Goal: Task Accomplishment & Management: Use online tool/utility

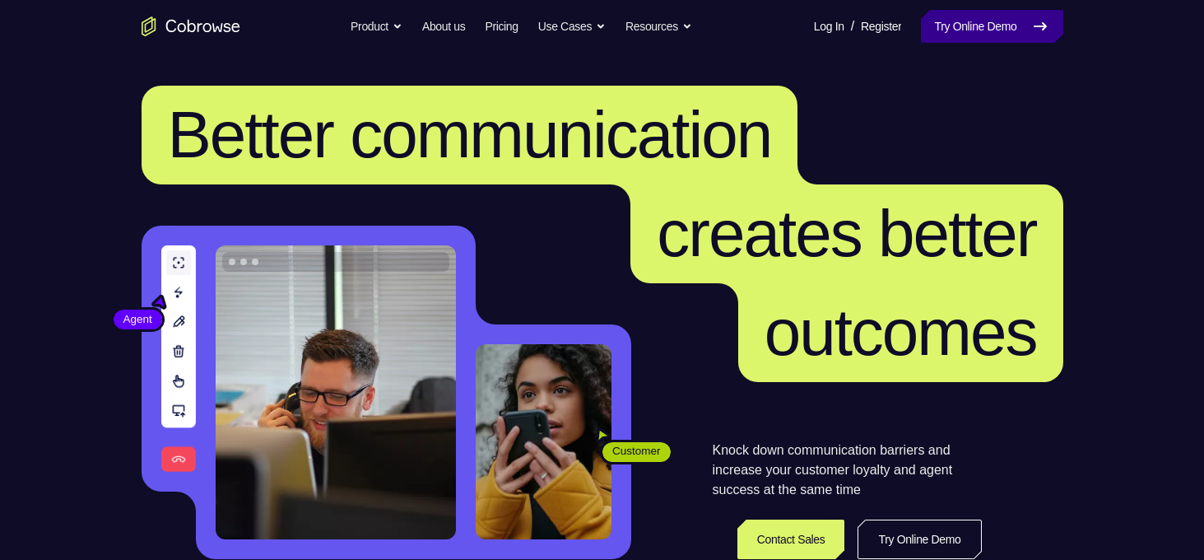
click at [974, 22] on link "Try Online Demo" at bounding box center [992, 26] width 142 height 33
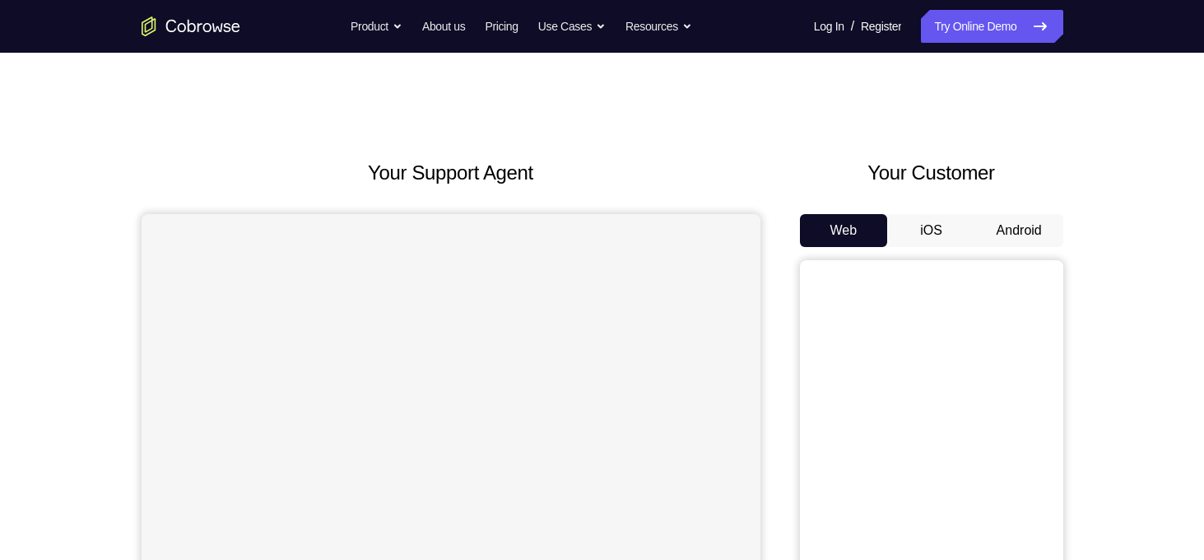
click at [999, 216] on button "Android" at bounding box center [1019, 230] width 88 height 33
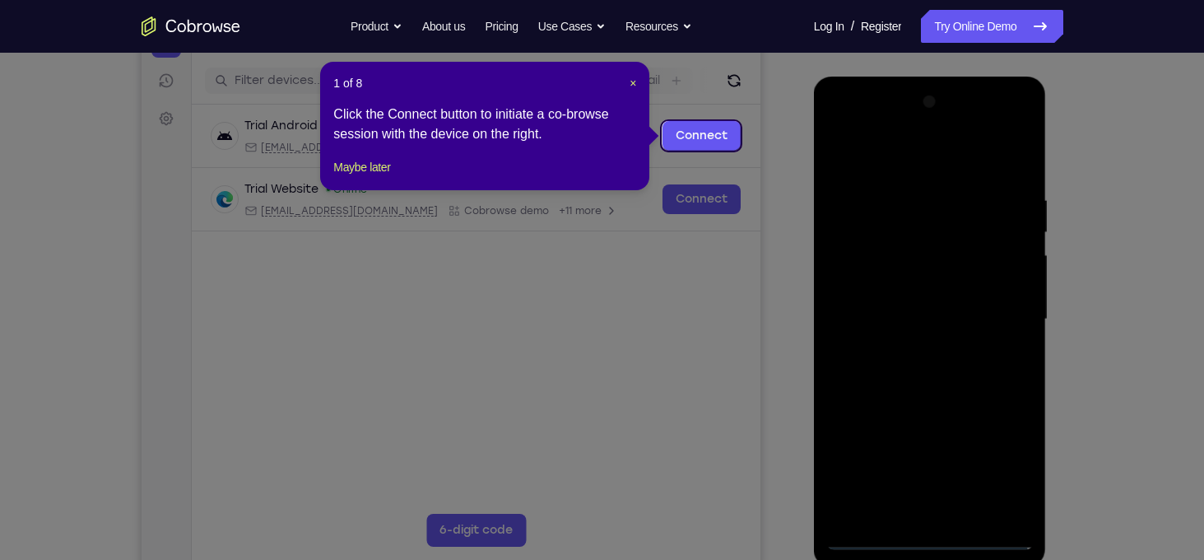
click at [366, 190] on div "1 of 8 × Click the Connect button to initiate a co-browse session with the devi…" at bounding box center [484, 126] width 329 height 128
click at [367, 177] on button "Maybe later" at bounding box center [361, 167] width 57 height 20
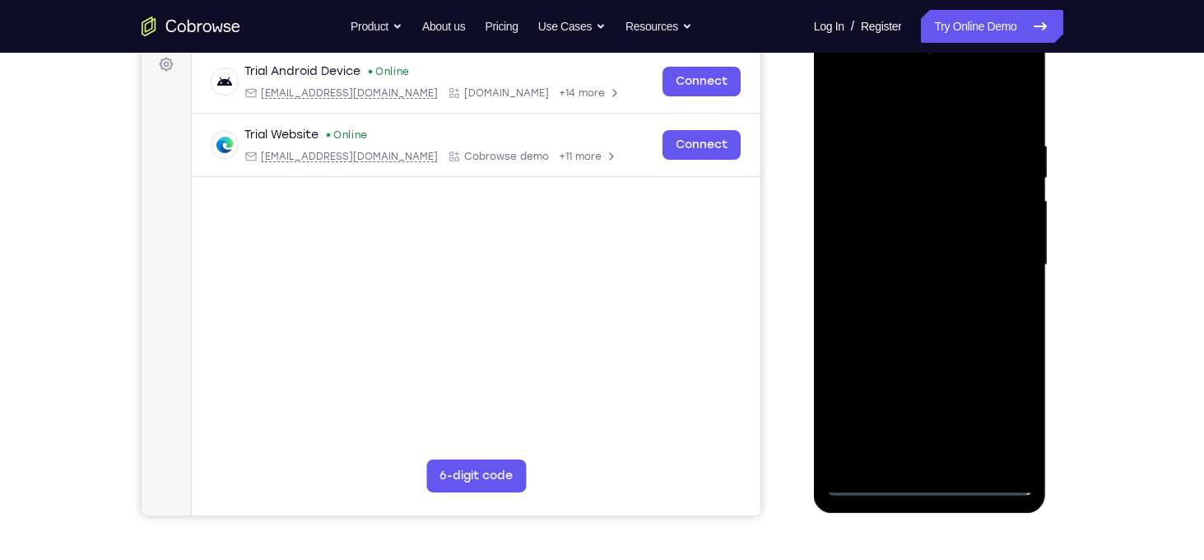
scroll to position [255, 0]
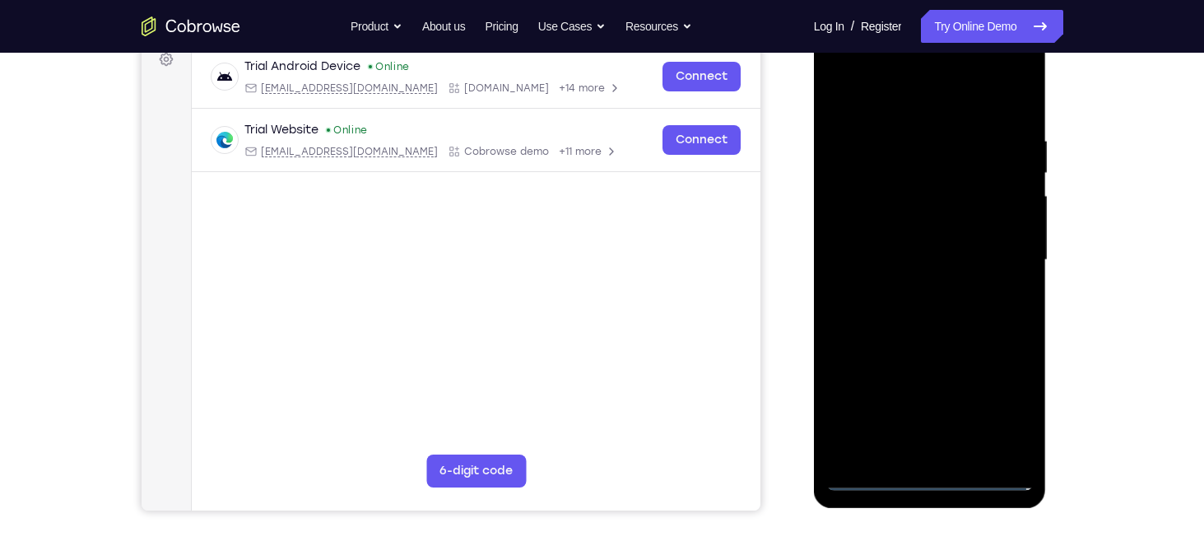
click at [933, 478] on div at bounding box center [929, 260] width 207 height 461
click at [1004, 413] on div at bounding box center [929, 260] width 207 height 461
click at [839, 71] on div at bounding box center [929, 260] width 207 height 461
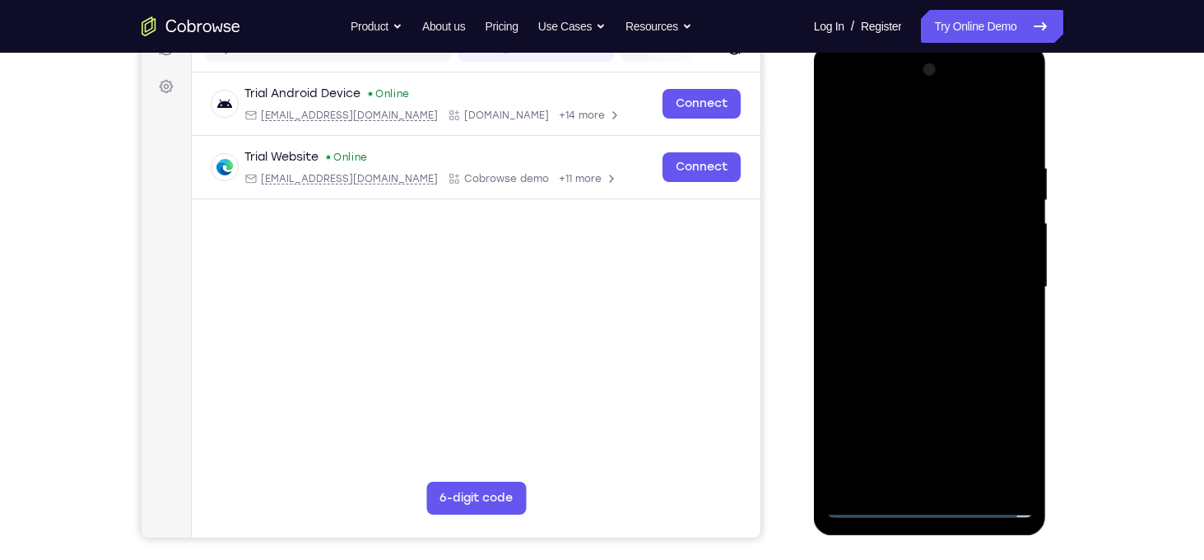
click at [989, 279] on div at bounding box center [929, 287] width 207 height 461
click at [914, 323] on div at bounding box center [929, 287] width 207 height 461
click at [934, 251] on div at bounding box center [929, 287] width 207 height 461
click at [916, 289] on div at bounding box center [929, 287] width 207 height 461
click at [925, 249] on div at bounding box center [929, 287] width 207 height 461
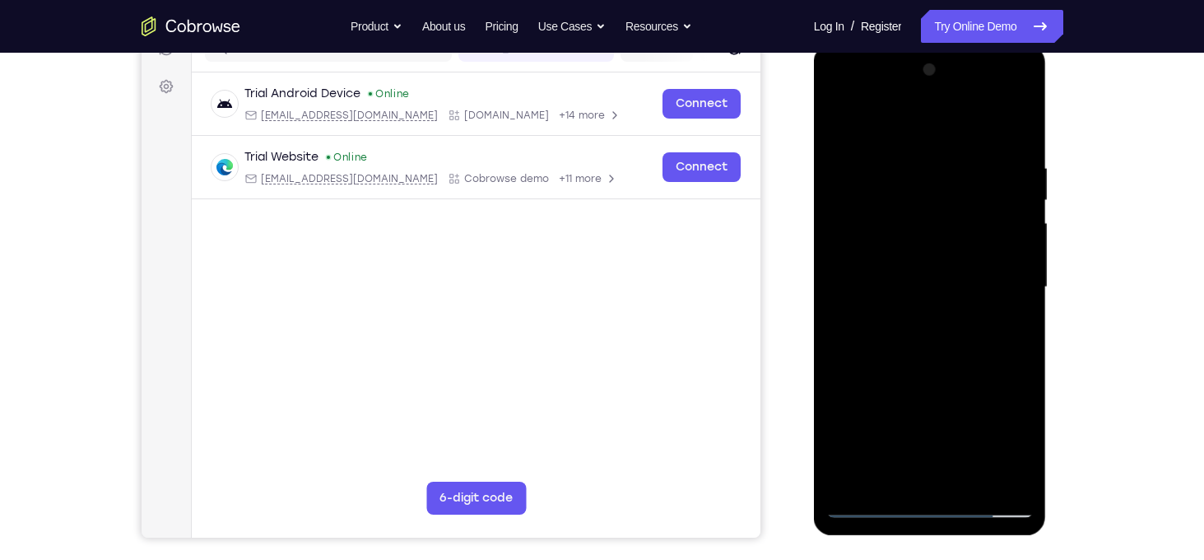
click at [1021, 481] on div at bounding box center [929, 287] width 207 height 461
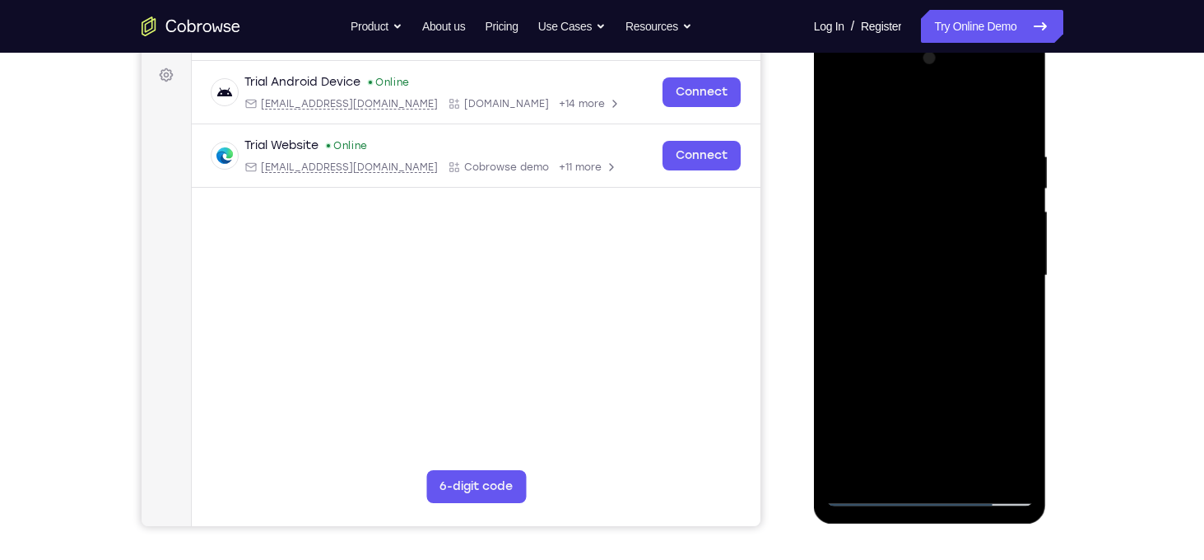
scroll to position [240, 0]
click at [966, 472] on div at bounding box center [929, 274] width 207 height 461
click at [968, 360] on div at bounding box center [929, 274] width 207 height 461
click at [987, 231] on div at bounding box center [929, 274] width 207 height 461
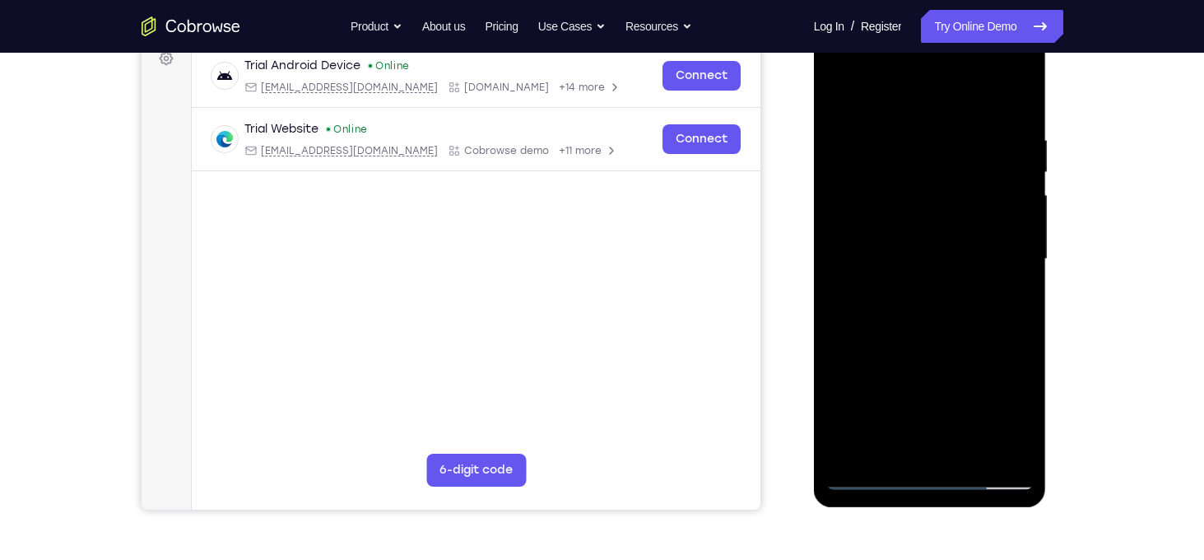
scroll to position [253, 0]
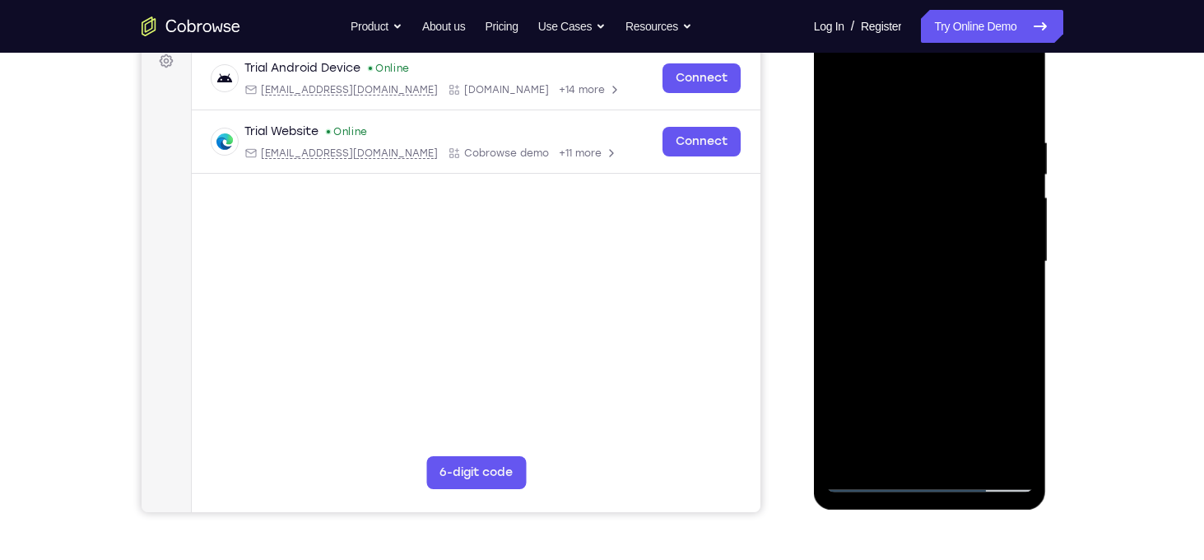
click at [840, 100] on div at bounding box center [929, 261] width 207 height 461
click at [1022, 92] on div at bounding box center [929, 261] width 207 height 461
drag, startPoint x: 975, startPoint y: 217, endPoint x: 1008, endPoint y: 320, distance: 108.0
click at [1008, 320] on div at bounding box center [929, 261] width 207 height 461
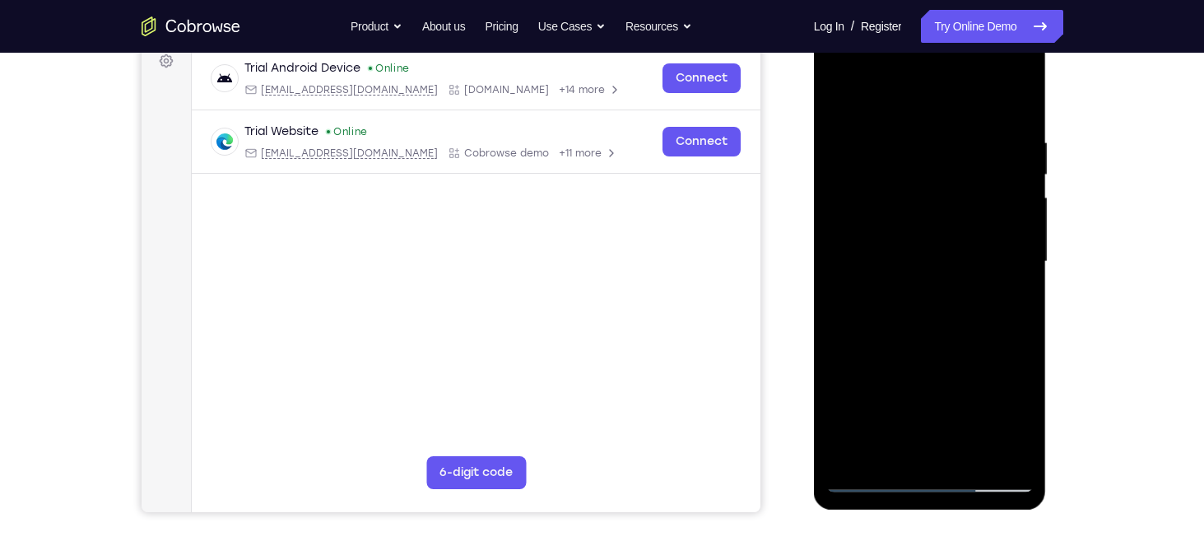
click at [918, 139] on div at bounding box center [929, 261] width 207 height 461
click at [949, 150] on div at bounding box center [929, 261] width 207 height 461
click at [836, 94] on div at bounding box center [929, 261] width 207 height 461
click at [843, 95] on div at bounding box center [929, 261] width 207 height 461
click at [1020, 454] on div at bounding box center [929, 261] width 207 height 461
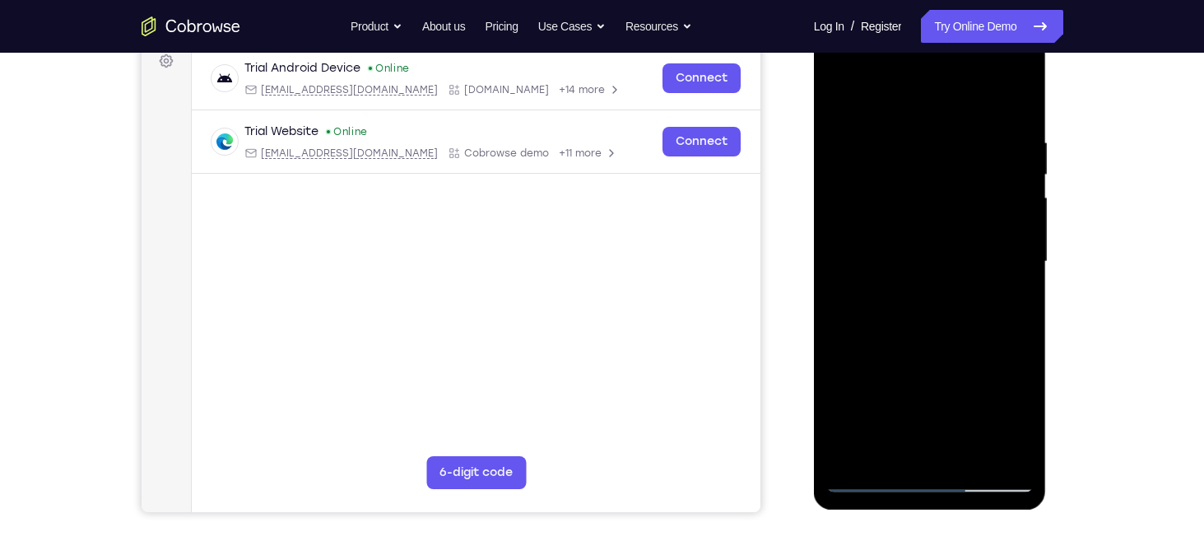
click at [1007, 458] on div at bounding box center [929, 261] width 207 height 461
drag, startPoint x: 917, startPoint y: 379, endPoint x: 928, endPoint y: 238, distance: 141.2
click at [928, 238] on div at bounding box center [929, 261] width 207 height 461
click at [923, 272] on div at bounding box center [929, 261] width 207 height 461
drag, startPoint x: 913, startPoint y: 244, endPoint x: 916, endPoint y: 323, distance: 79.0
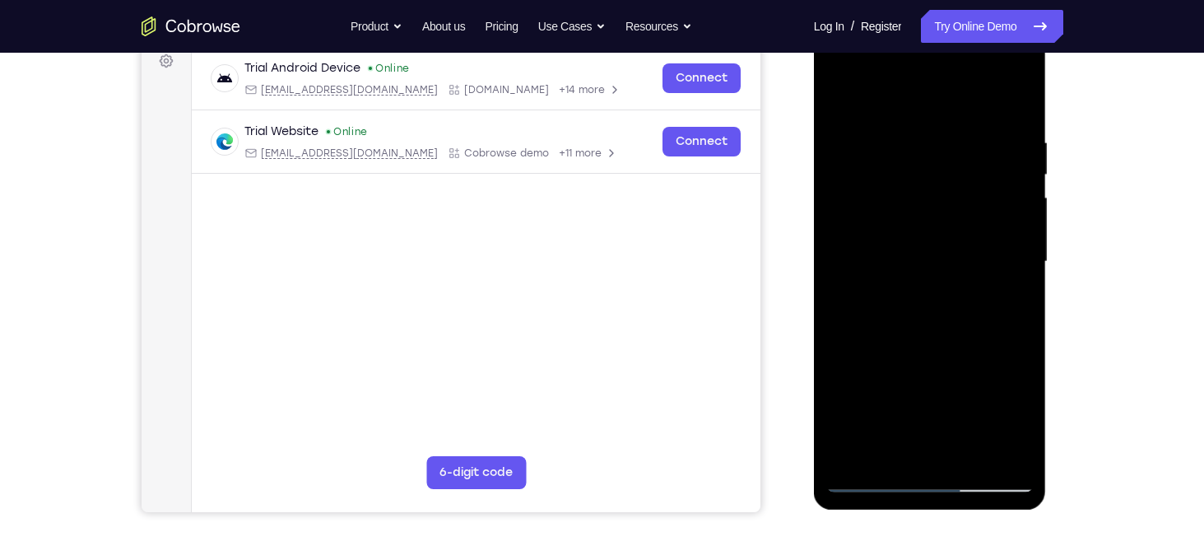
click at [916, 323] on div at bounding box center [929, 261] width 207 height 461
click at [1020, 253] on div at bounding box center [929, 261] width 207 height 461
click at [1026, 248] on div at bounding box center [929, 261] width 207 height 461
click at [1025, 253] on div at bounding box center [929, 261] width 207 height 461
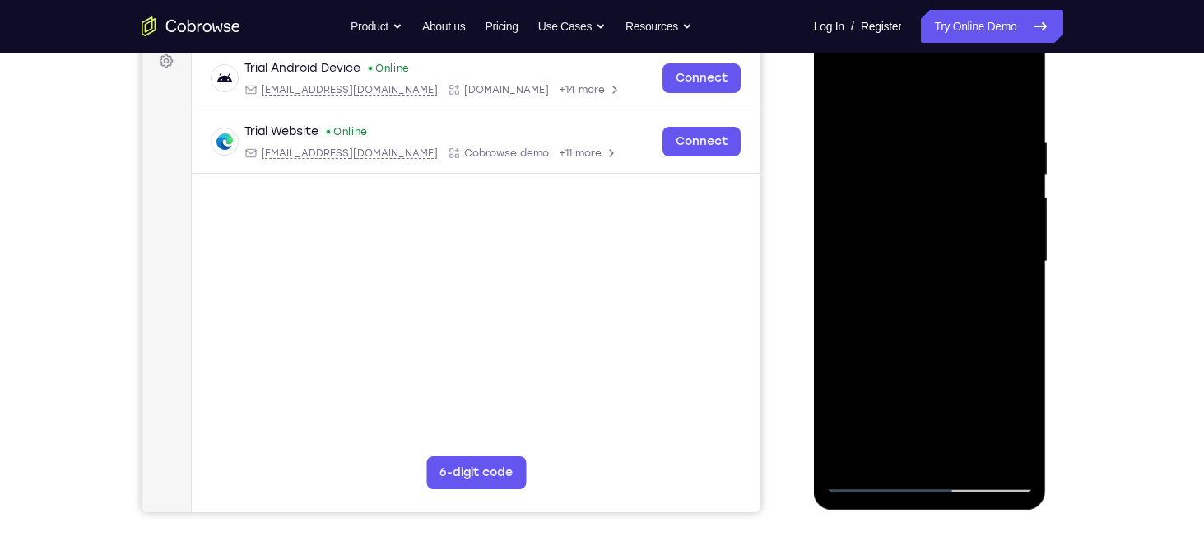
click at [1021, 253] on div at bounding box center [929, 261] width 207 height 461
click at [853, 453] on div at bounding box center [929, 261] width 207 height 461
click at [953, 130] on div at bounding box center [929, 261] width 207 height 461
click at [995, 455] on div at bounding box center [929, 261] width 207 height 461
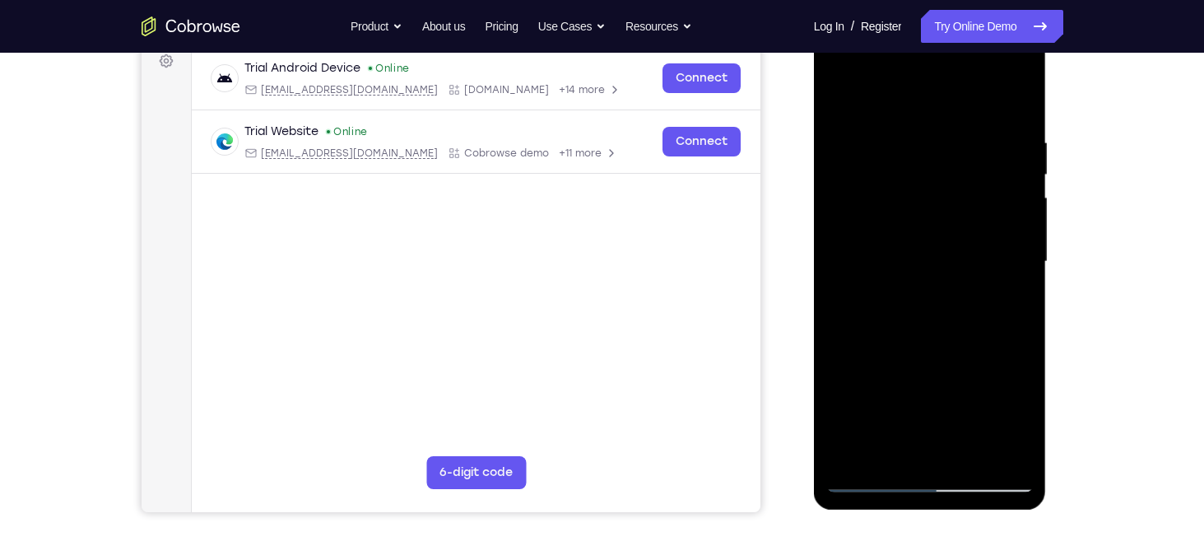
click at [1015, 93] on div at bounding box center [929, 261] width 207 height 461
drag, startPoint x: 956, startPoint y: 338, endPoint x: 954, endPoint y: 91, distance: 247.7
drag, startPoint x: 954, startPoint y: 91, endPoint x: 857, endPoint y: 328, distance: 256.9
click at [857, 328] on div at bounding box center [929, 261] width 207 height 461
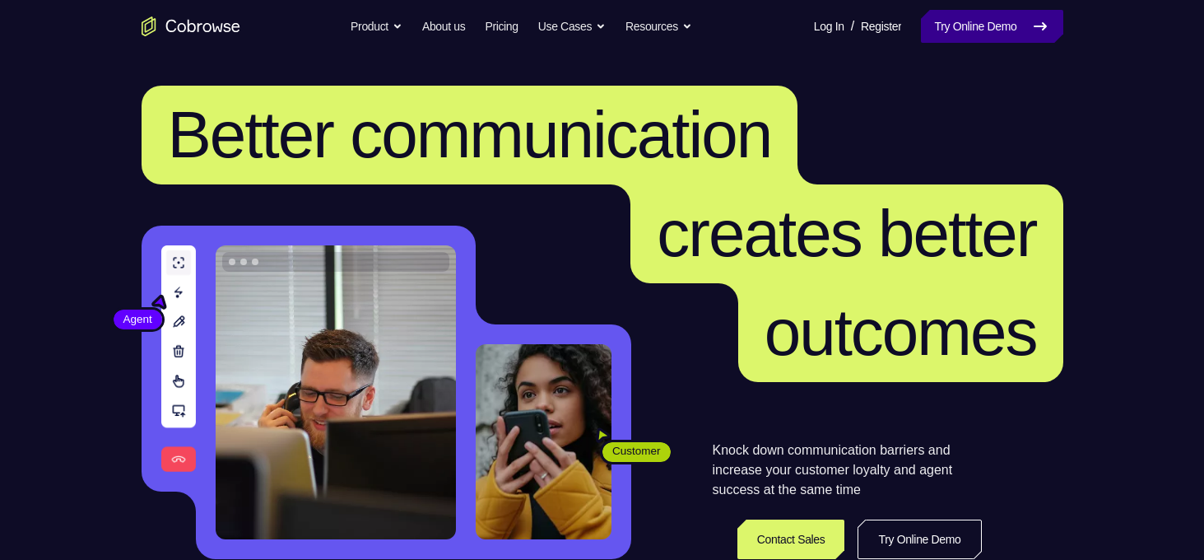
drag, startPoint x: 0, startPoint y: 0, endPoint x: 996, endPoint y: 34, distance: 996.3
click at [996, 34] on link "Try Online Demo" at bounding box center [992, 26] width 142 height 33
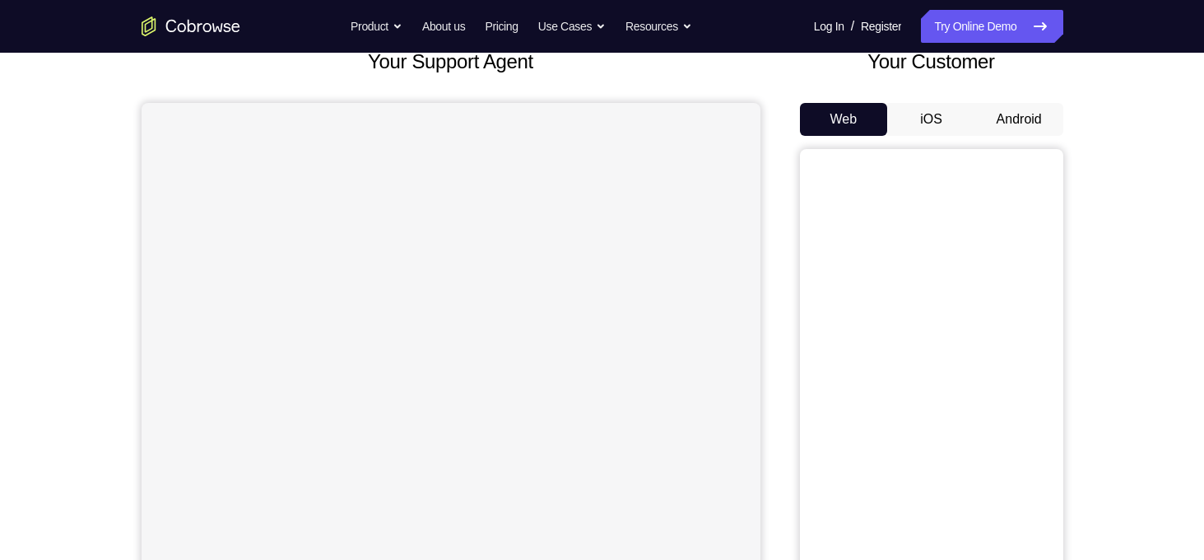
scroll to position [118, 0]
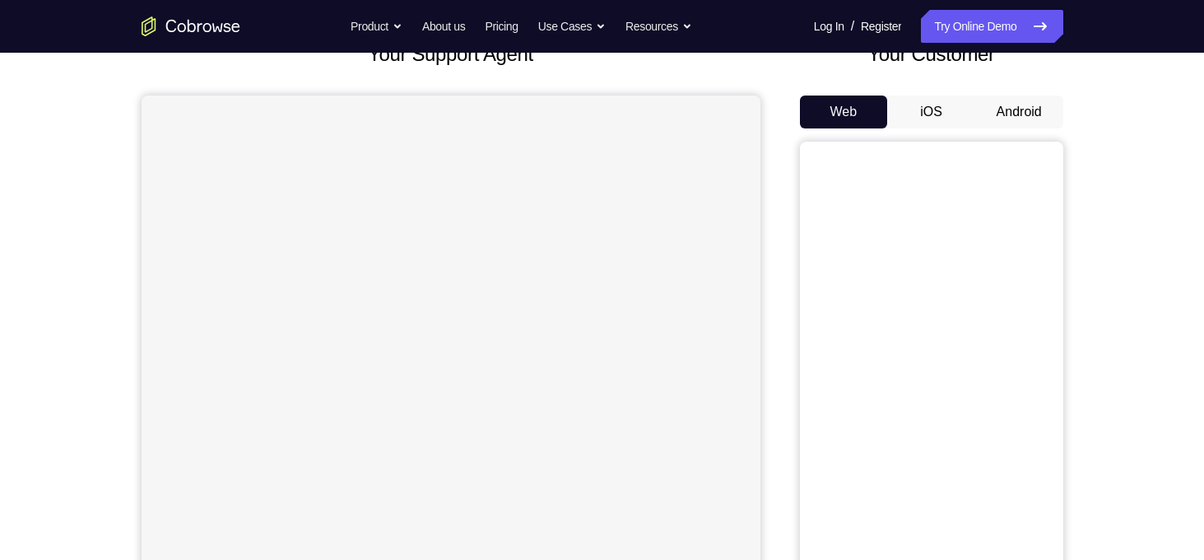
click at [1038, 108] on button "Android" at bounding box center [1019, 111] width 88 height 33
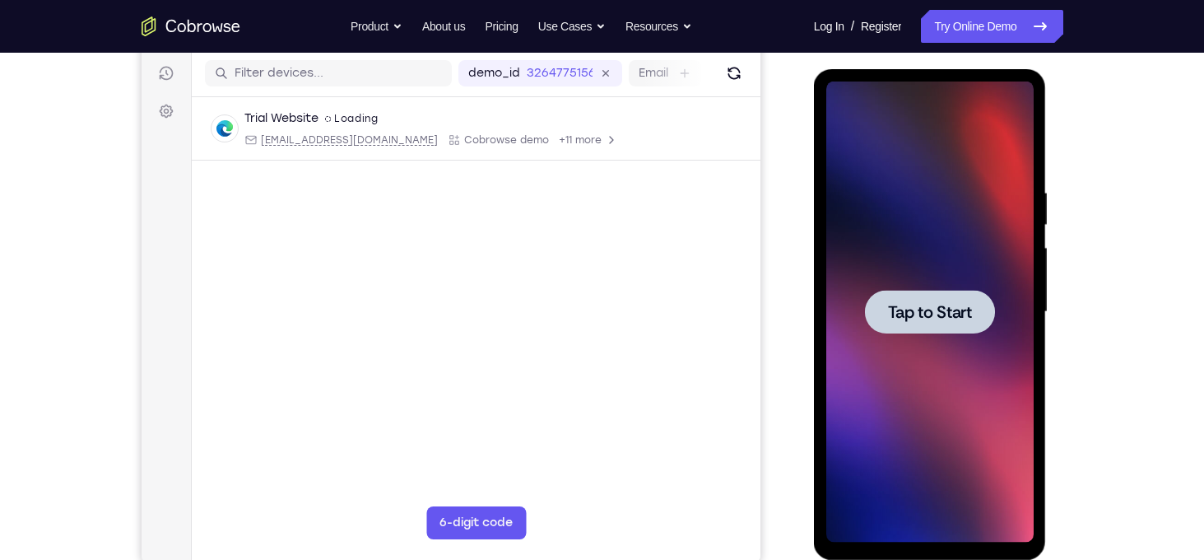
scroll to position [0, 0]
click at [890, 355] on div at bounding box center [929, 311] width 207 height 461
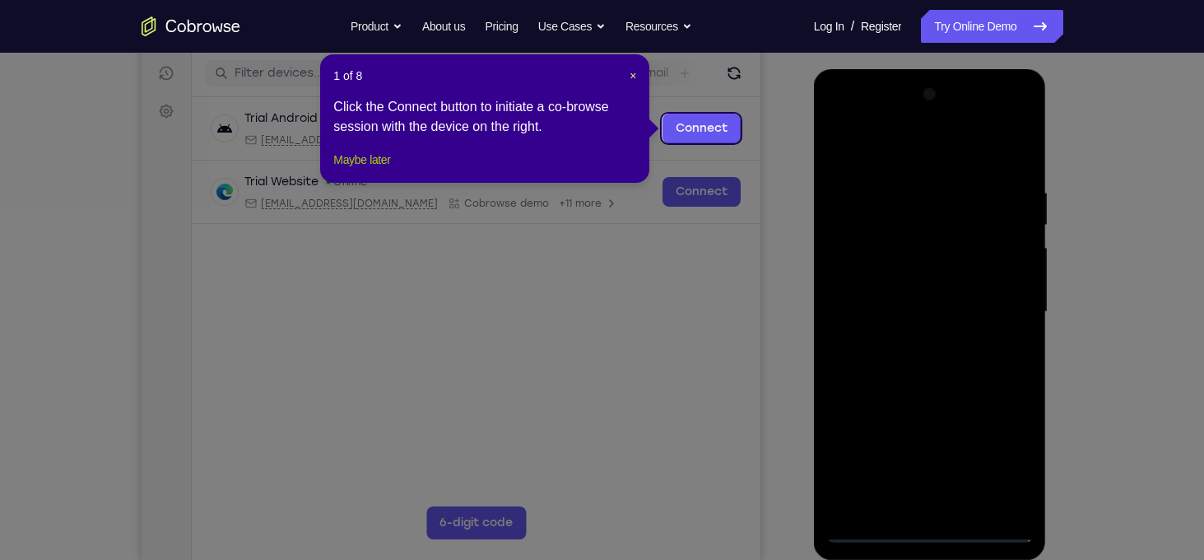
click at [357, 170] on button "Maybe later" at bounding box center [361, 160] width 57 height 20
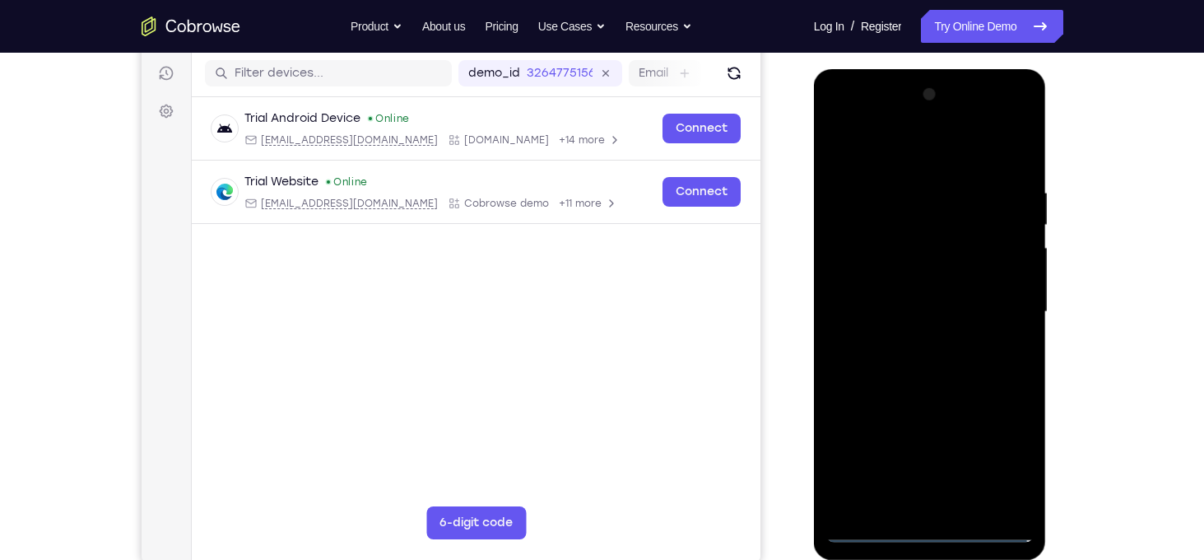
click at [931, 530] on div at bounding box center [929, 311] width 207 height 461
click at [1001, 455] on div at bounding box center [929, 311] width 207 height 461
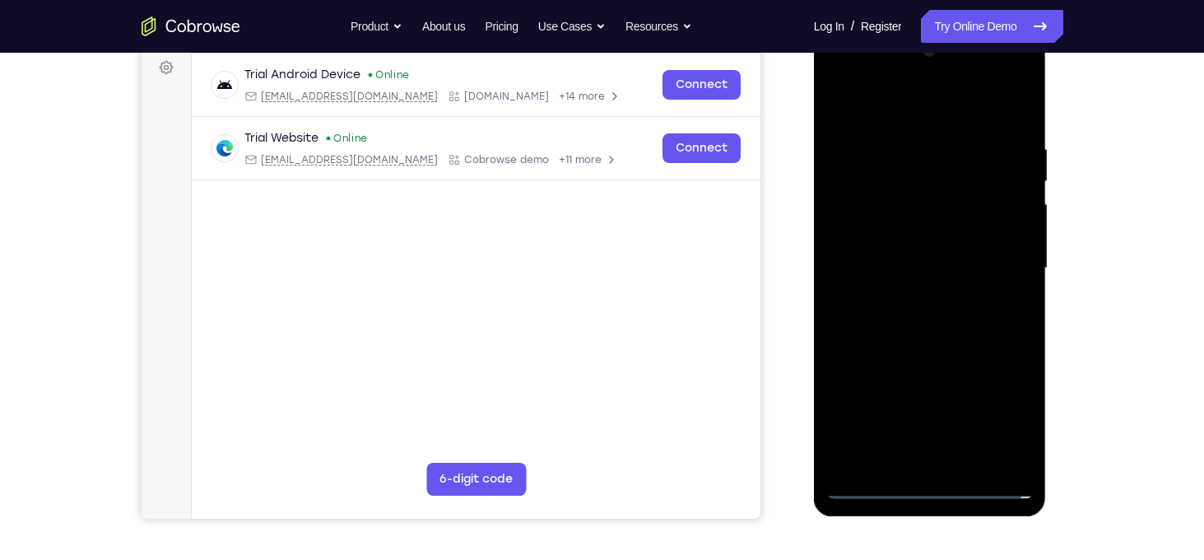
click at [842, 75] on div at bounding box center [929, 268] width 207 height 461
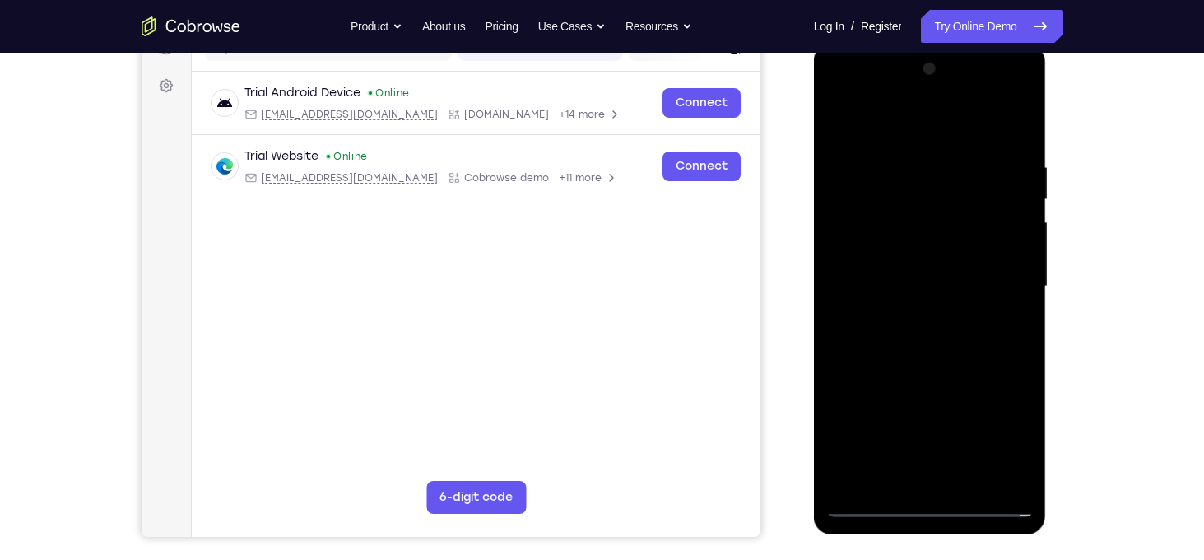
scroll to position [230, 0]
click at [995, 286] on div at bounding box center [929, 285] width 207 height 461
click at [913, 314] on div at bounding box center [929, 285] width 207 height 461
click at [930, 273] on div at bounding box center [929, 285] width 207 height 461
click at [925, 247] on div at bounding box center [929, 285] width 207 height 461
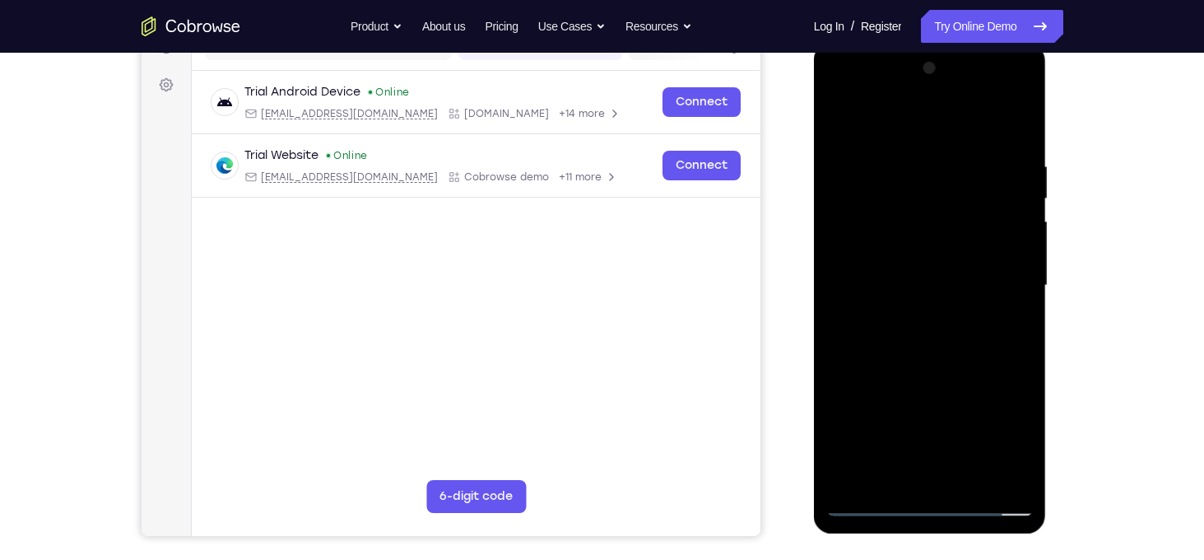
click at [903, 281] on div at bounding box center [929, 285] width 207 height 461
click at [911, 367] on div at bounding box center [929, 285] width 207 height 461
click at [1025, 479] on div at bounding box center [929, 285] width 207 height 461
drag, startPoint x: 923, startPoint y: 132, endPoint x: 929, endPoint y: 95, distance: 36.7
click at [929, 95] on div at bounding box center [929, 285] width 207 height 461
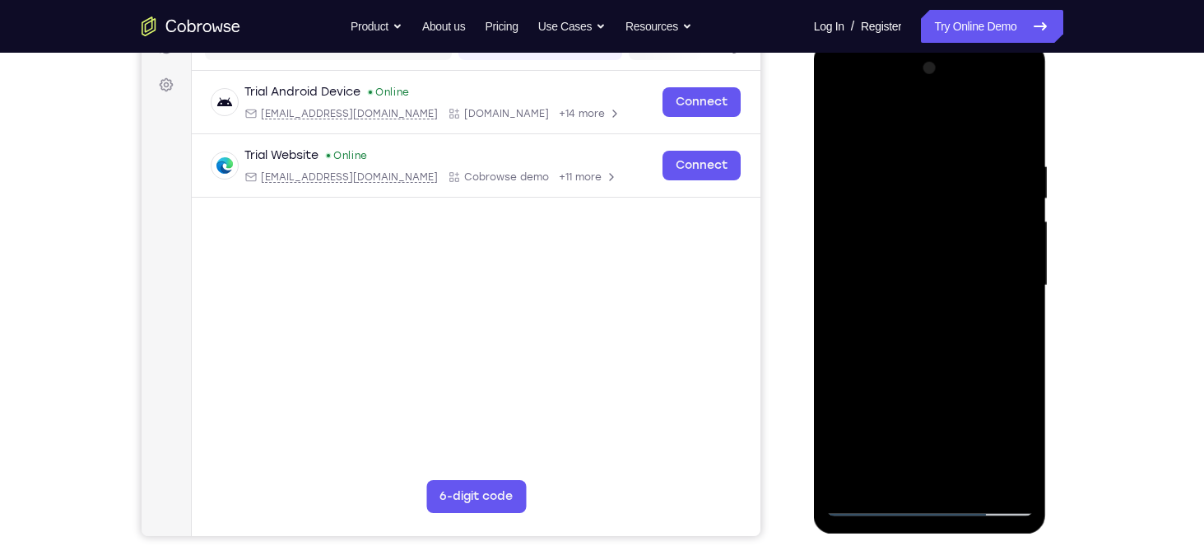
click at [909, 153] on div at bounding box center [929, 285] width 207 height 461
click at [1011, 222] on div at bounding box center [929, 285] width 207 height 461
drag, startPoint x: 1018, startPoint y: 251, endPoint x: 786, endPoint y: 247, distance: 232.1
click at [814, 247] on html "Online web based iOS Simulators and Android Emulators. Run iPhone, iPad, Mobile…" at bounding box center [931, 290] width 235 height 494
click at [1013, 211] on div at bounding box center [929, 285] width 207 height 461
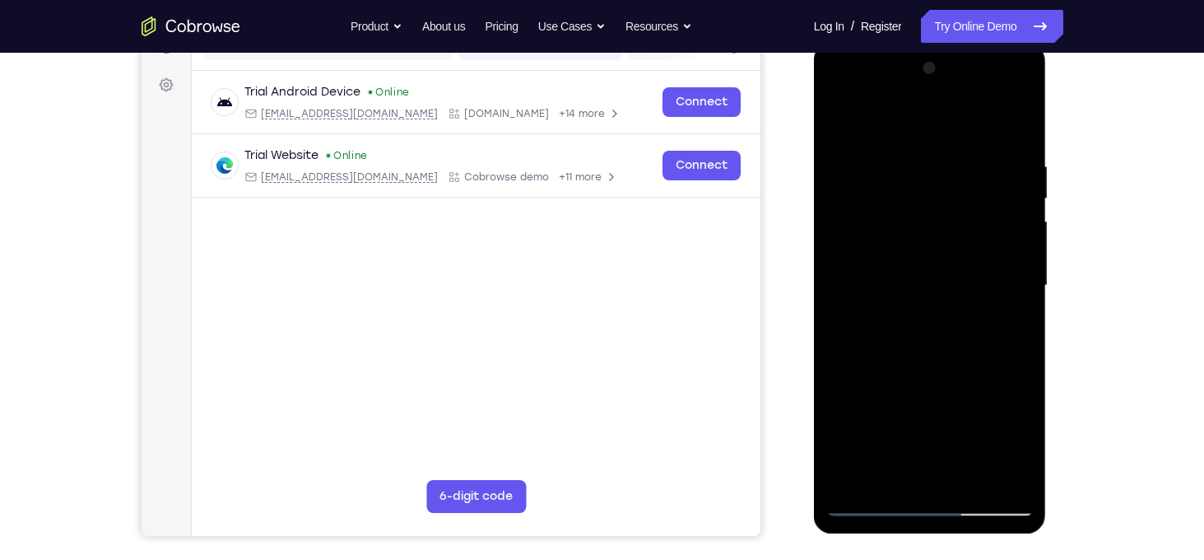
click at [1013, 211] on div at bounding box center [929, 285] width 207 height 461
click at [1017, 128] on div at bounding box center [929, 285] width 207 height 461
drag, startPoint x: 946, startPoint y: 352, endPoint x: 933, endPoint y: 212, distance: 140.5
click at [933, 212] on div at bounding box center [929, 285] width 207 height 461
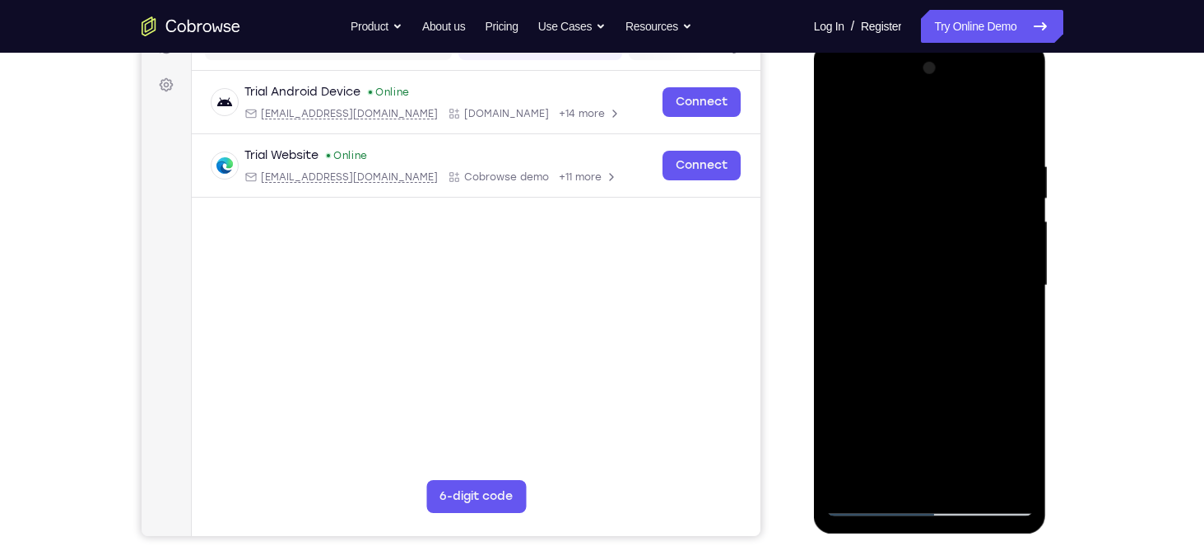
drag, startPoint x: 881, startPoint y: 379, endPoint x: 889, endPoint y: 205, distance: 173.8
click at [889, 205] on div at bounding box center [929, 285] width 207 height 461
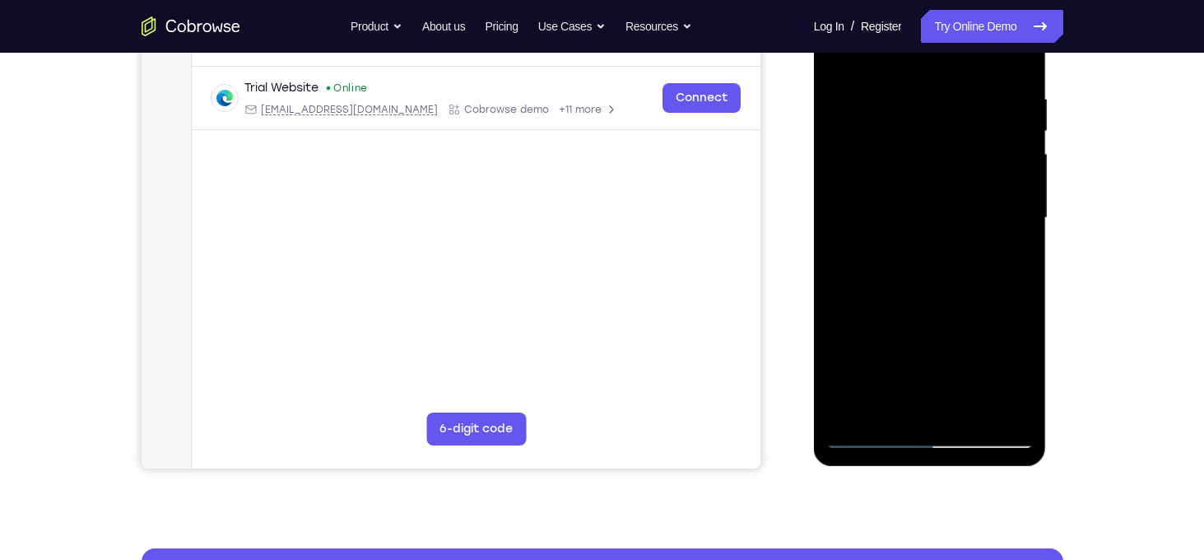
drag, startPoint x: 965, startPoint y: 334, endPoint x: 964, endPoint y: 179, distance: 155.5
click at [964, 179] on div at bounding box center [929, 218] width 207 height 461
drag, startPoint x: 982, startPoint y: 184, endPoint x: 978, endPoint y: 132, distance: 51.9
click at [978, 132] on div at bounding box center [929, 218] width 207 height 461
drag, startPoint x: 954, startPoint y: 340, endPoint x: 949, endPoint y: 160, distance: 180.3
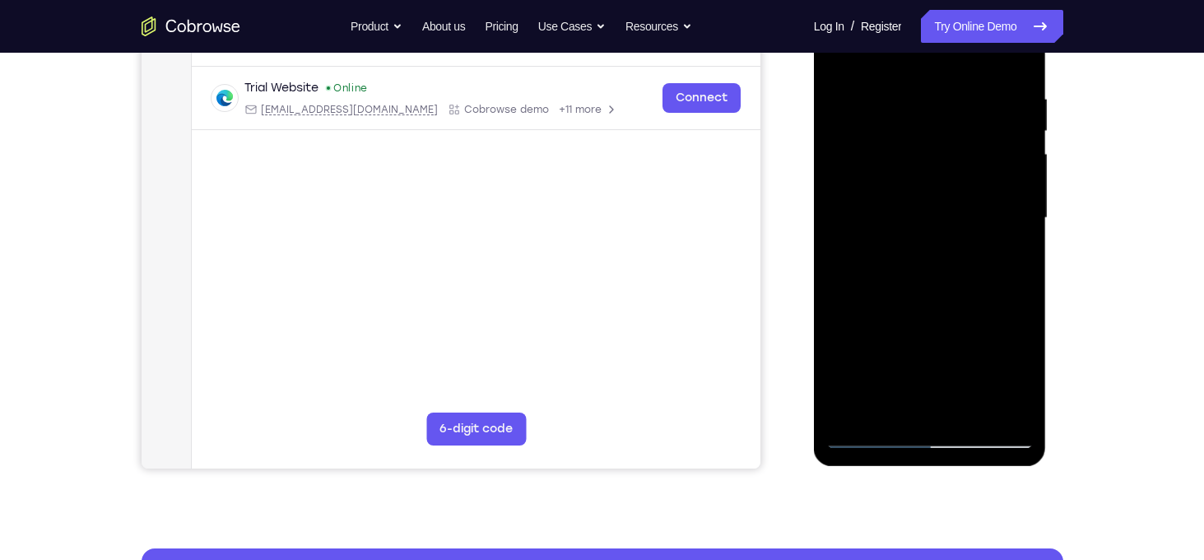
click at [949, 160] on div at bounding box center [929, 218] width 207 height 461
drag, startPoint x: 933, startPoint y: 360, endPoint x: 944, endPoint y: 148, distance: 211.8
click at [944, 148] on div at bounding box center [929, 218] width 207 height 461
drag, startPoint x: 957, startPoint y: 229, endPoint x: 955, endPoint y: 198, distance: 30.5
click at [955, 198] on div at bounding box center [929, 218] width 207 height 461
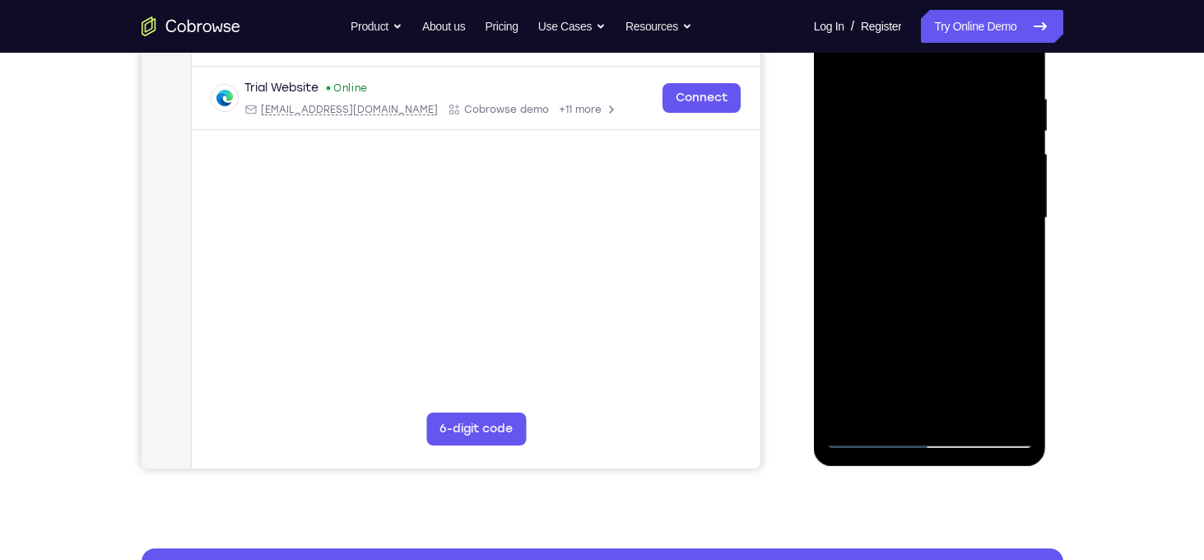
drag, startPoint x: 955, startPoint y: 378, endPoint x: 938, endPoint y: 211, distance: 167.1
click at [938, 211] on div at bounding box center [929, 218] width 207 height 461
drag, startPoint x: 975, startPoint y: 225, endPoint x: 968, endPoint y: 108, distance: 117.9
click at [968, 108] on div at bounding box center [929, 218] width 207 height 461
drag, startPoint x: 953, startPoint y: 341, endPoint x: 970, endPoint y: 135, distance: 206.4
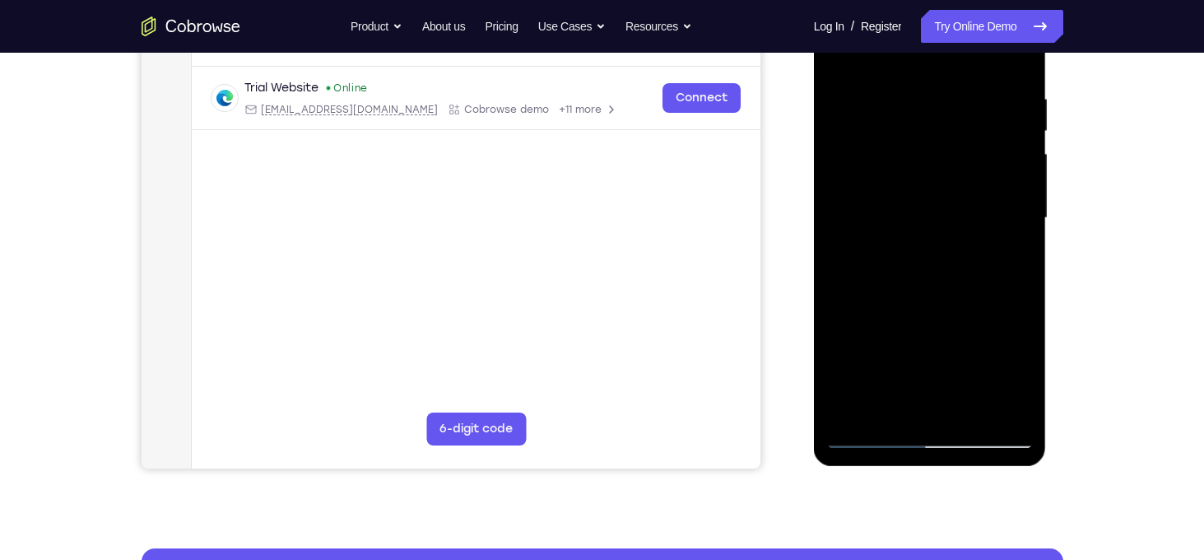
click at [970, 135] on div at bounding box center [929, 218] width 207 height 461
drag, startPoint x: 943, startPoint y: 303, endPoint x: 943, endPoint y: 139, distance: 163.8
click at [943, 139] on div at bounding box center [929, 218] width 207 height 461
drag, startPoint x: 928, startPoint y: 303, endPoint x: 929, endPoint y: 141, distance: 162.1
click at [929, 141] on div at bounding box center [929, 218] width 207 height 461
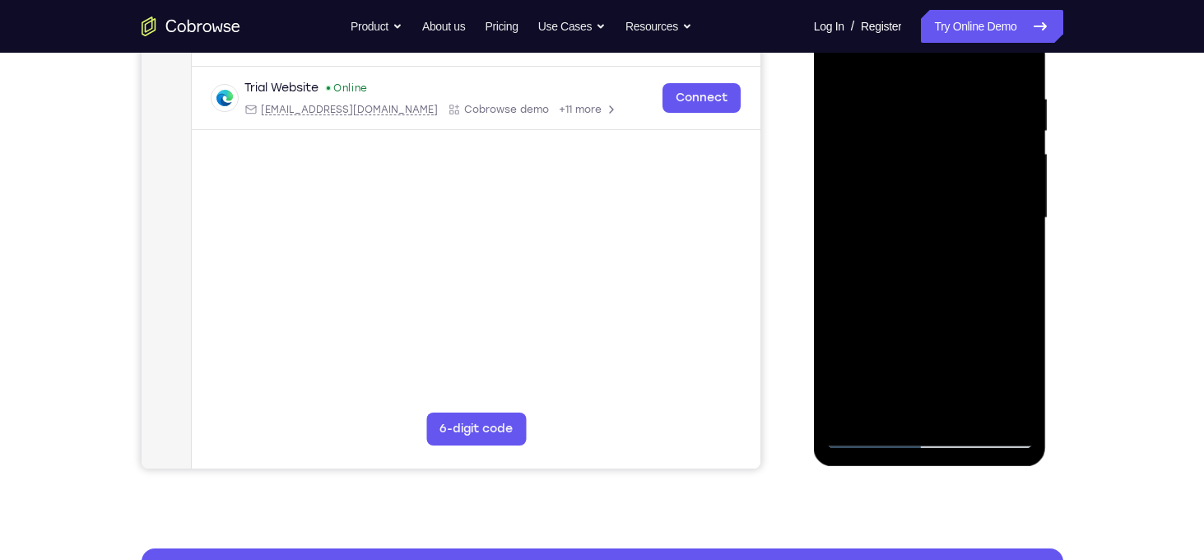
drag, startPoint x: 923, startPoint y: 315, endPoint x: 911, endPoint y: 140, distance: 175.7
click at [911, 140] on div at bounding box center [929, 218] width 207 height 461
drag, startPoint x: 951, startPoint y: 323, endPoint x: 950, endPoint y: 145, distance: 177.8
click at [950, 145] on div at bounding box center [929, 218] width 207 height 461
drag, startPoint x: 912, startPoint y: 347, endPoint x: 911, endPoint y: 261, distance: 86.4
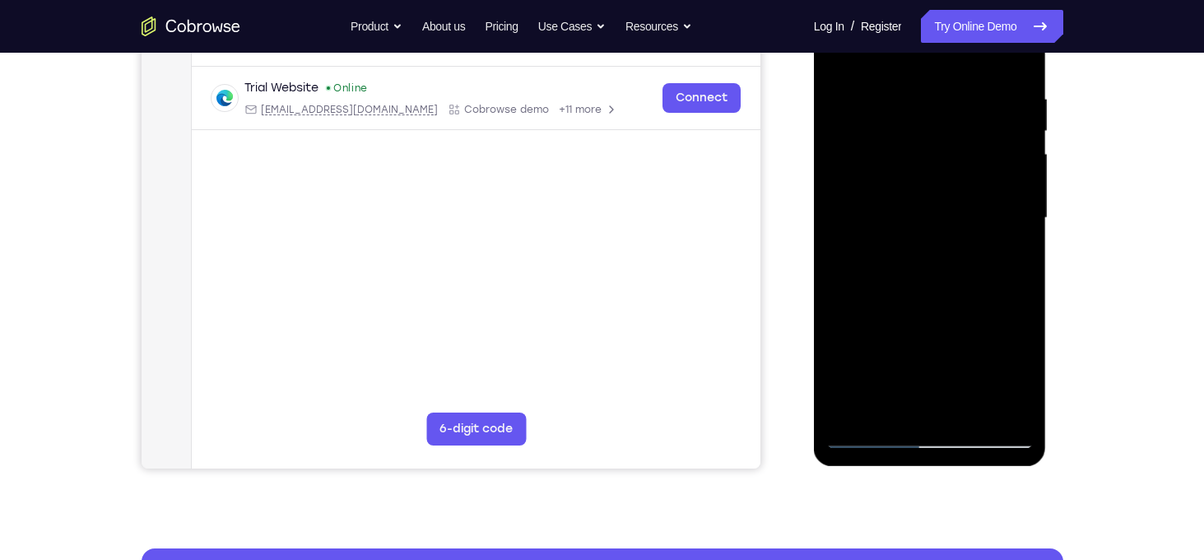
click at [911, 261] on div at bounding box center [929, 218] width 207 height 461
click at [1025, 243] on div at bounding box center [929, 218] width 207 height 461
click at [1018, 243] on div at bounding box center [929, 218] width 207 height 461
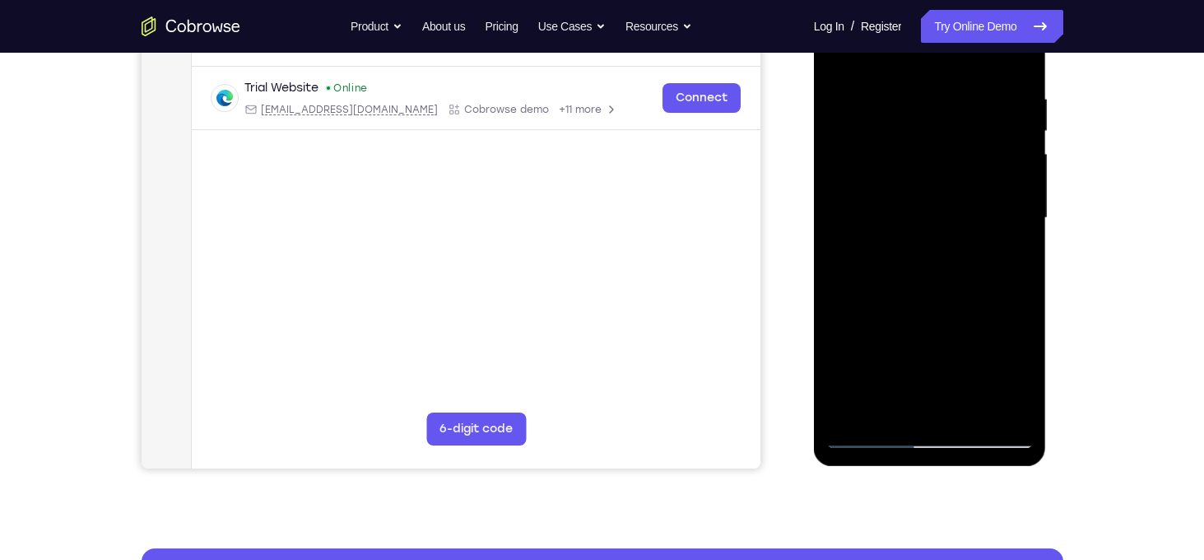
drag, startPoint x: 961, startPoint y: 355, endPoint x: 948, endPoint y: 200, distance: 156.1
click at [948, 200] on div at bounding box center [929, 218] width 207 height 461
drag, startPoint x: 948, startPoint y: 300, endPoint x: 940, endPoint y: 123, distance: 176.3
click at [940, 123] on div at bounding box center [929, 218] width 207 height 461
drag, startPoint x: 947, startPoint y: 292, endPoint x: 951, endPoint y: 175, distance: 116.9
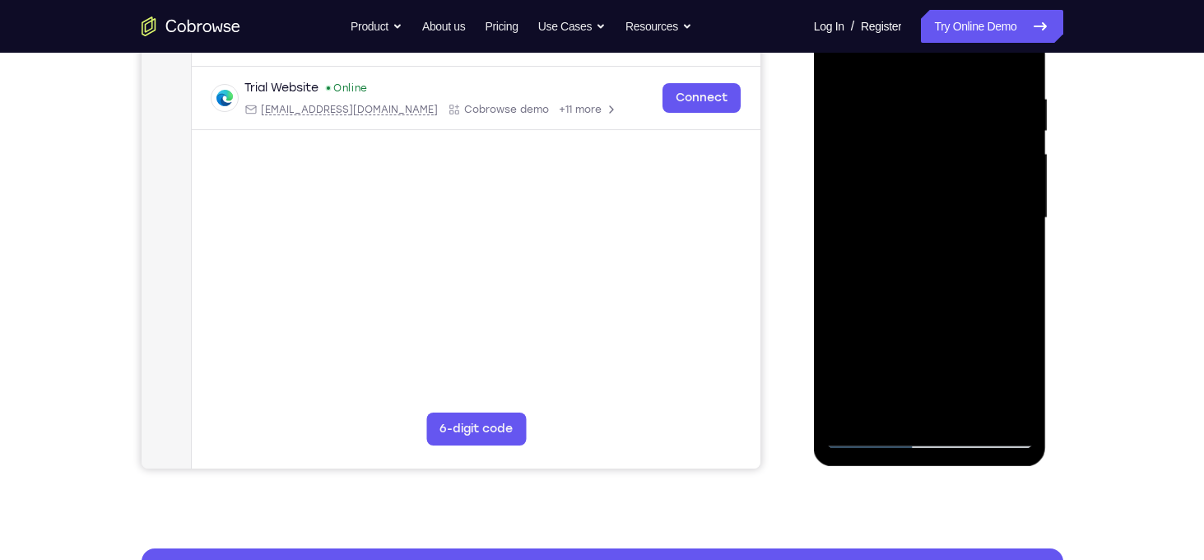
click at [951, 175] on div at bounding box center [929, 218] width 207 height 461
drag, startPoint x: 975, startPoint y: 179, endPoint x: 958, endPoint y: 276, distance: 98.6
click at [958, 276] on div at bounding box center [929, 218] width 207 height 461
drag, startPoint x: 951, startPoint y: 334, endPoint x: 955, endPoint y: 237, distance: 97.2
click at [955, 237] on div at bounding box center [929, 218] width 207 height 461
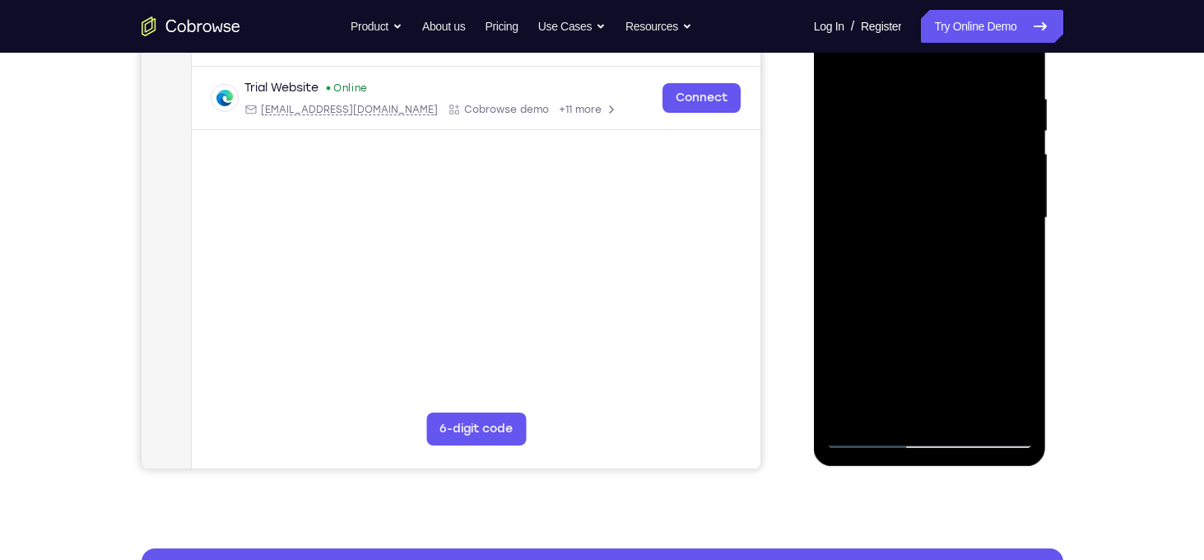
drag, startPoint x: 959, startPoint y: 368, endPoint x: 978, endPoint y: 157, distance: 211.6
click at [978, 157] on div at bounding box center [929, 218] width 207 height 461
drag, startPoint x: 966, startPoint y: 281, endPoint x: 960, endPoint y: 186, distance: 94.8
click at [960, 186] on div at bounding box center [929, 218] width 207 height 461
drag, startPoint x: 946, startPoint y: 314, endPoint x: 964, endPoint y: 155, distance: 159.8
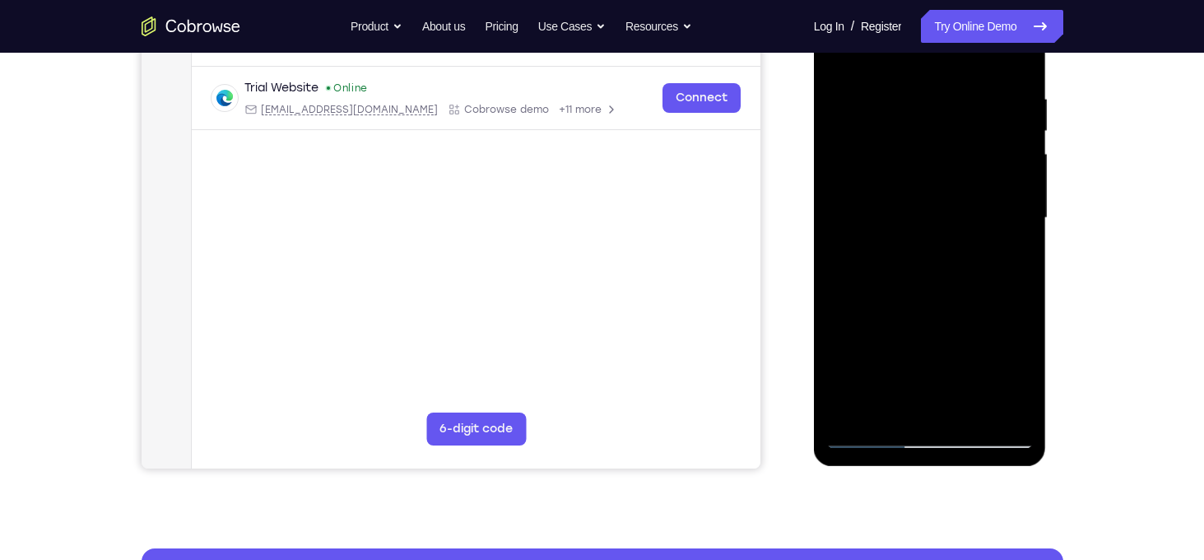
click at [964, 155] on div at bounding box center [929, 218] width 207 height 461
drag, startPoint x: 944, startPoint y: 297, endPoint x: 962, endPoint y: 141, distance: 157.4
click at [962, 141] on div at bounding box center [929, 218] width 207 height 461
drag, startPoint x: 938, startPoint y: 309, endPoint x: 943, endPoint y: 131, distance: 178.6
click at [943, 131] on div at bounding box center [929, 218] width 207 height 461
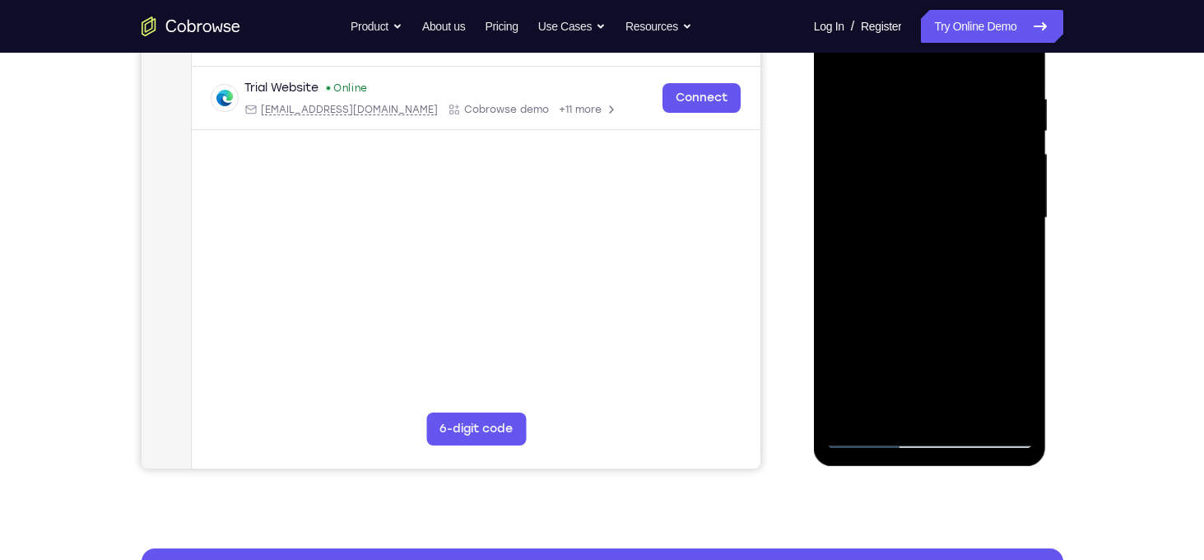
drag, startPoint x: 972, startPoint y: 207, endPoint x: 948, endPoint y: 304, distance: 100.0
click at [948, 304] on div at bounding box center [929, 218] width 207 height 461
drag, startPoint x: 970, startPoint y: 363, endPoint x: 976, endPoint y: 311, distance: 52.2
click at [976, 311] on div at bounding box center [929, 218] width 207 height 461
drag, startPoint x: 975, startPoint y: 337, endPoint x: 997, endPoint y: 169, distance: 170.0
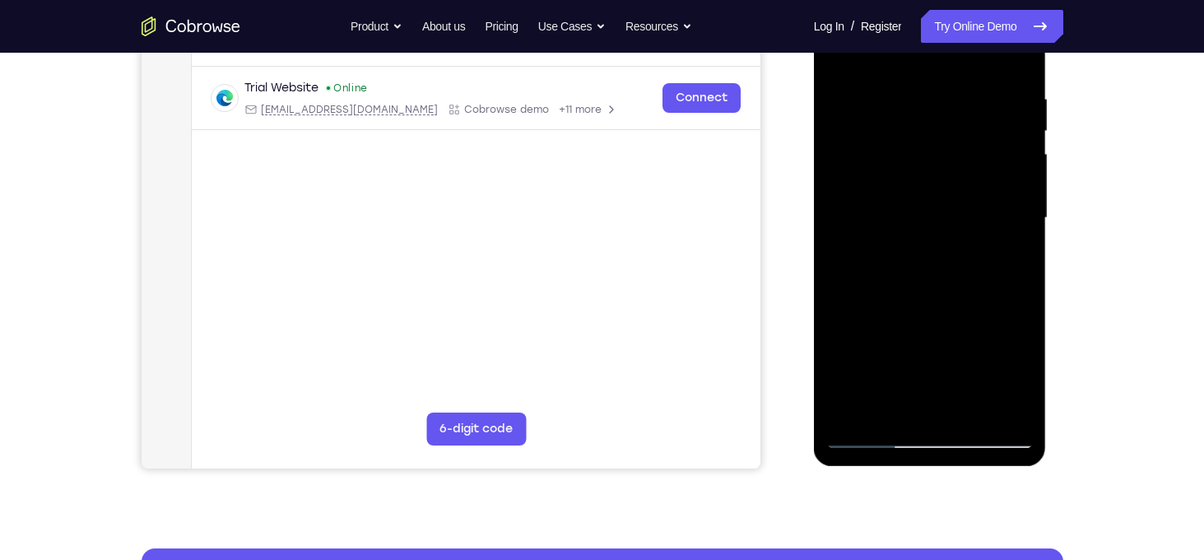
click at [997, 169] on div at bounding box center [929, 218] width 207 height 461
drag, startPoint x: 975, startPoint y: 276, endPoint x: 968, endPoint y: 159, distance: 117.1
click at [968, 159] on div at bounding box center [929, 218] width 207 height 461
drag, startPoint x: 954, startPoint y: 227, endPoint x: 954, endPoint y: 152, distance: 74.9
click at [954, 152] on div at bounding box center [929, 218] width 207 height 461
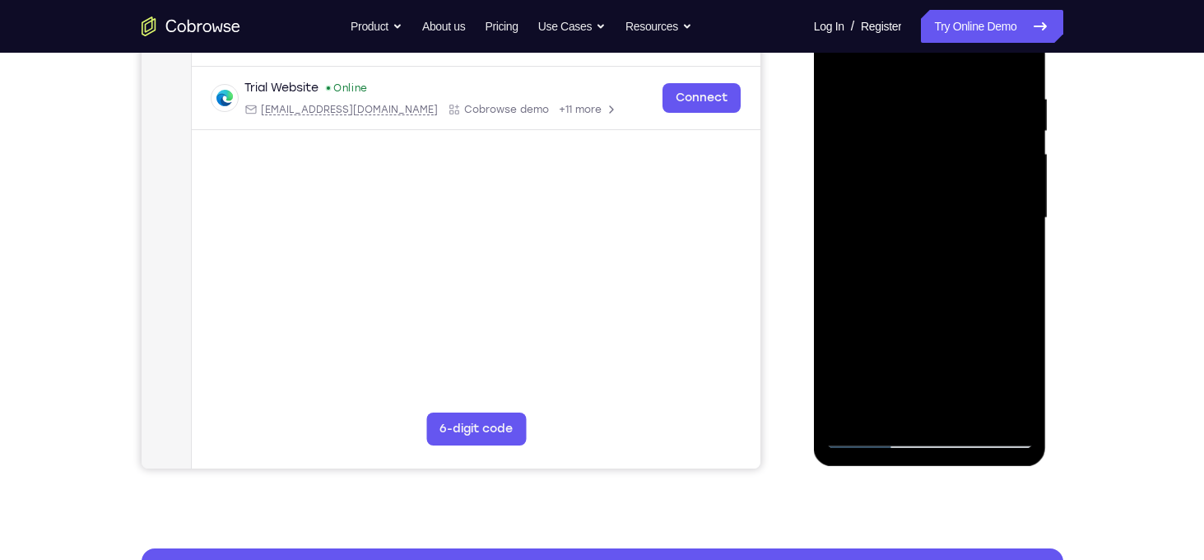
drag, startPoint x: 945, startPoint y: 300, endPoint x: 936, endPoint y: 117, distance: 182.9
click at [936, 117] on div at bounding box center [929, 218] width 207 height 461
drag, startPoint x: 935, startPoint y: 251, endPoint x: 930, endPoint y: 203, distance: 48.0
click at [930, 203] on div at bounding box center [929, 218] width 207 height 461
drag, startPoint x: 963, startPoint y: 312, endPoint x: 978, endPoint y: 134, distance: 178.4
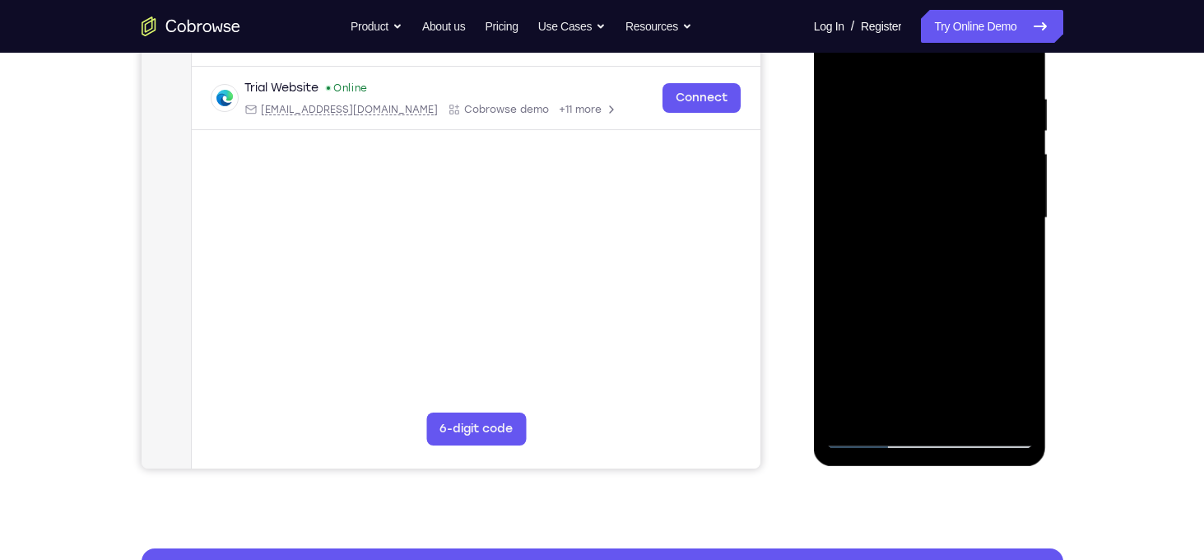
click at [978, 134] on div at bounding box center [929, 218] width 207 height 461
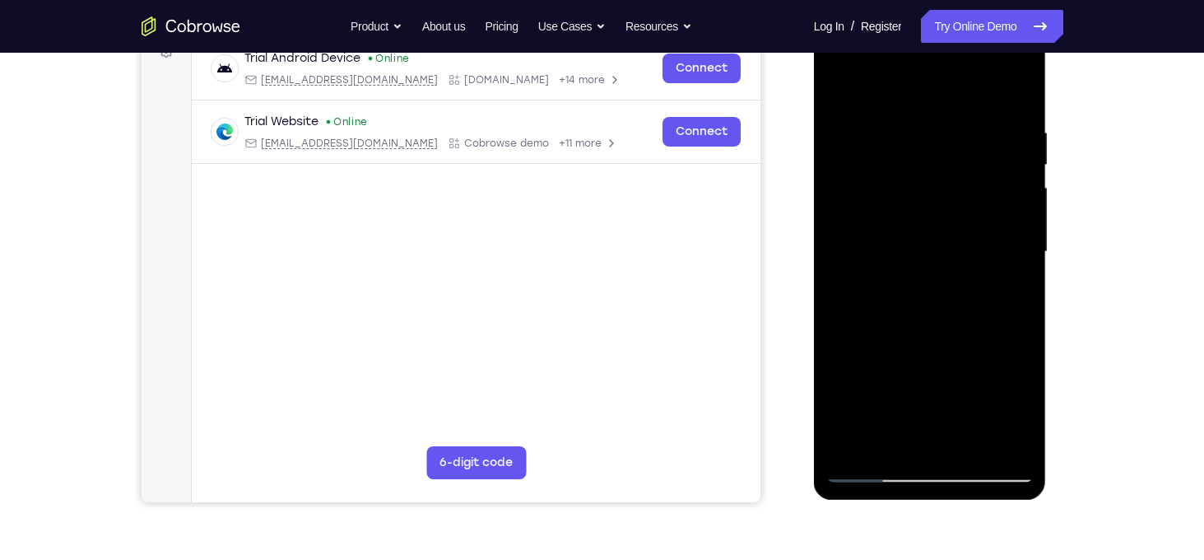
drag, startPoint x: 922, startPoint y: 262, endPoint x: 932, endPoint y: 152, distance: 109.9
click at [932, 152] on div at bounding box center [929, 251] width 207 height 461
drag, startPoint x: 964, startPoint y: 143, endPoint x: 958, endPoint y: 96, distance: 47.3
click at [958, 96] on div at bounding box center [929, 251] width 207 height 461
drag, startPoint x: 969, startPoint y: 355, endPoint x: 962, endPoint y: 136, distance: 219.8
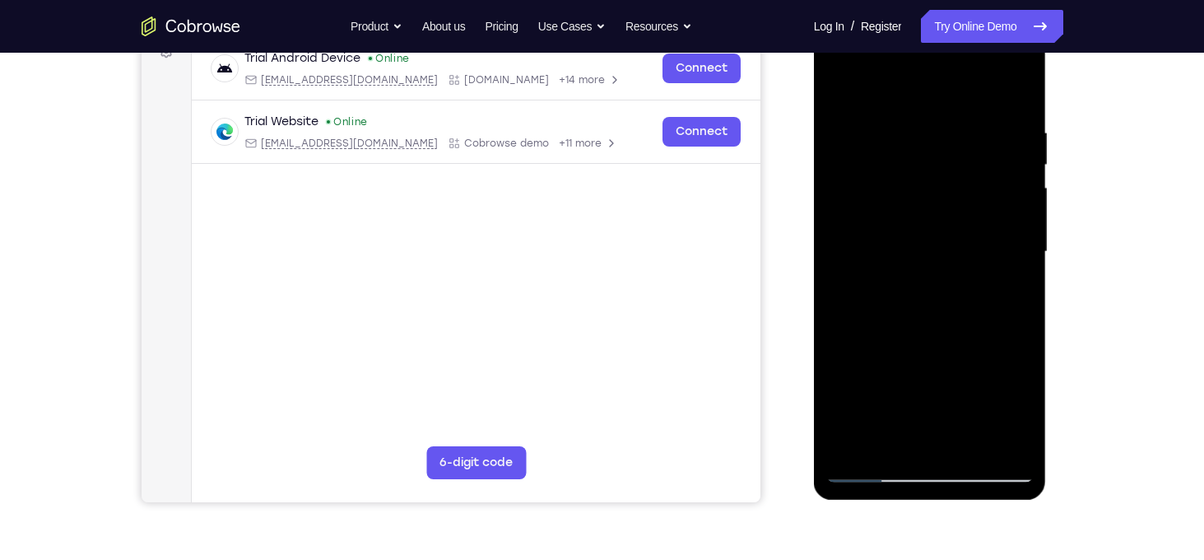
click at [962, 136] on div at bounding box center [929, 251] width 207 height 461
drag, startPoint x: 960, startPoint y: 274, endPoint x: 958, endPoint y: 168, distance: 106.2
click at [958, 168] on div at bounding box center [929, 251] width 207 height 461
drag, startPoint x: 969, startPoint y: 351, endPoint x: 956, endPoint y: 202, distance: 149.5
click at [956, 202] on div at bounding box center [929, 251] width 207 height 461
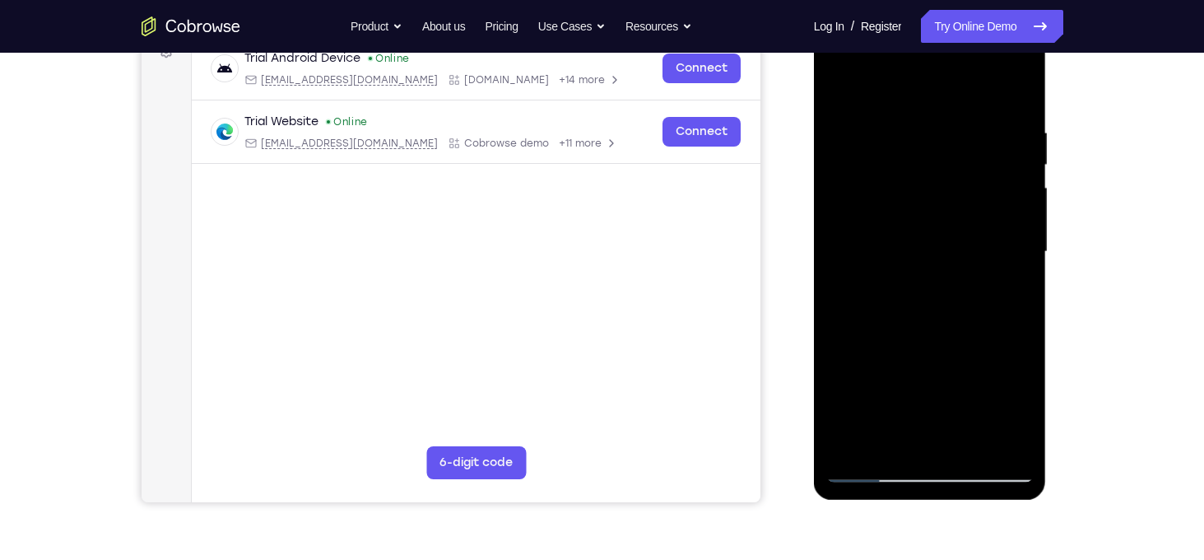
drag, startPoint x: 960, startPoint y: 226, endPoint x: 956, endPoint y: 200, distance: 26.5
click at [956, 200] on div at bounding box center [929, 251] width 207 height 461
drag, startPoint x: 950, startPoint y: 281, endPoint x: 943, endPoint y: 197, distance: 84.3
click at [943, 197] on div at bounding box center [929, 251] width 207 height 461
click at [1023, 232] on div at bounding box center [929, 251] width 207 height 461
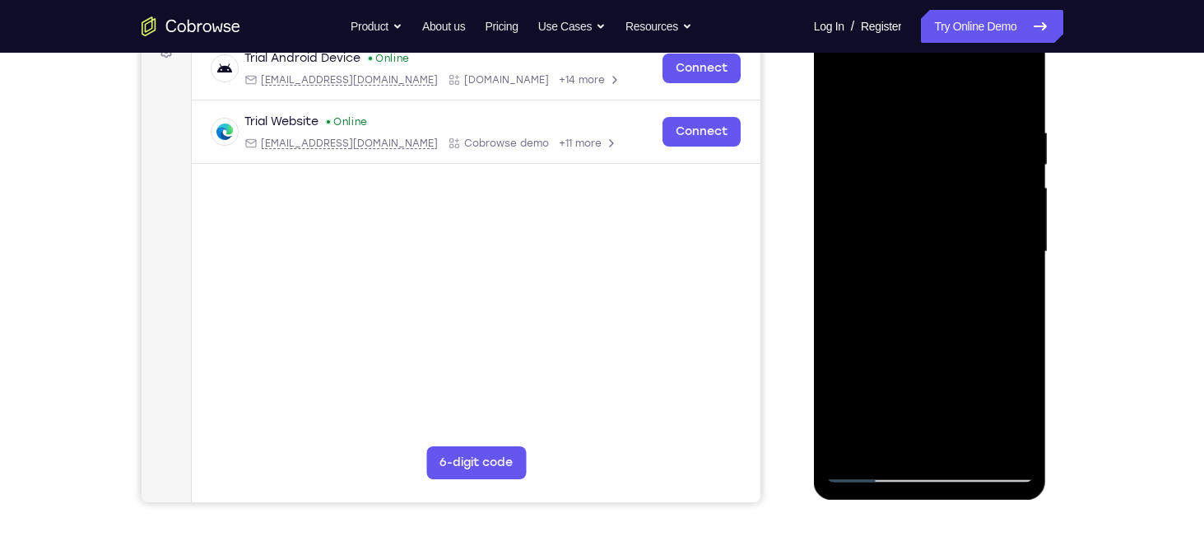
click at [1023, 232] on div at bounding box center [929, 251] width 207 height 461
drag, startPoint x: 960, startPoint y: 366, endPoint x: 1000, endPoint y: 158, distance: 212.1
click at [1000, 158] on div at bounding box center [929, 251] width 207 height 461
drag, startPoint x: 950, startPoint y: 401, endPoint x: 958, endPoint y: 231, distance: 169.7
click at [958, 231] on div at bounding box center [929, 251] width 207 height 461
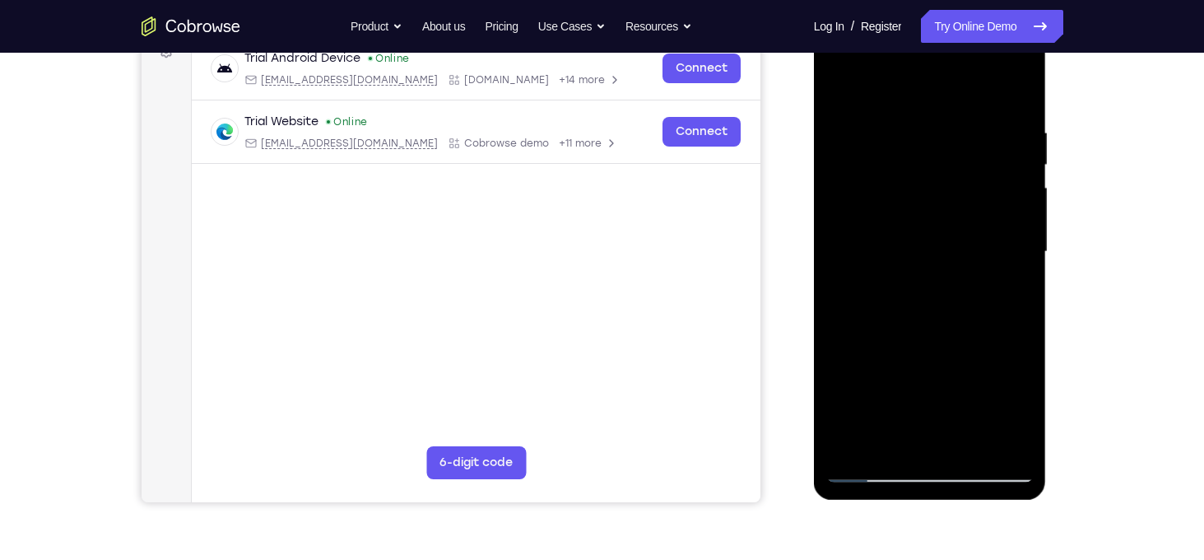
drag, startPoint x: 958, startPoint y: 381, endPoint x: 976, endPoint y: 174, distance: 208.2
click at [976, 174] on div at bounding box center [929, 251] width 207 height 461
drag, startPoint x: 948, startPoint y: 263, endPoint x: 948, endPoint y: 124, distance: 138.2
click at [948, 124] on div at bounding box center [929, 251] width 207 height 461
drag, startPoint x: 953, startPoint y: 324, endPoint x: 943, endPoint y: 370, distance: 47.1
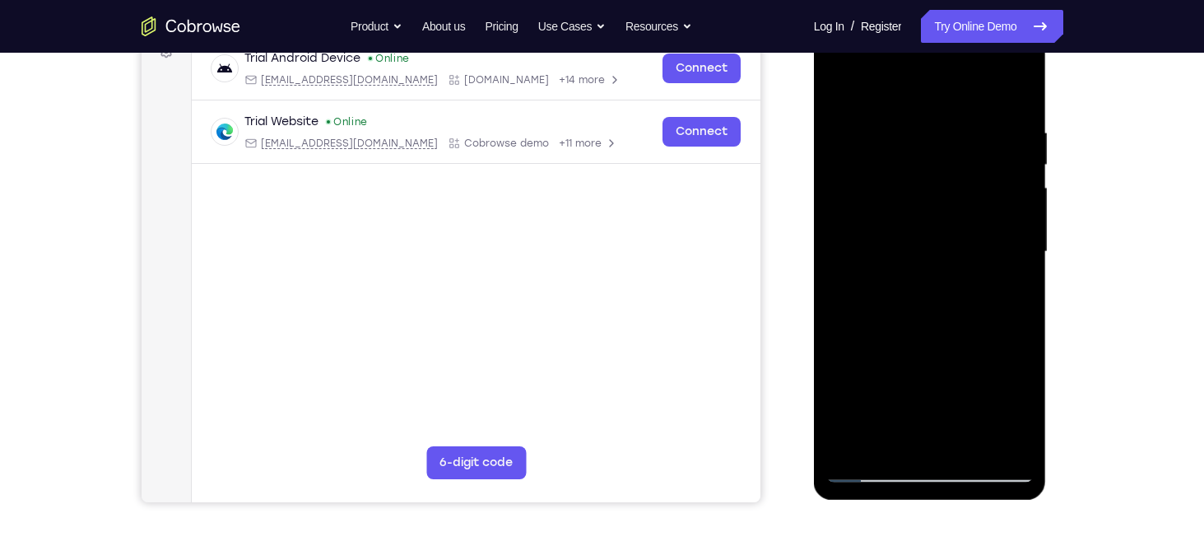
click at [943, 370] on div at bounding box center [929, 251] width 207 height 461
drag, startPoint x: 948, startPoint y: 388, endPoint x: 944, endPoint y: 191, distance: 197.5
click at [944, 191] on div at bounding box center [929, 251] width 207 height 461
drag, startPoint x: 938, startPoint y: 309, endPoint x: 954, endPoint y: 141, distance: 168.6
click at [954, 141] on div at bounding box center [929, 251] width 207 height 461
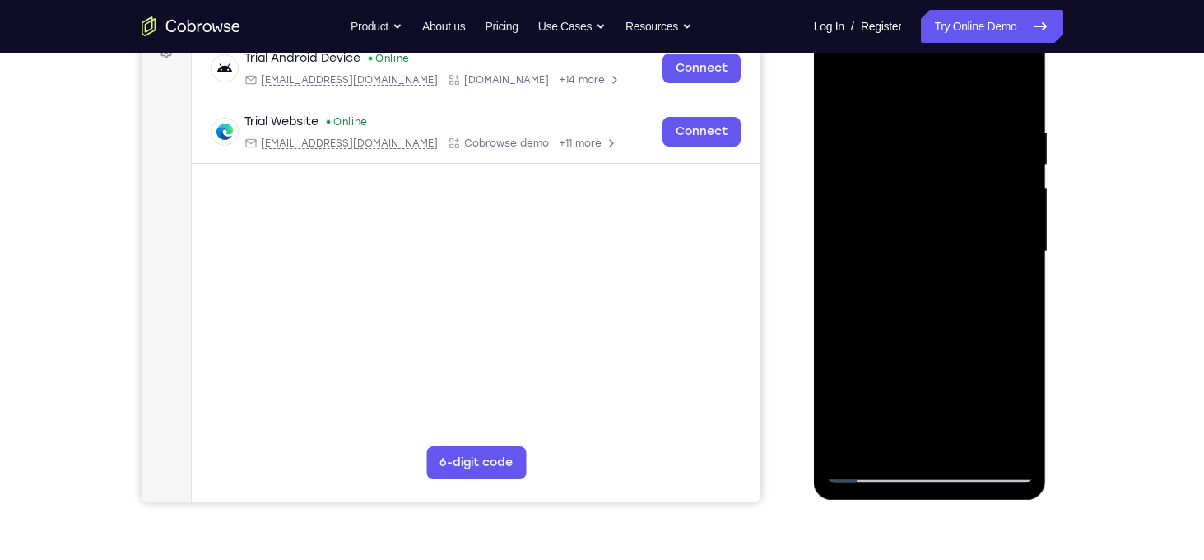
drag, startPoint x: 956, startPoint y: 297, endPoint x: 955, endPoint y: 135, distance: 162.1
click at [955, 135] on div at bounding box center [929, 251] width 207 height 461
drag, startPoint x: 960, startPoint y: 219, endPoint x: 946, endPoint y: 153, distance: 67.3
click at [946, 153] on div at bounding box center [929, 251] width 207 height 461
drag, startPoint x: 932, startPoint y: 381, endPoint x: 928, endPoint y: 181, distance: 200.0
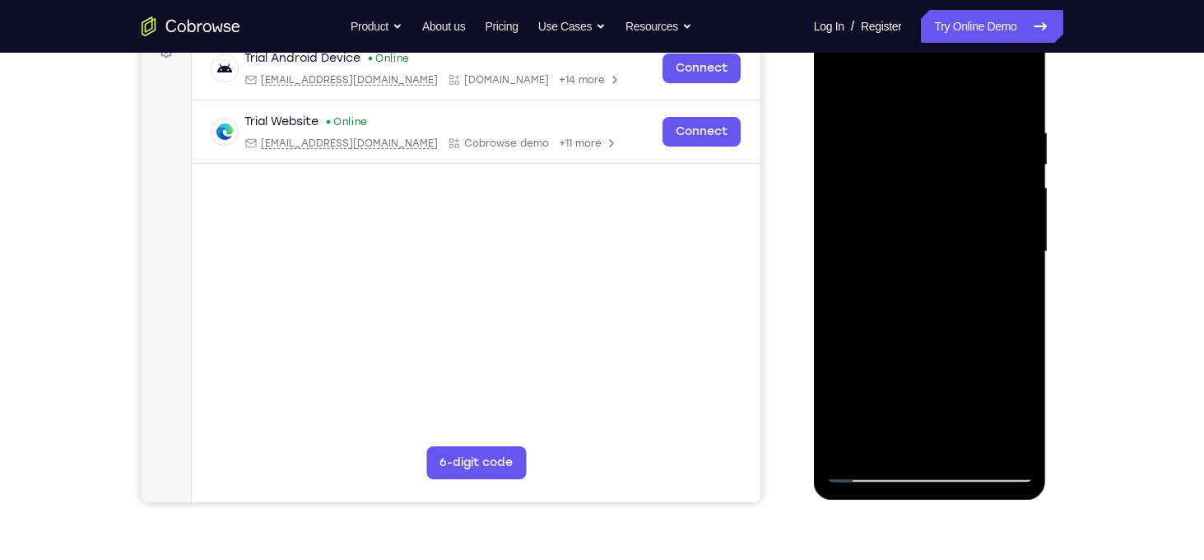
click at [927, 183] on div at bounding box center [929, 251] width 207 height 461
drag, startPoint x: 951, startPoint y: 357, endPoint x: 968, endPoint y: 151, distance: 206.4
click at [968, 151] on div at bounding box center [929, 251] width 207 height 461
drag, startPoint x: 936, startPoint y: 328, endPoint x: 935, endPoint y: 168, distance: 160.5
click at [935, 168] on div at bounding box center [929, 251] width 207 height 461
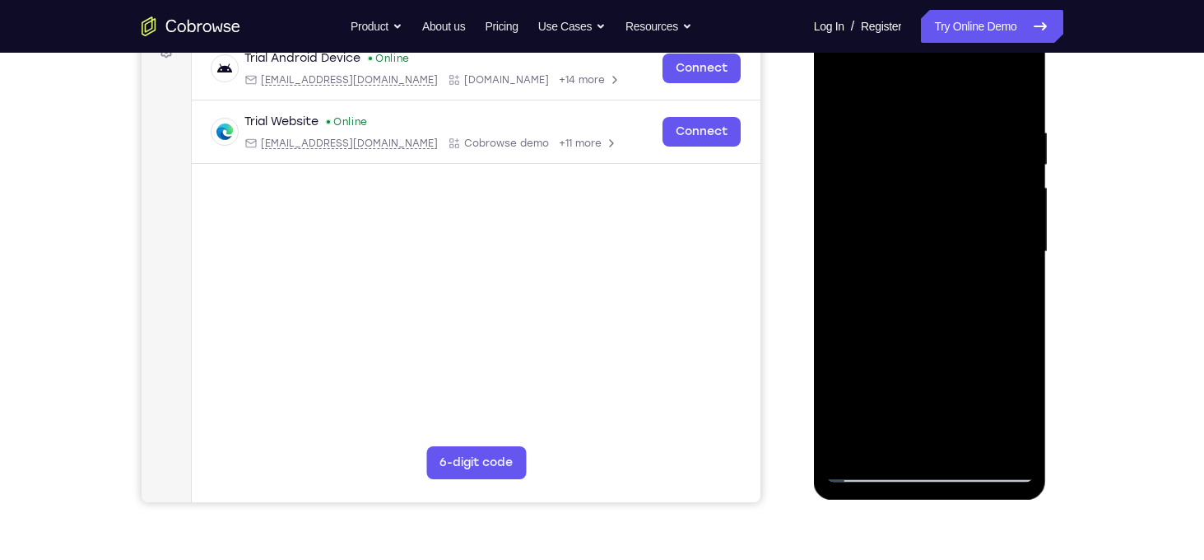
drag, startPoint x: 957, startPoint y: 304, endPoint x: 933, endPoint y: 168, distance: 138.7
click at [933, 168] on div at bounding box center [929, 251] width 207 height 461
drag, startPoint x: 960, startPoint y: 290, endPoint x: 950, endPoint y: 189, distance: 101.7
click at [950, 189] on div at bounding box center [929, 251] width 207 height 461
drag, startPoint x: 940, startPoint y: 359, endPoint x: 908, endPoint y: 161, distance: 200.0
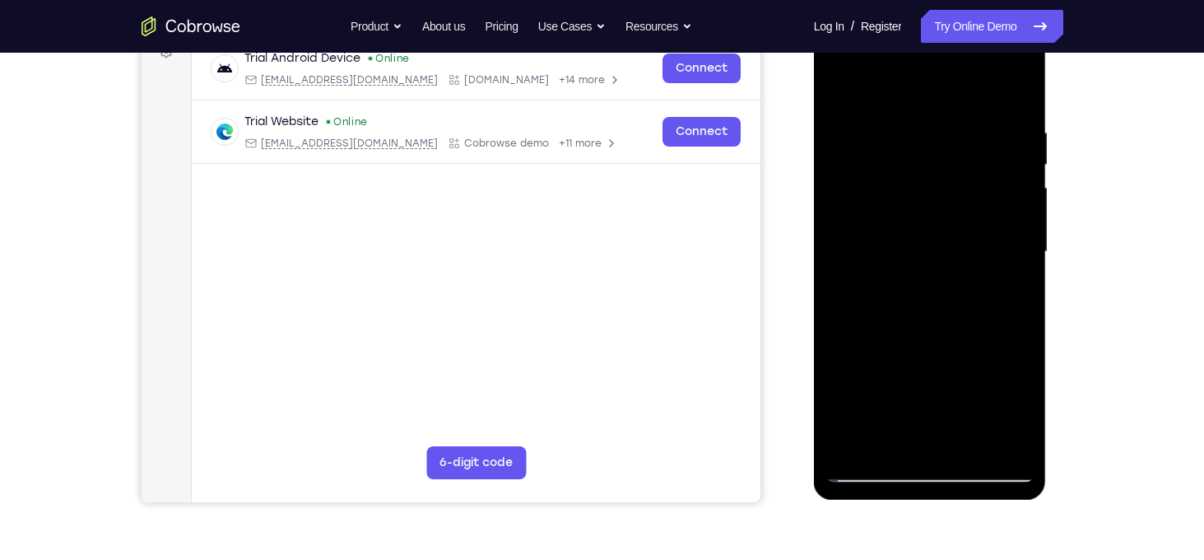
click at [908, 161] on div at bounding box center [929, 251] width 207 height 461
drag, startPoint x: 918, startPoint y: 304, endPoint x: 920, endPoint y: 146, distance: 157.2
click at [920, 146] on div at bounding box center [929, 251] width 207 height 461
drag, startPoint x: 956, startPoint y: 361, endPoint x: 930, endPoint y: 181, distance: 182.1
drag, startPoint x: 930, startPoint y: 181, endPoint x: 912, endPoint y: 342, distance: 162.3
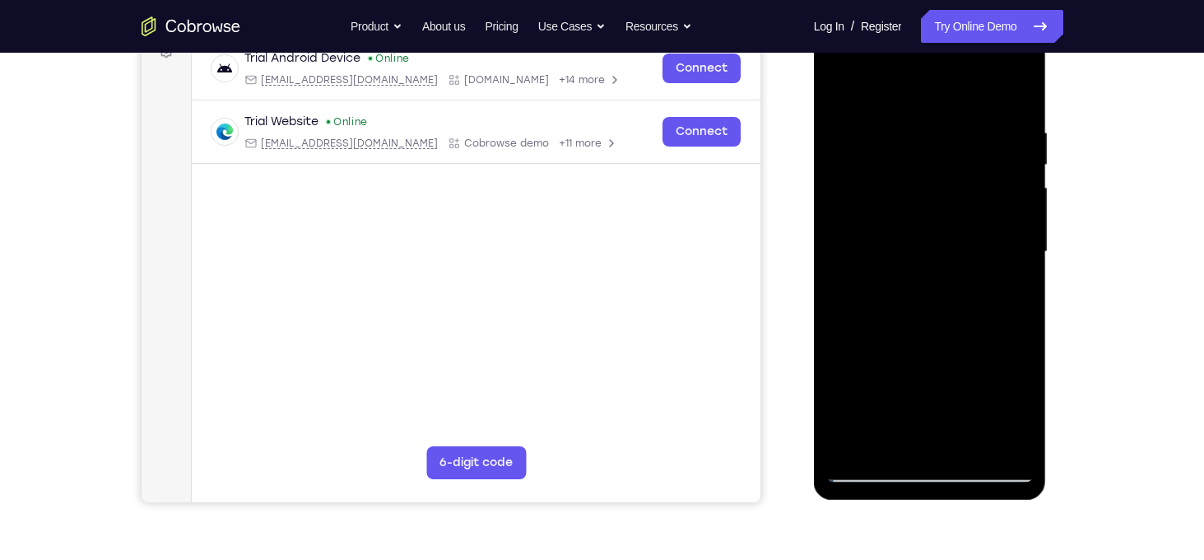
click at [912, 342] on div at bounding box center [929, 251] width 207 height 461
drag, startPoint x: 932, startPoint y: 386, endPoint x: 928, endPoint y: 279, distance: 107.1
click at [928, 279] on div at bounding box center [929, 251] width 207 height 461
click at [1020, 414] on div at bounding box center [929, 251] width 207 height 461
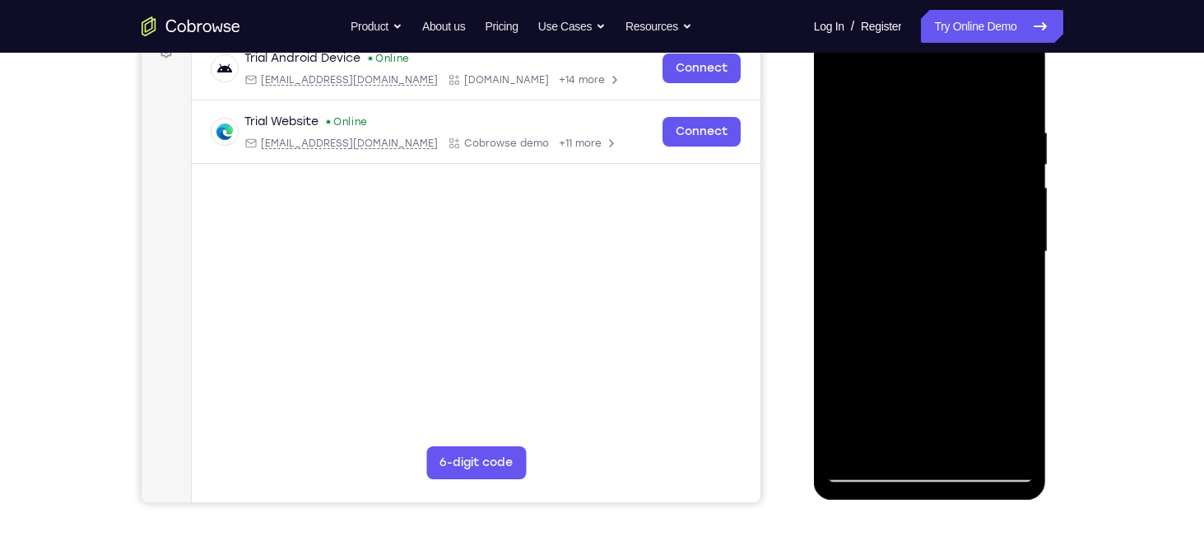
click at [1020, 414] on div at bounding box center [929, 251] width 207 height 461
drag, startPoint x: 969, startPoint y: 229, endPoint x: 975, endPoint y: 93, distance: 135.9
click at [975, 93] on div at bounding box center [929, 251] width 207 height 461
click at [876, 472] on div at bounding box center [929, 251] width 207 height 461
drag, startPoint x: 968, startPoint y: 394, endPoint x: 969, endPoint y: 172, distance: 222.2
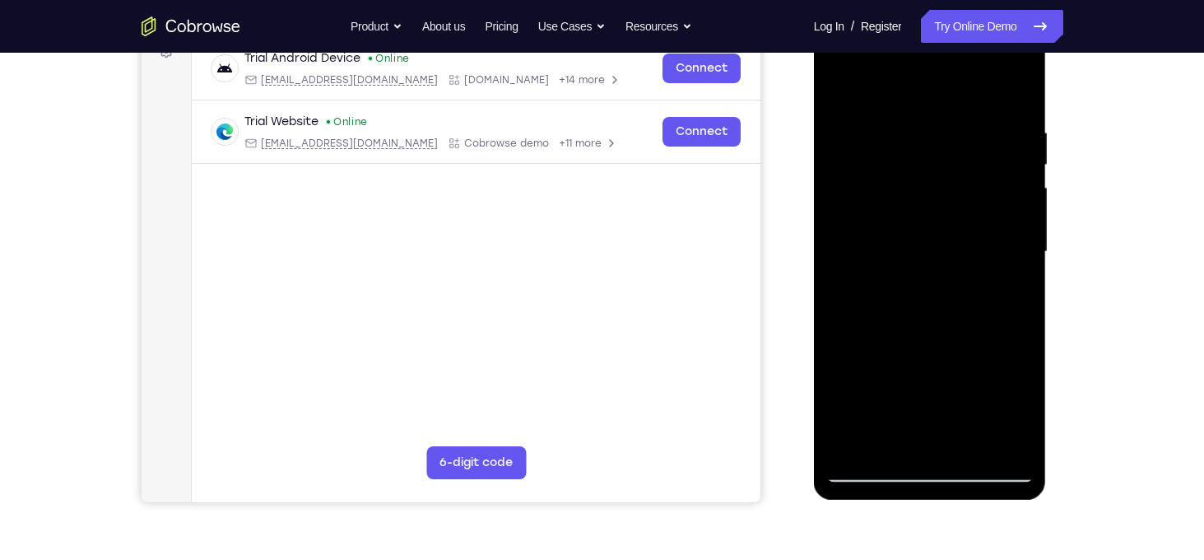
click at [969, 172] on div at bounding box center [929, 251] width 207 height 461
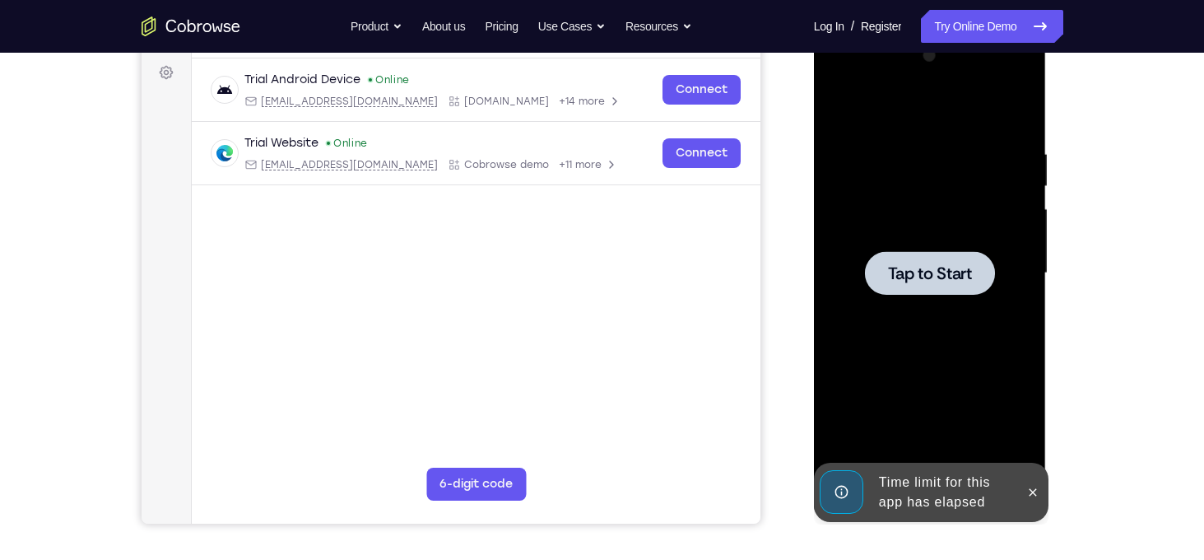
scroll to position [239, 0]
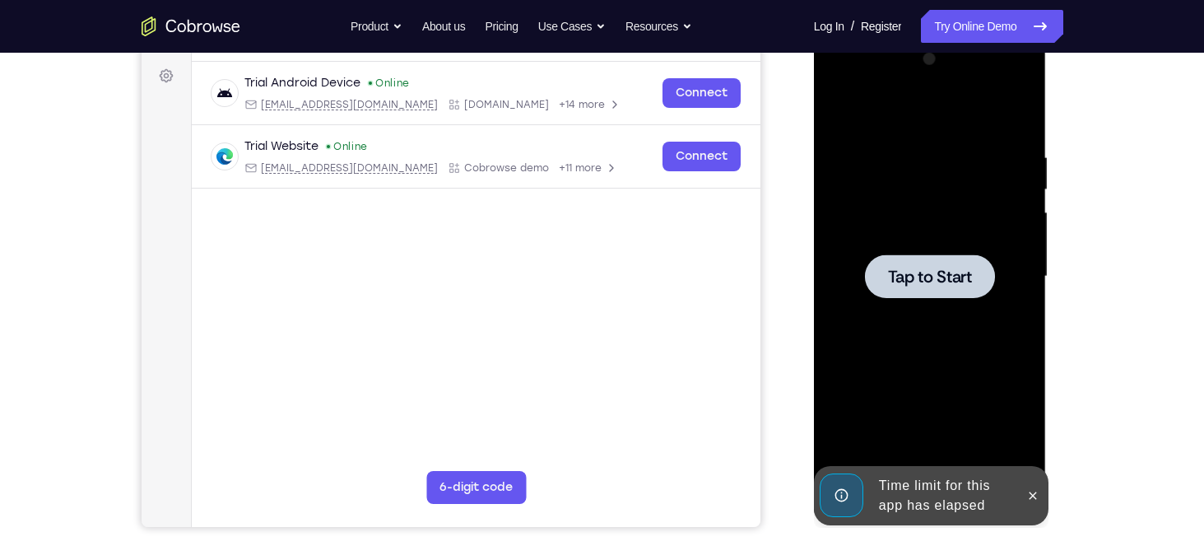
click at [911, 310] on div at bounding box center [929, 276] width 207 height 461
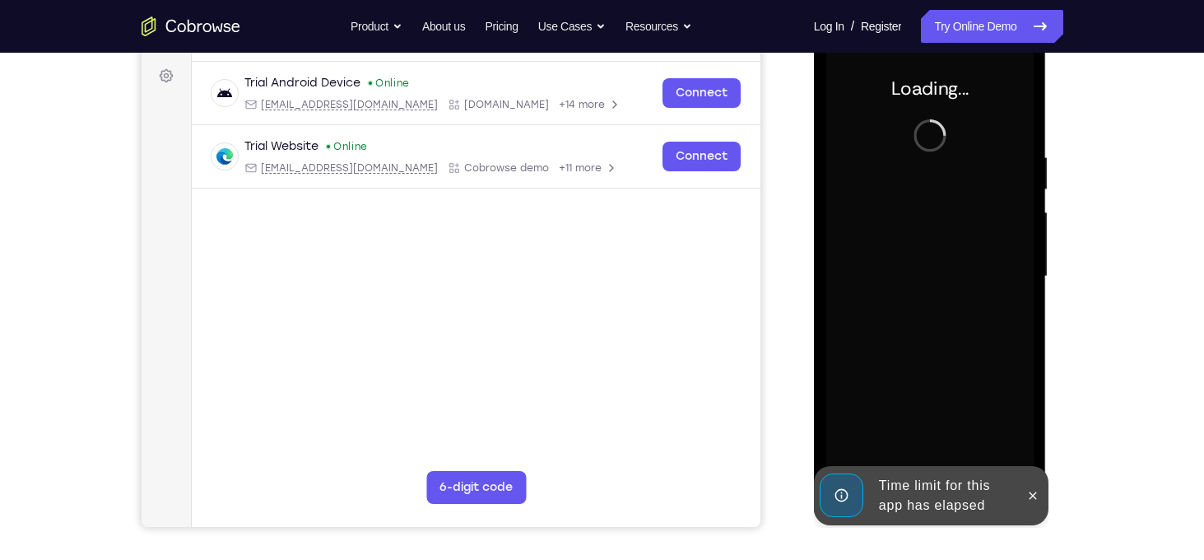
scroll to position [238, 0]
click at [1030, 496] on icon at bounding box center [1032, 496] width 13 height 13
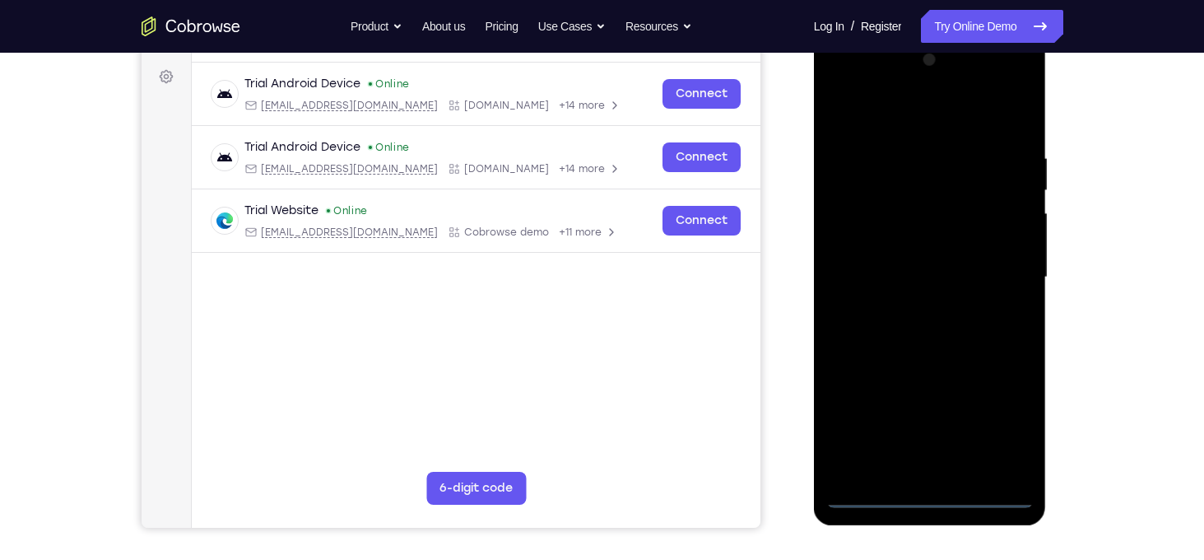
click at [927, 495] on div at bounding box center [929, 277] width 207 height 461
click at [1001, 428] on div at bounding box center [929, 277] width 207 height 461
click at [846, 87] on div at bounding box center [929, 277] width 207 height 461
click at [1008, 270] on div at bounding box center [929, 277] width 207 height 461
click at [907, 312] on div at bounding box center [929, 277] width 207 height 461
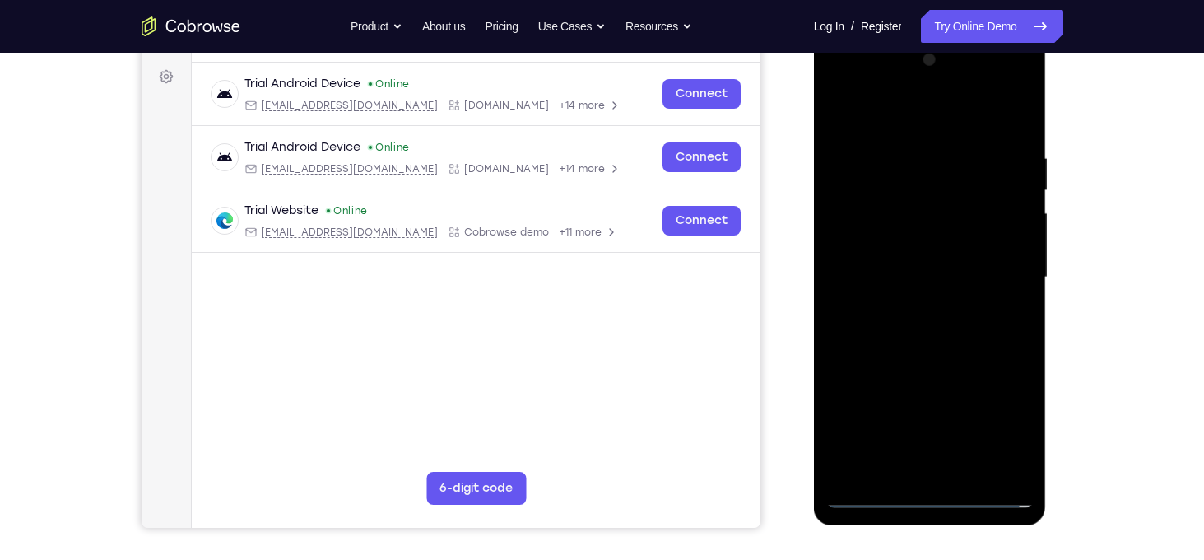
click at [941, 257] on div at bounding box center [929, 277] width 207 height 461
click at [936, 246] on div at bounding box center [929, 277] width 207 height 461
click at [918, 278] on div at bounding box center [929, 277] width 207 height 461
click at [951, 329] on div at bounding box center [929, 277] width 207 height 461
click at [941, 326] on div at bounding box center [929, 277] width 207 height 461
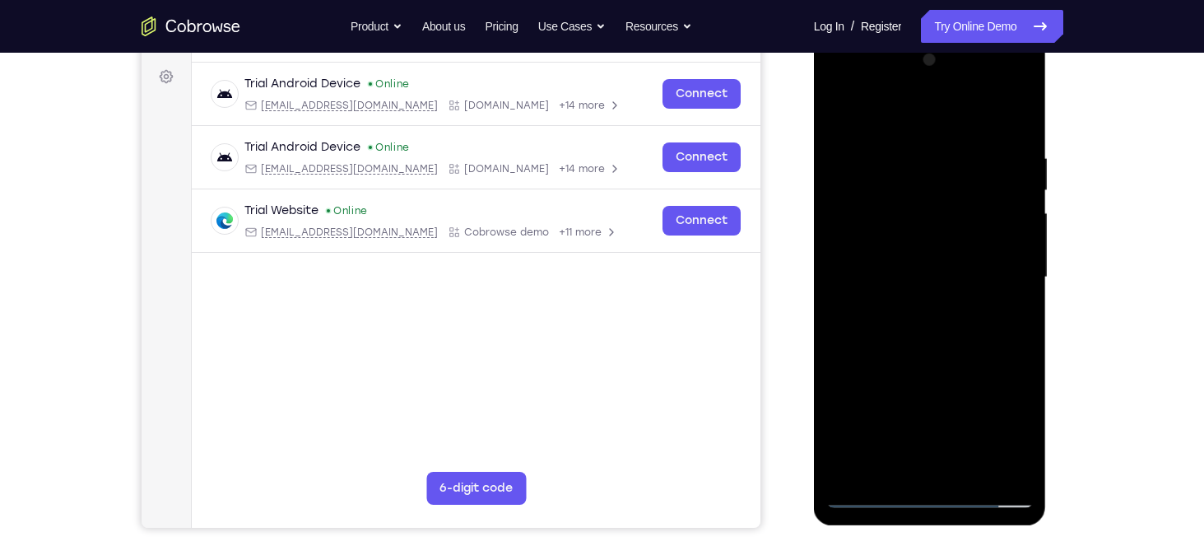
click at [922, 352] on div at bounding box center [929, 277] width 207 height 461
drag, startPoint x: 940, startPoint y: 375, endPoint x: 941, endPoint y: 248, distance: 127.6
click at [941, 248] on div at bounding box center [929, 277] width 207 height 461
click at [1025, 111] on div at bounding box center [929, 277] width 207 height 461
drag, startPoint x: 913, startPoint y: 207, endPoint x: 904, endPoint y: 266, distance: 59.1
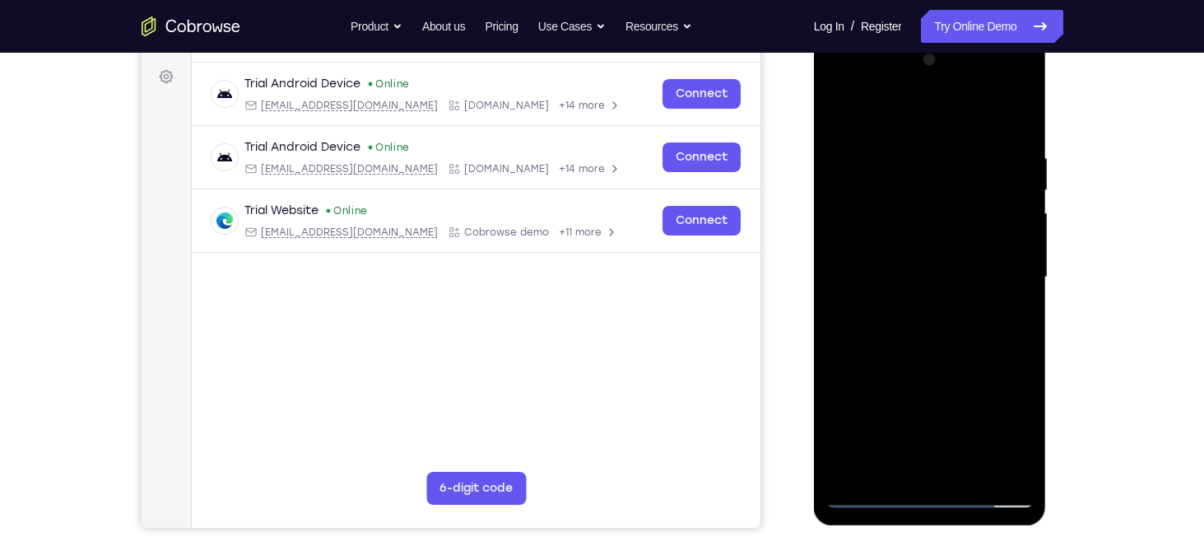
click at [904, 266] on div at bounding box center [929, 277] width 207 height 461
click at [840, 112] on div at bounding box center [929, 277] width 207 height 461
click at [1004, 473] on div at bounding box center [929, 277] width 207 height 461
drag, startPoint x: 928, startPoint y: 314, endPoint x: 927, endPoint y: 330, distance: 15.7
click at [927, 330] on div at bounding box center [929, 277] width 207 height 461
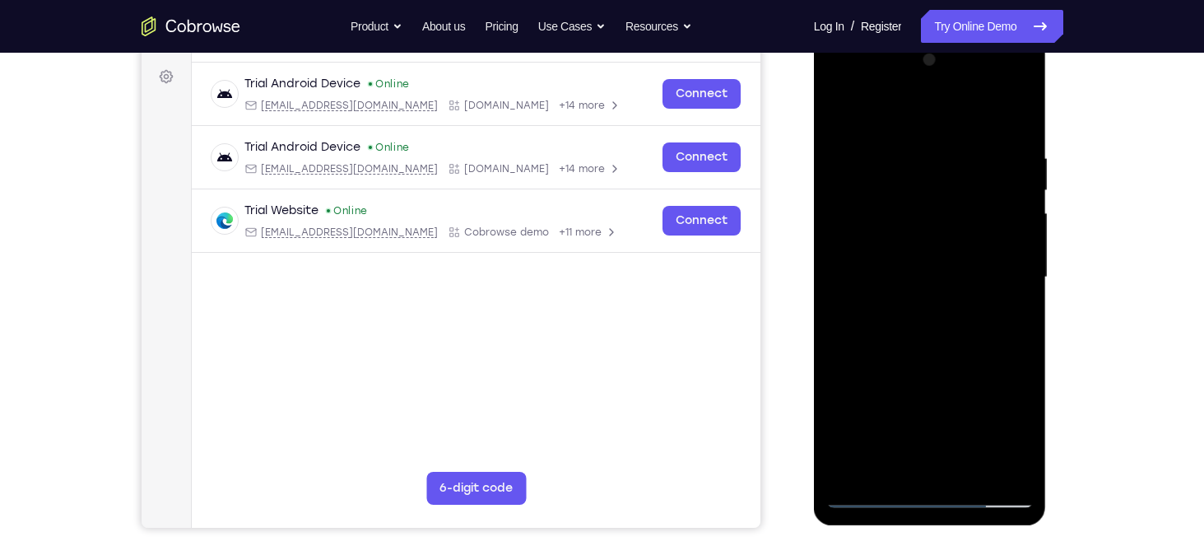
click at [941, 402] on div at bounding box center [929, 277] width 207 height 461
drag, startPoint x: 867, startPoint y: 401, endPoint x: 871, endPoint y: 308, distance: 93.1
click at [871, 308] on div at bounding box center [929, 277] width 207 height 461
drag, startPoint x: 957, startPoint y: 246, endPoint x: 941, endPoint y: 295, distance: 51.0
click at [941, 295] on div at bounding box center [929, 277] width 207 height 461
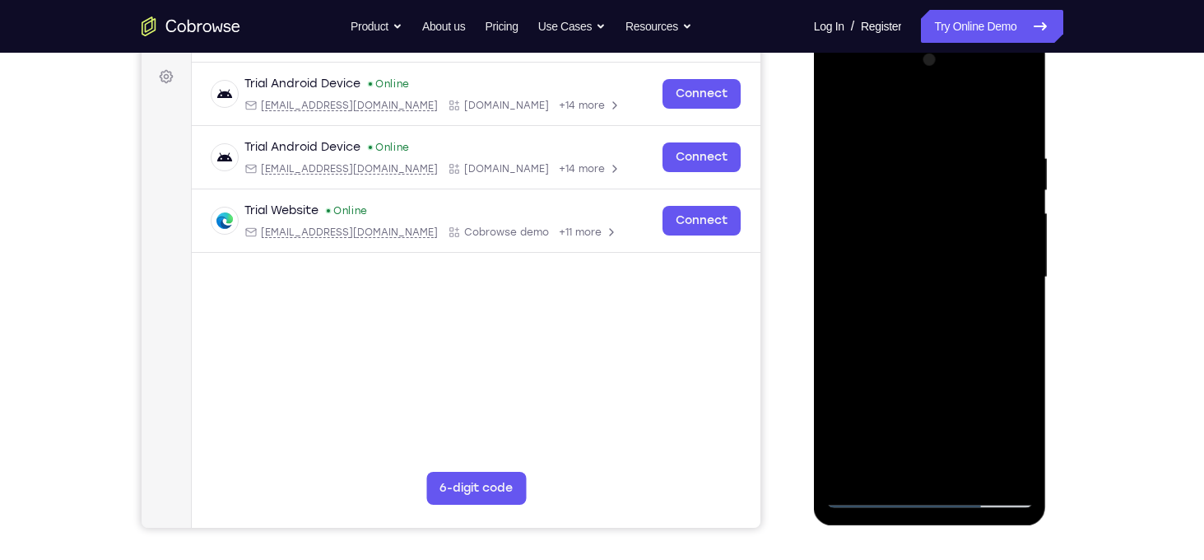
click at [1021, 279] on div at bounding box center [929, 277] width 207 height 461
click at [1021, 277] on div at bounding box center [929, 277] width 207 height 461
click at [1023, 273] on div at bounding box center [929, 277] width 207 height 461
click at [1025, 275] on div at bounding box center [929, 277] width 207 height 461
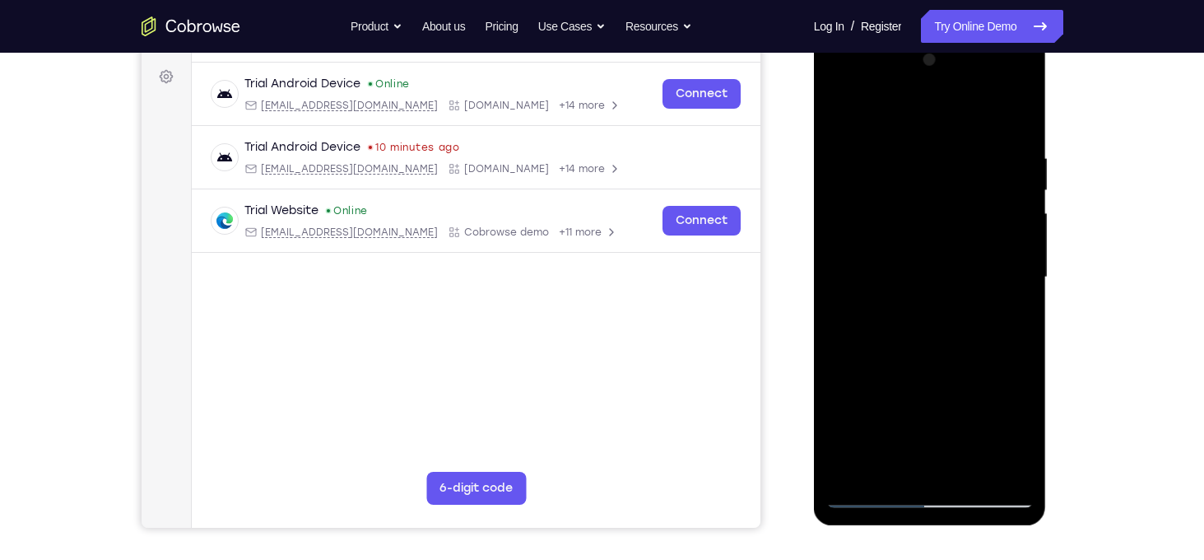
click at [1025, 275] on div at bounding box center [929, 277] width 207 height 461
click at [839, 276] on div at bounding box center [929, 277] width 207 height 461
drag, startPoint x: 836, startPoint y: 275, endPoint x: 880, endPoint y: 177, distance: 107.2
click at [880, 177] on div at bounding box center [929, 277] width 207 height 461
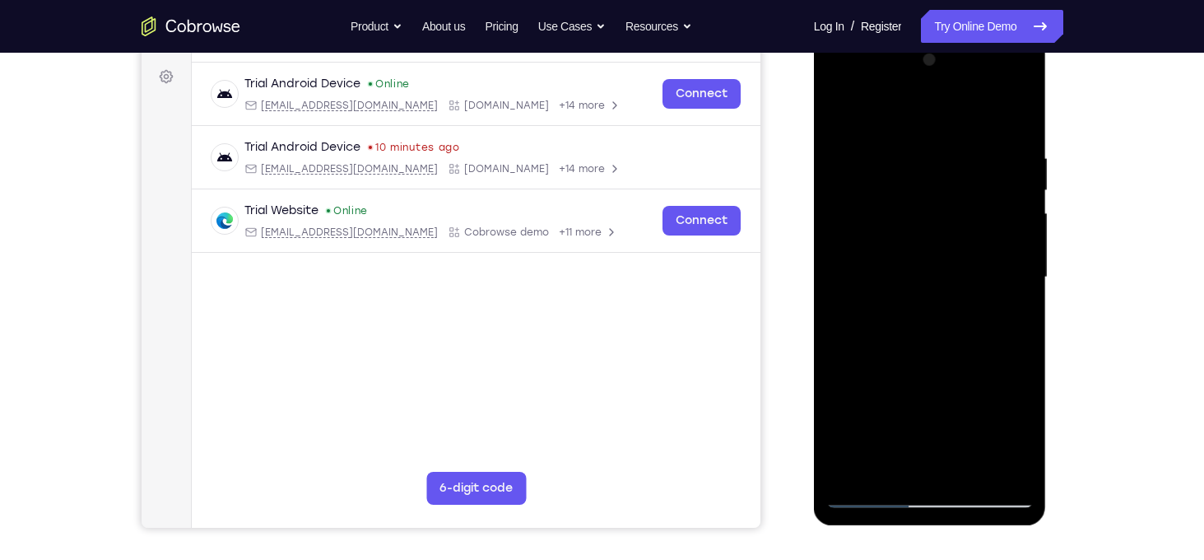
click at [894, 449] on div at bounding box center [929, 277] width 207 height 461
click at [936, 212] on div at bounding box center [929, 277] width 207 height 461
click at [836, 279] on div at bounding box center [929, 277] width 207 height 461
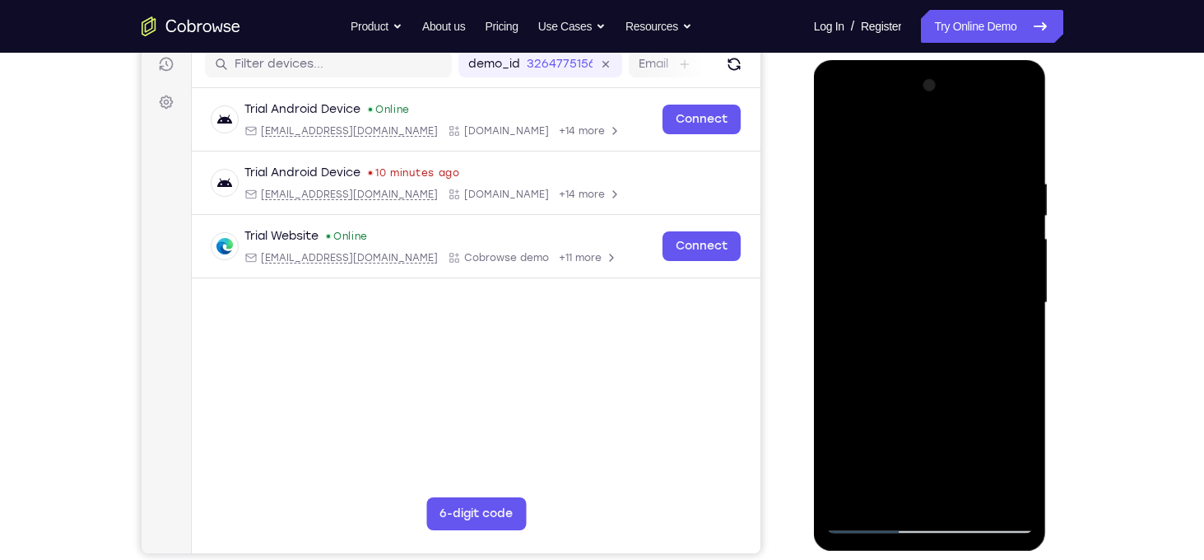
drag, startPoint x: 893, startPoint y: 207, endPoint x: 885, endPoint y: 240, distance: 34.7
click at [885, 240] on div at bounding box center [929, 302] width 207 height 461
click at [842, 136] on div at bounding box center [929, 302] width 207 height 461
drag, startPoint x: 939, startPoint y: 339, endPoint x: 927, endPoint y: 191, distance: 148.6
click at [927, 191] on div at bounding box center [929, 302] width 207 height 461
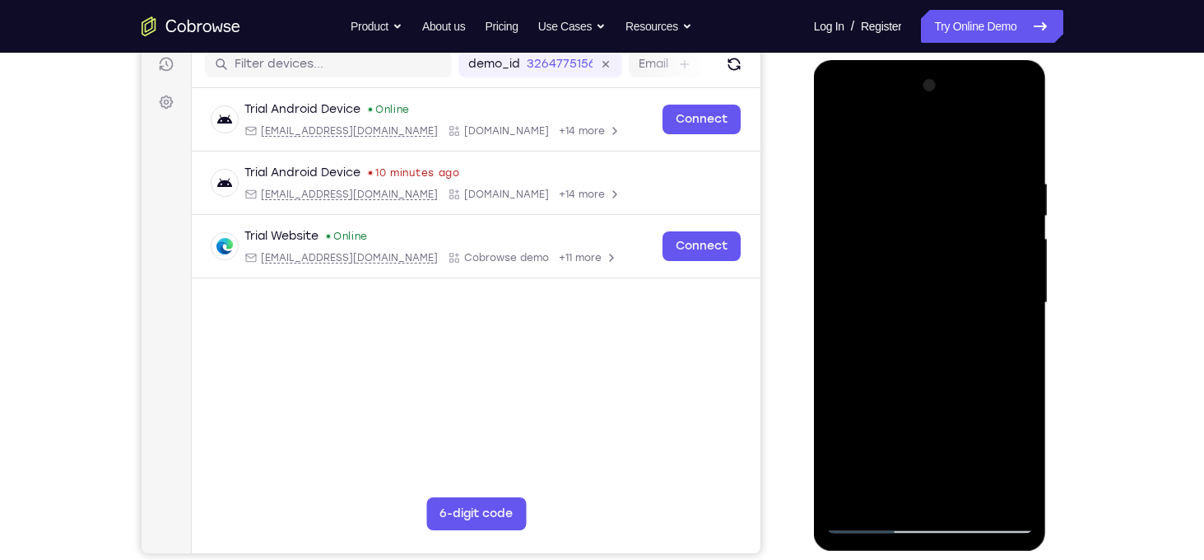
drag, startPoint x: 885, startPoint y: 365, endPoint x: 876, endPoint y: 291, distance: 74.6
click at [876, 291] on div at bounding box center [929, 302] width 207 height 461
click at [853, 497] on div at bounding box center [929, 302] width 207 height 461
click at [915, 165] on div at bounding box center [929, 302] width 207 height 461
click at [1014, 166] on div at bounding box center [929, 302] width 207 height 461
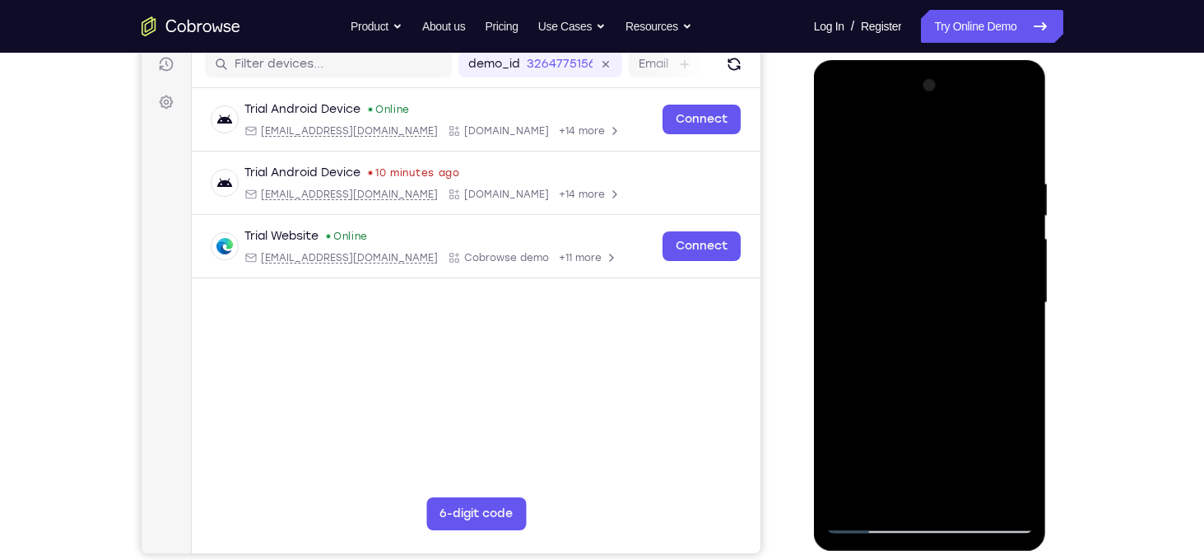
click at [1020, 183] on div at bounding box center [929, 302] width 207 height 461
click at [1020, 188] on div at bounding box center [929, 302] width 207 height 461
click at [1020, 146] on div at bounding box center [929, 302] width 207 height 461
drag, startPoint x: 927, startPoint y: 383, endPoint x: 933, endPoint y: 208, distance: 174.6
click at [933, 208] on div at bounding box center [929, 302] width 207 height 461
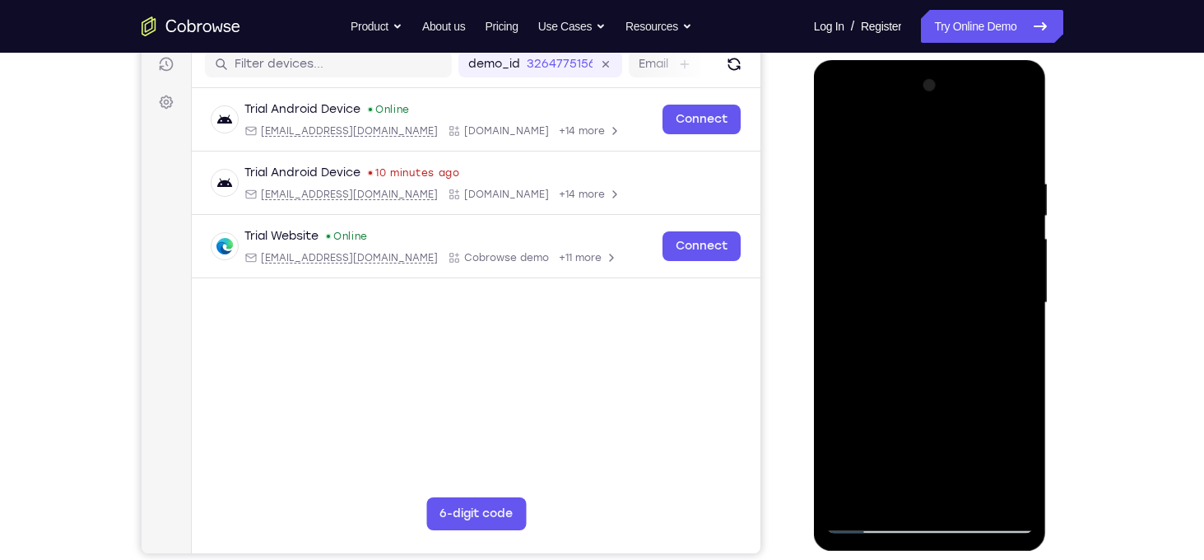
drag, startPoint x: 914, startPoint y: 400, endPoint x: 930, endPoint y: 148, distance: 252.3
click at [930, 148] on div at bounding box center [929, 302] width 207 height 461
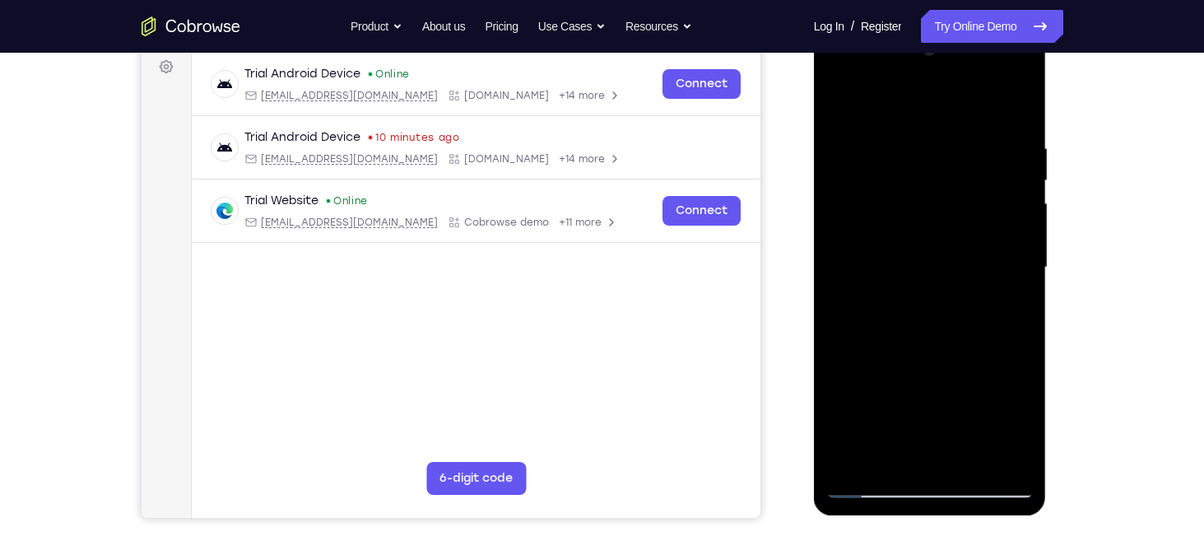
scroll to position [236, 0]
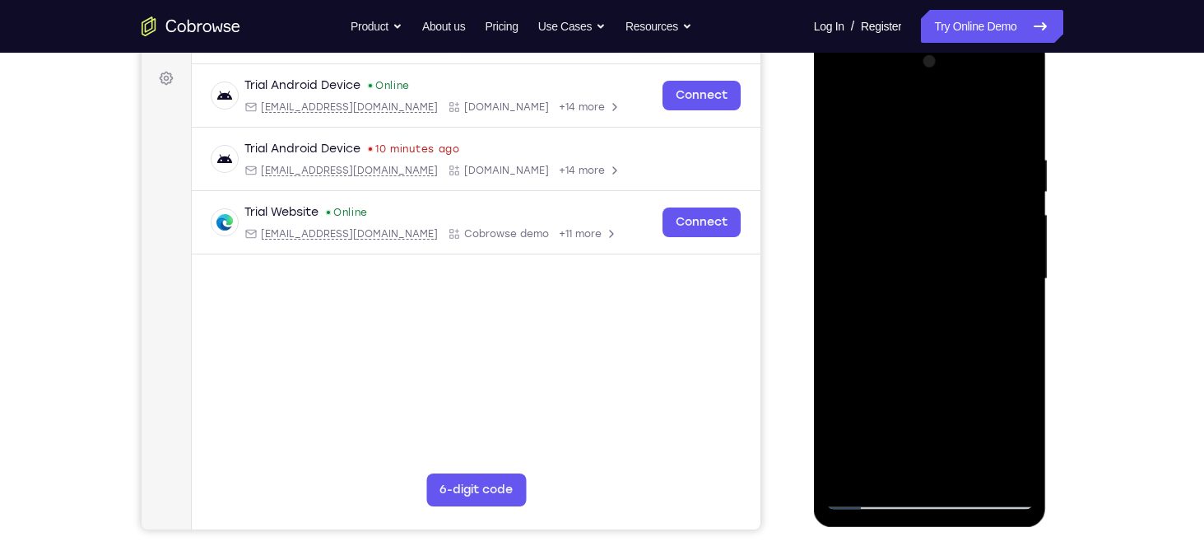
drag, startPoint x: 927, startPoint y: 315, endPoint x: 919, endPoint y: 222, distance: 93.3
click at [919, 222] on div at bounding box center [929, 279] width 207 height 461
drag, startPoint x: 967, startPoint y: 335, endPoint x: 964, endPoint y: 177, distance: 158.0
click at [964, 177] on div at bounding box center [929, 279] width 207 height 461
click at [1020, 252] on div at bounding box center [929, 279] width 207 height 461
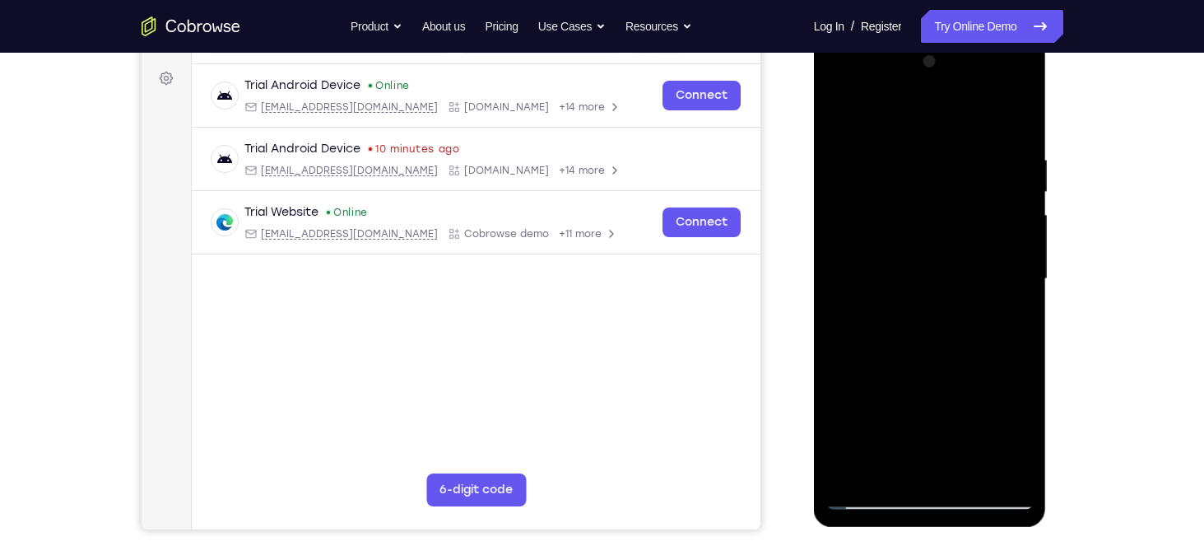
click at [1020, 249] on div at bounding box center [929, 279] width 207 height 461
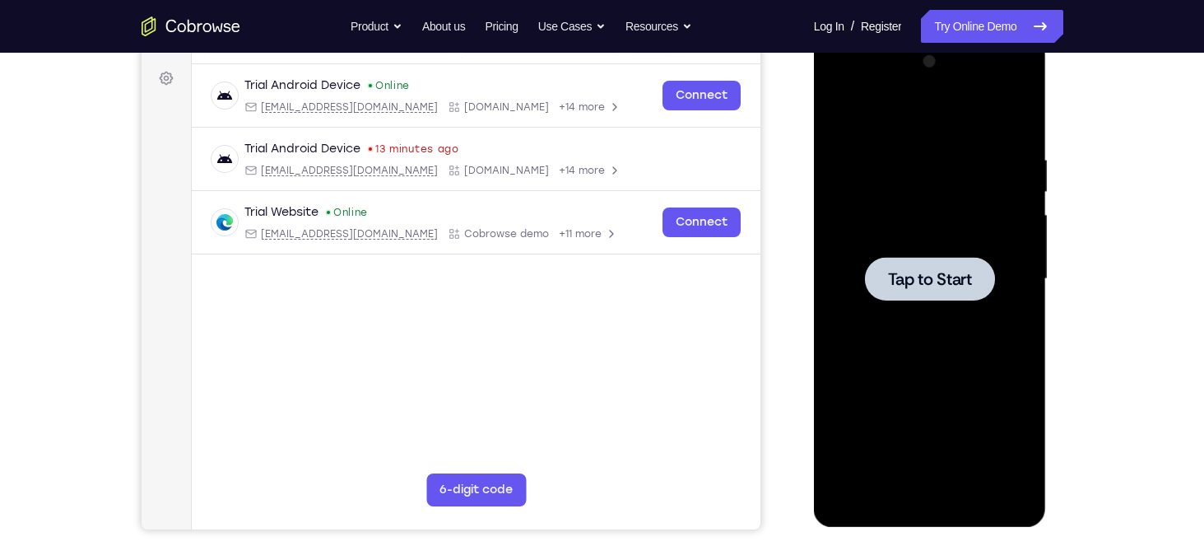
click at [898, 303] on div at bounding box center [929, 279] width 207 height 461
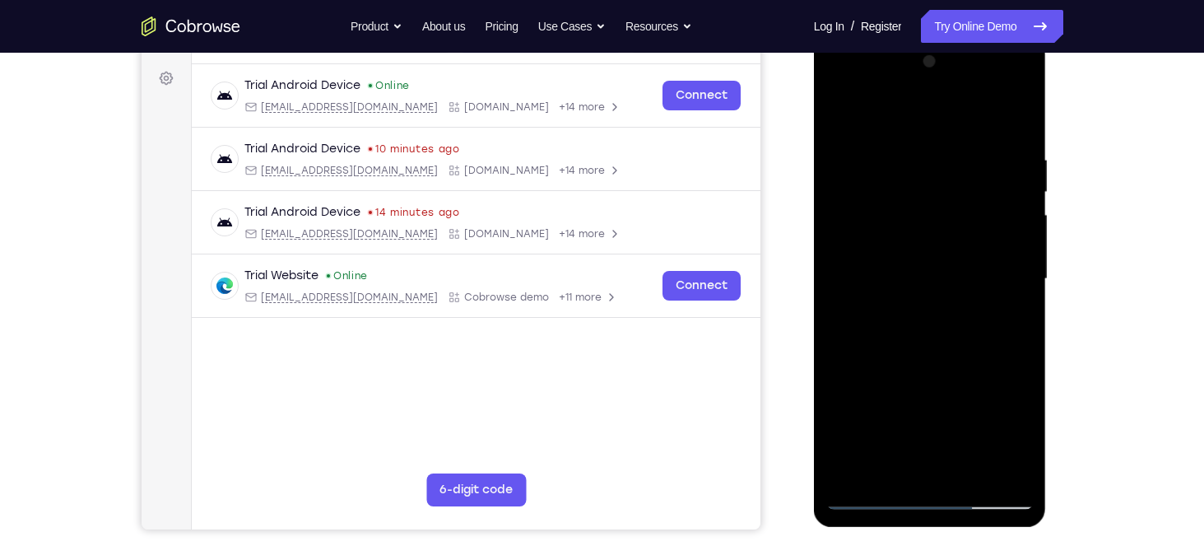
click at [930, 492] on div at bounding box center [929, 279] width 207 height 461
click at [932, 495] on div at bounding box center [929, 279] width 207 height 461
click at [1000, 430] on div at bounding box center [929, 279] width 207 height 461
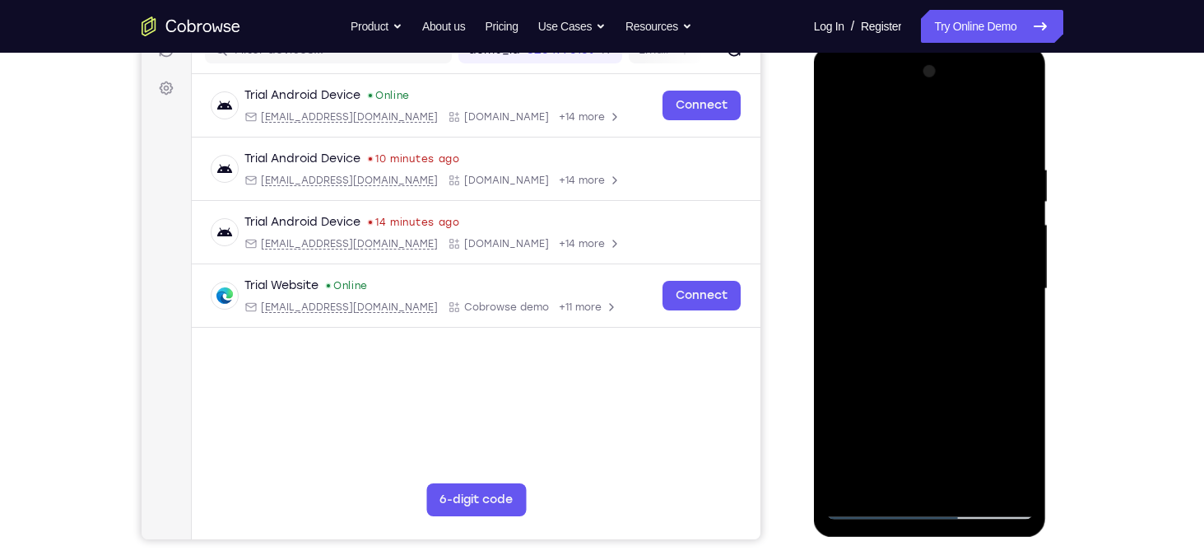
scroll to position [225, 0]
click at [836, 96] on div at bounding box center [929, 289] width 207 height 461
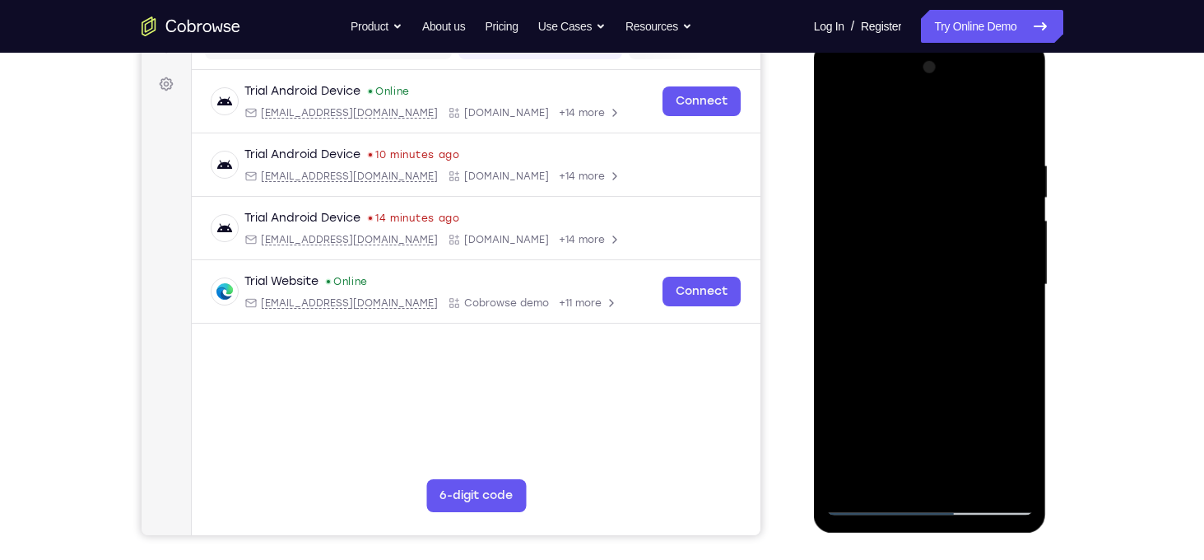
scroll to position [232, 0]
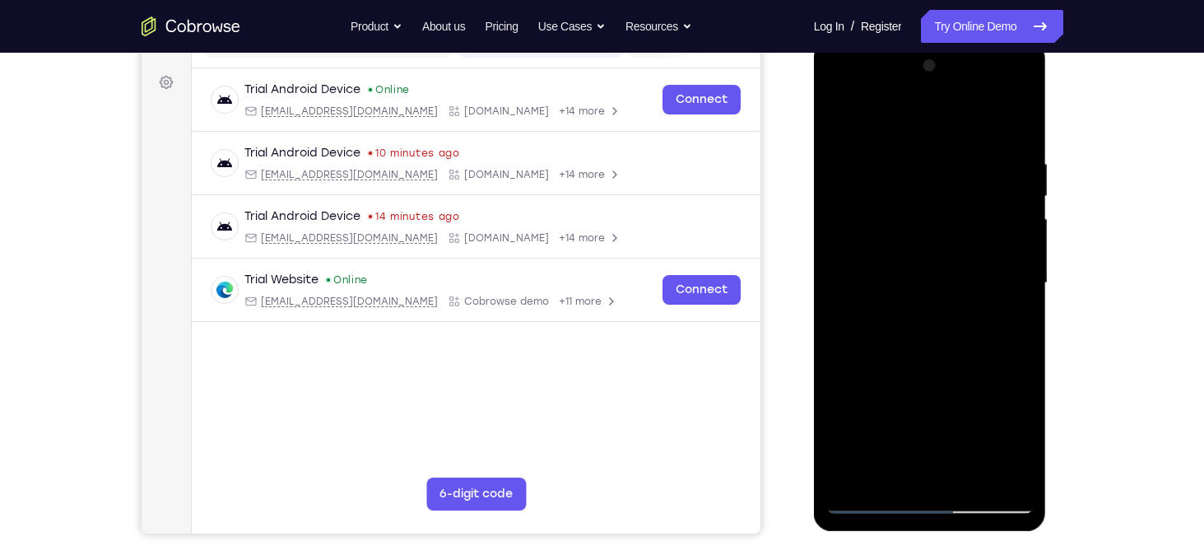
click at [1002, 273] on div at bounding box center [929, 283] width 207 height 461
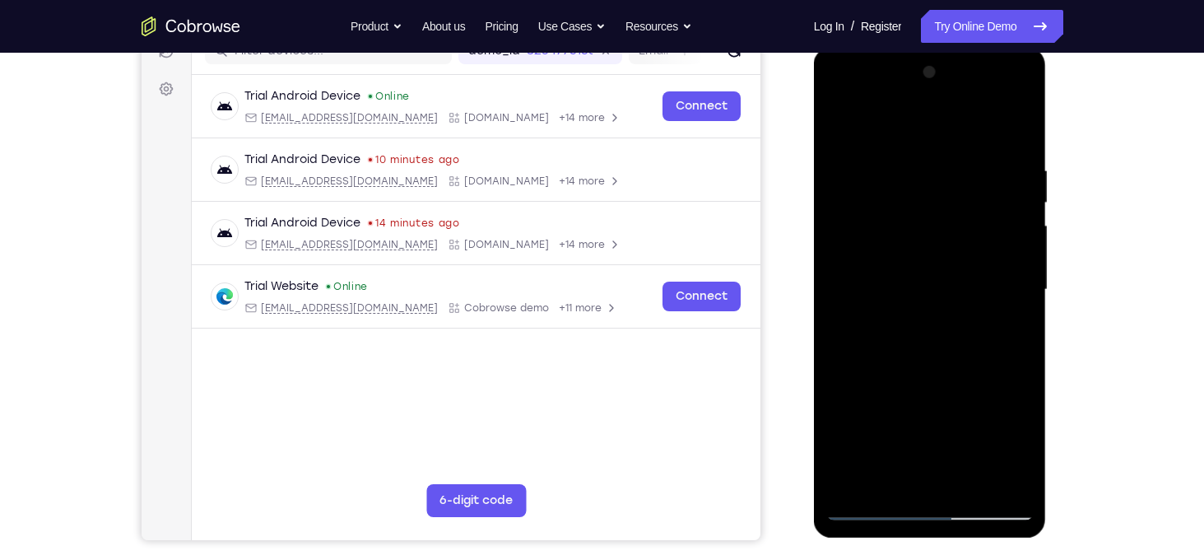
scroll to position [227, 0]
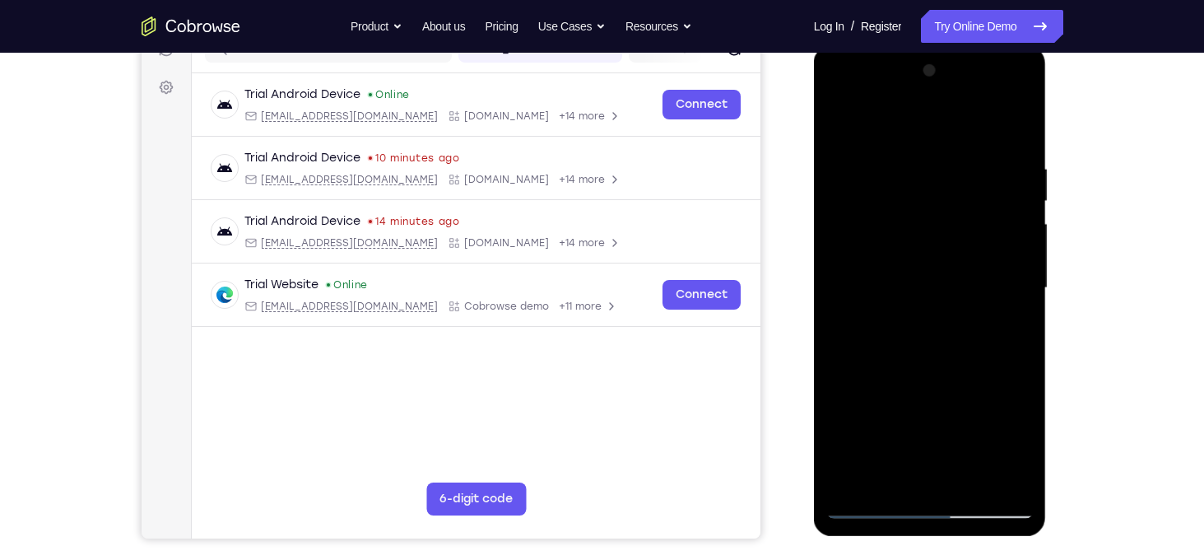
click at [911, 318] on div at bounding box center [929, 288] width 207 height 461
click at [923, 272] on div at bounding box center [929, 288] width 207 height 461
click at [911, 259] on div at bounding box center [929, 288] width 207 height 461
click at [904, 287] on div at bounding box center [929, 288] width 207 height 461
click at [938, 365] on div at bounding box center [929, 288] width 207 height 461
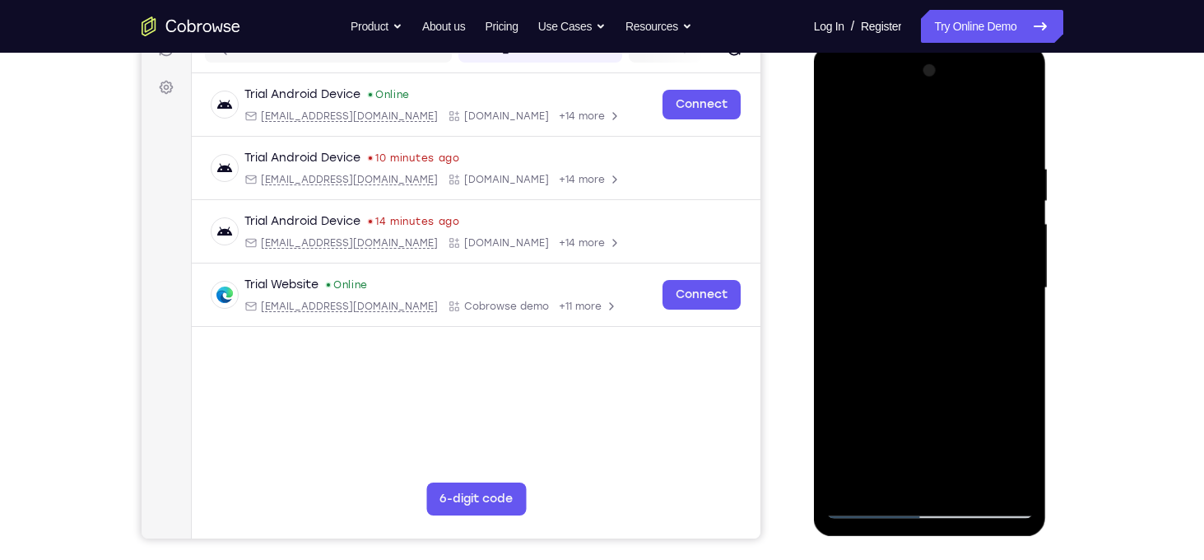
click at [969, 485] on div at bounding box center [929, 288] width 207 height 461
click at [963, 378] on div at bounding box center [929, 288] width 207 height 461
click at [845, 118] on div at bounding box center [929, 288] width 207 height 461
click at [902, 168] on div at bounding box center [929, 288] width 207 height 461
click at [1014, 130] on div at bounding box center [929, 288] width 207 height 461
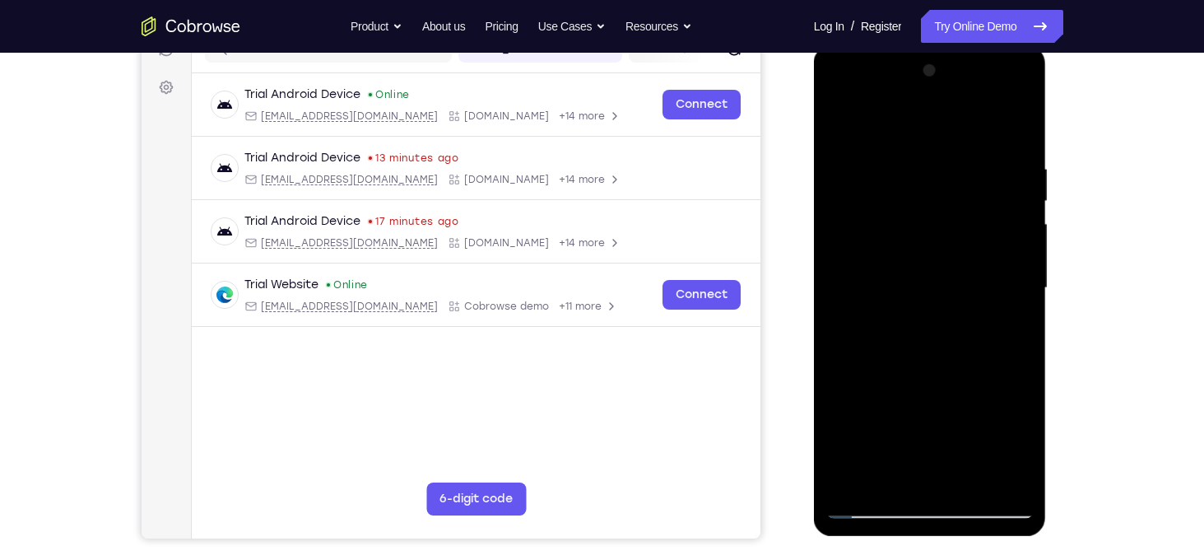
drag, startPoint x: 953, startPoint y: 368, endPoint x: 964, endPoint y: 238, distance: 130.5
click at [964, 238] on div at bounding box center [929, 288] width 207 height 461
drag, startPoint x: 935, startPoint y: 440, endPoint x: 930, endPoint y: 339, distance: 101.3
click at [930, 339] on div at bounding box center [929, 288] width 207 height 461
click at [968, 483] on div at bounding box center [929, 288] width 207 height 461
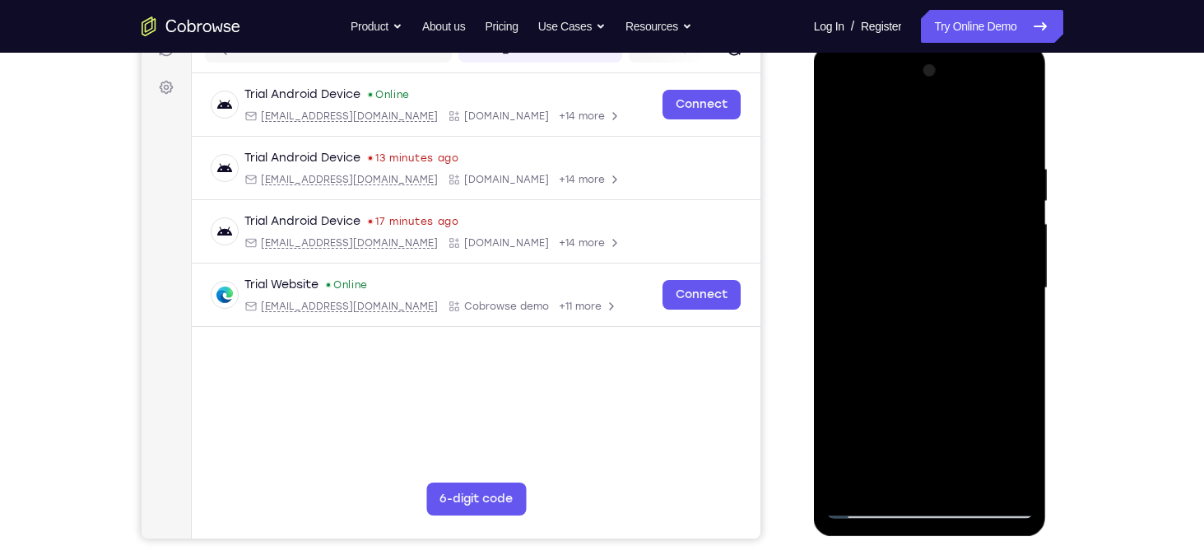
click at [841, 123] on div at bounding box center [929, 288] width 207 height 461
drag, startPoint x: 938, startPoint y: 367, endPoint x: 932, endPoint y: 232, distance: 135.1
click at [932, 232] on div at bounding box center [929, 288] width 207 height 461
drag, startPoint x: 942, startPoint y: 385, endPoint x: 945, endPoint y: 193, distance: 192.6
click at [945, 193] on div at bounding box center [929, 288] width 207 height 461
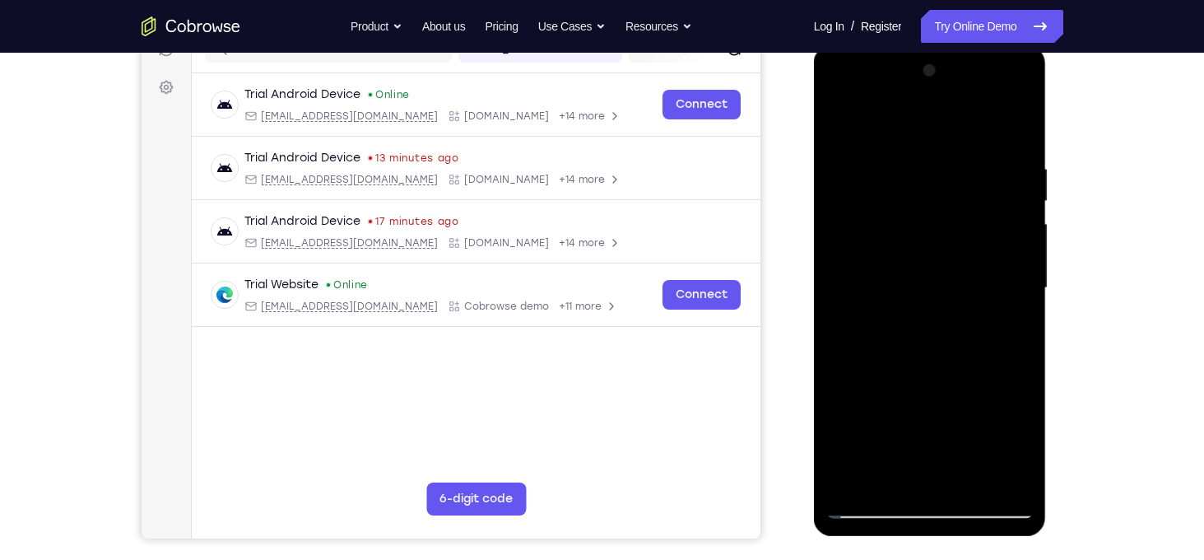
drag, startPoint x: 973, startPoint y: 265, endPoint x: 955, endPoint y: 170, distance: 96.5
click at [955, 170] on div at bounding box center [929, 288] width 207 height 461
drag, startPoint x: 909, startPoint y: 358, endPoint x: 918, endPoint y: 240, distance: 118.0
click at [918, 240] on div at bounding box center [929, 288] width 207 height 461
drag, startPoint x: 936, startPoint y: 363, endPoint x: 920, endPoint y: 216, distance: 148.2
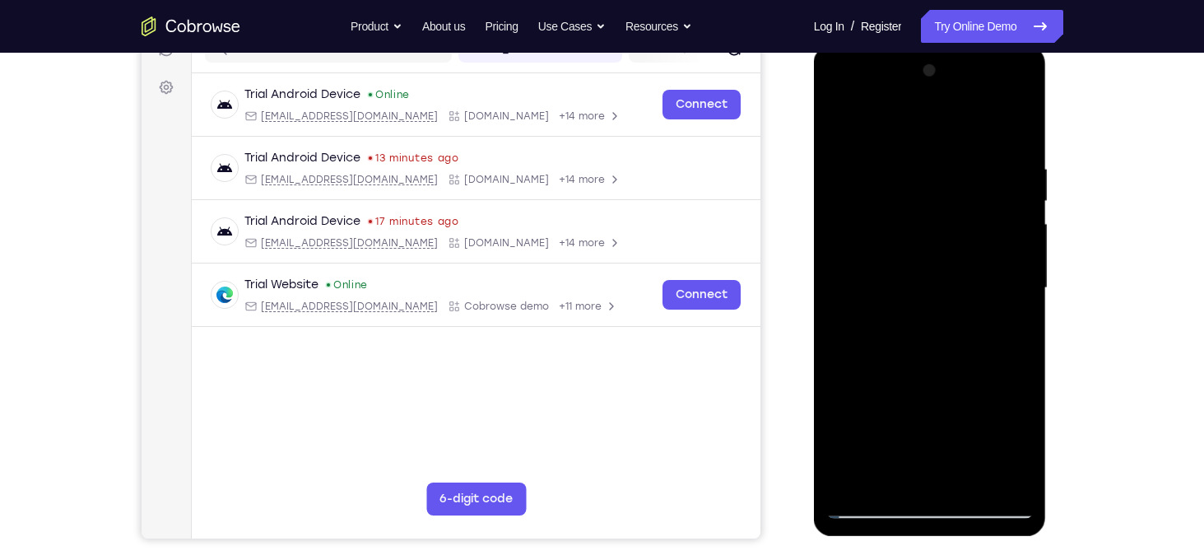
click at [920, 216] on div at bounding box center [929, 288] width 207 height 461
drag, startPoint x: 915, startPoint y: 314, endPoint x: 891, endPoint y: 219, distance: 98.4
click at [891, 219] on div at bounding box center [929, 288] width 207 height 461
drag, startPoint x: 918, startPoint y: 376, endPoint x: 889, endPoint y: 177, distance: 201.2
click at [889, 177] on div at bounding box center [929, 288] width 207 height 461
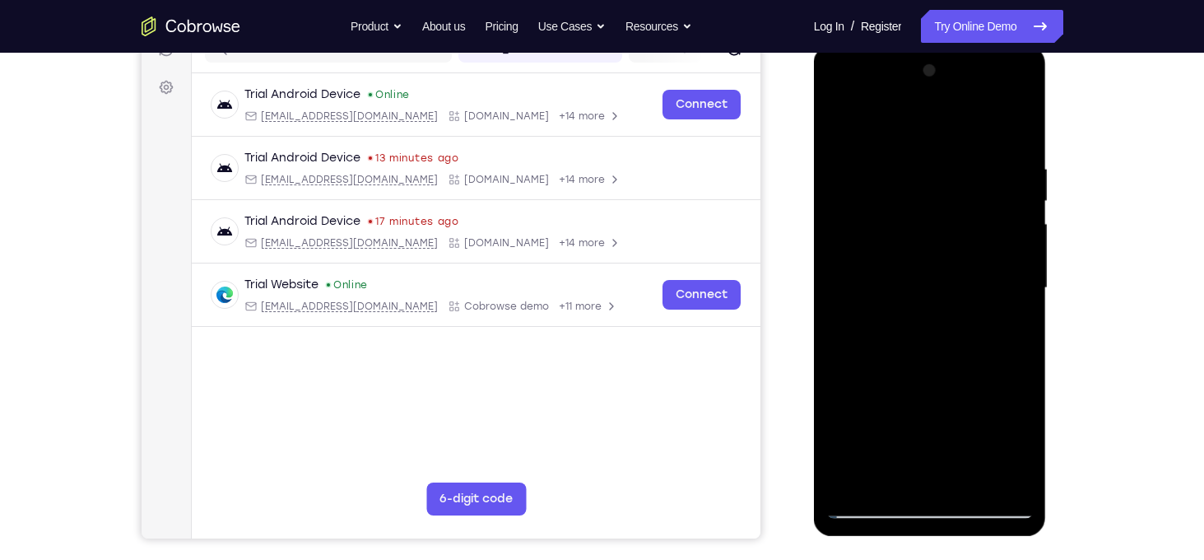
drag, startPoint x: 930, startPoint y: 308, endPoint x: 888, endPoint y: 162, distance: 151.6
click at [888, 162] on div at bounding box center [929, 288] width 207 height 461
drag, startPoint x: 933, startPoint y: 232, endPoint x: 925, endPoint y: 106, distance: 126.2
click at [925, 106] on div at bounding box center [929, 288] width 207 height 461
drag, startPoint x: 932, startPoint y: 281, endPoint x: 920, endPoint y: 174, distance: 107.7
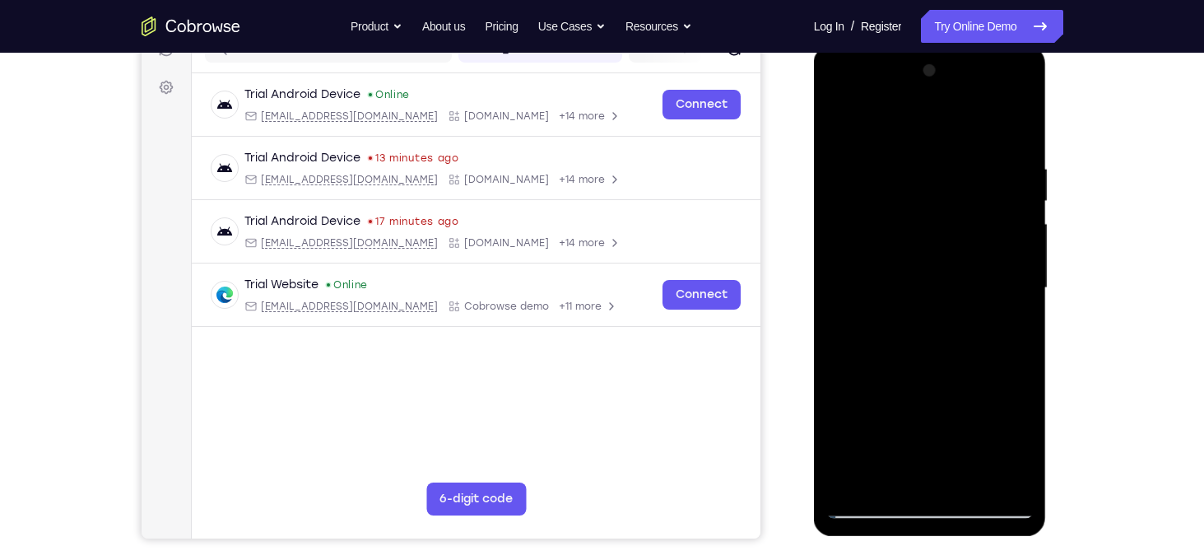
click at [920, 174] on div at bounding box center [929, 288] width 207 height 461
drag, startPoint x: 905, startPoint y: 267, endPoint x: 900, endPoint y: 202, distance: 65.2
click at [900, 202] on div at bounding box center [929, 288] width 207 height 461
drag, startPoint x: 984, startPoint y: 379, endPoint x: 948, endPoint y: 214, distance: 168.5
click at [948, 214] on div at bounding box center [929, 288] width 207 height 461
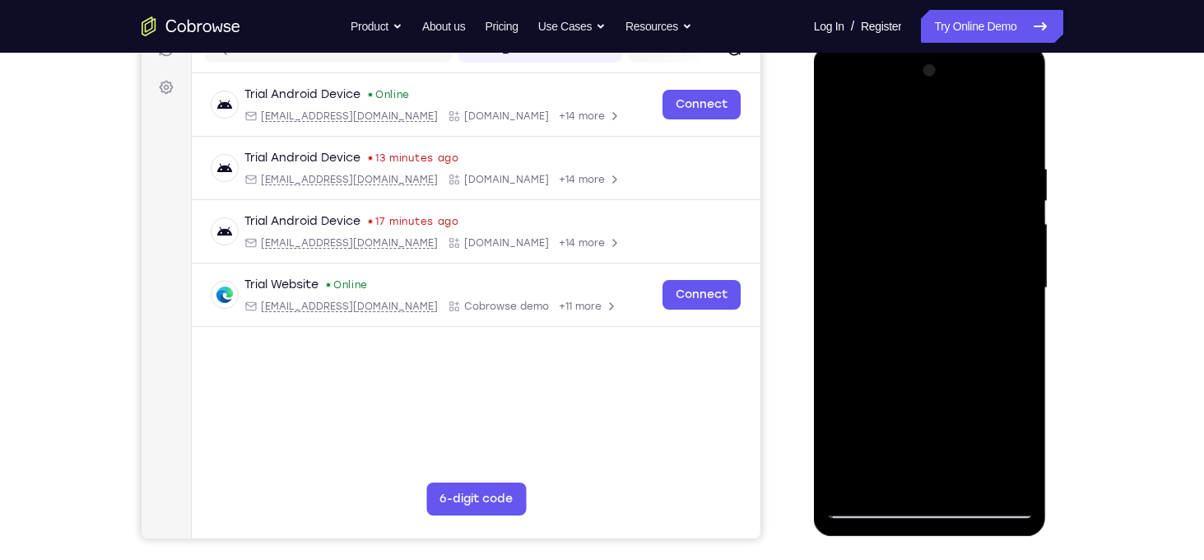
drag, startPoint x: 927, startPoint y: 378, endPoint x: 913, endPoint y: 257, distance: 121.9
click at [913, 257] on div at bounding box center [929, 288] width 207 height 461
drag, startPoint x: 932, startPoint y: 275, endPoint x: 931, endPoint y: 211, distance: 64.2
click at [931, 211] on div at bounding box center [929, 288] width 207 height 461
drag, startPoint x: 933, startPoint y: 349, endPoint x: 922, endPoint y: 235, distance: 114.1
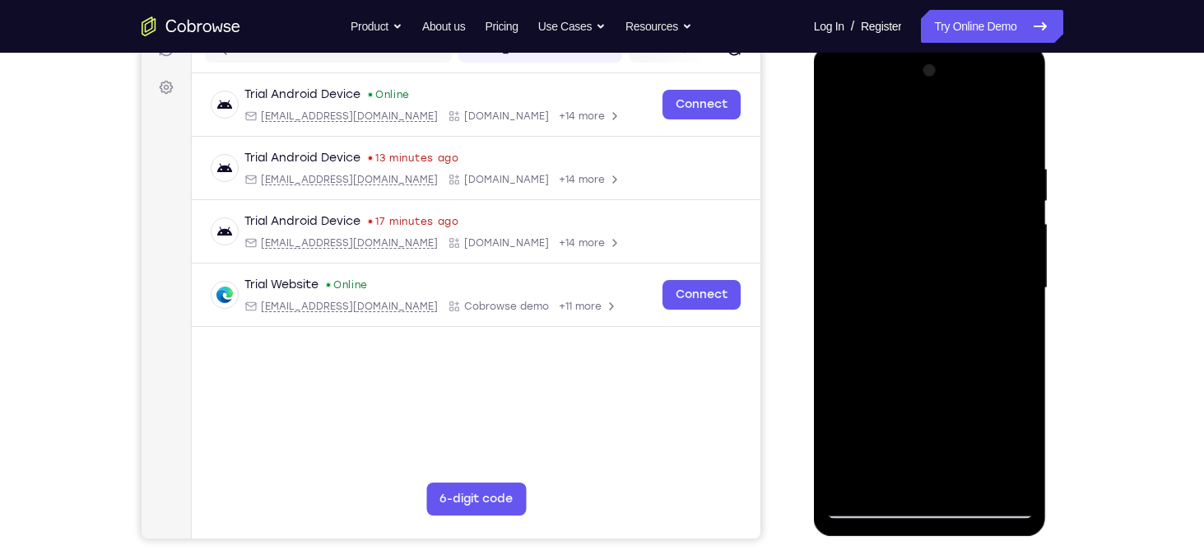
click at [922, 235] on div at bounding box center [929, 288] width 207 height 461
drag, startPoint x: 967, startPoint y: 368, endPoint x: 956, endPoint y: 201, distance: 167.4
click at [956, 201] on div at bounding box center [929, 288] width 207 height 461
drag, startPoint x: 953, startPoint y: 360, endPoint x: 950, endPoint y: 163, distance: 196.7
click at [950, 163] on div at bounding box center [929, 288] width 207 height 461
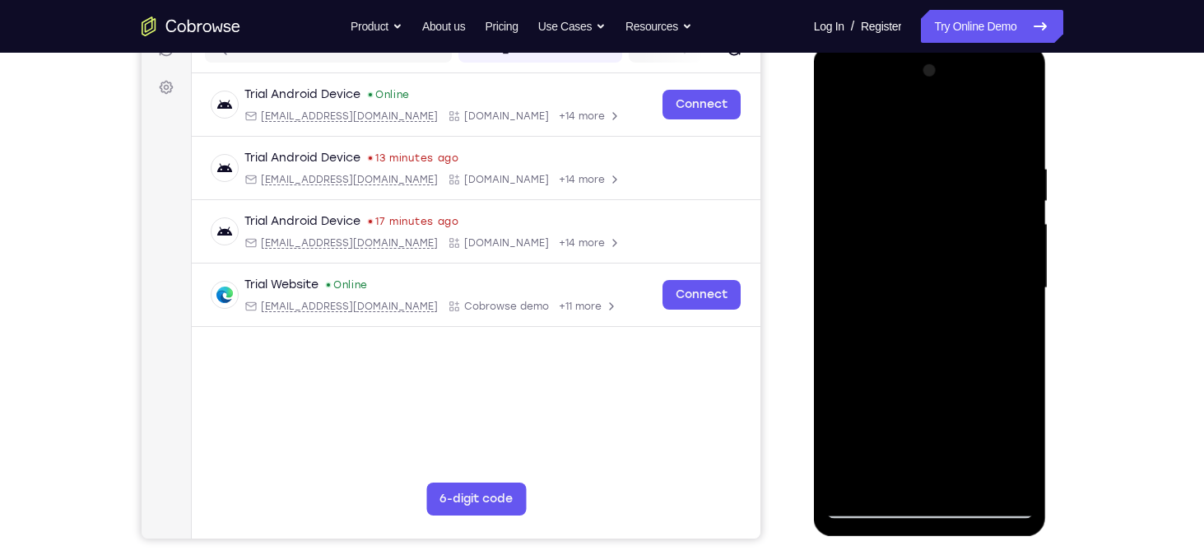
drag, startPoint x: 960, startPoint y: 393, endPoint x: 930, endPoint y: 147, distance: 247.0
click at [930, 147] on div at bounding box center [929, 288] width 207 height 461
drag, startPoint x: 922, startPoint y: 235, endPoint x: 932, endPoint y: 143, distance: 92.7
click at [932, 143] on div at bounding box center [929, 288] width 207 height 461
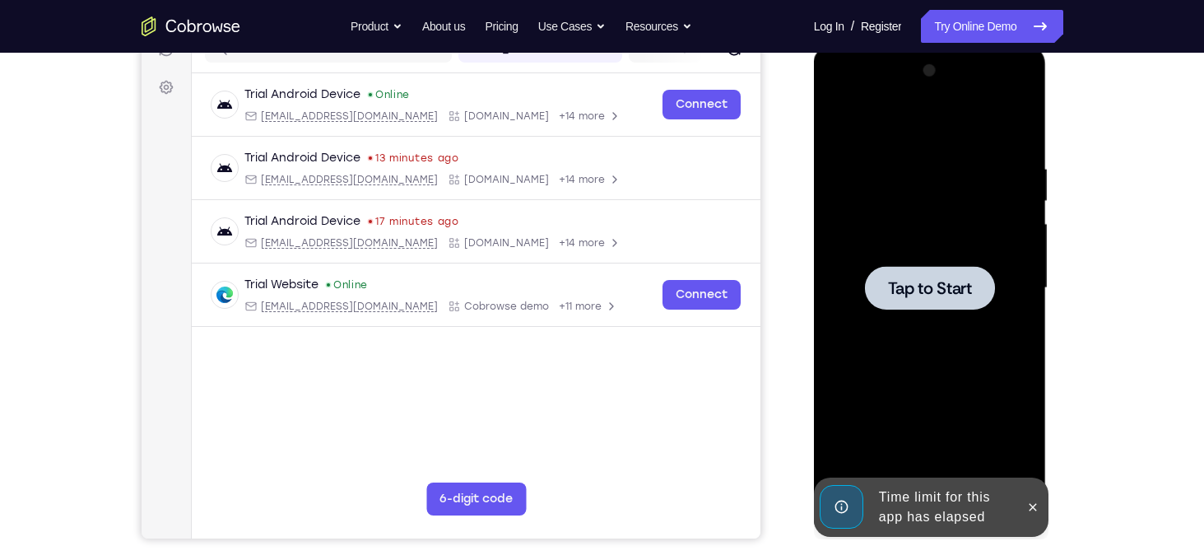
drag, startPoint x: 947, startPoint y: 286, endPoint x: 941, endPoint y: 149, distance: 136.7
click at [941, 149] on div "Tap to Start" at bounding box center [929, 288] width 207 height 461
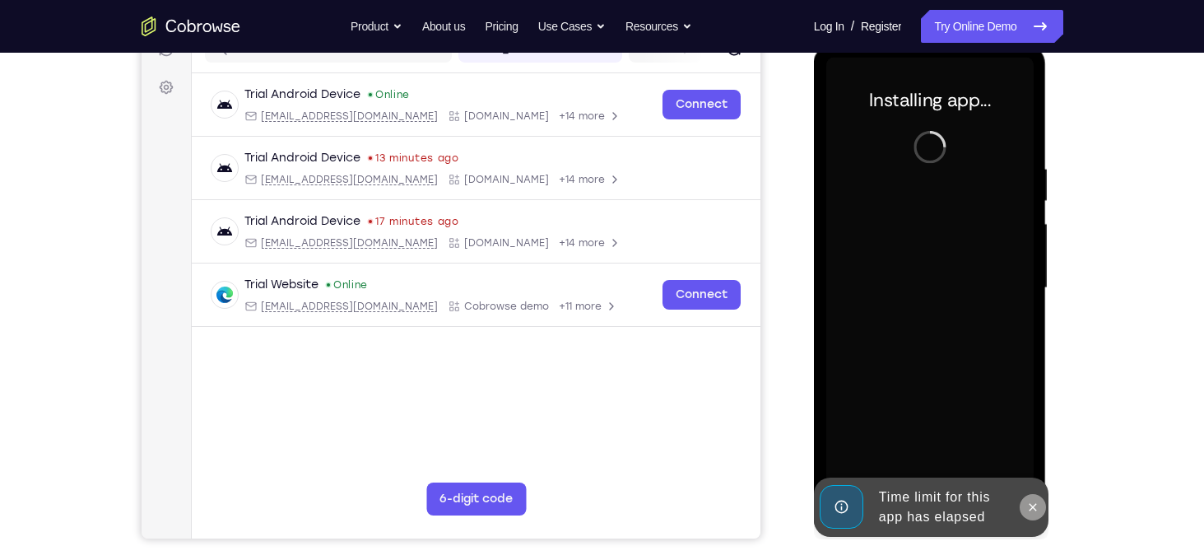
click at [1029, 508] on icon at bounding box center [1032, 506] width 13 height 13
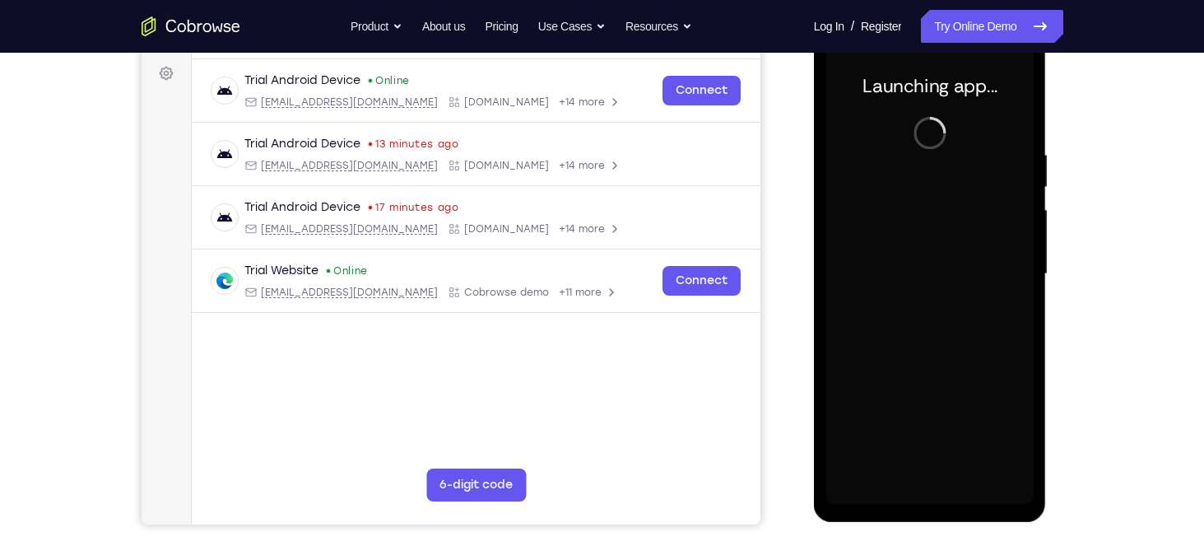
scroll to position [252, 0]
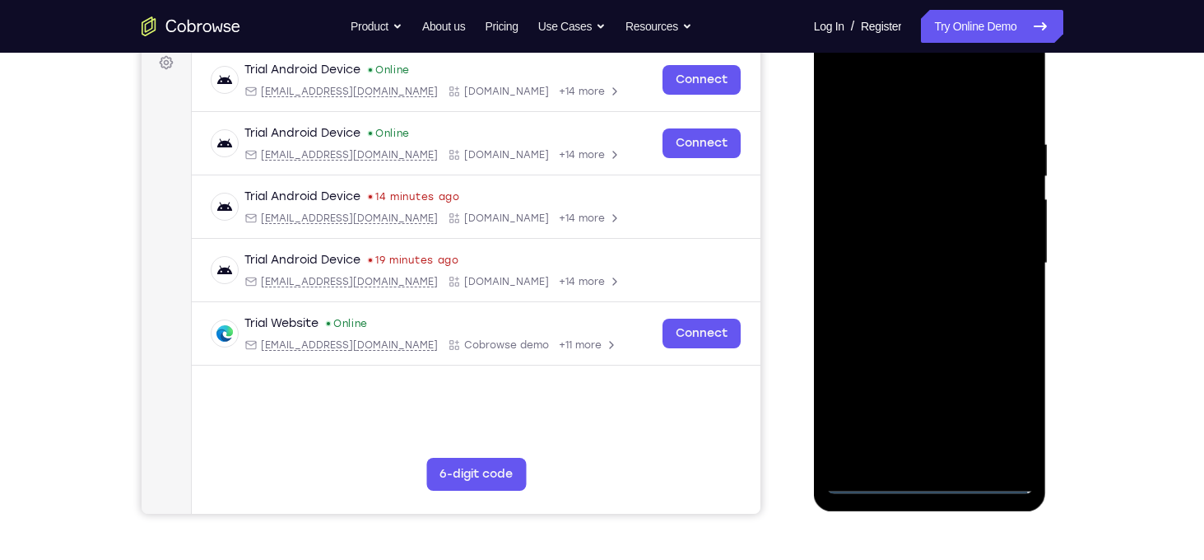
click at [927, 487] on div at bounding box center [929, 263] width 207 height 461
click at [1011, 406] on div at bounding box center [929, 263] width 207 height 461
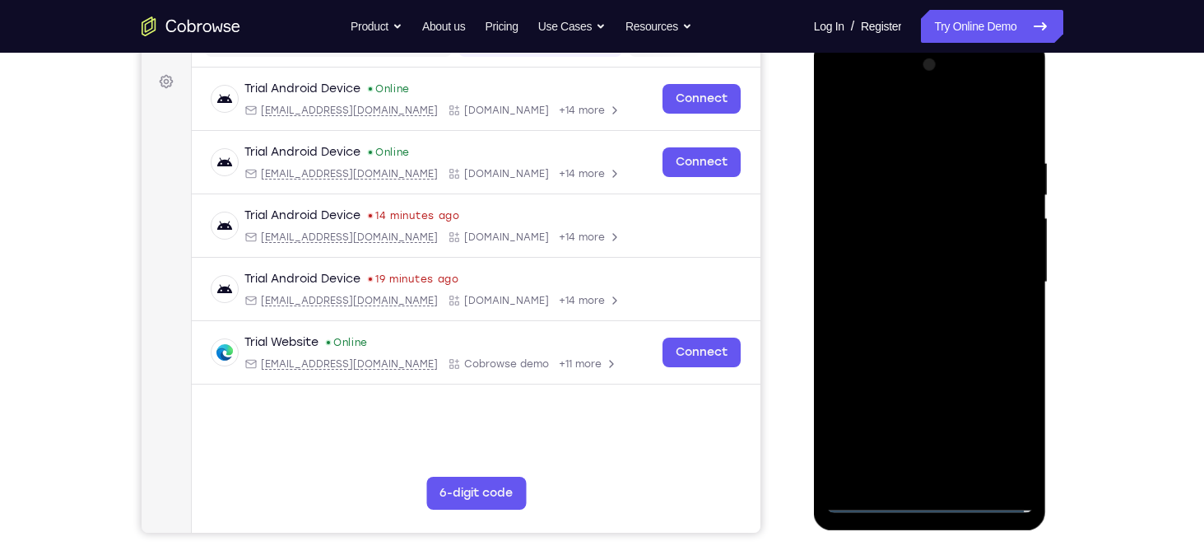
click at [844, 91] on div at bounding box center [929, 282] width 207 height 461
click at [863, 235] on div at bounding box center [929, 282] width 207 height 461
click at [906, 280] on div at bounding box center [929, 282] width 207 height 461
click at [931, 274] on div at bounding box center [929, 282] width 207 height 461
click at [927, 305] on div at bounding box center [929, 282] width 207 height 461
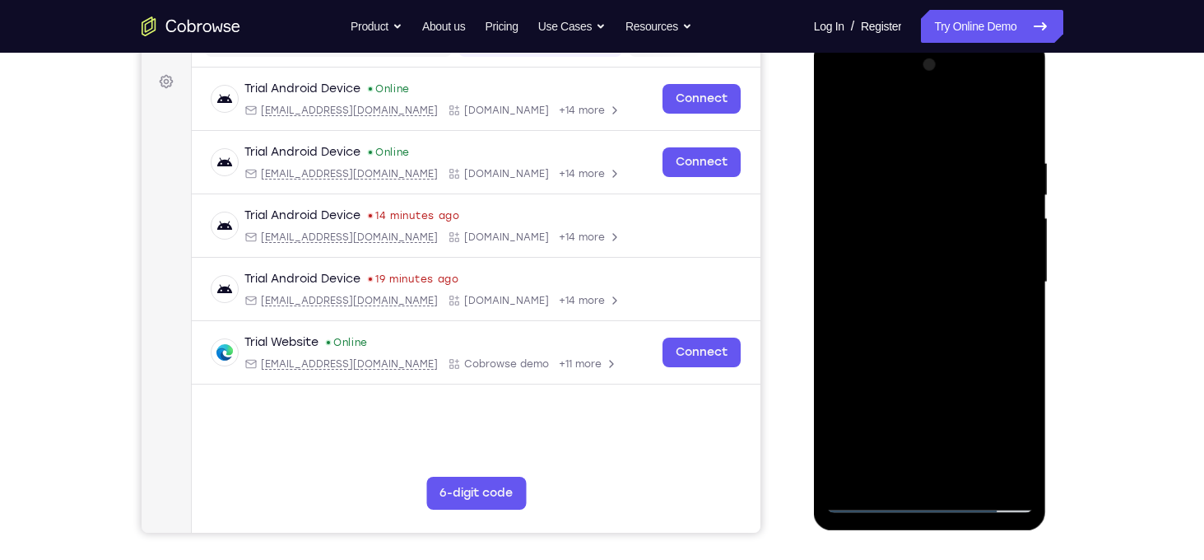
click at [914, 388] on div at bounding box center [929, 282] width 207 height 461
click at [918, 255] on div at bounding box center [929, 282] width 207 height 461
drag, startPoint x: 913, startPoint y: 394, endPoint x: 936, endPoint y: 263, distance: 132.9
click at [936, 263] on div at bounding box center [929, 282] width 207 height 461
click at [907, 469] on div at bounding box center [929, 282] width 207 height 461
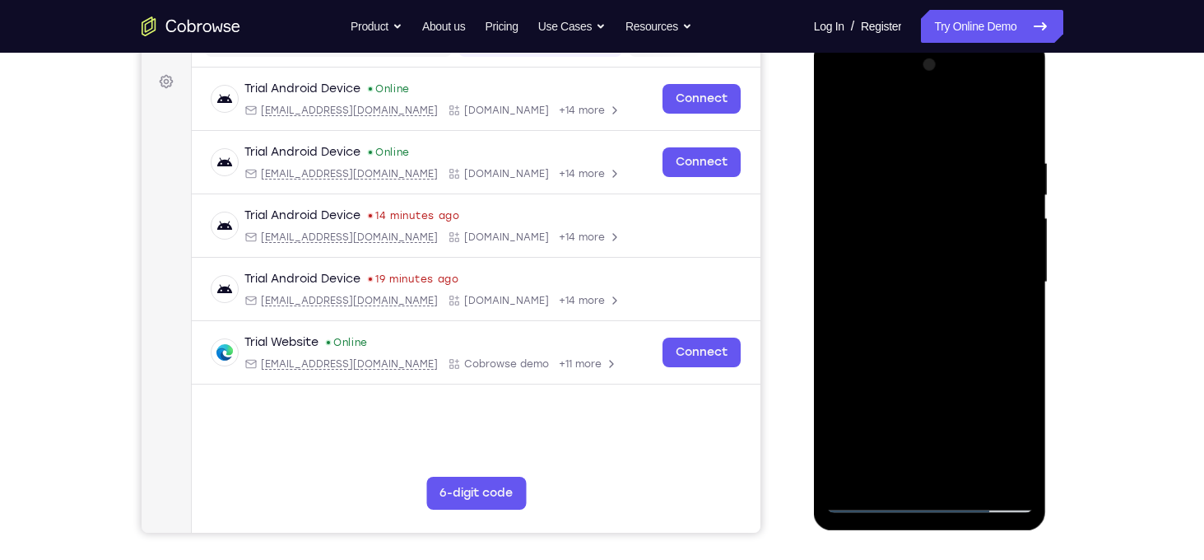
drag, startPoint x: 896, startPoint y: 135, endPoint x: 911, endPoint y: 72, distance: 65.1
click at [911, 72] on div at bounding box center [929, 282] width 207 height 461
click at [904, 263] on div at bounding box center [929, 282] width 207 height 461
click at [949, 276] on div at bounding box center [929, 282] width 207 height 461
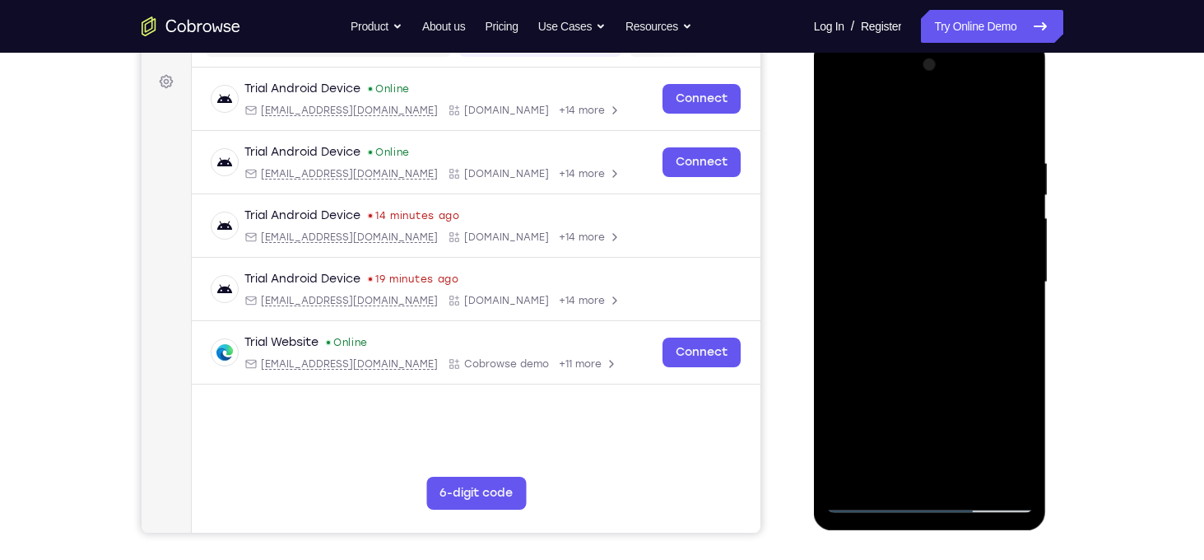
click at [946, 272] on div at bounding box center [929, 282] width 207 height 461
click at [932, 326] on div at bounding box center [929, 282] width 207 height 461
click at [880, 135] on div at bounding box center [929, 282] width 207 height 461
click at [972, 215] on div at bounding box center [929, 282] width 207 height 461
click at [1025, 107] on div at bounding box center [929, 282] width 207 height 461
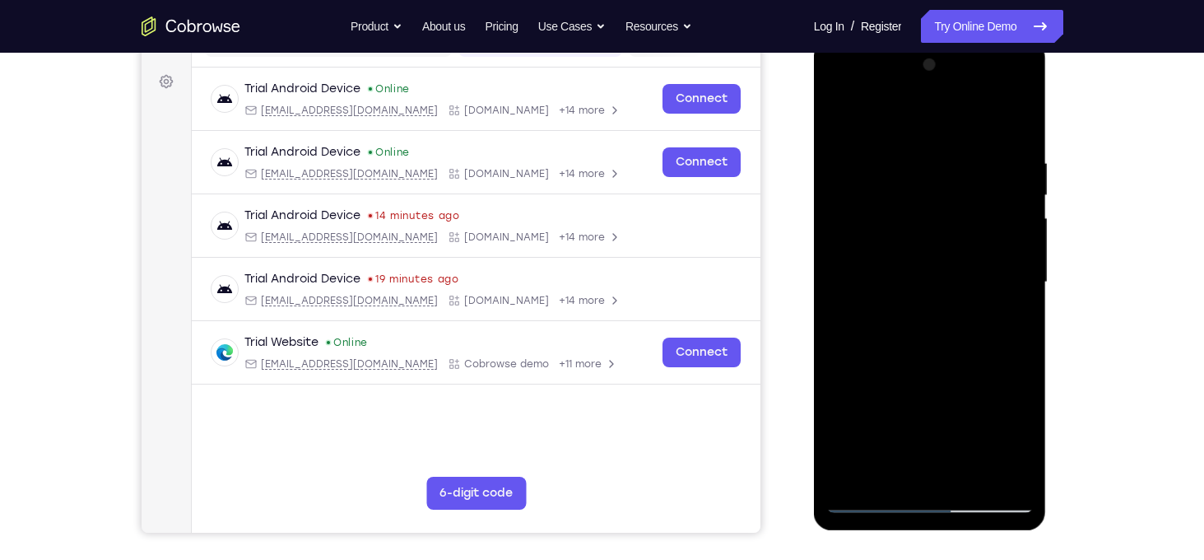
click at [936, 260] on div at bounding box center [929, 282] width 207 height 461
drag, startPoint x: 958, startPoint y: 232, endPoint x: 936, endPoint y: 383, distance: 152.1
click at [936, 383] on div at bounding box center [929, 282] width 207 height 461
drag, startPoint x: 972, startPoint y: 351, endPoint x: 968, endPoint y: 322, distance: 29.1
click at [968, 322] on div at bounding box center [929, 282] width 207 height 461
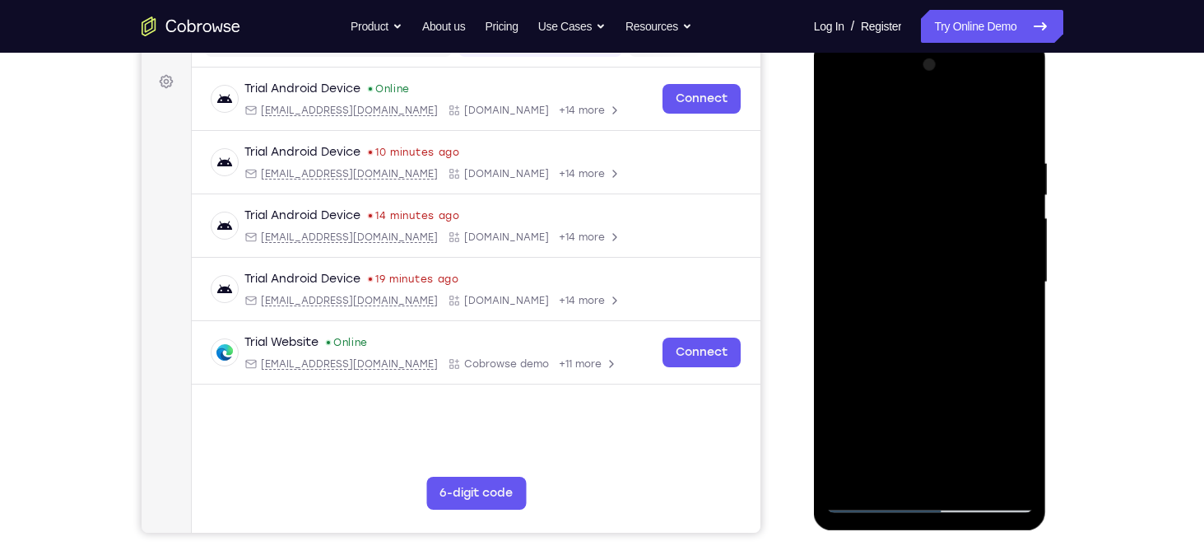
drag, startPoint x: 973, startPoint y: 382, endPoint x: 961, endPoint y: 279, distance: 103.5
click at [961, 279] on div at bounding box center [929, 282] width 207 height 461
click at [1018, 304] on div at bounding box center [929, 282] width 207 height 461
click at [1023, 117] on div at bounding box center [929, 282] width 207 height 461
drag, startPoint x: 930, startPoint y: 382, endPoint x: 938, endPoint y: 248, distance: 134.4
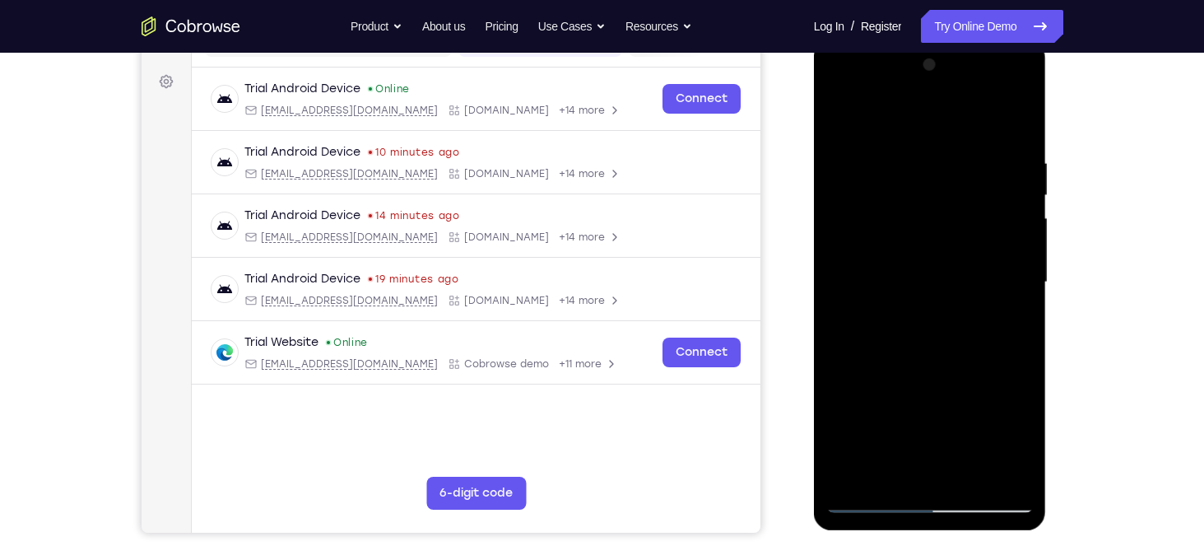
click at [938, 248] on div at bounding box center [929, 282] width 207 height 461
drag, startPoint x: 918, startPoint y: 328, endPoint x: 913, endPoint y: 248, distance: 79.9
click at [913, 248] on div at bounding box center [929, 282] width 207 height 461
drag, startPoint x: 926, startPoint y: 318, endPoint x: 923, endPoint y: 201, distance: 117.7
click at [923, 201] on div at bounding box center [929, 282] width 207 height 461
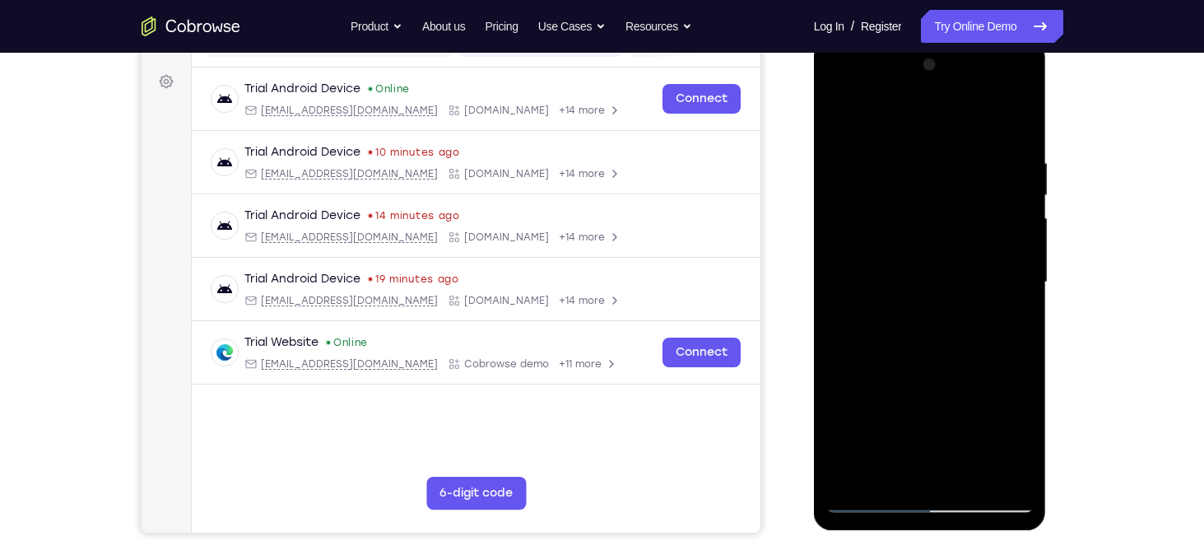
drag, startPoint x: 903, startPoint y: 290, endPoint x: 904, endPoint y: 224, distance: 65.9
click at [904, 224] on div at bounding box center [929, 282] width 207 height 461
drag, startPoint x: 884, startPoint y: 375, endPoint x: 867, endPoint y: 219, distance: 157.2
click at [867, 219] on div at bounding box center [929, 282] width 207 height 461
drag, startPoint x: 882, startPoint y: 210, endPoint x: 875, endPoint y: 153, distance: 57.3
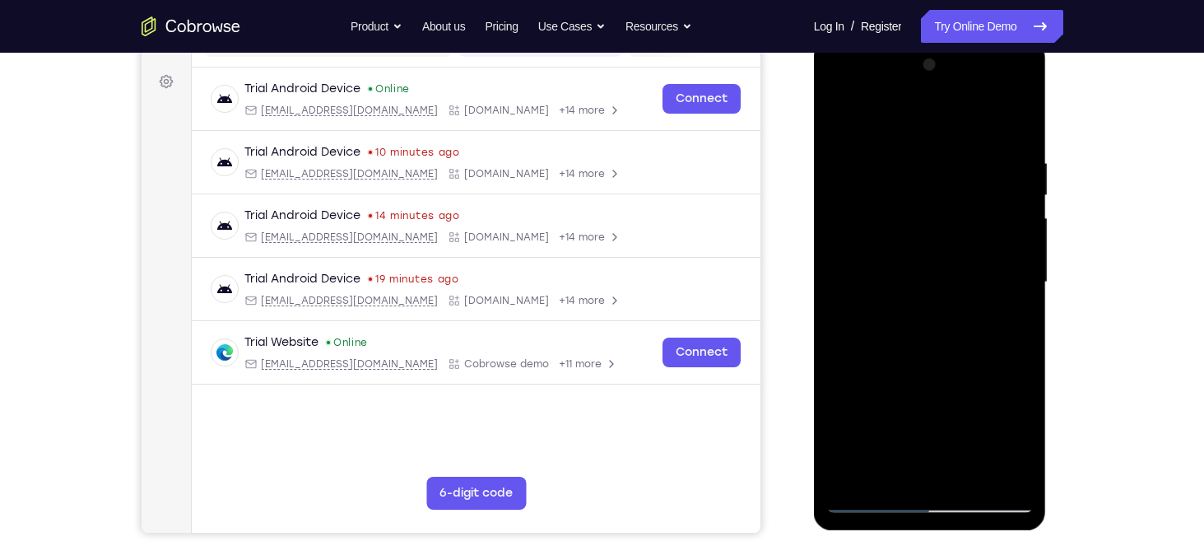
click at [875, 153] on div at bounding box center [929, 282] width 207 height 461
drag, startPoint x: 896, startPoint y: 322, endPoint x: 898, endPoint y: 169, distance: 153.1
click at [898, 169] on div at bounding box center [929, 282] width 207 height 461
drag, startPoint x: 894, startPoint y: 232, endPoint x: 889, endPoint y: 300, distance: 67.7
click at [889, 300] on div at bounding box center [929, 282] width 207 height 461
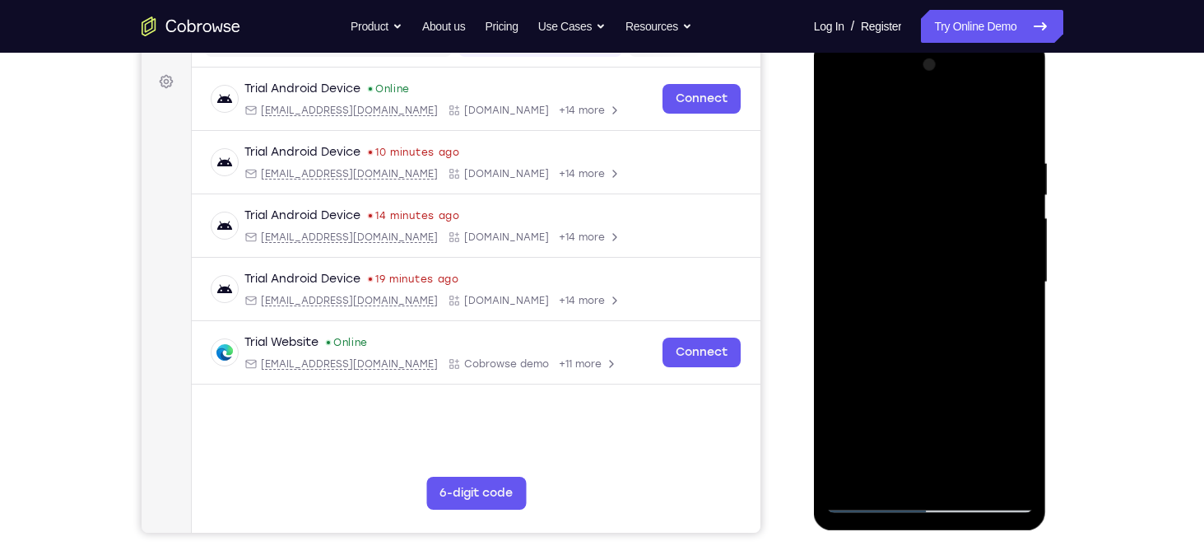
drag, startPoint x: 894, startPoint y: 286, endPoint x: 903, endPoint y: 364, distance: 78.6
click at [903, 364] on div at bounding box center [929, 282] width 207 height 461
drag, startPoint x: 908, startPoint y: 359, endPoint x: 918, endPoint y: 197, distance: 162.4
drag, startPoint x: 918, startPoint y: 197, endPoint x: 879, endPoint y: 208, distance: 41.1
click at [879, 208] on div at bounding box center [929, 282] width 207 height 461
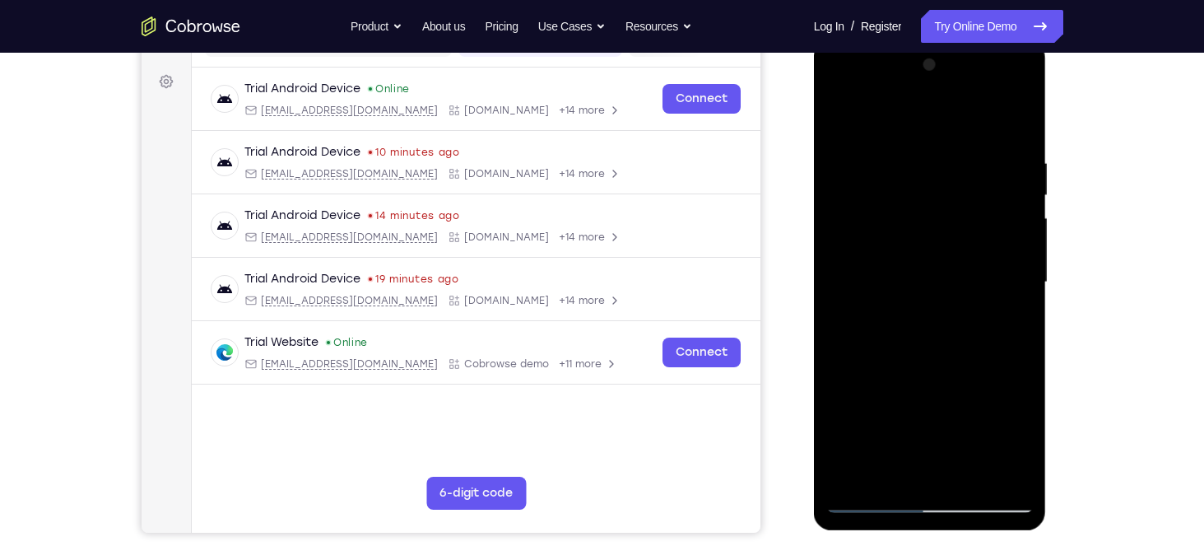
drag, startPoint x: 870, startPoint y: 296, endPoint x: 885, endPoint y: 167, distance: 130.0
click at [885, 167] on div at bounding box center [929, 282] width 207 height 461
drag, startPoint x: 904, startPoint y: 331, endPoint x: 904, endPoint y: 225, distance: 105.3
click at [904, 225] on div at bounding box center [929, 282] width 207 height 461
drag, startPoint x: 918, startPoint y: 335, endPoint x: 917, endPoint y: 219, distance: 116.0
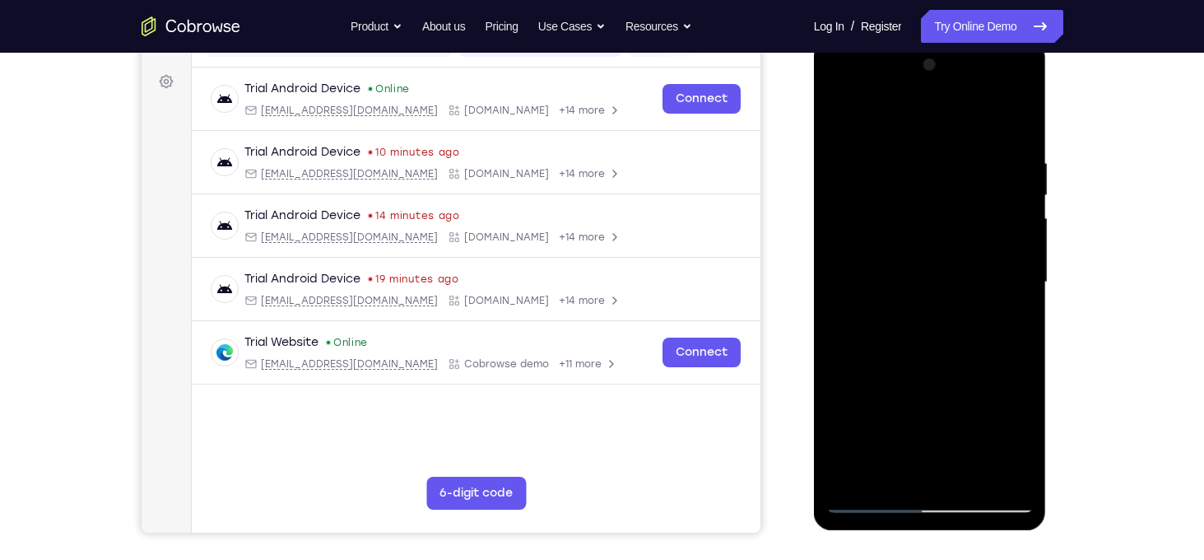
click at [917, 219] on div at bounding box center [929, 282] width 207 height 461
drag, startPoint x: 960, startPoint y: 283, endPoint x: 962, endPoint y: 193, distance: 89.7
click at [962, 193] on div at bounding box center [929, 282] width 207 height 461
drag, startPoint x: 986, startPoint y: 340, endPoint x: 974, endPoint y: 181, distance: 159.2
click at [974, 181] on div at bounding box center [929, 282] width 207 height 461
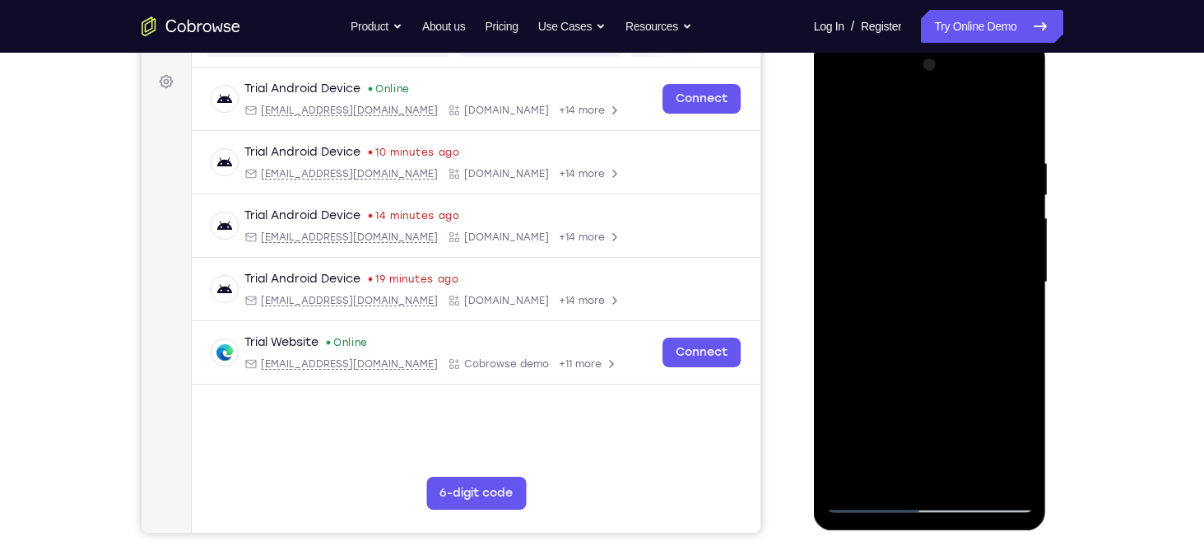
drag, startPoint x: 985, startPoint y: 245, endPoint x: 982, endPoint y: 160, distance: 85.6
click at [982, 160] on div at bounding box center [929, 282] width 207 height 461
drag, startPoint x: 946, startPoint y: 243, endPoint x: 950, endPoint y: 210, distance: 33.2
click at [950, 210] on div at bounding box center [929, 282] width 207 height 461
drag, startPoint x: 946, startPoint y: 357, endPoint x: 940, endPoint y: 202, distance: 155.6
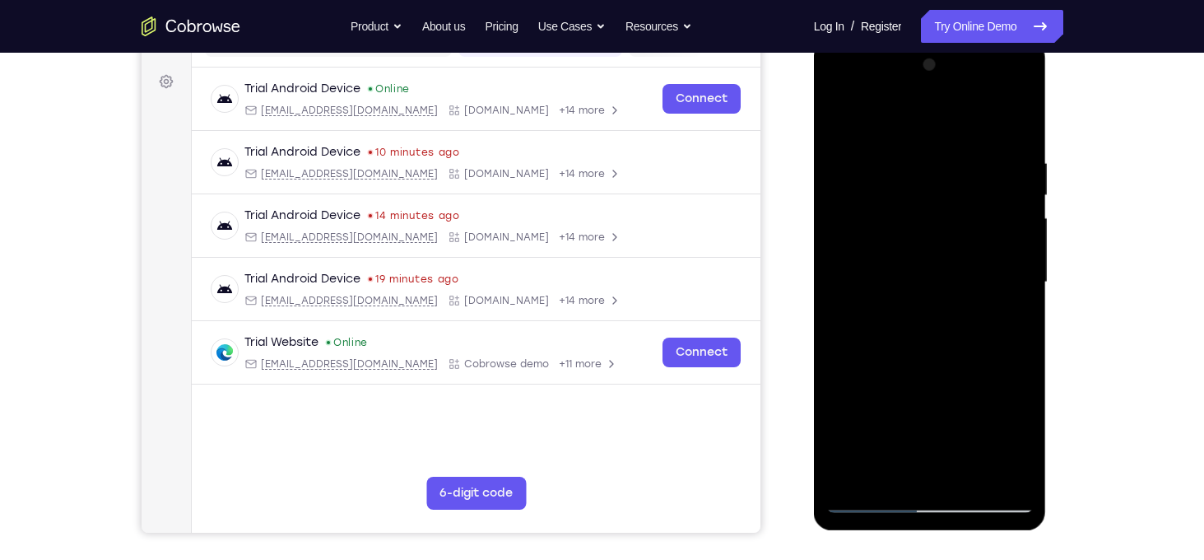
click at [940, 202] on div at bounding box center [929, 282] width 207 height 461
drag, startPoint x: 917, startPoint y: 353, endPoint x: 927, endPoint y: 205, distance: 148.5
click at [927, 205] on div at bounding box center [929, 282] width 207 height 461
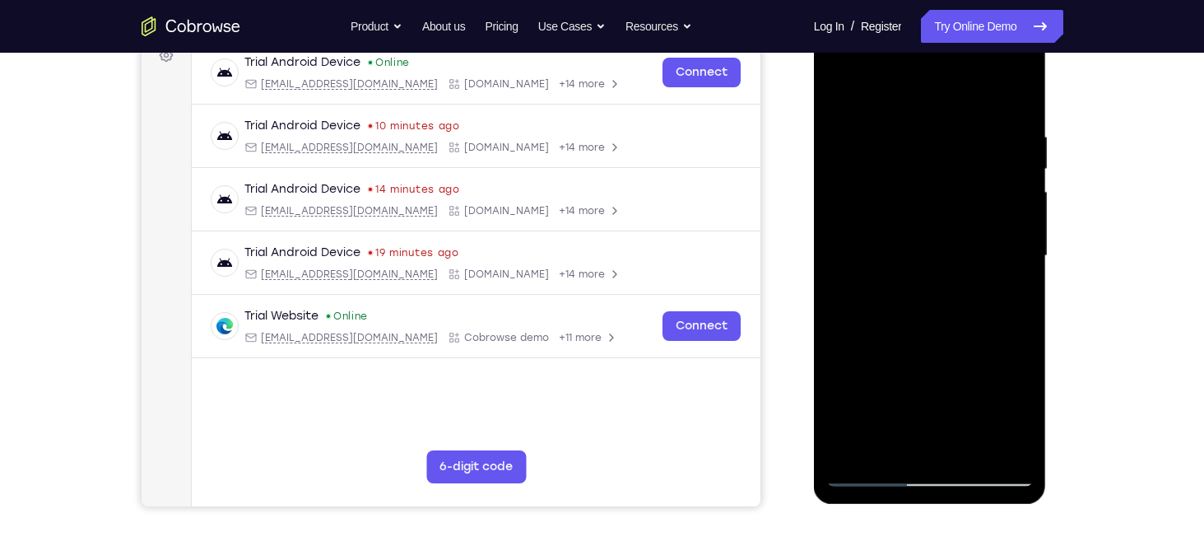
scroll to position [258, 0]
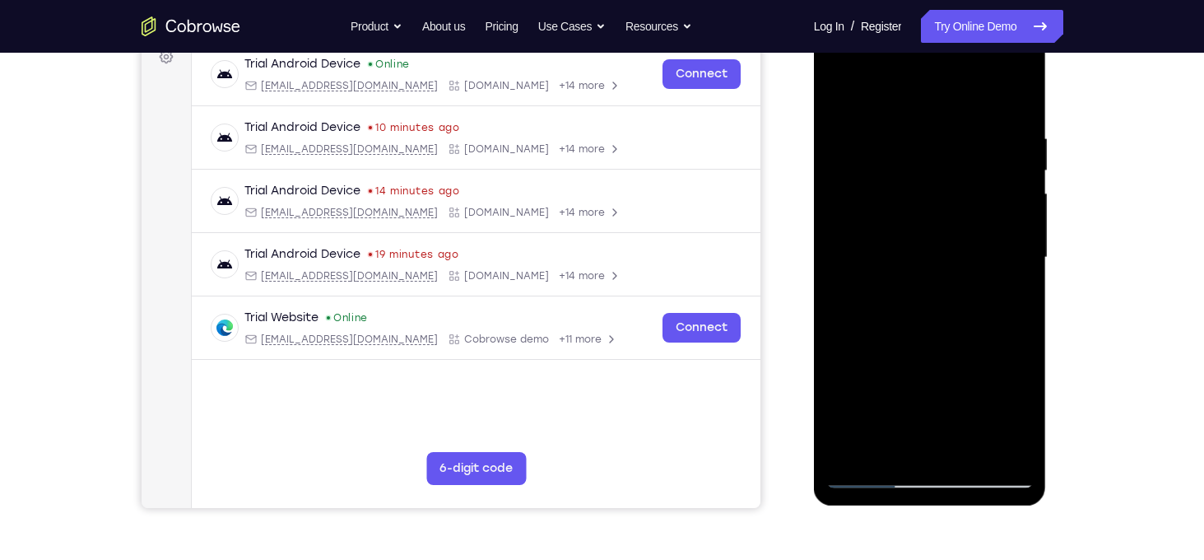
drag, startPoint x: 878, startPoint y: 373, endPoint x: 882, endPoint y: 314, distance: 58.6
click at [882, 314] on div at bounding box center [929, 257] width 207 height 461
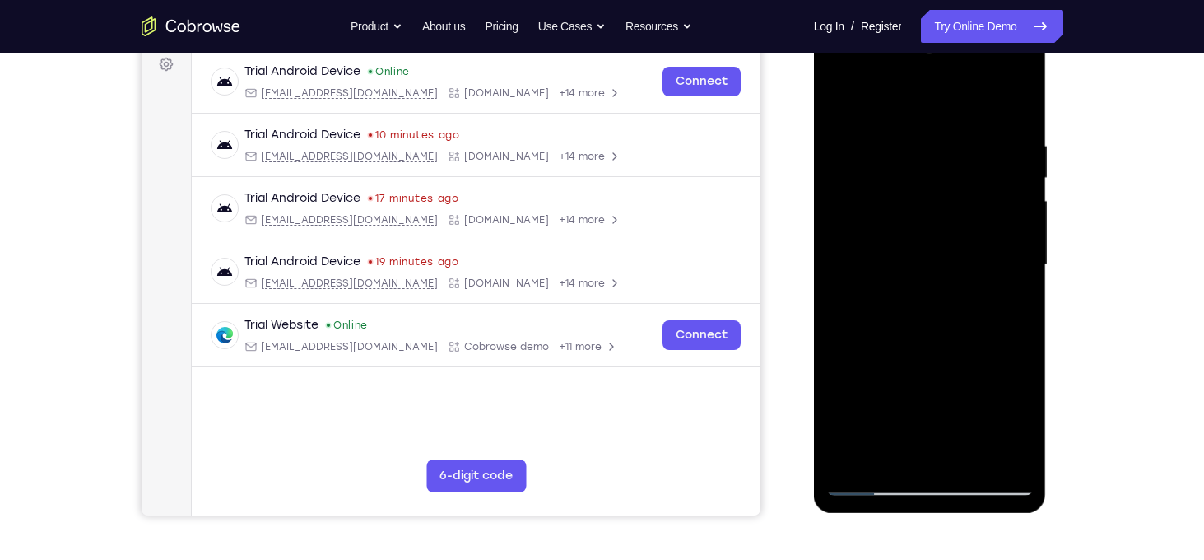
drag, startPoint x: 987, startPoint y: 167, endPoint x: 969, endPoint y: 267, distance: 101.2
click at [969, 267] on div at bounding box center [929, 265] width 207 height 461
drag, startPoint x: 1011, startPoint y: 213, endPoint x: 1015, endPoint y: 258, distance: 44.7
click at [1015, 258] on div at bounding box center [929, 265] width 207 height 461
drag, startPoint x: 1013, startPoint y: 230, endPoint x: 1006, endPoint y: 324, distance: 94.1
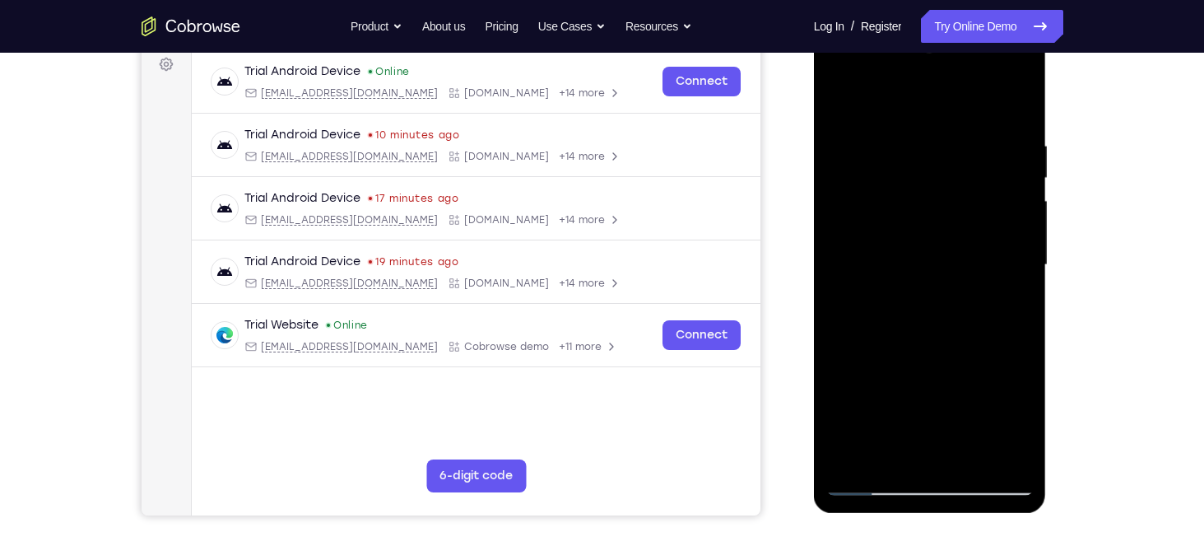
click at [1006, 324] on div at bounding box center [929, 265] width 207 height 461
drag, startPoint x: 1024, startPoint y: 188, endPoint x: 1020, endPoint y: 235, distance: 47.0
click at [1020, 235] on div at bounding box center [929, 265] width 207 height 461
click at [1022, 99] on div at bounding box center [929, 265] width 207 height 461
click at [1015, 99] on div at bounding box center [929, 265] width 207 height 461
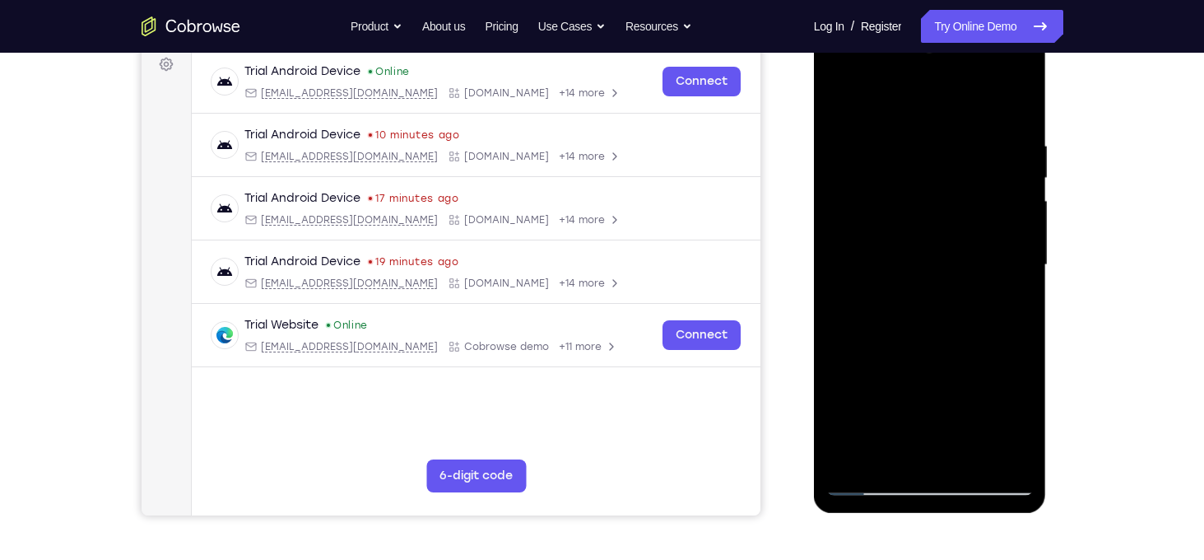
click at [980, 120] on div at bounding box center [929, 265] width 207 height 461
click at [1010, 100] on div at bounding box center [929, 265] width 207 height 461
click at [940, 254] on div at bounding box center [929, 265] width 207 height 461
click at [843, 281] on div at bounding box center [929, 265] width 207 height 461
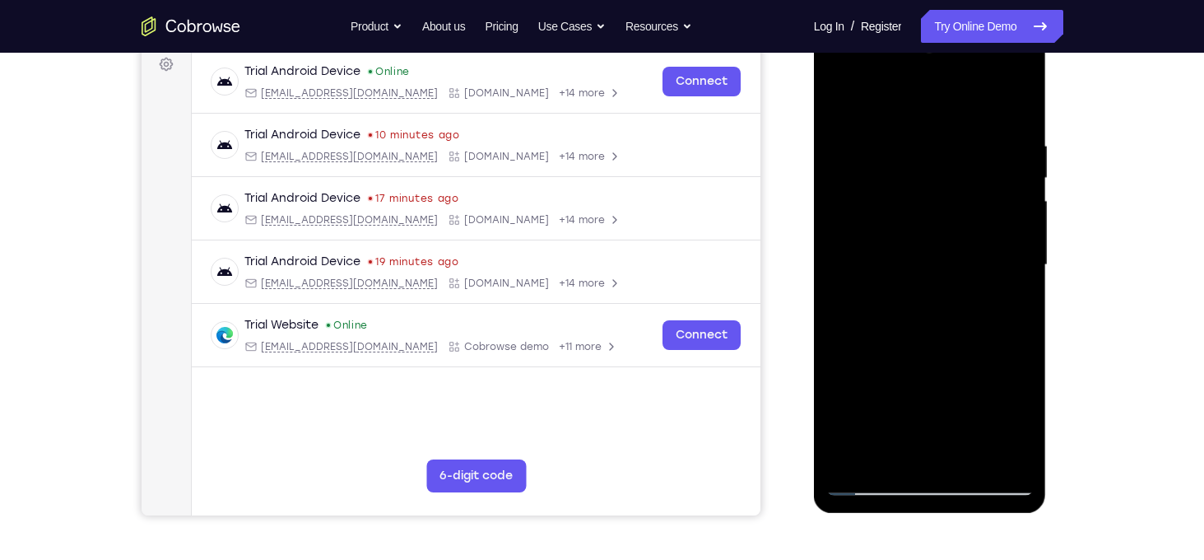
click at [843, 281] on div at bounding box center [929, 265] width 207 height 461
click at [1025, 275] on div at bounding box center [929, 265] width 207 height 461
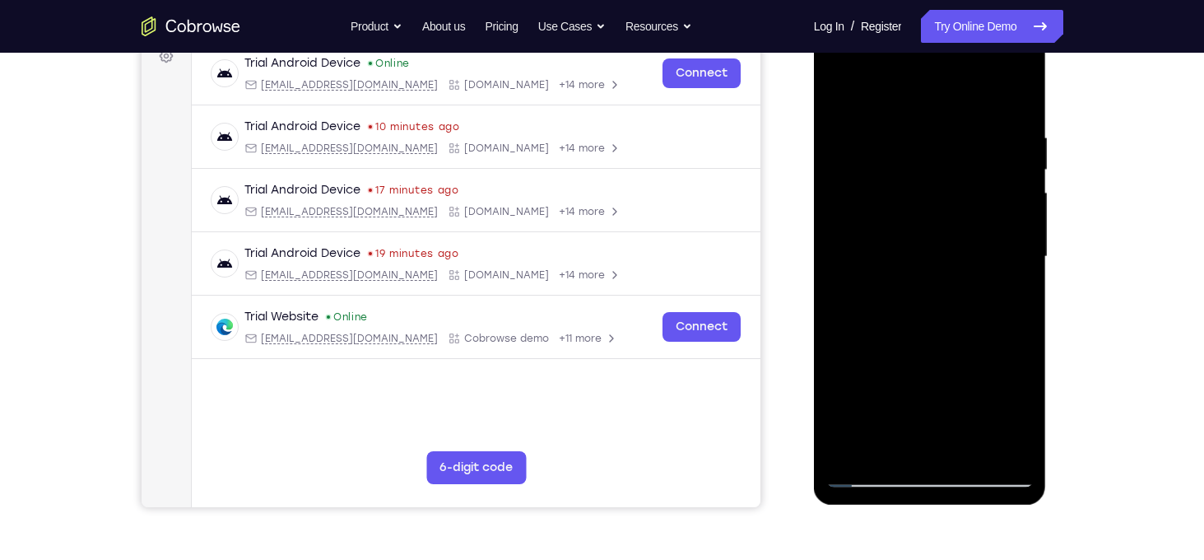
scroll to position [259, 0]
click at [843, 271] on div at bounding box center [929, 256] width 207 height 461
click at [1020, 272] on div at bounding box center [929, 256] width 207 height 461
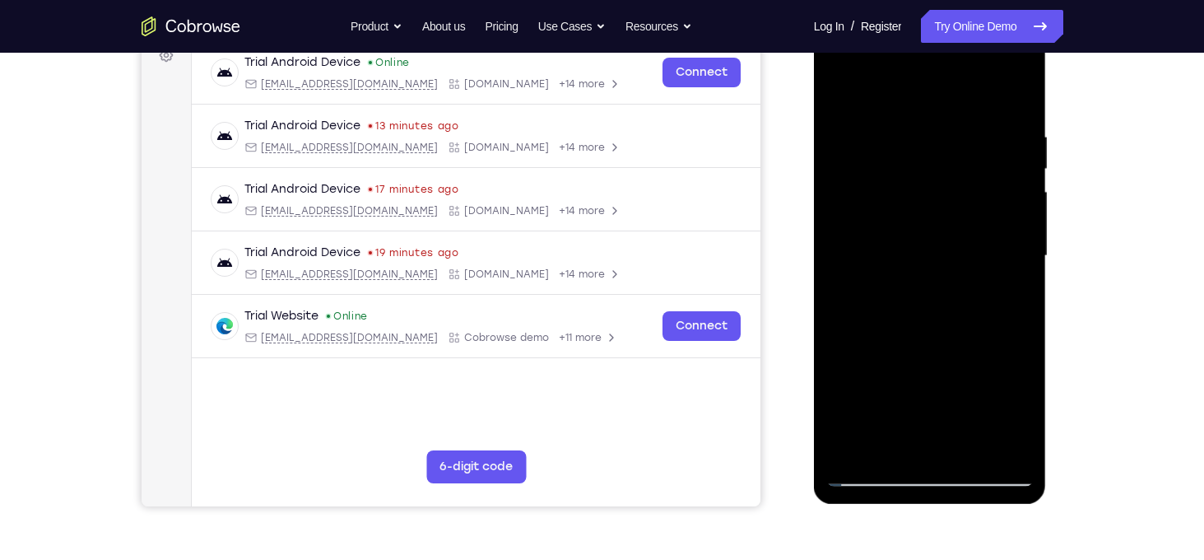
click at [836, 271] on div at bounding box center [929, 256] width 207 height 461
click at [832, 272] on div at bounding box center [929, 256] width 207 height 461
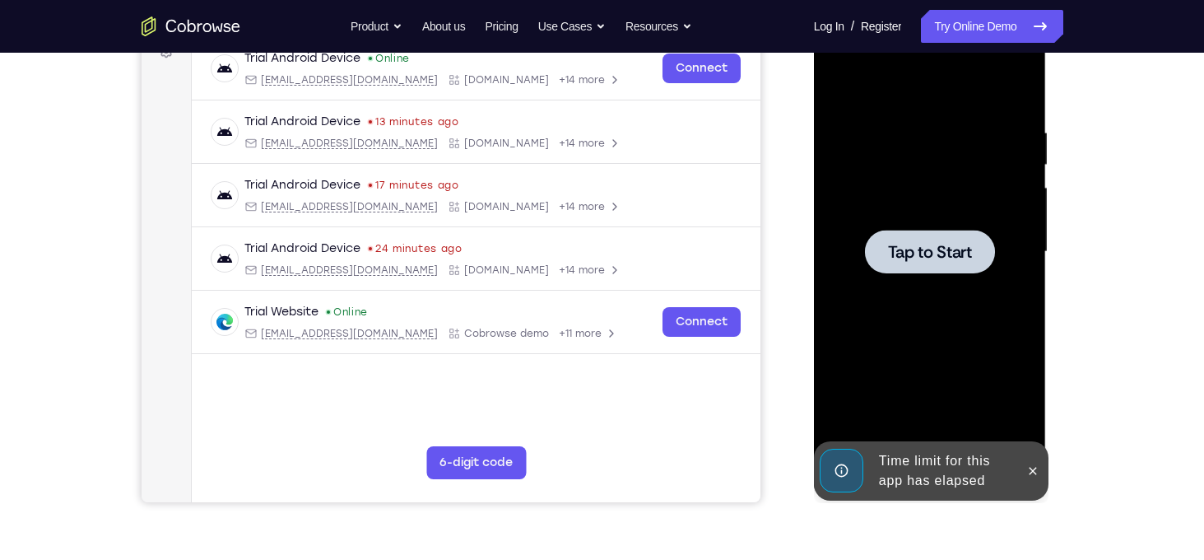
scroll to position [234, 0]
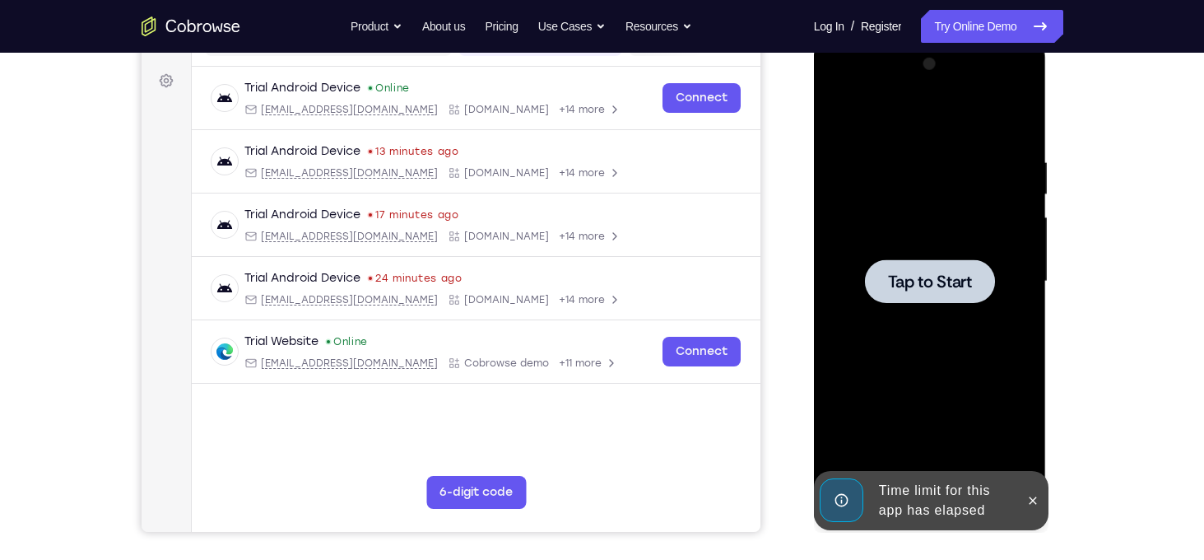
click at [942, 273] on span "Tap to Start" at bounding box center [930, 281] width 84 height 16
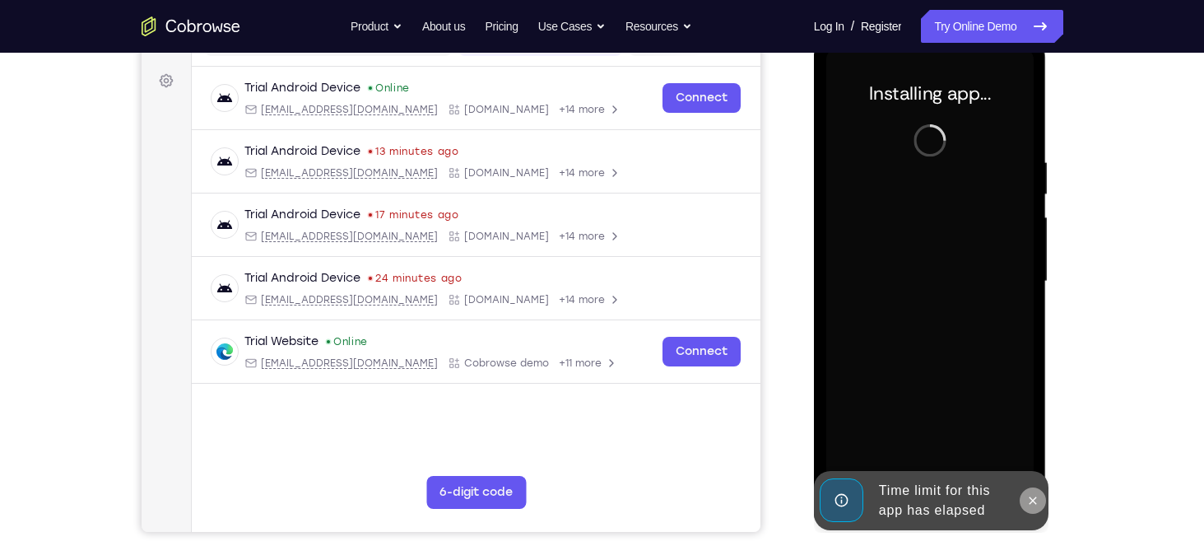
click at [1030, 506] on button at bounding box center [1033, 500] width 26 height 26
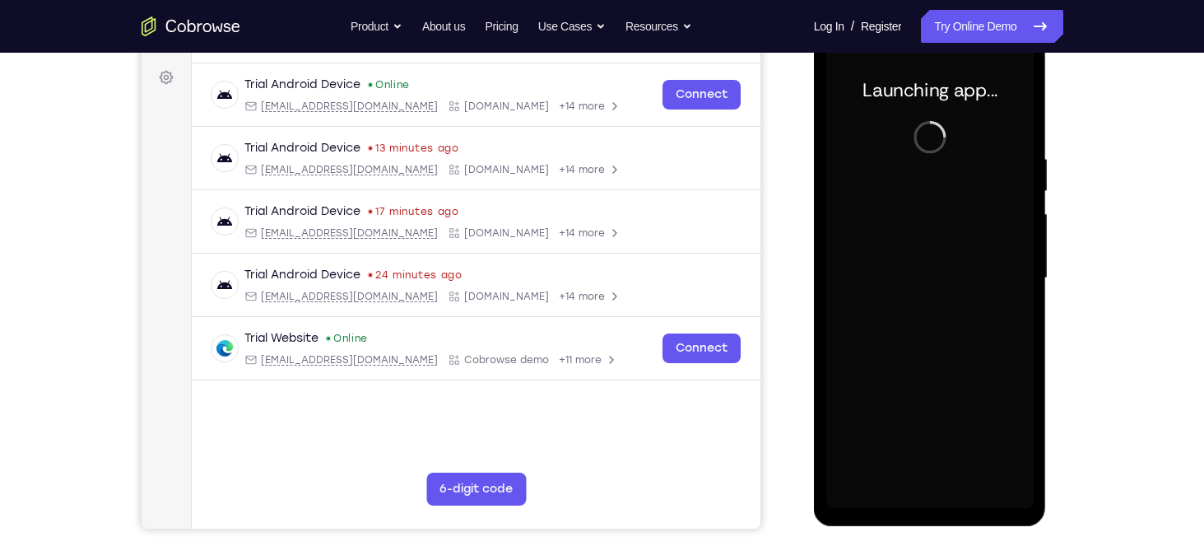
scroll to position [230, 0]
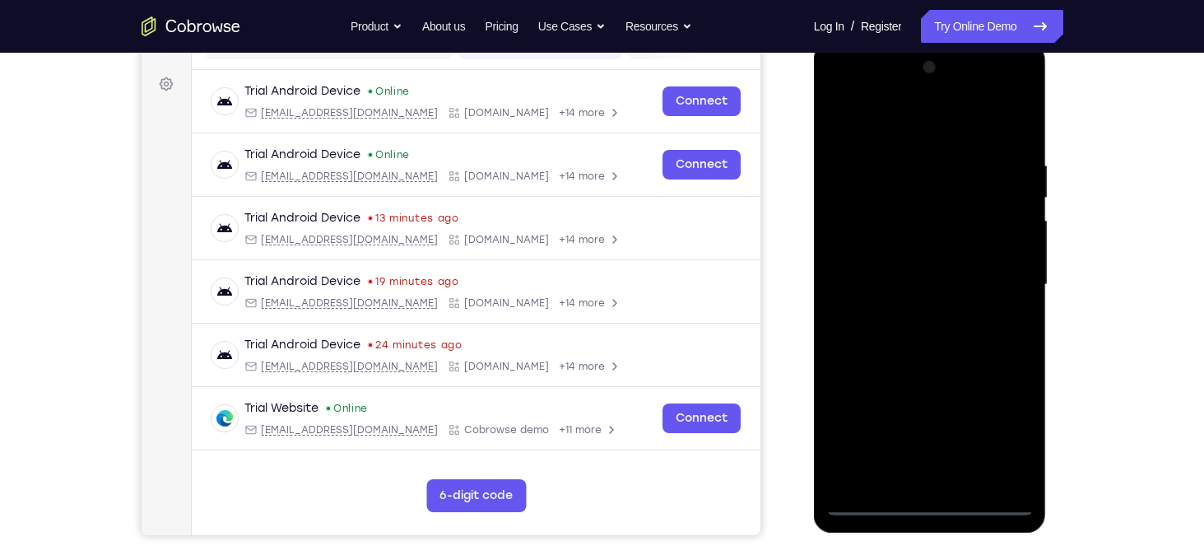
click at [928, 498] on div at bounding box center [929, 284] width 207 height 461
click at [994, 432] on div at bounding box center [929, 284] width 207 height 461
click at [839, 94] on div at bounding box center [929, 284] width 207 height 461
click at [1001, 286] on div at bounding box center [929, 284] width 207 height 461
click at [916, 314] on div at bounding box center [929, 284] width 207 height 461
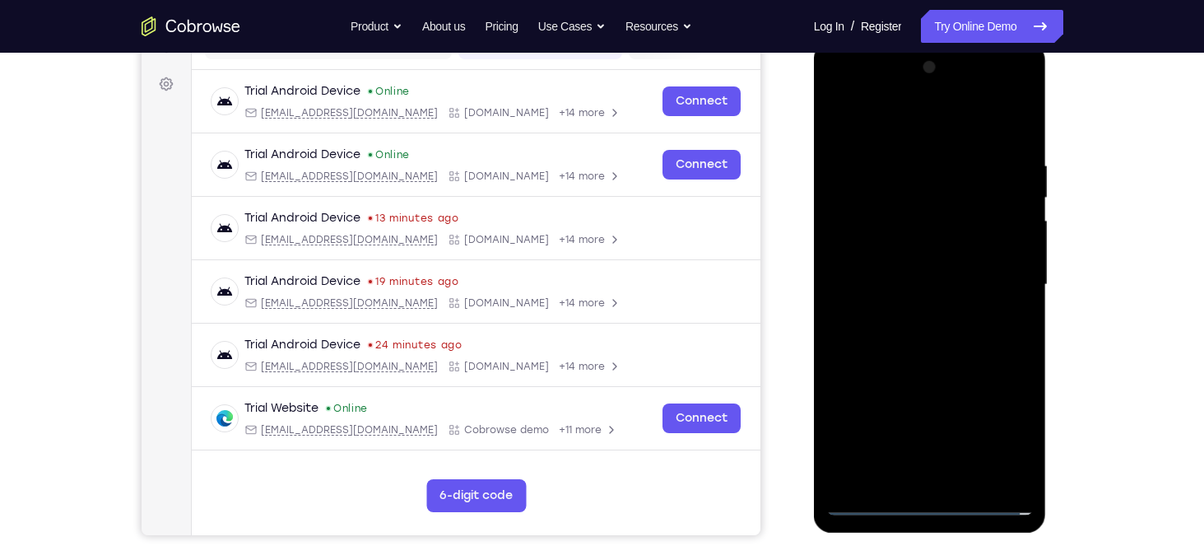
click at [932, 257] on div at bounding box center [929, 284] width 207 height 461
click at [931, 251] on div at bounding box center [929, 284] width 207 height 461
click at [911, 286] on div at bounding box center [929, 284] width 207 height 461
click at [913, 337] on div at bounding box center [929, 284] width 207 height 461
click at [919, 358] on div at bounding box center [929, 284] width 207 height 461
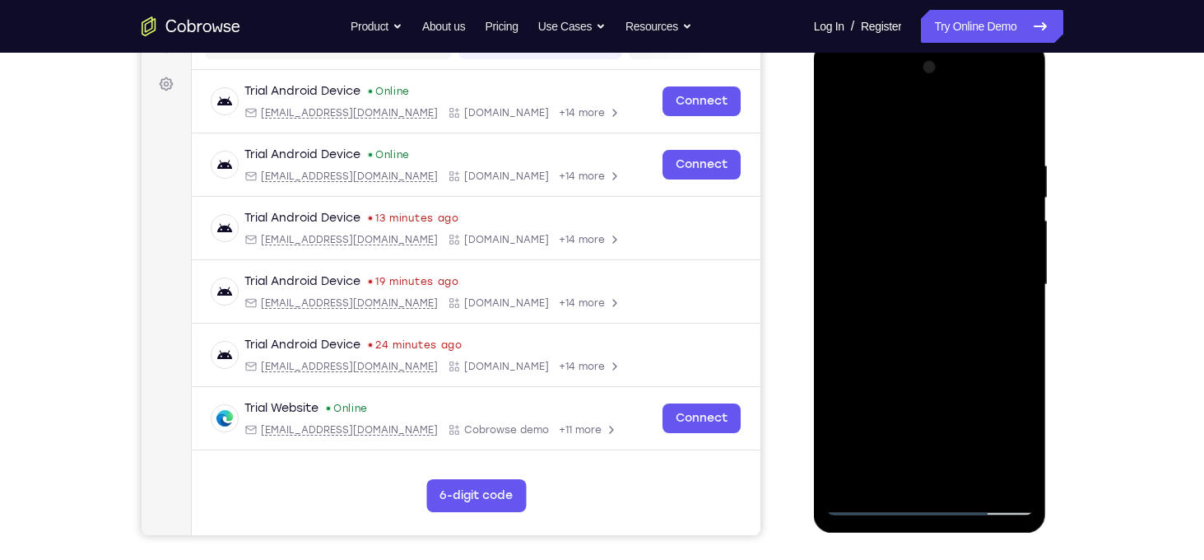
click at [908, 155] on div at bounding box center [929, 284] width 207 height 461
click at [1007, 171] on div at bounding box center [929, 284] width 207 height 461
click at [1019, 206] on div at bounding box center [929, 284] width 207 height 461
click at [1007, 130] on div at bounding box center [929, 284] width 207 height 461
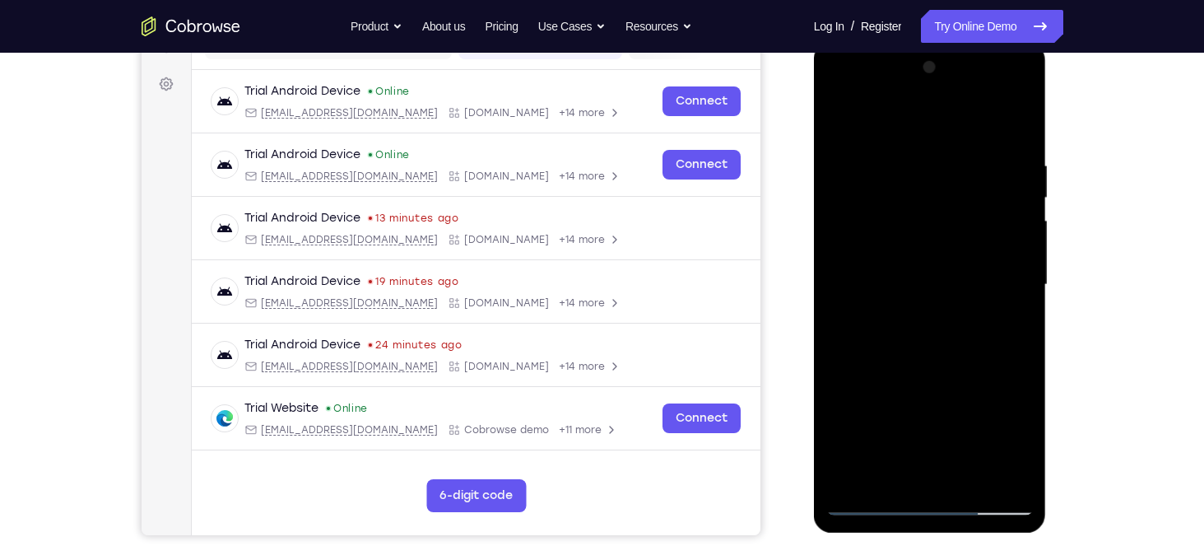
drag, startPoint x: 972, startPoint y: 369, endPoint x: 960, endPoint y: 151, distance: 217.6
click at [960, 151] on div at bounding box center [929, 284] width 207 height 461
drag, startPoint x: 925, startPoint y: 354, endPoint x: 921, endPoint y: 254, distance: 99.7
click at [921, 254] on div at bounding box center [929, 284] width 207 height 461
drag, startPoint x: 943, startPoint y: 307, endPoint x: 962, endPoint y: 184, distance: 124.9
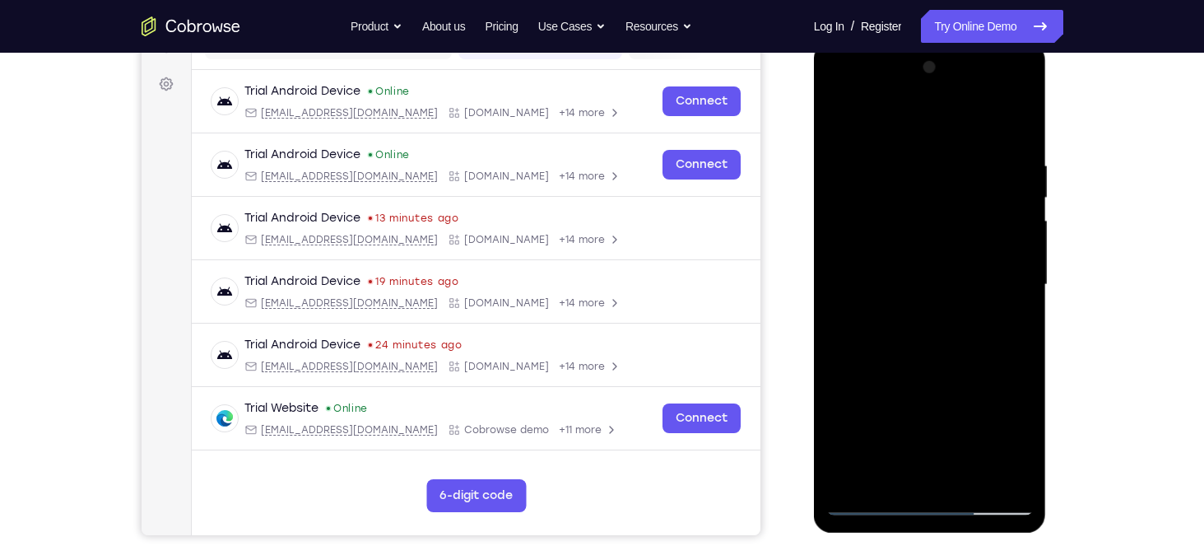
click at [962, 184] on div at bounding box center [929, 284] width 207 height 461
drag, startPoint x: 947, startPoint y: 307, endPoint x: 957, endPoint y: 196, distance: 111.5
click at [957, 196] on div at bounding box center [929, 284] width 207 height 461
drag, startPoint x: 974, startPoint y: 374, endPoint x: 981, endPoint y: 159, distance: 215.7
click at [981, 159] on div at bounding box center [929, 284] width 207 height 461
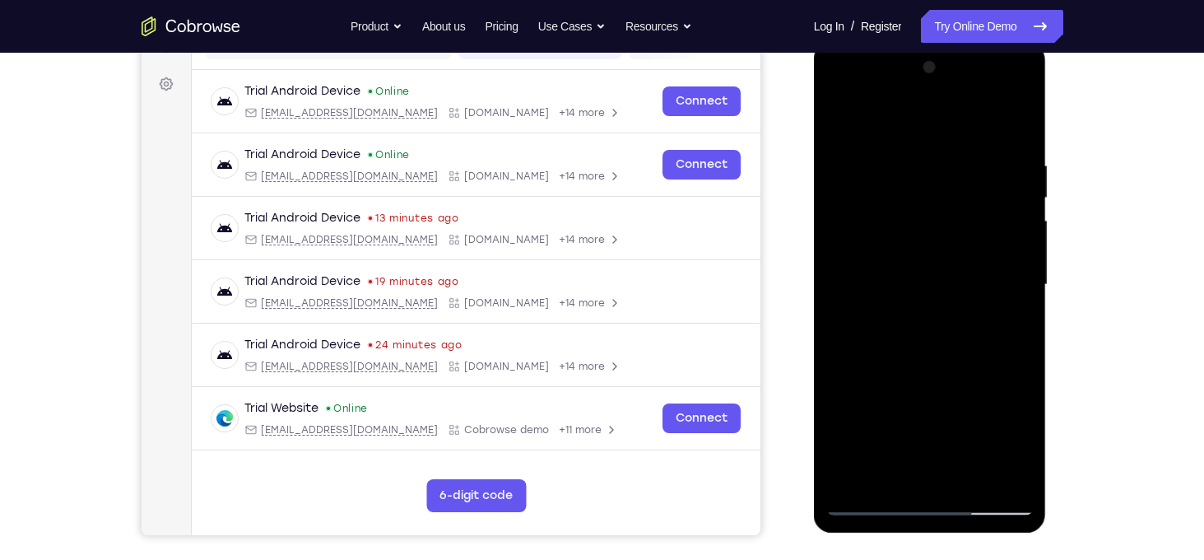
drag, startPoint x: 949, startPoint y: 402, endPoint x: 951, endPoint y: 168, distance: 234.5
click at [951, 168] on div at bounding box center [929, 284] width 207 height 461
drag, startPoint x: 978, startPoint y: 412, endPoint x: 964, endPoint y: 208, distance: 204.6
click at [964, 208] on div at bounding box center [929, 284] width 207 height 461
drag, startPoint x: 949, startPoint y: 287, endPoint x: 951, endPoint y: 241, distance: 46.1
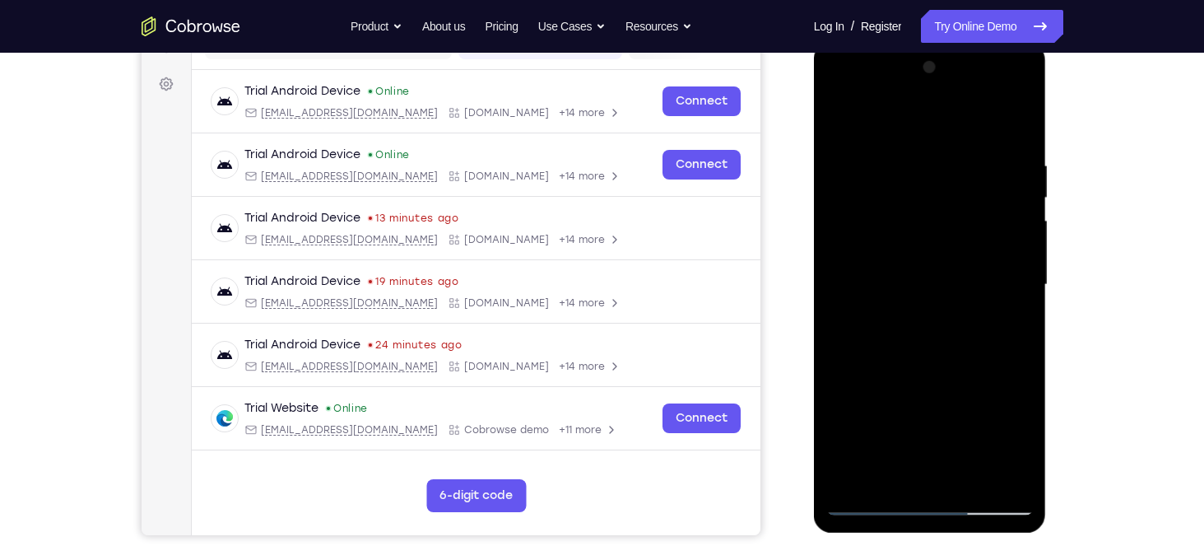
click at [951, 241] on div at bounding box center [929, 284] width 207 height 461
drag, startPoint x: 973, startPoint y: 404, endPoint x: 986, endPoint y: 217, distance: 187.3
click at [986, 217] on div at bounding box center [929, 284] width 207 height 461
drag, startPoint x: 942, startPoint y: 278, endPoint x: 955, endPoint y: 132, distance: 147.1
click at [955, 132] on div at bounding box center [929, 284] width 207 height 461
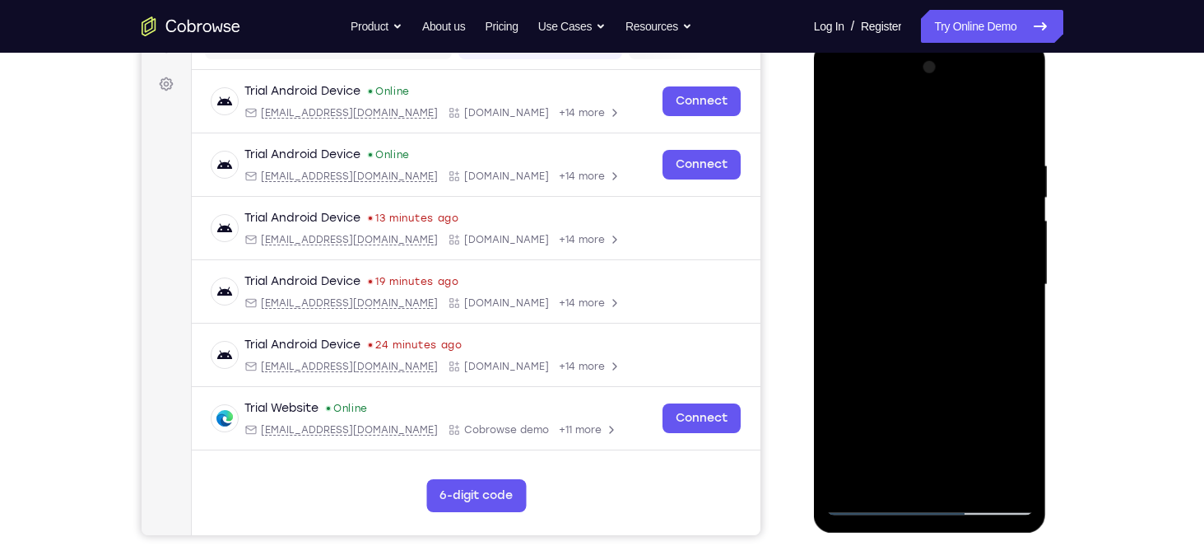
drag, startPoint x: 955, startPoint y: 247, endPoint x: 965, endPoint y: 133, distance: 114.1
click at [965, 133] on div at bounding box center [929, 284] width 207 height 461
drag, startPoint x: 948, startPoint y: 295, endPoint x: 950, endPoint y: 239, distance: 56.0
click at [950, 239] on div at bounding box center [929, 284] width 207 height 461
drag, startPoint x: 962, startPoint y: 383, endPoint x: 970, endPoint y: 167, distance: 215.8
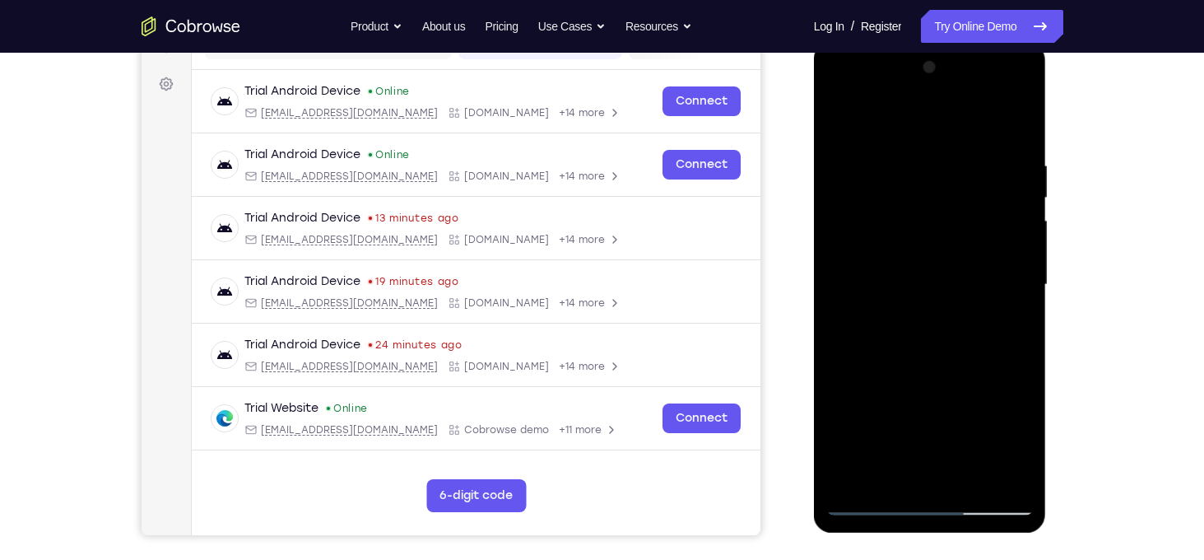
click at [970, 167] on div at bounding box center [929, 284] width 207 height 461
drag, startPoint x: 941, startPoint y: 347, endPoint x: 945, endPoint y: 209, distance: 138.3
click at [945, 209] on div at bounding box center [929, 284] width 207 height 461
drag, startPoint x: 973, startPoint y: 370, endPoint x: 986, endPoint y: 198, distance: 172.4
click at [986, 198] on div at bounding box center [929, 284] width 207 height 461
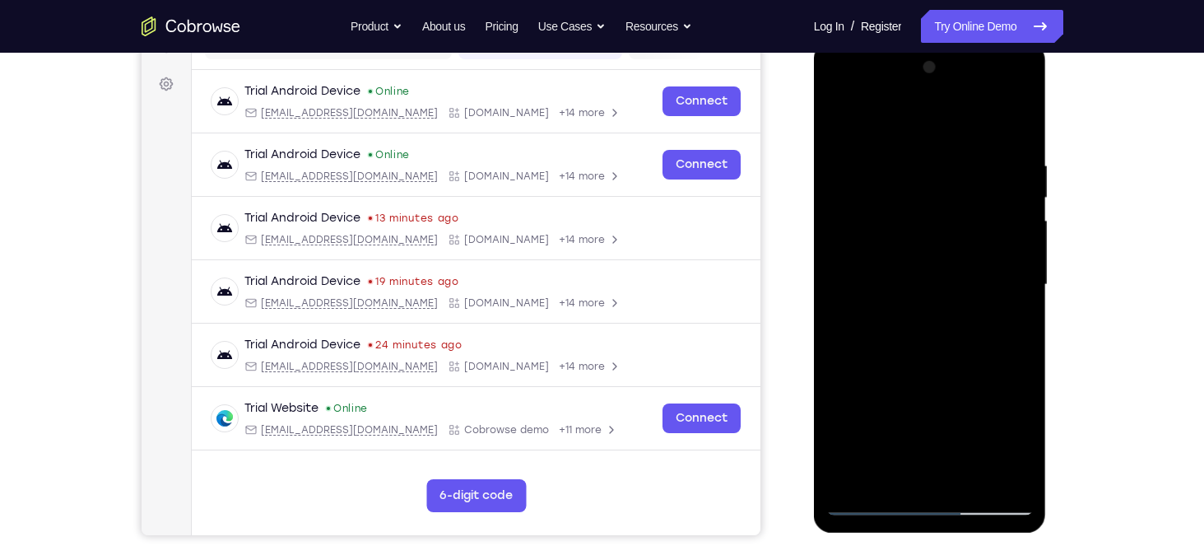
drag, startPoint x: 963, startPoint y: 315, endPoint x: 969, endPoint y: 222, distance: 93.2
click at [969, 222] on div at bounding box center [929, 284] width 207 height 461
drag, startPoint x: 946, startPoint y: 387, endPoint x: 985, endPoint y: 176, distance: 214.2
click at [985, 176] on div at bounding box center [929, 284] width 207 height 461
drag, startPoint x: 966, startPoint y: 344, endPoint x: 964, endPoint y: 258, distance: 85.6
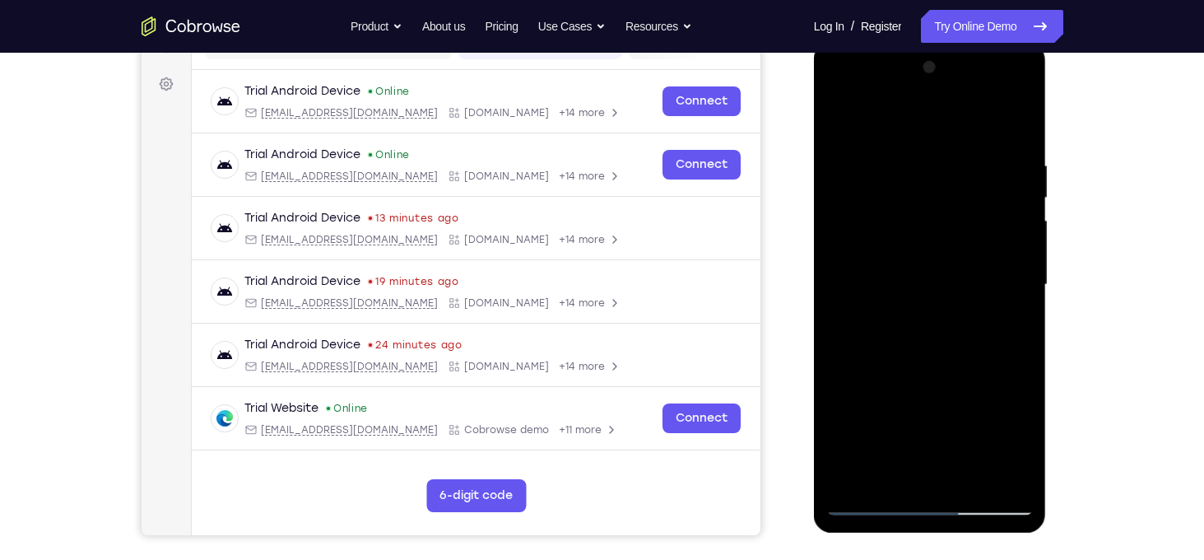
click at [964, 258] on div at bounding box center [929, 284] width 207 height 461
drag, startPoint x: 964, startPoint y: 391, endPoint x: 969, endPoint y: 192, distance: 199.2
click at [969, 192] on div at bounding box center [929, 284] width 207 height 461
drag, startPoint x: 959, startPoint y: 380, endPoint x: 960, endPoint y: 216, distance: 164.6
click at [960, 216] on div at bounding box center [929, 284] width 207 height 461
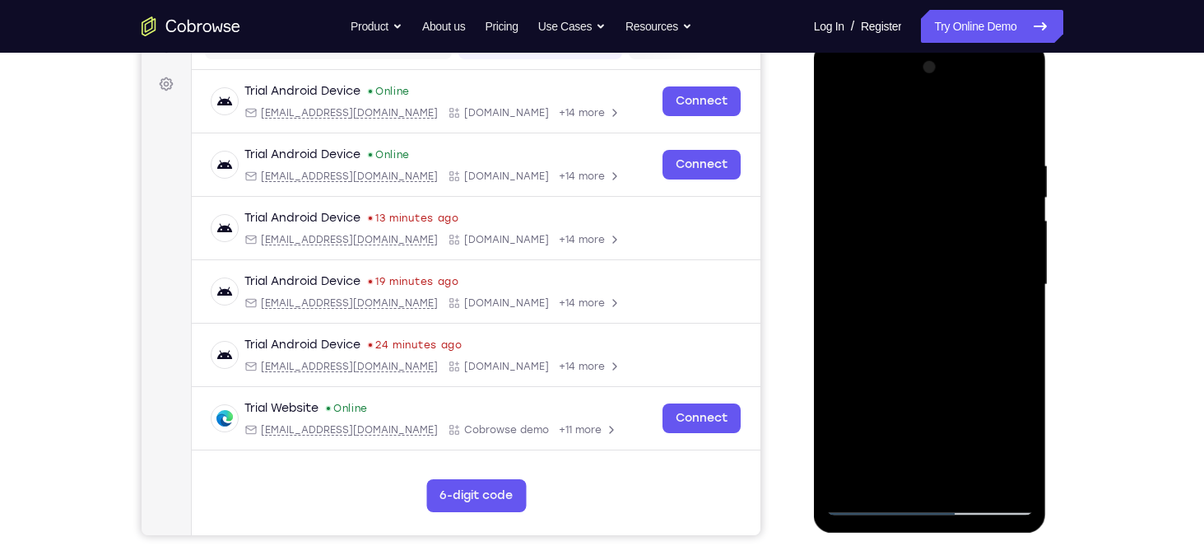
drag, startPoint x: 964, startPoint y: 413, endPoint x: 949, endPoint y: 295, distance: 119.4
click at [949, 295] on div at bounding box center [929, 284] width 207 height 461
drag, startPoint x: 957, startPoint y: 388, endPoint x: 962, endPoint y: 224, distance: 163.8
click at [962, 224] on div at bounding box center [929, 284] width 207 height 461
drag, startPoint x: 981, startPoint y: 309, endPoint x: 1002, endPoint y: 201, distance: 110.7
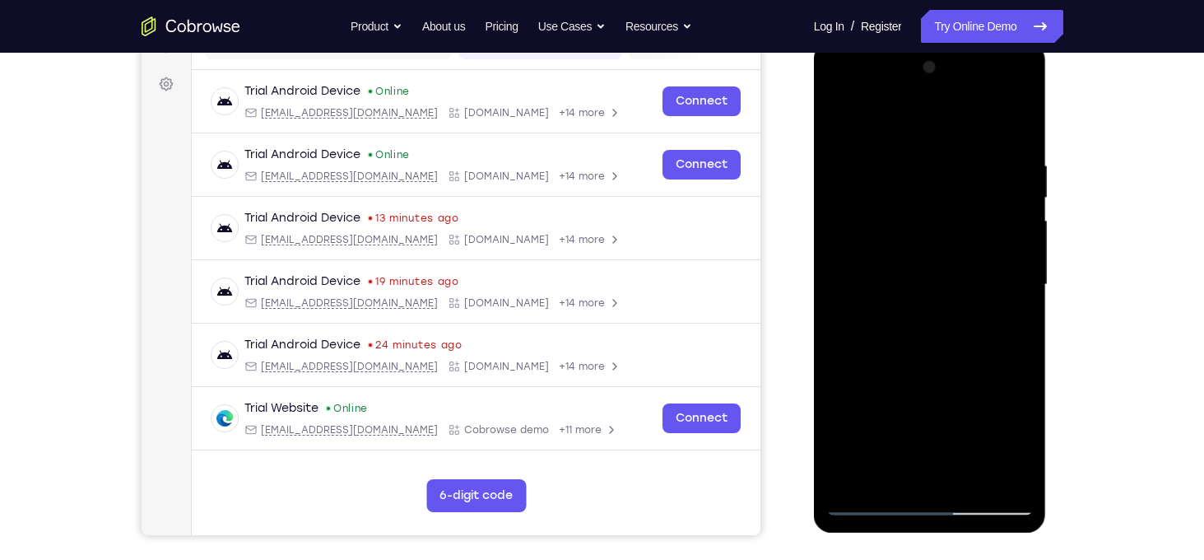
click at [1002, 201] on div at bounding box center [929, 284] width 207 height 461
drag, startPoint x: 971, startPoint y: 267, endPoint x: 986, endPoint y: 142, distance: 126.8
click at [986, 142] on div at bounding box center [929, 284] width 207 height 461
drag, startPoint x: 969, startPoint y: 329, endPoint x: 969, endPoint y: 197, distance: 131.7
click at [969, 197] on div at bounding box center [929, 284] width 207 height 461
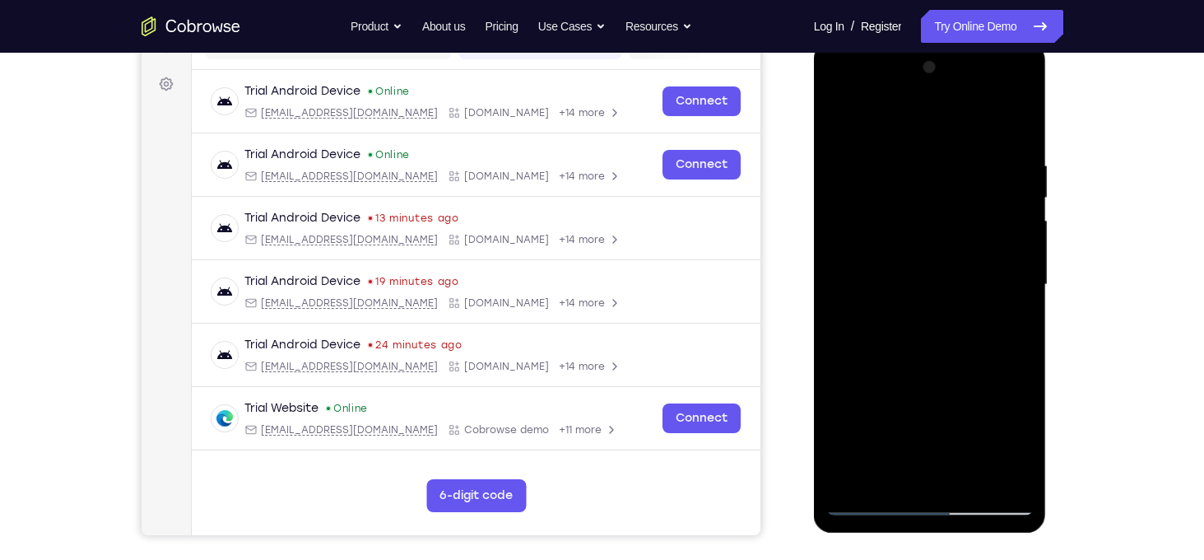
drag, startPoint x: 970, startPoint y: 374, endPoint x: 973, endPoint y: 192, distance: 182.7
click at [973, 192] on div at bounding box center [929, 284] width 207 height 461
drag, startPoint x: 942, startPoint y: 381, endPoint x: 941, endPoint y: 208, distance: 172.8
click at [941, 208] on div at bounding box center [929, 284] width 207 height 461
drag, startPoint x: 973, startPoint y: 332, endPoint x: 953, endPoint y: 129, distance: 204.3
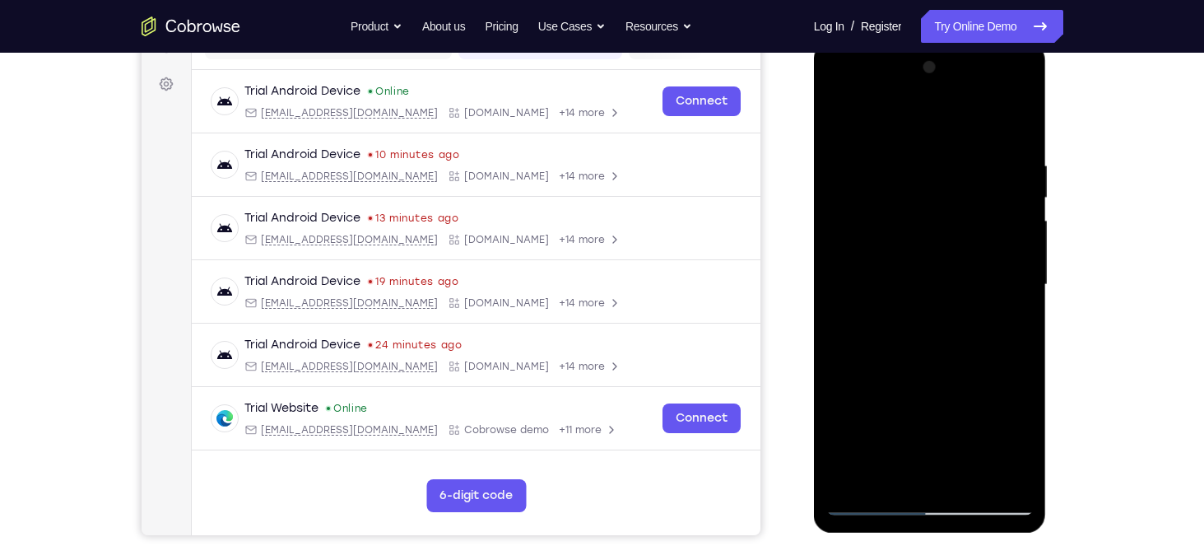
click at [953, 129] on div at bounding box center [929, 284] width 207 height 461
drag, startPoint x: 946, startPoint y: 342, endPoint x: 937, endPoint y: 177, distance: 164.8
click at [937, 177] on div at bounding box center [929, 284] width 207 height 461
drag, startPoint x: 969, startPoint y: 400, endPoint x: 948, endPoint y: 330, distance: 72.9
click at [948, 330] on div at bounding box center [929, 284] width 207 height 461
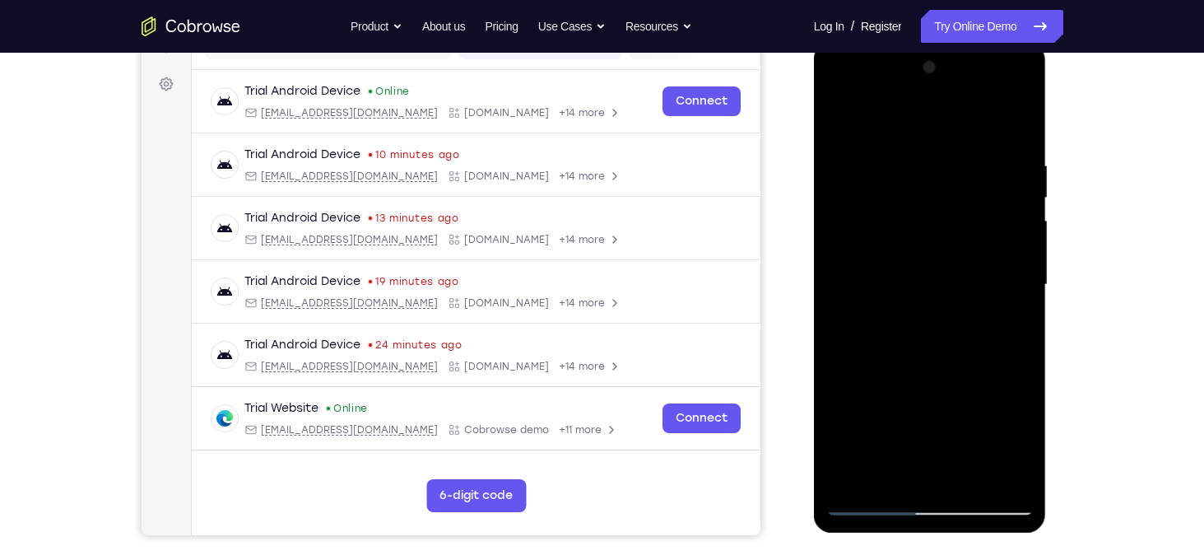
drag, startPoint x: 975, startPoint y: 412, endPoint x: 897, endPoint y: 154, distance: 270.0
click at [897, 154] on div at bounding box center [929, 284] width 207 height 461
drag, startPoint x: 953, startPoint y: 421, endPoint x: 968, endPoint y: 195, distance: 226.0
click at [968, 195] on div at bounding box center [929, 284] width 207 height 461
drag, startPoint x: 956, startPoint y: 310, endPoint x: 965, endPoint y: 195, distance: 115.6
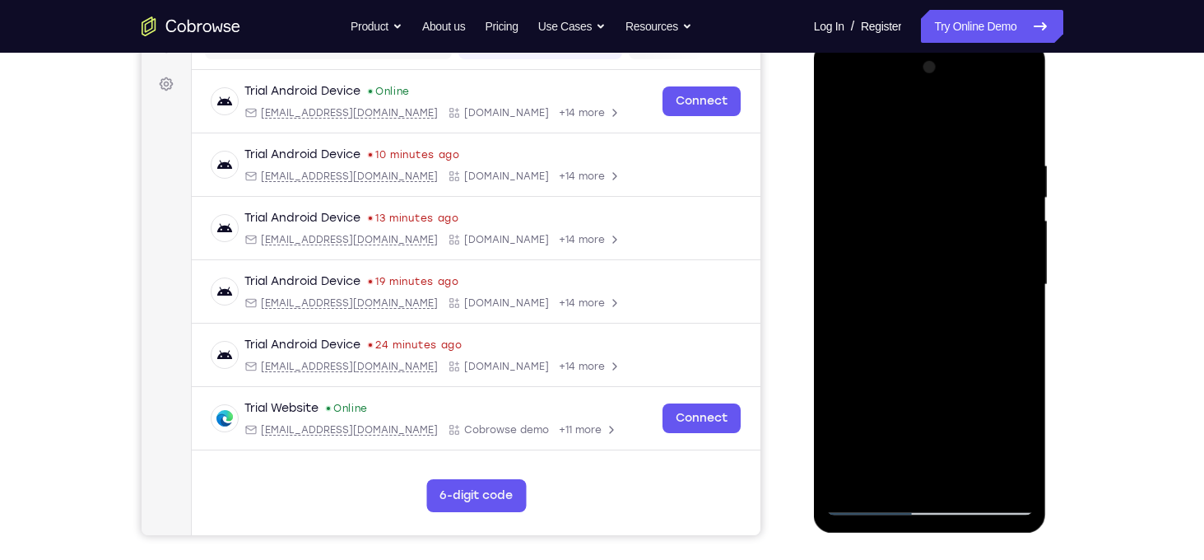
click at [965, 195] on div at bounding box center [929, 284] width 207 height 461
drag, startPoint x: 963, startPoint y: 382, endPoint x: 950, endPoint y: 225, distance: 156.8
click at [950, 225] on div at bounding box center [929, 284] width 207 height 461
drag, startPoint x: 942, startPoint y: 411, endPoint x: 932, endPoint y: 222, distance: 189.5
click at [932, 222] on div at bounding box center [929, 284] width 207 height 461
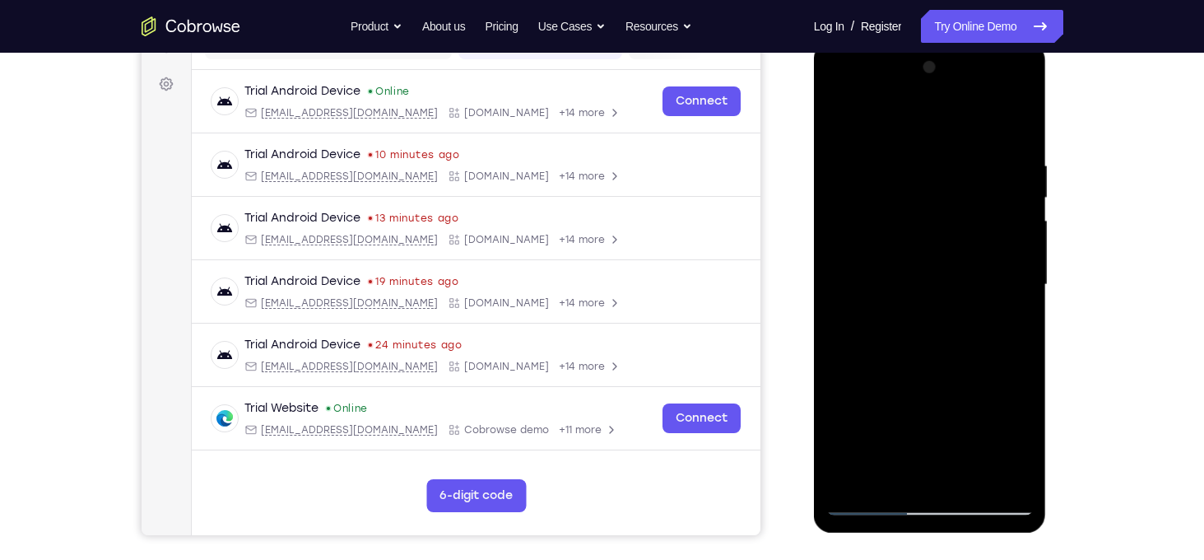
drag, startPoint x: 959, startPoint y: 220, endPoint x: 958, endPoint y: 78, distance: 141.5
click at [958, 78] on div at bounding box center [929, 284] width 207 height 461
drag, startPoint x: 927, startPoint y: 359, endPoint x: 927, endPoint y: 162, distance: 196.7
click at [927, 162] on div at bounding box center [929, 284] width 207 height 461
drag, startPoint x: 964, startPoint y: 402, endPoint x: 964, endPoint y: 201, distance: 201.6
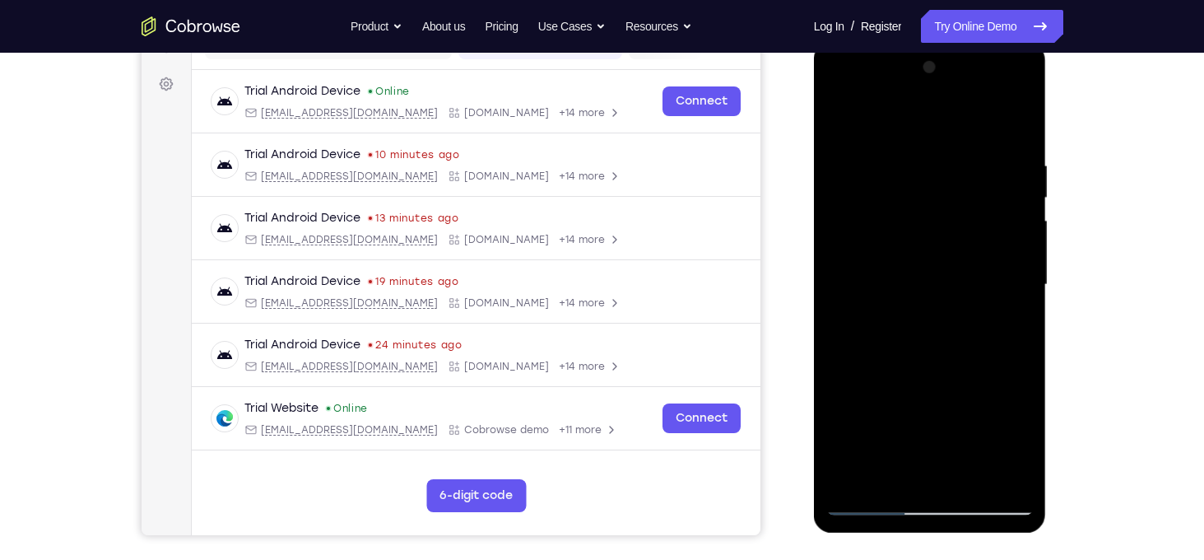
click at [964, 201] on div at bounding box center [929, 284] width 207 height 461
drag, startPoint x: 966, startPoint y: 370, endPoint x: 974, endPoint y: 132, distance: 238.8
click at [974, 132] on div at bounding box center [929, 284] width 207 height 461
drag, startPoint x: 946, startPoint y: 374, endPoint x: 962, endPoint y: 211, distance: 164.5
click at [962, 211] on div at bounding box center [929, 284] width 207 height 461
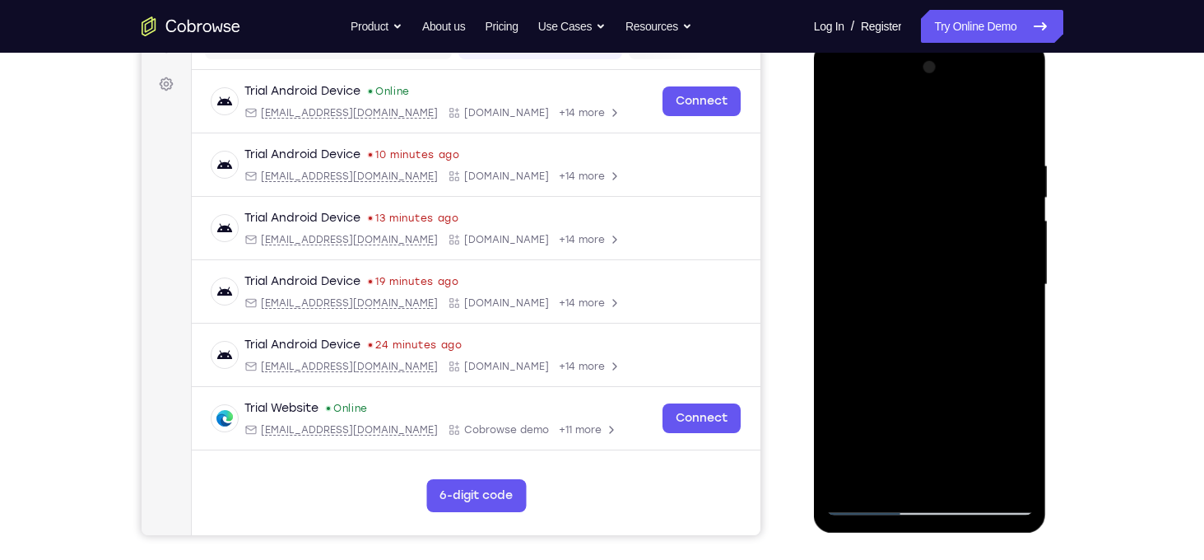
drag, startPoint x: 962, startPoint y: 339, endPoint x: 990, endPoint y: 140, distance: 201.1
click at [990, 140] on div at bounding box center [929, 284] width 207 height 461
drag, startPoint x: 946, startPoint y: 308, endPoint x: 925, endPoint y: 233, distance: 77.7
click at [925, 233] on div at bounding box center [929, 284] width 207 height 461
drag, startPoint x: 937, startPoint y: 364, endPoint x: 914, endPoint y: 170, distance: 194.7
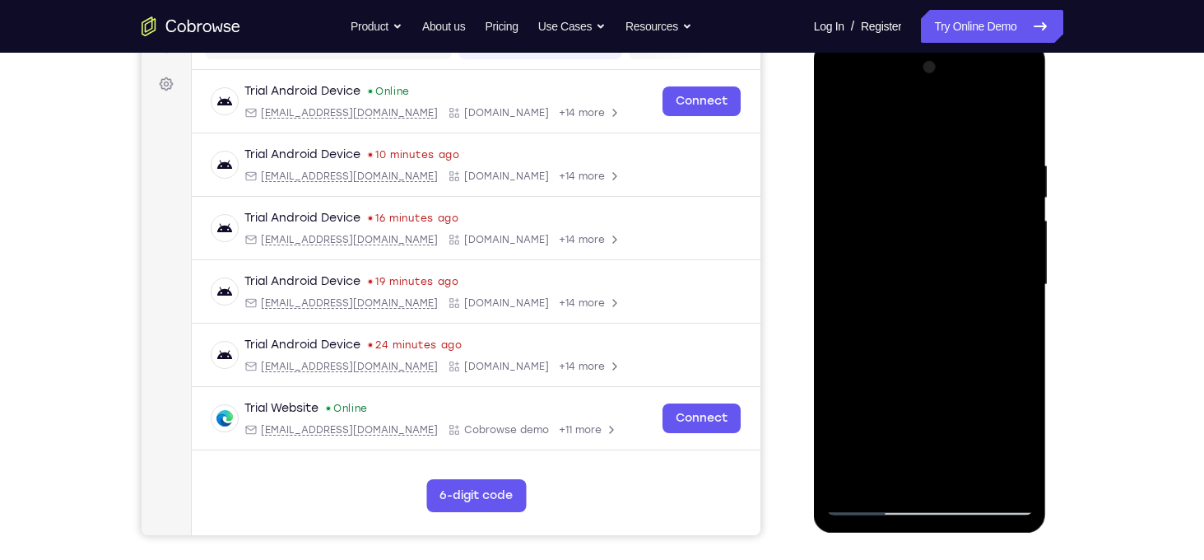
click at [914, 170] on div at bounding box center [929, 284] width 207 height 461
drag, startPoint x: 950, startPoint y: 397, endPoint x: 978, endPoint y: 199, distance: 200.3
click at [978, 199] on div at bounding box center [929, 284] width 207 height 461
drag, startPoint x: 946, startPoint y: 384, endPoint x: 946, endPoint y: 275, distance: 109.4
click at [946, 275] on div at bounding box center [929, 284] width 207 height 461
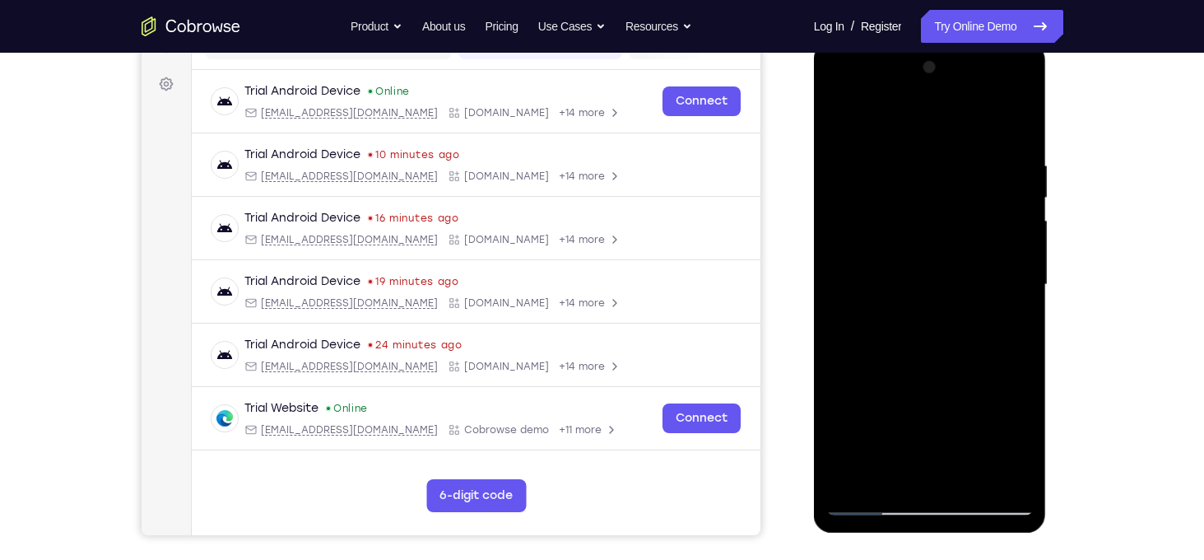
drag, startPoint x: 960, startPoint y: 396, endPoint x: 965, endPoint y: 193, distance: 202.5
click at [965, 193] on div at bounding box center [929, 284] width 207 height 461
drag, startPoint x: 952, startPoint y: 429, endPoint x: 953, endPoint y: 355, distance: 74.1
click at [953, 355] on div at bounding box center [929, 284] width 207 height 461
drag, startPoint x: 976, startPoint y: 434, endPoint x: 960, endPoint y: 257, distance: 178.5
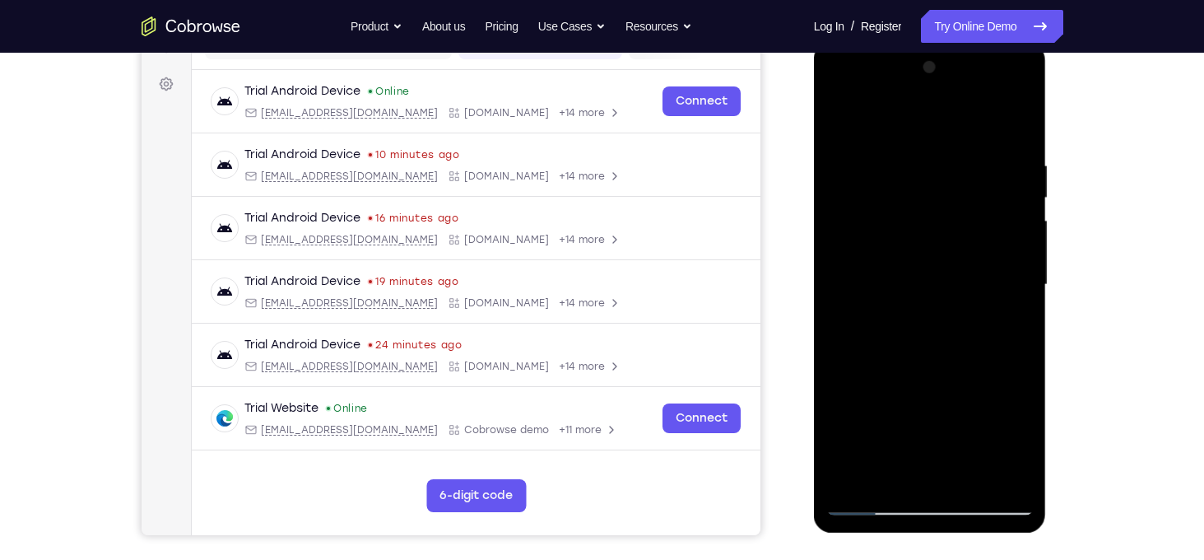
click at [960, 257] on div at bounding box center [929, 284] width 207 height 461
click at [1020, 378] on div at bounding box center [929, 284] width 207 height 461
drag, startPoint x: 987, startPoint y: 356, endPoint x: 983, endPoint y: 183, distance: 173.7
click at [983, 183] on div at bounding box center [929, 284] width 207 height 461
drag, startPoint x: 974, startPoint y: 318, endPoint x: 968, endPoint y: 156, distance: 163.1
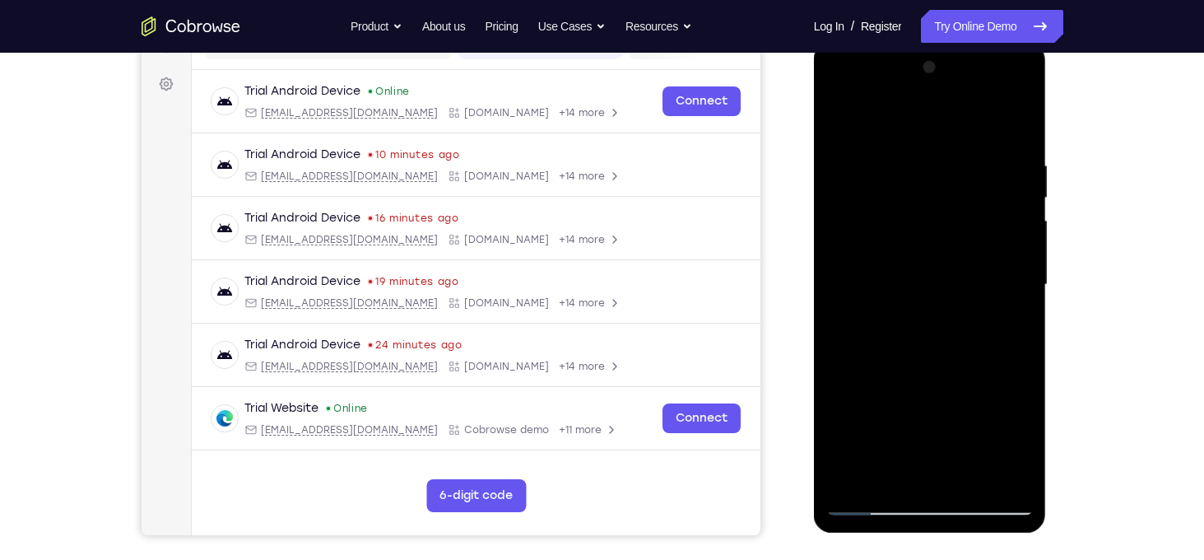
click at [968, 156] on div at bounding box center [929, 284] width 207 height 461
drag, startPoint x: 977, startPoint y: 423, endPoint x: 960, endPoint y: 191, distance: 232.7
click at [960, 191] on div at bounding box center [929, 284] width 207 height 461
drag, startPoint x: 951, startPoint y: 384, endPoint x: 931, endPoint y: 243, distance: 143.0
click at [931, 243] on div at bounding box center [929, 284] width 207 height 461
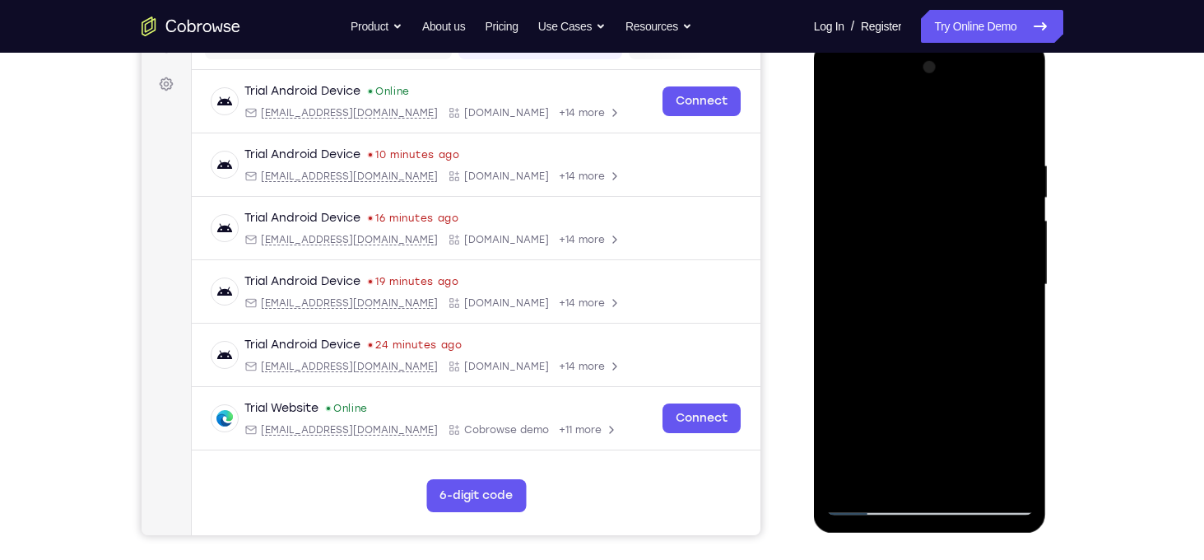
drag, startPoint x: 949, startPoint y: 335, endPoint x: 934, endPoint y: 137, distance: 198.9
click at [934, 137] on div at bounding box center [929, 284] width 207 height 461
drag, startPoint x: 963, startPoint y: 358, endPoint x: 938, endPoint y: 193, distance: 167.2
click at [938, 193] on div at bounding box center [929, 284] width 207 height 461
click at [1006, 485] on div at bounding box center [929, 284] width 207 height 461
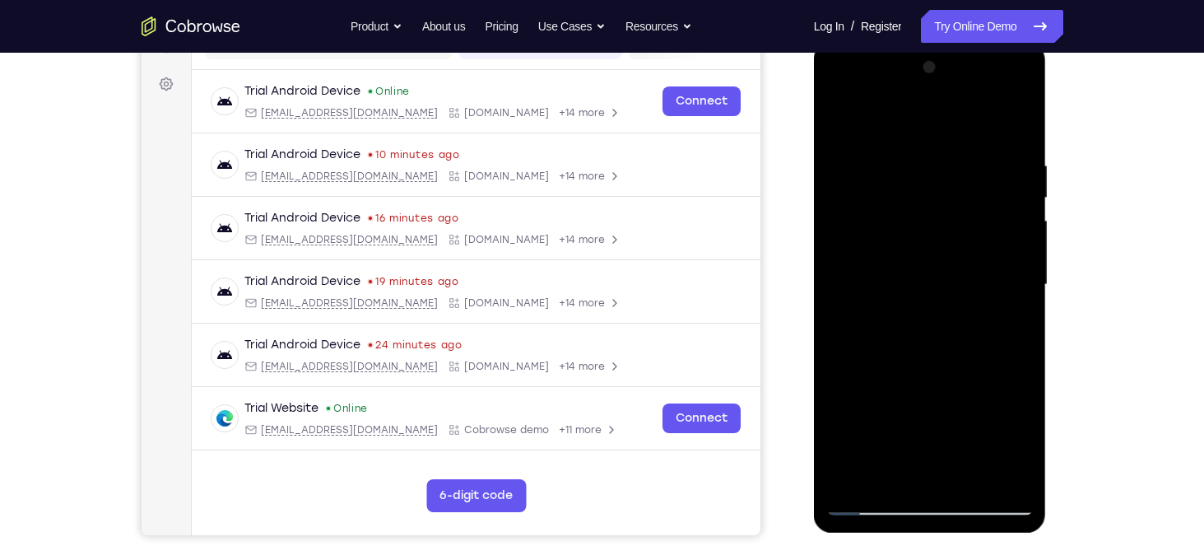
drag, startPoint x: 941, startPoint y: 272, endPoint x: 925, endPoint y: 409, distance: 138.3
click at [925, 409] on div at bounding box center [929, 284] width 207 height 461
drag, startPoint x: 940, startPoint y: 417, endPoint x: 936, endPoint y: 466, distance: 48.7
click at [936, 466] on div at bounding box center [929, 284] width 207 height 461
drag, startPoint x: 934, startPoint y: 404, endPoint x: 938, endPoint y: 276, distance: 128.4
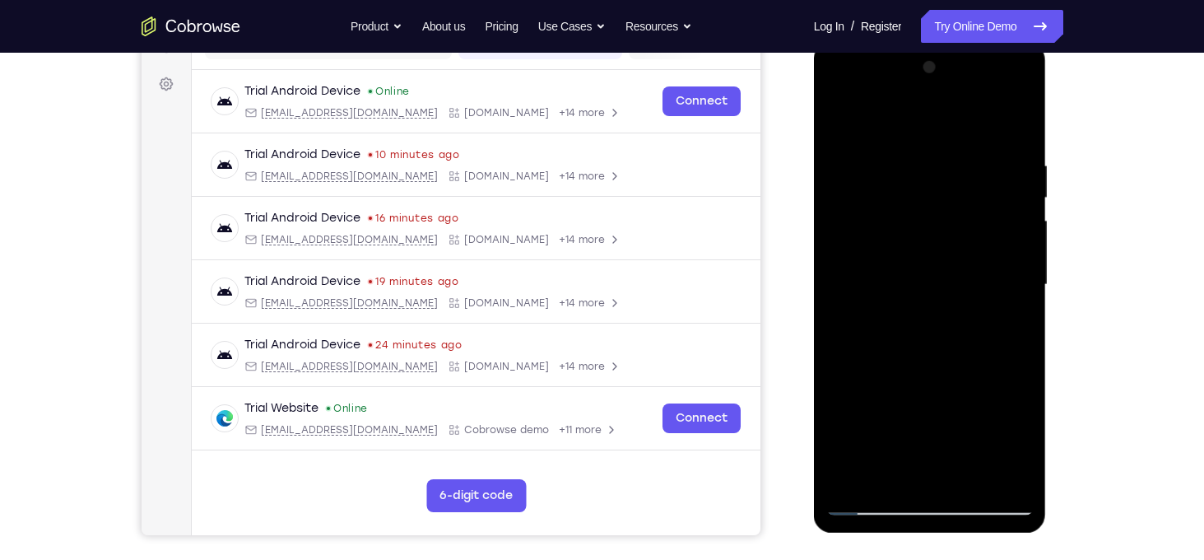
click at [938, 276] on div at bounding box center [929, 284] width 207 height 461
click at [873, 307] on div at bounding box center [929, 284] width 207 height 461
drag, startPoint x: 910, startPoint y: 169, endPoint x: 885, endPoint y: 278, distance: 112.2
click at [885, 278] on div at bounding box center [929, 284] width 207 height 461
click at [839, 117] on div at bounding box center [929, 284] width 207 height 461
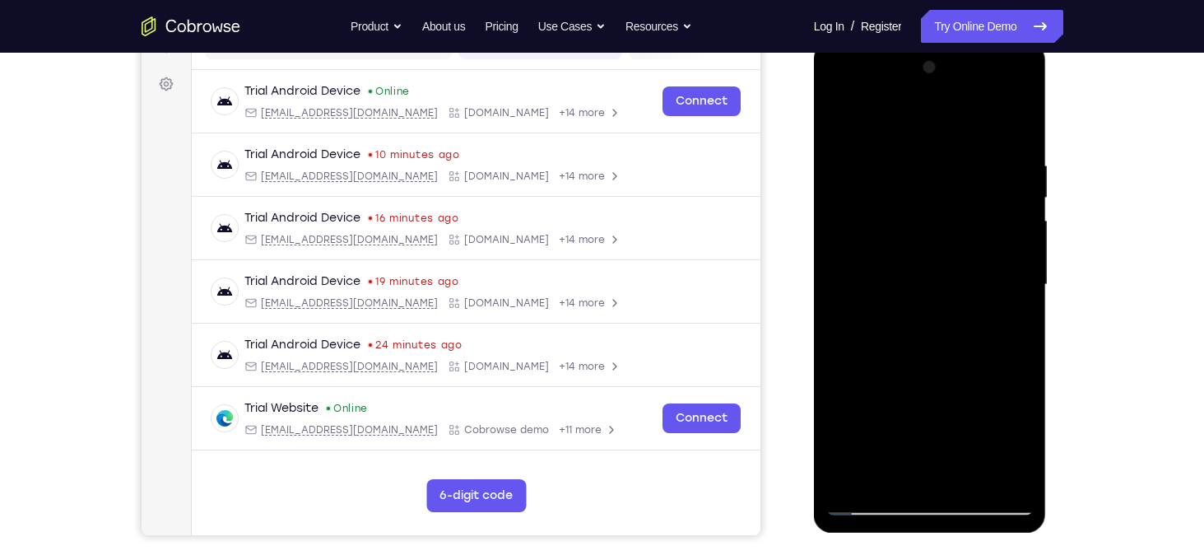
drag, startPoint x: 983, startPoint y: 343, endPoint x: 951, endPoint y: 158, distance: 187.9
drag, startPoint x: 951, startPoint y: 158, endPoint x: 866, endPoint y: 348, distance: 208.5
click at [866, 348] on div at bounding box center [929, 284] width 207 height 461
drag, startPoint x: 925, startPoint y: 258, endPoint x: 934, endPoint y: 308, distance: 50.2
click at [934, 308] on div at bounding box center [929, 284] width 207 height 461
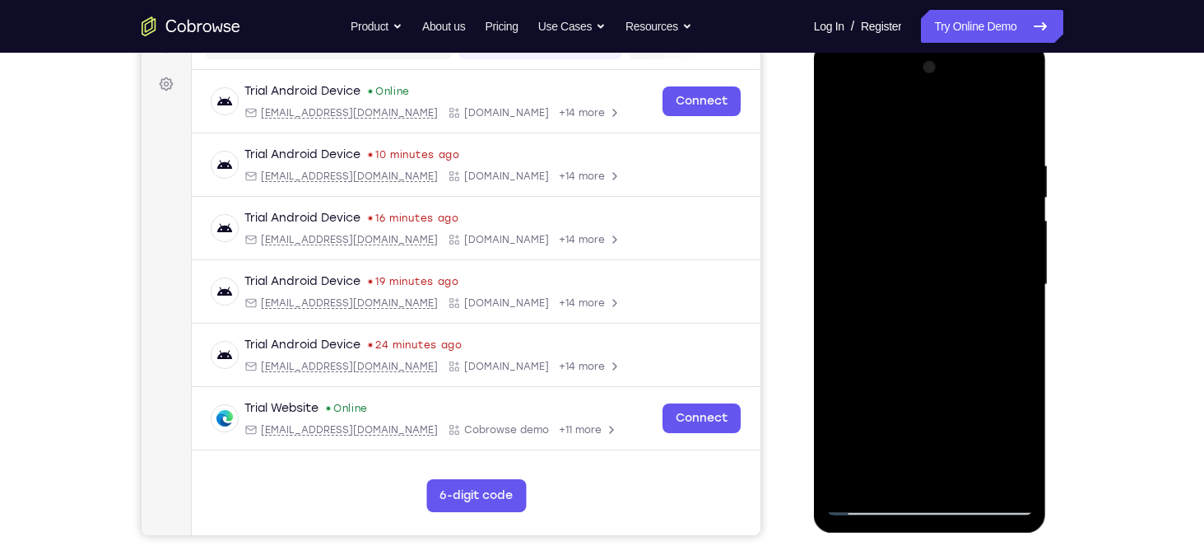
click at [1020, 278] on div at bounding box center [929, 284] width 207 height 461
click at [1020, 271] on div at bounding box center [929, 284] width 207 height 461
click at [838, 272] on div at bounding box center [929, 284] width 207 height 461
drag, startPoint x: 857, startPoint y: 258, endPoint x: 845, endPoint y: 314, distance: 56.3
click at [845, 314] on div at bounding box center [929, 284] width 207 height 461
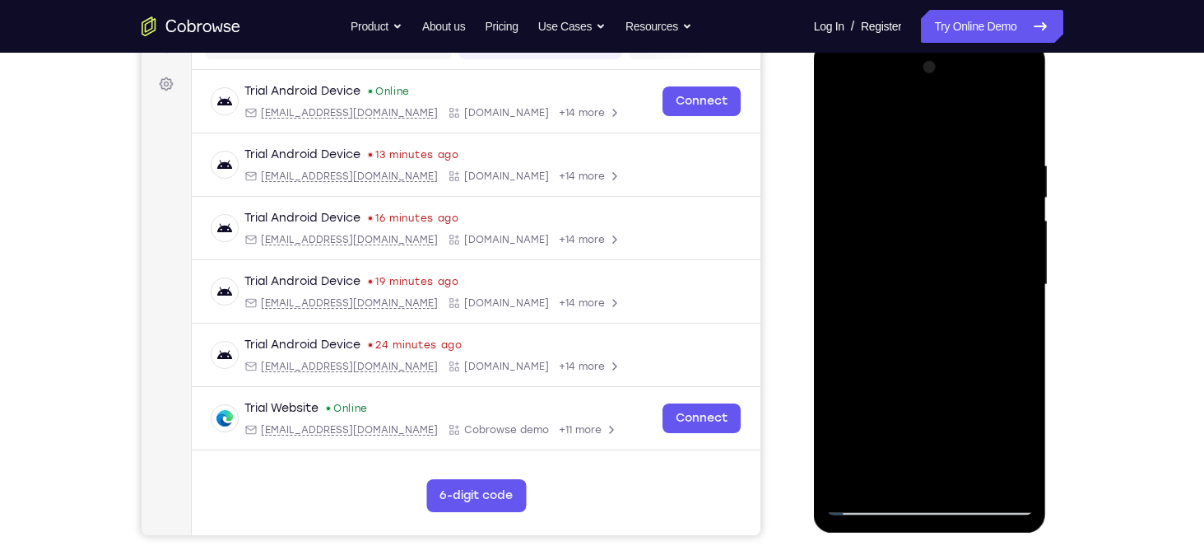
click at [834, 114] on div at bounding box center [929, 284] width 207 height 461
drag, startPoint x: 934, startPoint y: 316, endPoint x: 933, endPoint y: 175, distance: 140.7
click at [933, 175] on div at bounding box center [929, 284] width 207 height 461
click at [983, 258] on div at bounding box center [929, 284] width 207 height 461
drag, startPoint x: 984, startPoint y: 272, endPoint x: 966, endPoint y: 343, distance: 73.8
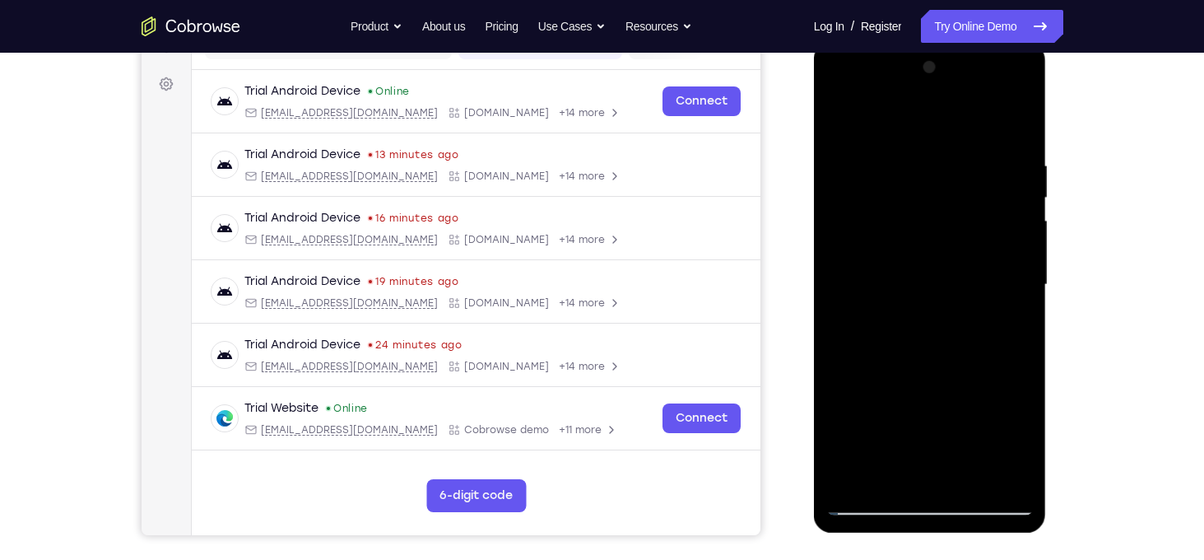
click at [966, 343] on div at bounding box center [929, 284] width 207 height 461
click at [1024, 282] on div at bounding box center [929, 284] width 207 height 461
click at [840, 114] on div at bounding box center [929, 284] width 207 height 461
drag, startPoint x: 925, startPoint y: 335, endPoint x: 938, endPoint y: 163, distance: 172.5
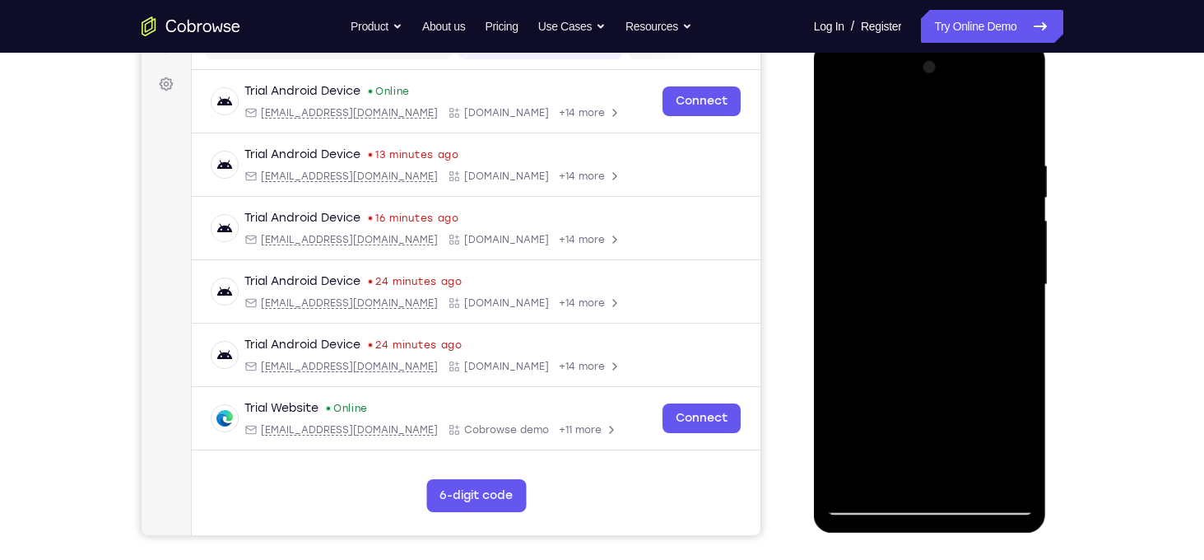
drag, startPoint x: 938, startPoint y: 163, endPoint x: 909, endPoint y: 363, distance: 202.0
click at [909, 363] on div at bounding box center [929, 284] width 207 height 461
click at [927, 331] on div at bounding box center [929, 284] width 207 height 461
click at [1025, 207] on div at bounding box center [929, 284] width 207 height 461
drag, startPoint x: 987, startPoint y: 273, endPoint x: 978, endPoint y: 356, distance: 83.6
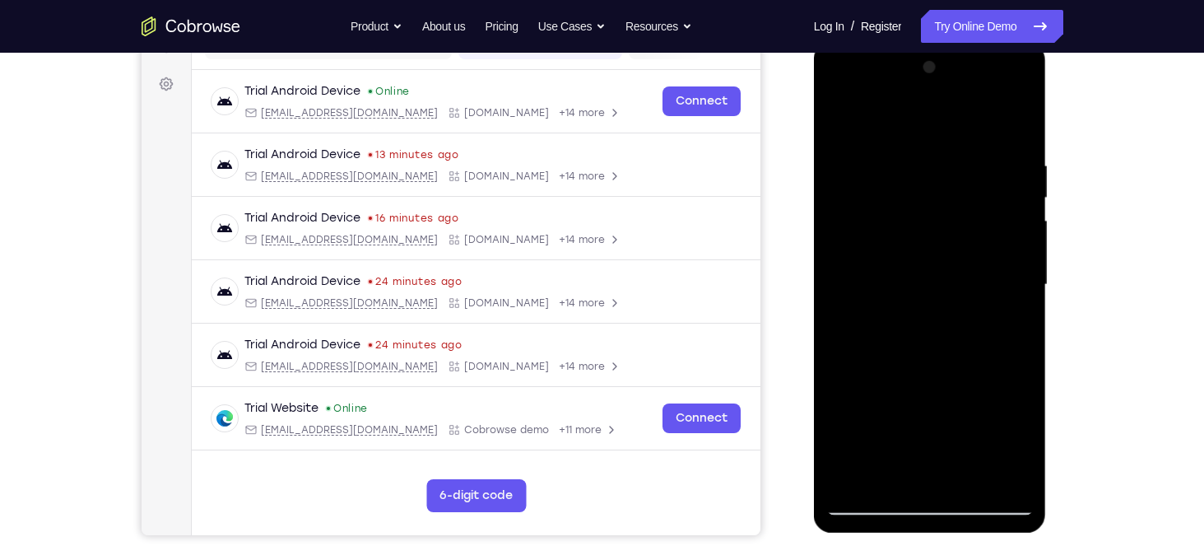
click at [978, 356] on div at bounding box center [929, 284] width 207 height 461
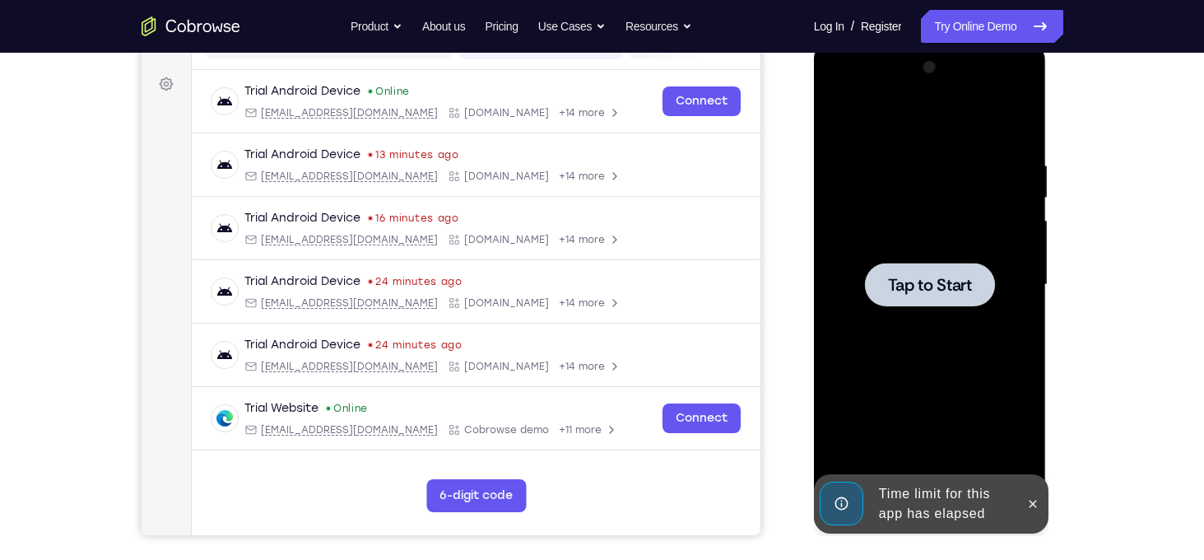
click at [922, 276] on span "Tap to Start" at bounding box center [930, 284] width 84 height 16
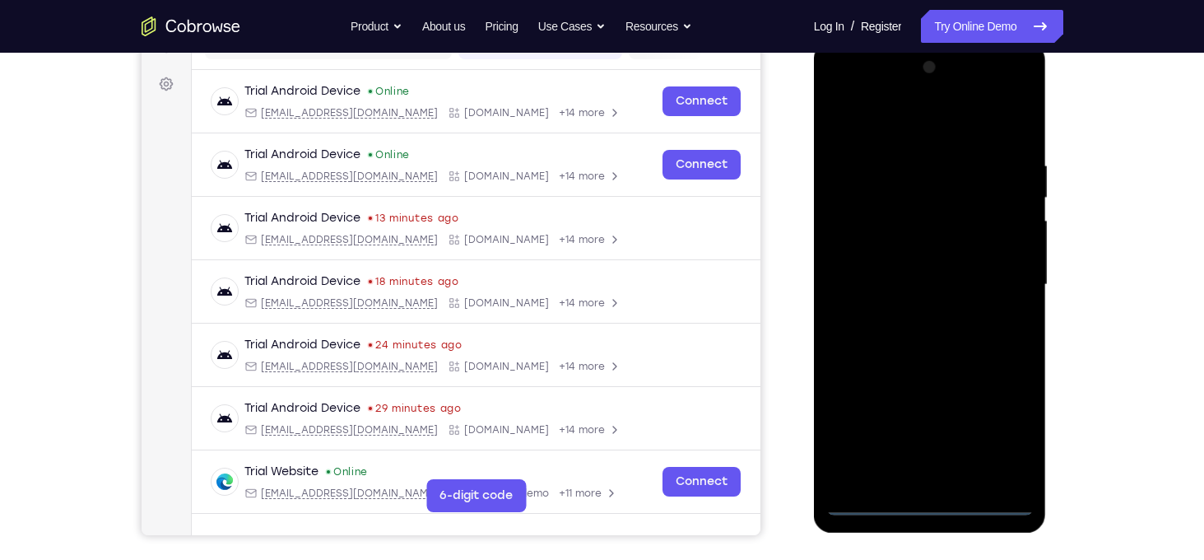
click at [927, 504] on div at bounding box center [929, 284] width 207 height 461
click at [1000, 430] on div at bounding box center [929, 284] width 207 height 461
click at [841, 90] on div at bounding box center [929, 284] width 207 height 461
click at [999, 278] on div at bounding box center [929, 284] width 207 height 461
click at [907, 316] on div at bounding box center [929, 284] width 207 height 461
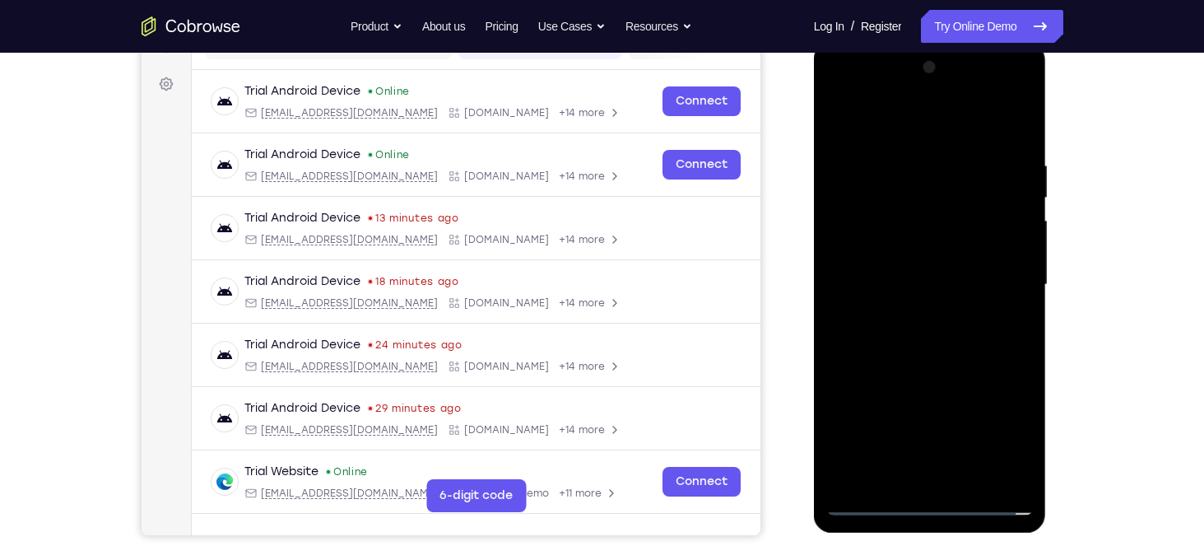
click at [910, 258] on div at bounding box center [929, 284] width 207 height 461
click at [899, 285] on div at bounding box center [929, 284] width 207 height 461
click at [922, 334] on div at bounding box center [929, 284] width 207 height 461
click at [941, 334] on div at bounding box center [929, 284] width 207 height 461
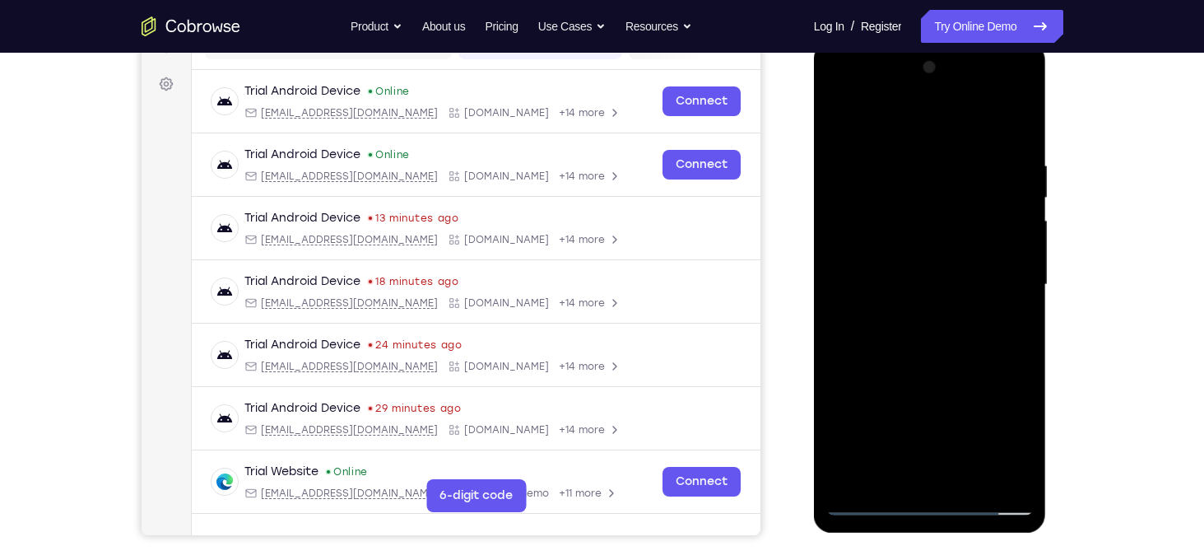
drag, startPoint x: 910, startPoint y: 135, endPoint x: 923, endPoint y: 77, distance: 59.1
click at [923, 77] on div at bounding box center [929, 284] width 207 height 461
click at [904, 336] on div at bounding box center [929, 284] width 207 height 461
click at [949, 355] on div at bounding box center [929, 284] width 207 height 461
click at [1022, 477] on div at bounding box center [929, 284] width 207 height 461
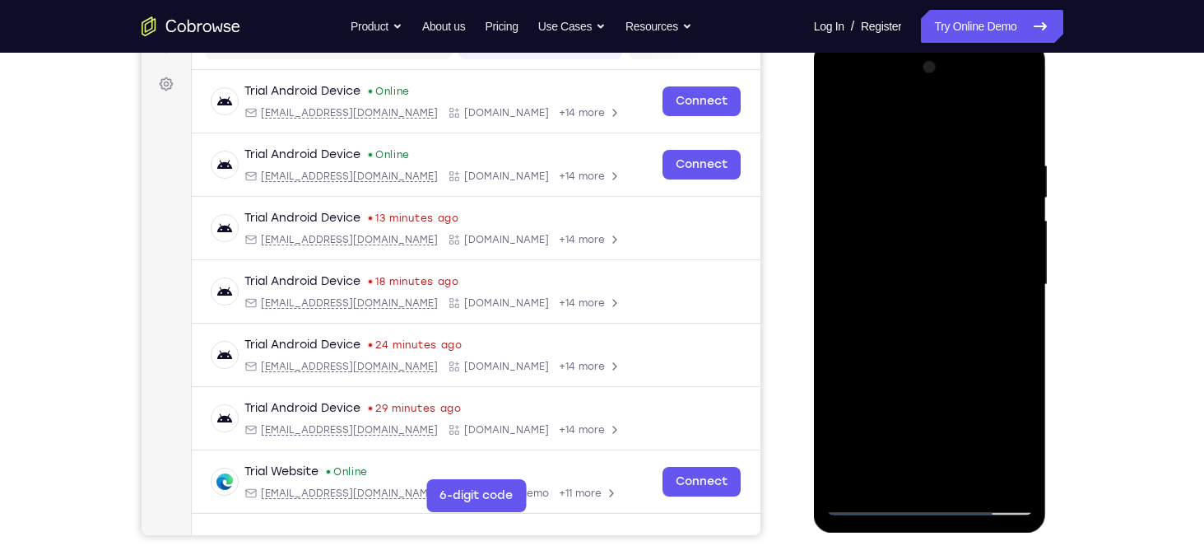
click at [902, 160] on div at bounding box center [929, 284] width 207 height 461
click at [1023, 215] on div at bounding box center [929, 284] width 207 height 461
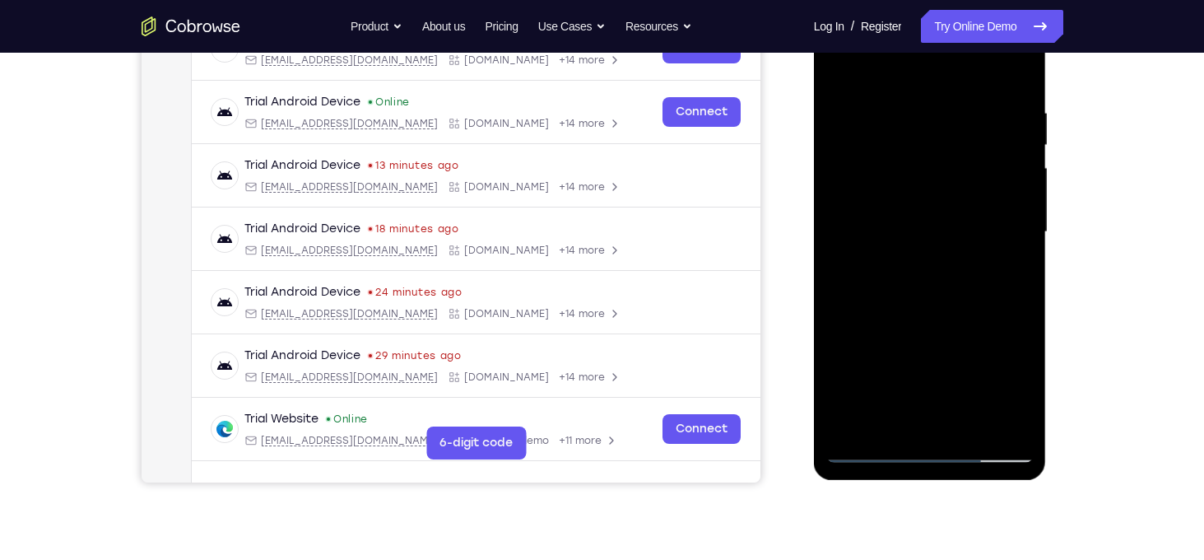
scroll to position [284, 0]
click at [1021, 184] on div at bounding box center [929, 231] width 207 height 461
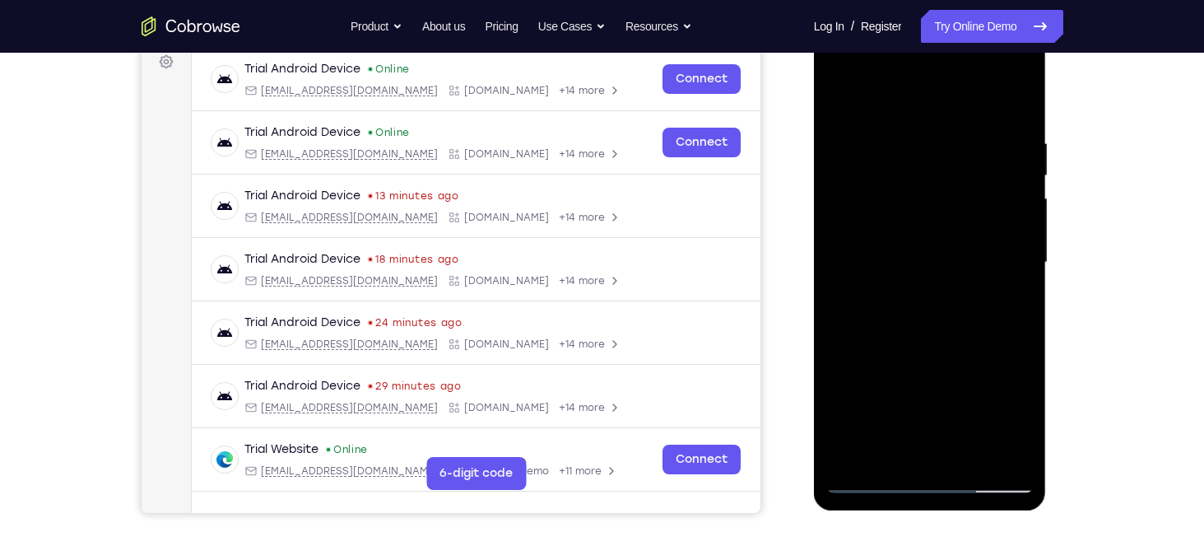
scroll to position [253, 0]
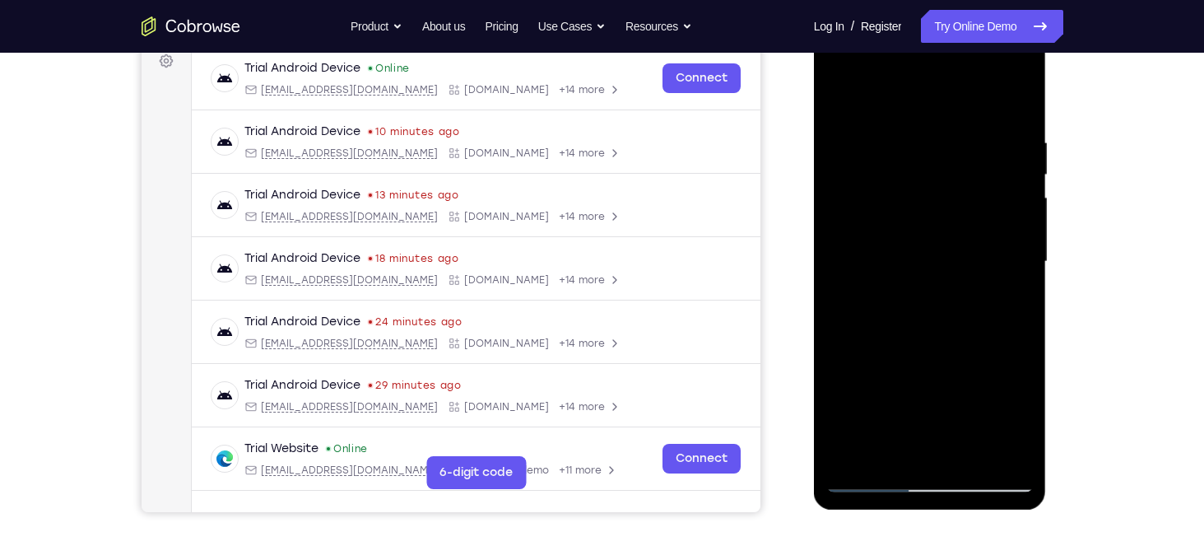
click at [1013, 103] on div at bounding box center [929, 261] width 207 height 461
click at [1006, 461] on div at bounding box center [929, 261] width 207 height 461
drag, startPoint x: 924, startPoint y: 391, endPoint x: 932, endPoint y: 207, distance: 184.5
click at [932, 207] on div at bounding box center [929, 261] width 207 height 461
click at [924, 214] on div at bounding box center [929, 261] width 207 height 461
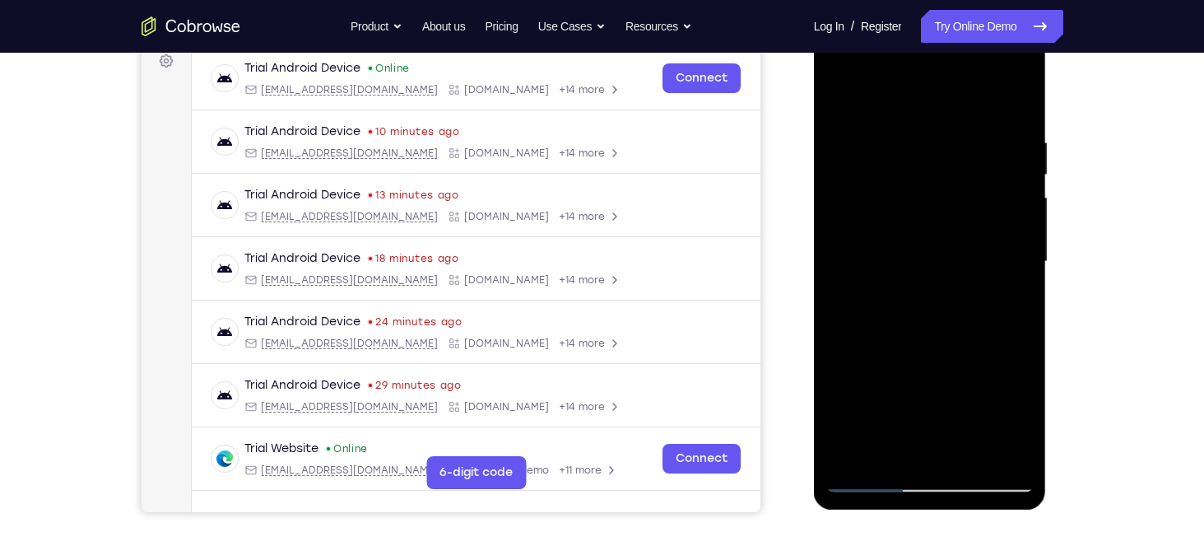
click at [865, 329] on div at bounding box center [929, 261] width 207 height 461
click at [896, 168] on div at bounding box center [929, 261] width 207 height 461
drag, startPoint x: 928, startPoint y: 297, endPoint x: 933, endPoint y: 184, distance: 113.7
click at [933, 184] on div at bounding box center [929, 261] width 207 height 461
drag, startPoint x: 937, startPoint y: 240, endPoint x: 941, endPoint y: 124, distance: 116.1
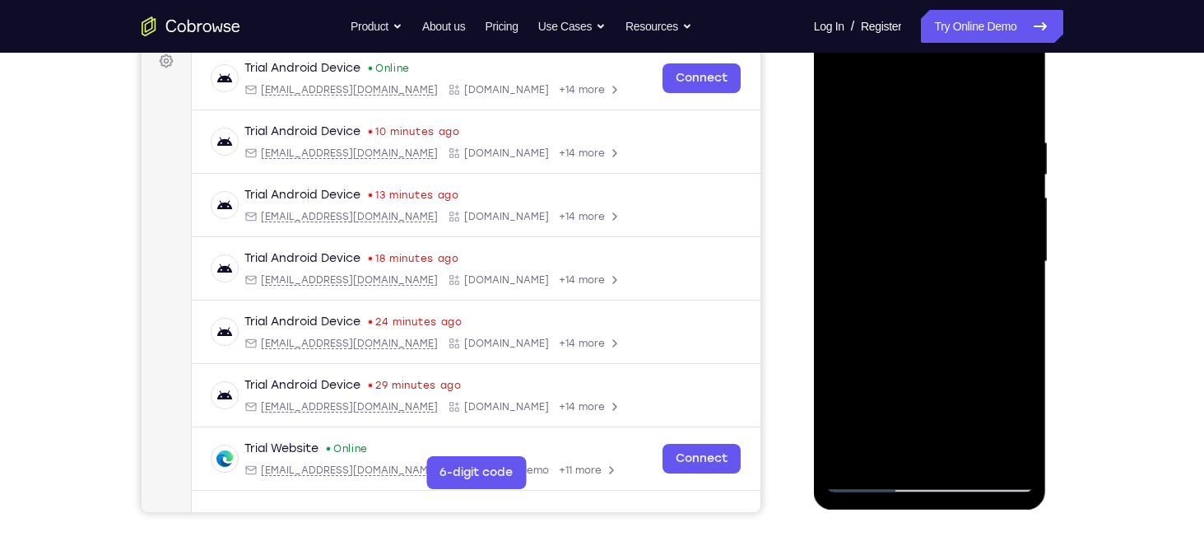
click at [941, 124] on div at bounding box center [929, 261] width 207 height 461
drag, startPoint x: 932, startPoint y: 179, endPoint x: 887, endPoint y: 495, distance: 319.2
click at [887, 495] on div at bounding box center [930, 264] width 233 height 490
drag, startPoint x: 943, startPoint y: 247, endPoint x: 930, endPoint y: 371, distance: 125.0
click at [930, 371] on div at bounding box center [929, 261] width 207 height 461
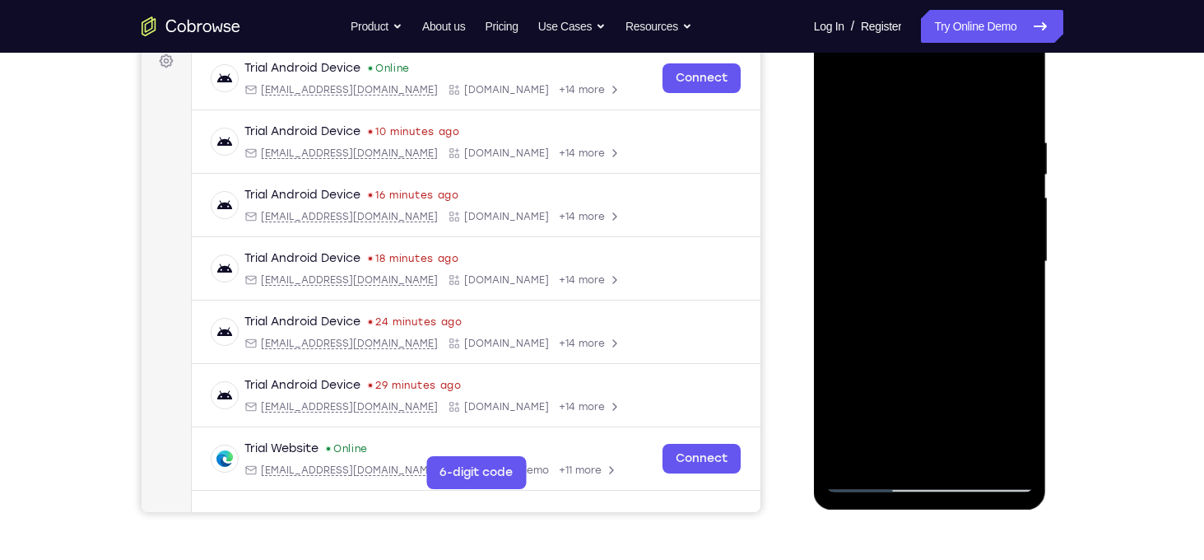
click at [1020, 166] on div at bounding box center [929, 261] width 207 height 461
click at [895, 172] on div at bounding box center [929, 261] width 207 height 461
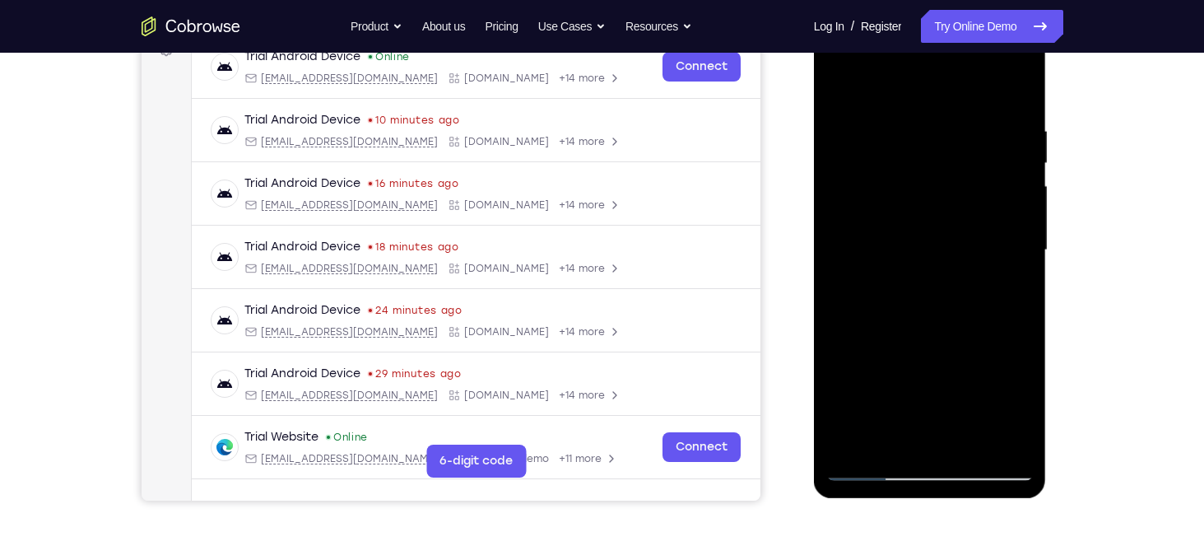
click at [884, 442] on div at bounding box center [929, 250] width 207 height 461
click at [928, 368] on div at bounding box center [929, 250] width 207 height 461
click at [899, 177] on div at bounding box center [929, 250] width 207 height 461
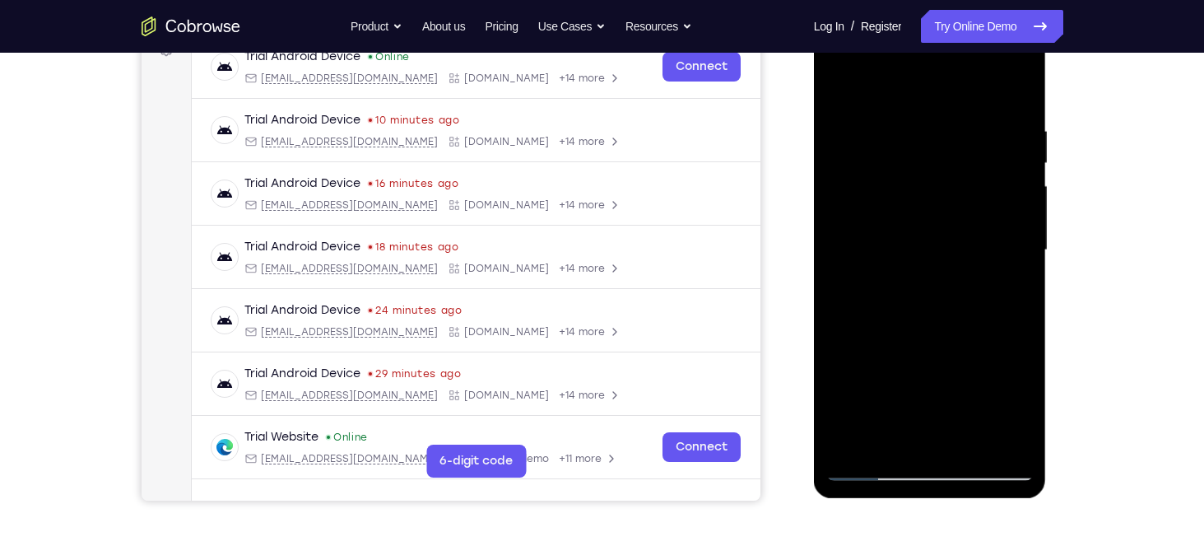
click at [838, 82] on div at bounding box center [929, 250] width 207 height 461
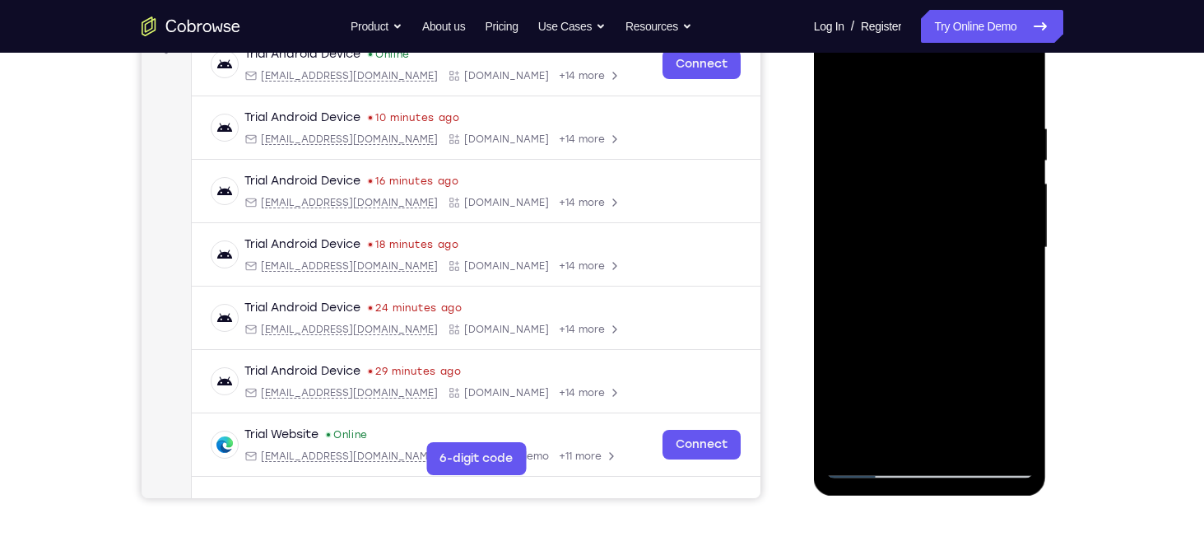
scroll to position [268, 0]
click at [1022, 259] on div at bounding box center [929, 246] width 207 height 461
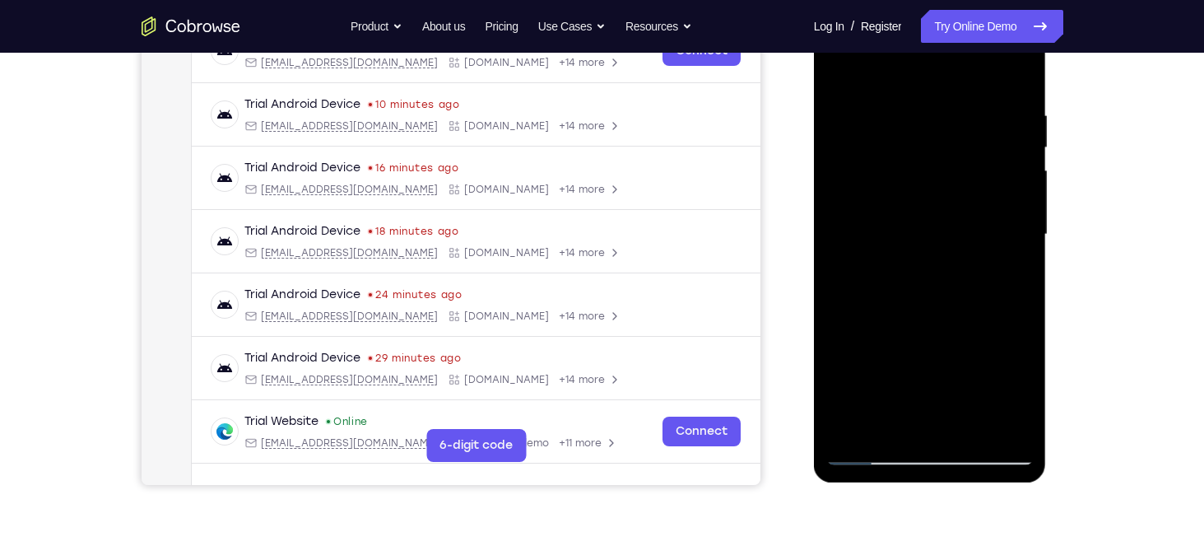
scroll to position [281, 0]
click at [1024, 242] on div at bounding box center [929, 233] width 207 height 461
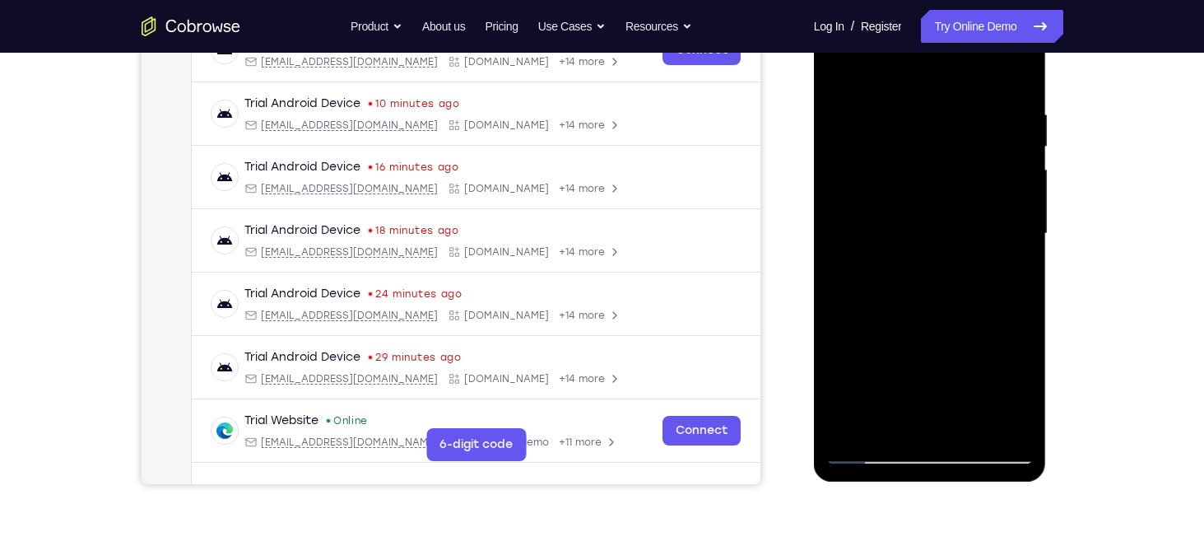
click at [1024, 242] on div at bounding box center [929, 233] width 207 height 461
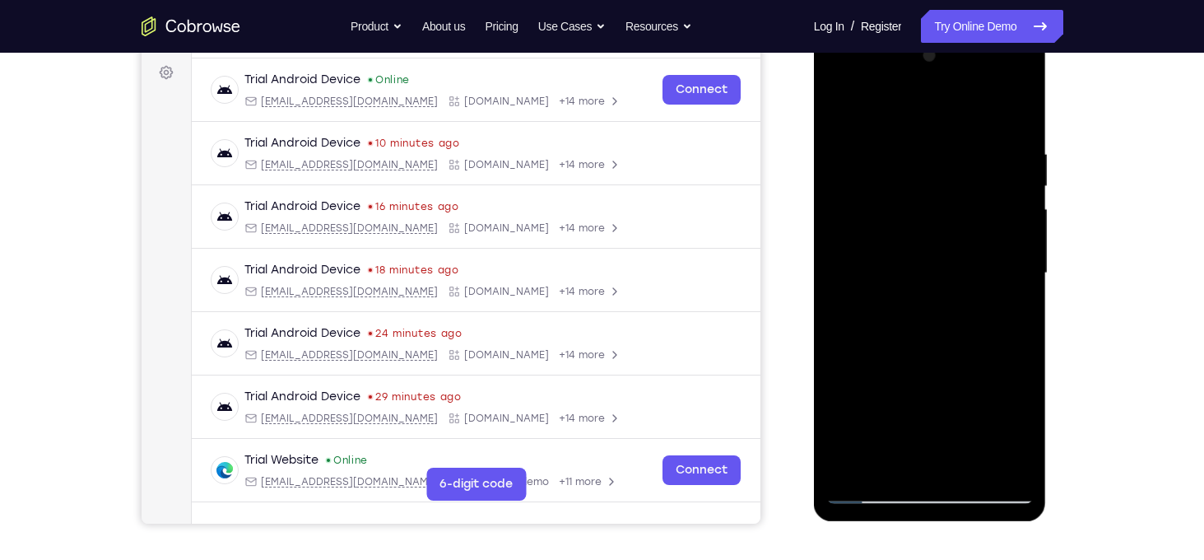
click at [842, 100] on div at bounding box center [929, 273] width 207 height 461
click at [846, 274] on div at bounding box center [929, 273] width 207 height 461
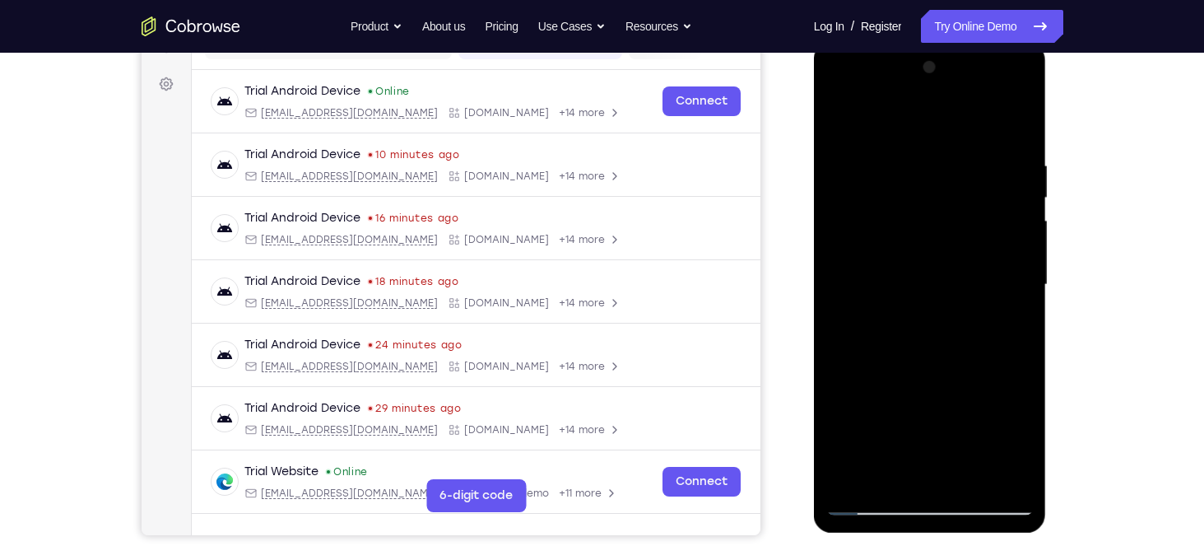
scroll to position [230, 0]
click at [1020, 276] on div at bounding box center [929, 284] width 207 height 461
drag, startPoint x: 1021, startPoint y: 263, endPoint x: 1007, endPoint y: 168, distance: 95.7
click at [1007, 168] on div at bounding box center [929, 284] width 207 height 461
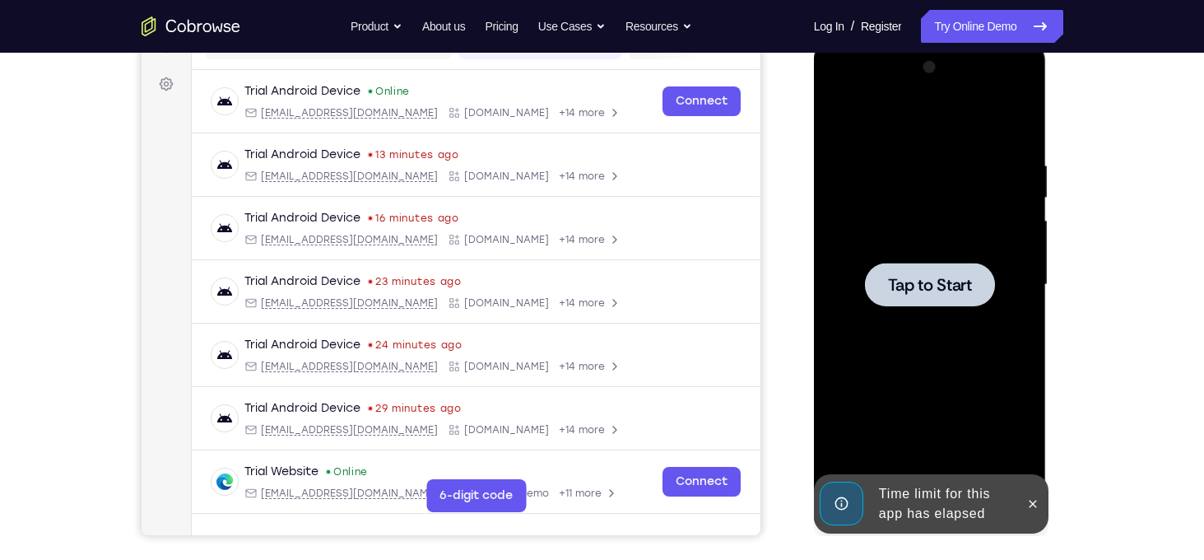
click at [935, 304] on div at bounding box center [930, 285] width 130 height 44
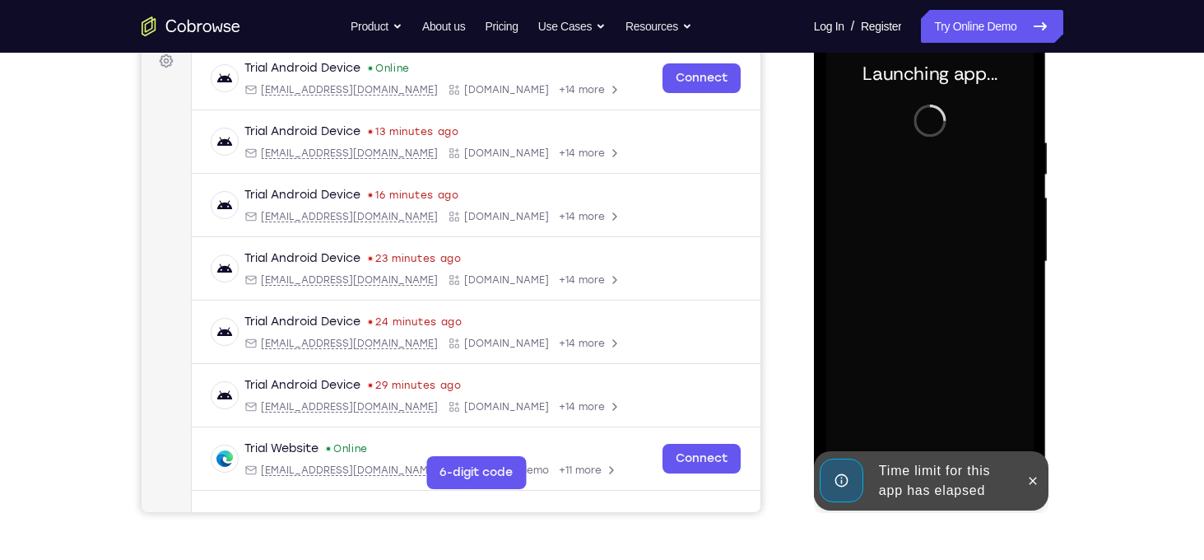
scroll to position [253, 0]
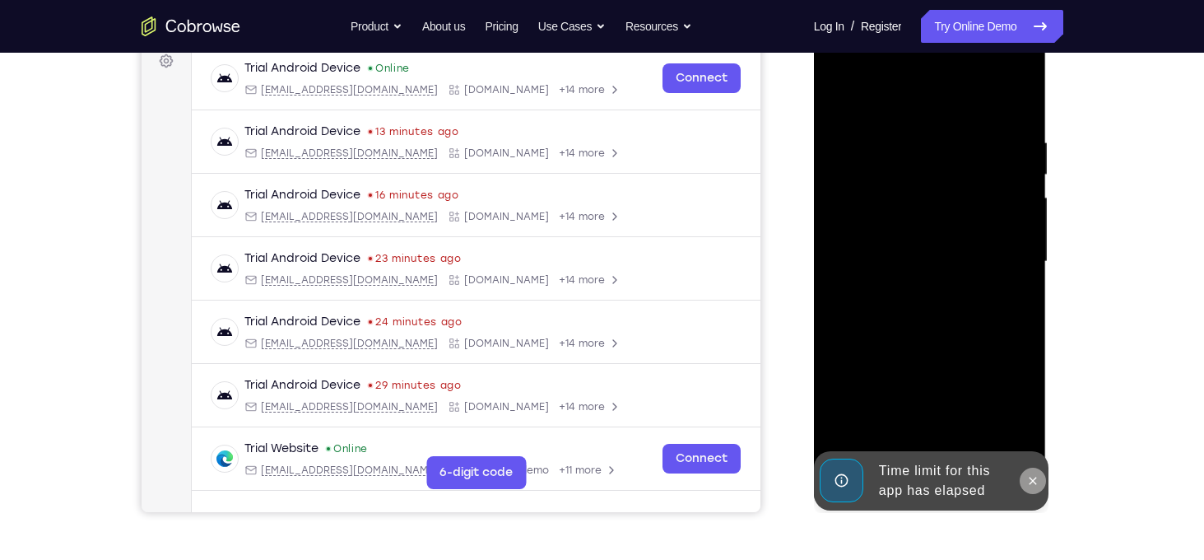
click at [1032, 481] on icon at bounding box center [1032, 480] width 13 height 13
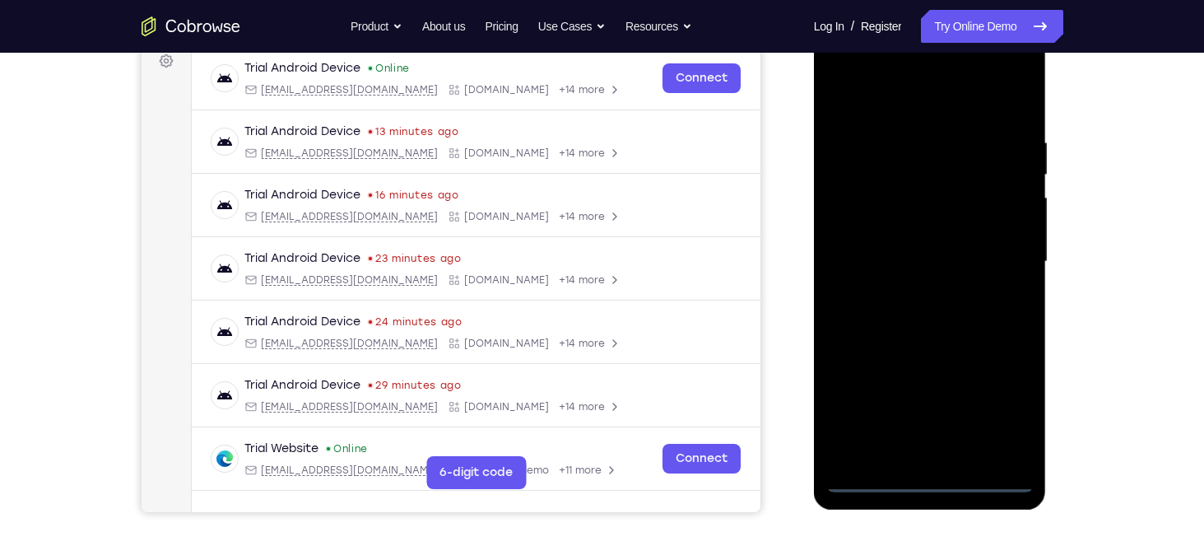
click at [927, 486] on div at bounding box center [929, 261] width 207 height 461
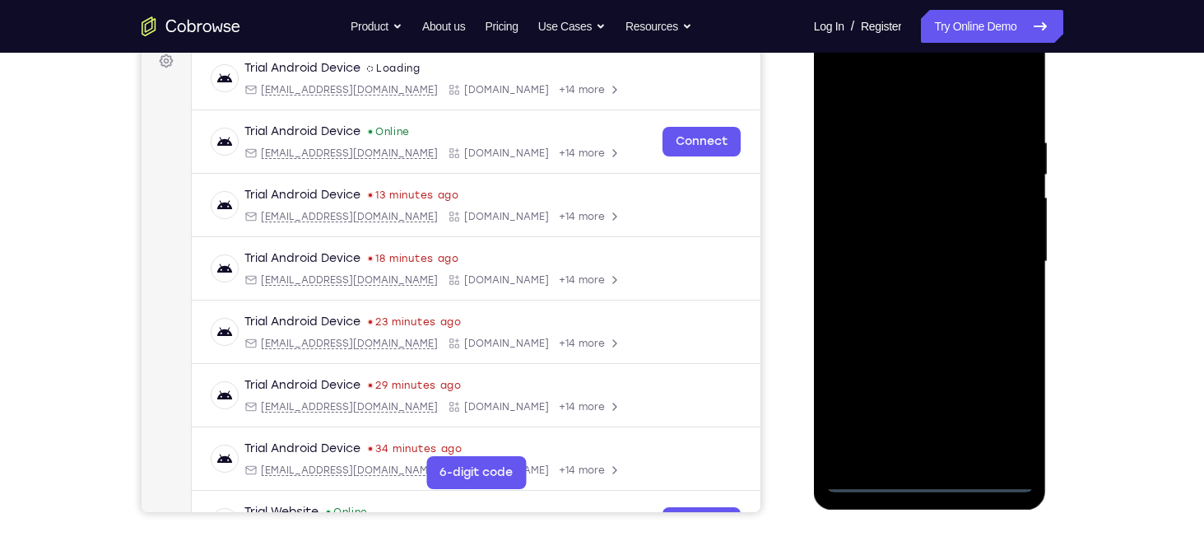
scroll to position [235, 0]
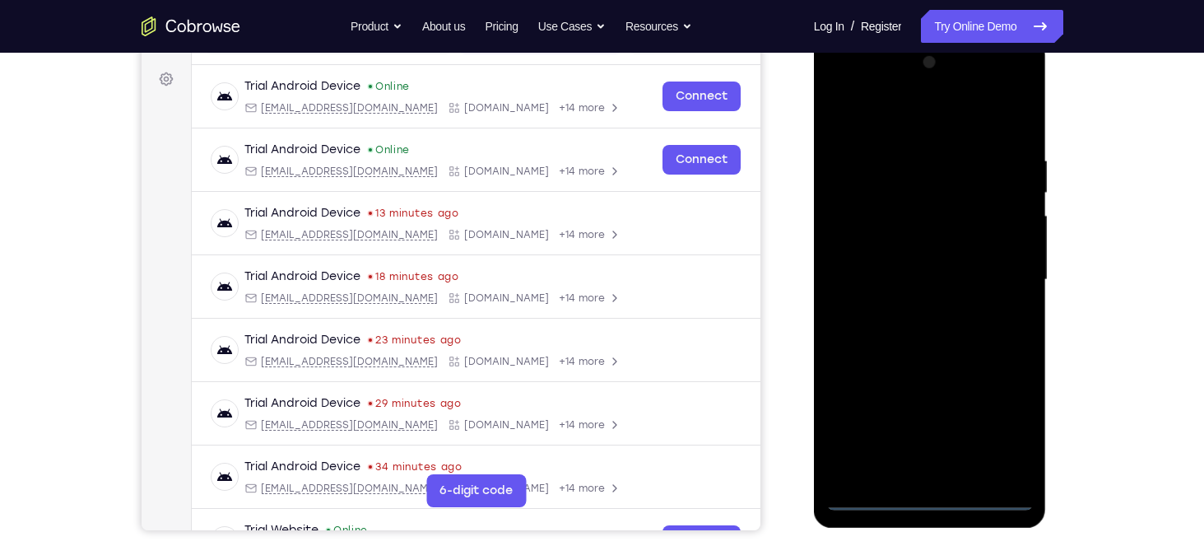
click at [999, 421] on div at bounding box center [929, 279] width 207 height 461
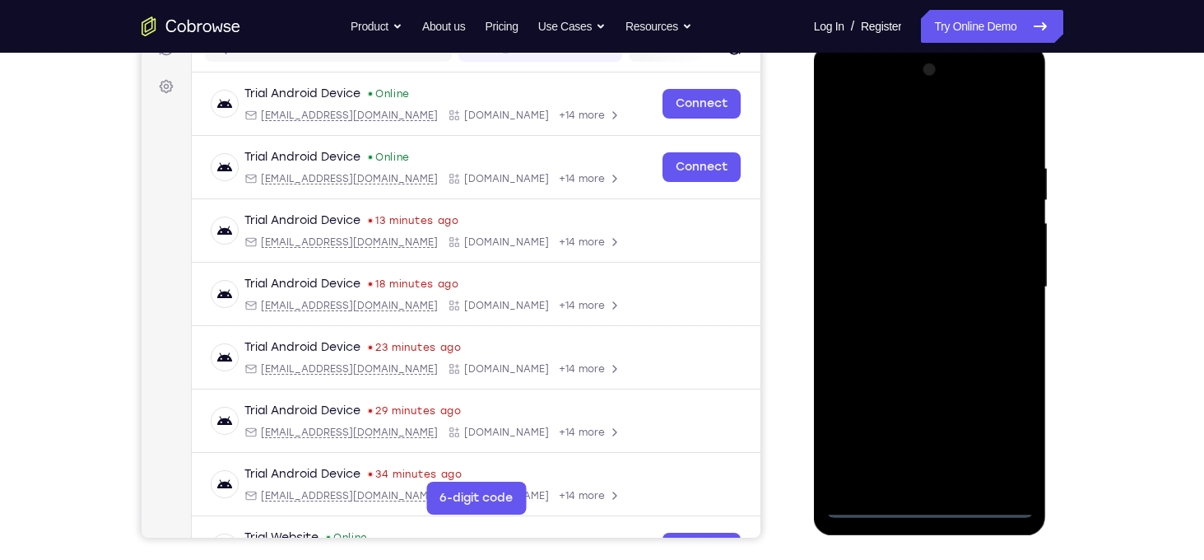
scroll to position [227, 0]
click at [842, 95] on div at bounding box center [929, 288] width 207 height 461
click at [1000, 281] on div at bounding box center [929, 288] width 207 height 461
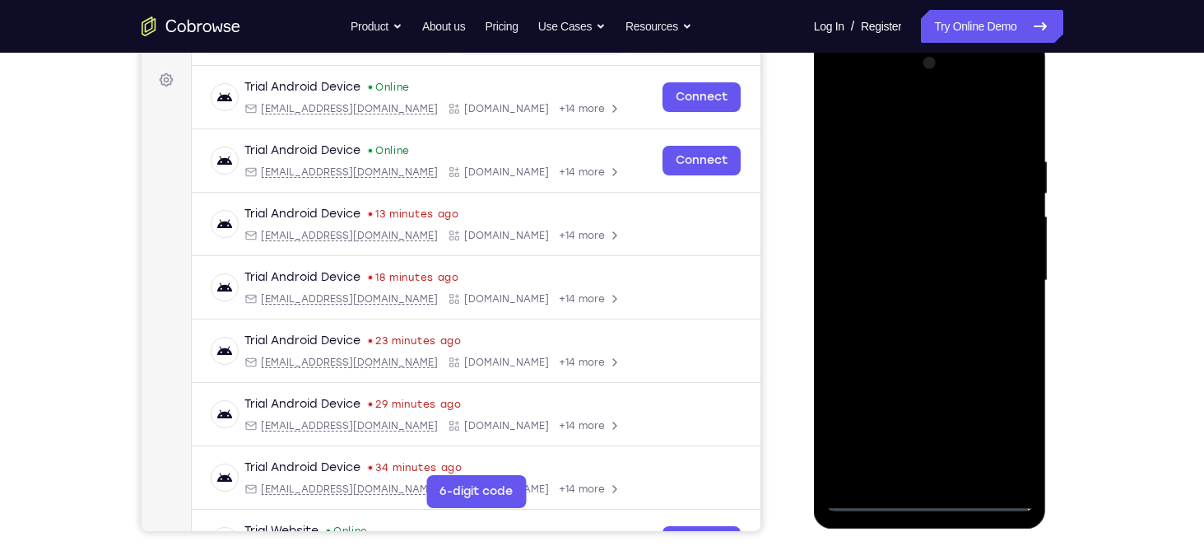
scroll to position [235, 0]
click at [910, 310] on div at bounding box center [929, 279] width 207 height 461
click at [947, 254] on div at bounding box center [929, 279] width 207 height 461
click at [948, 251] on div at bounding box center [929, 279] width 207 height 461
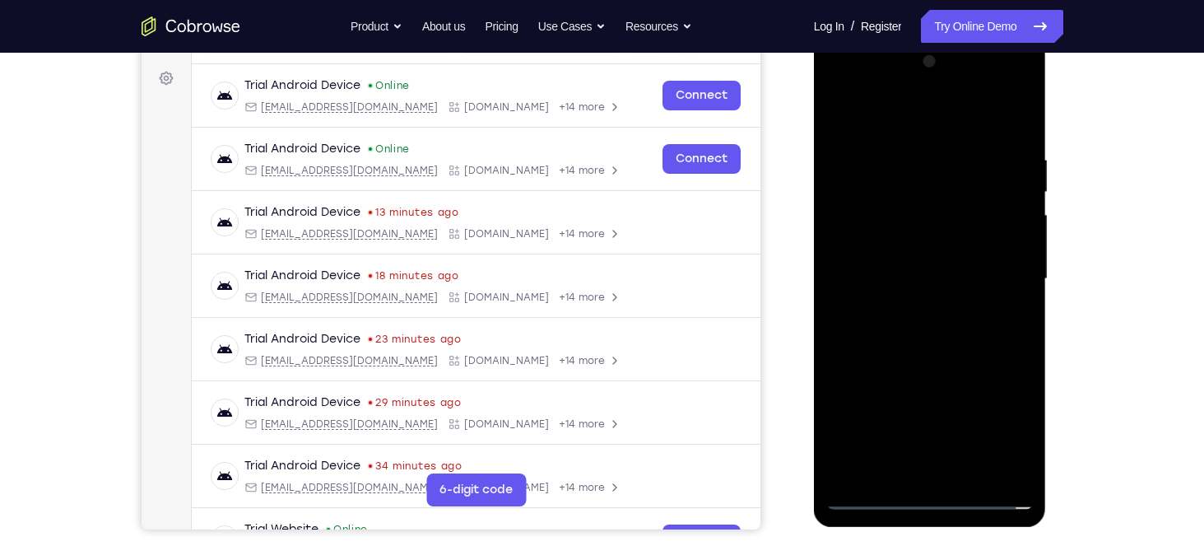
click at [922, 282] on div at bounding box center [929, 279] width 207 height 461
click at [916, 327] on div at bounding box center [929, 279] width 207 height 461
click at [930, 324] on div at bounding box center [929, 279] width 207 height 461
click at [956, 353] on div at bounding box center [929, 279] width 207 height 461
drag, startPoint x: 967, startPoint y: 425, endPoint x: 969, endPoint y: 353, distance: 72.4
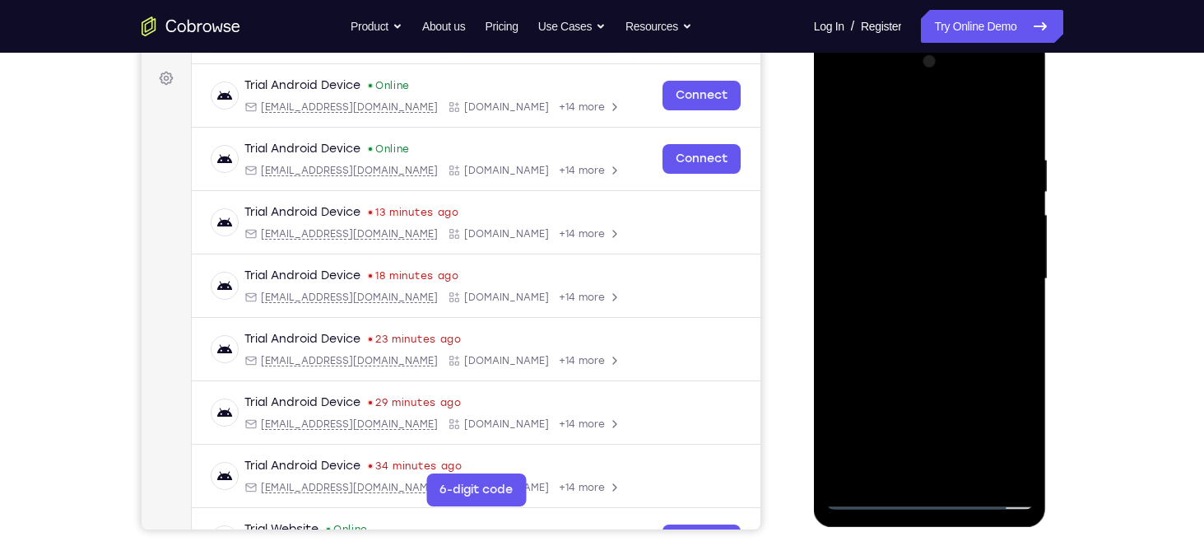
click at [969, 353] on div at bounding box center [929, 279] width 207 height 461
drag, startPoint x: 972, startPoint y: 358, endPoint x: 955, endPoint y: 453, distance: 96.1
click at [955, 453] on div at bounding box center [929, 279] width 207 height 461
click at [966, 154] on div at bounding box center [929, 279] width 207 height 461
click at [1019, 117] on div at bounding box center [929, 279] width 207 height 461
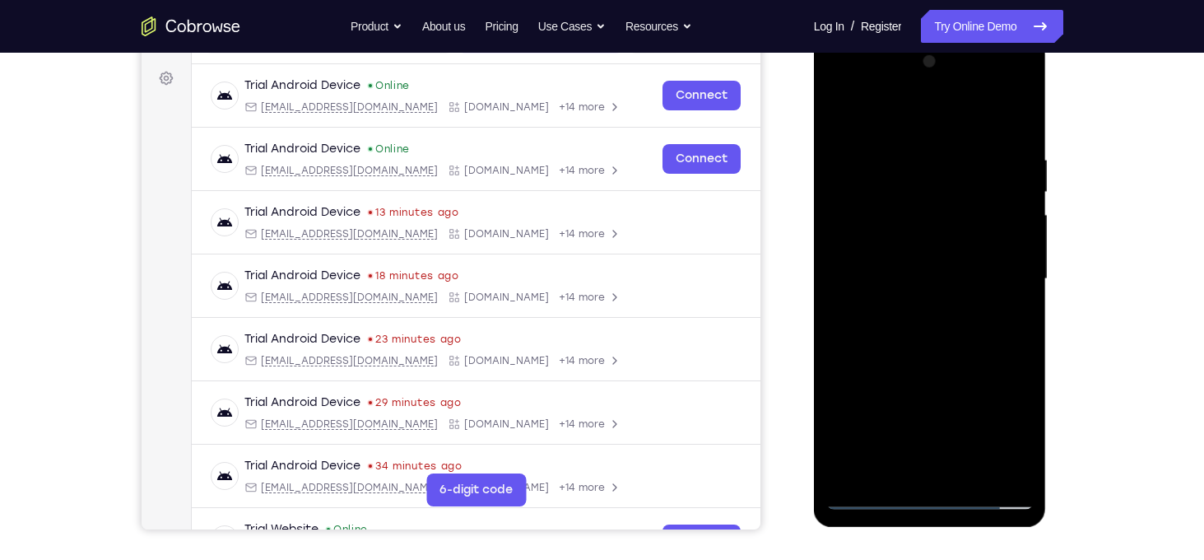
click at [1004, 476] on div at bounding box center [929, 279] width 207 height 461
click at [885, 287] on div at bounding box center [929, 279] width 207 height 461
click at [1020, 242] on div at bounding box center [929, 279] width 207 height 461
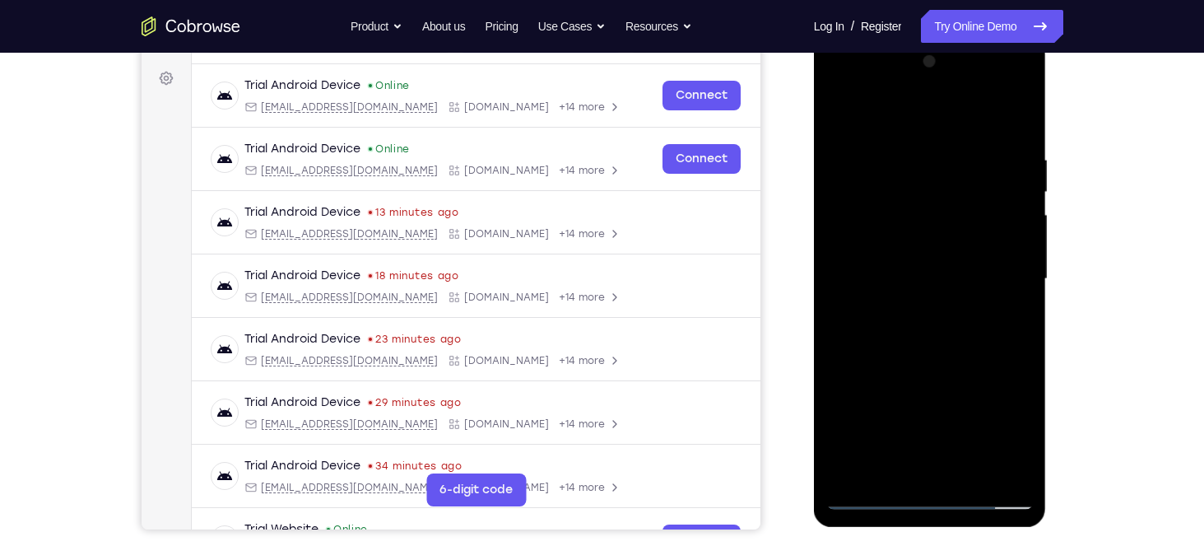
click at [1020, 242] on div at bounding box center [929, 279] width 207 height 461
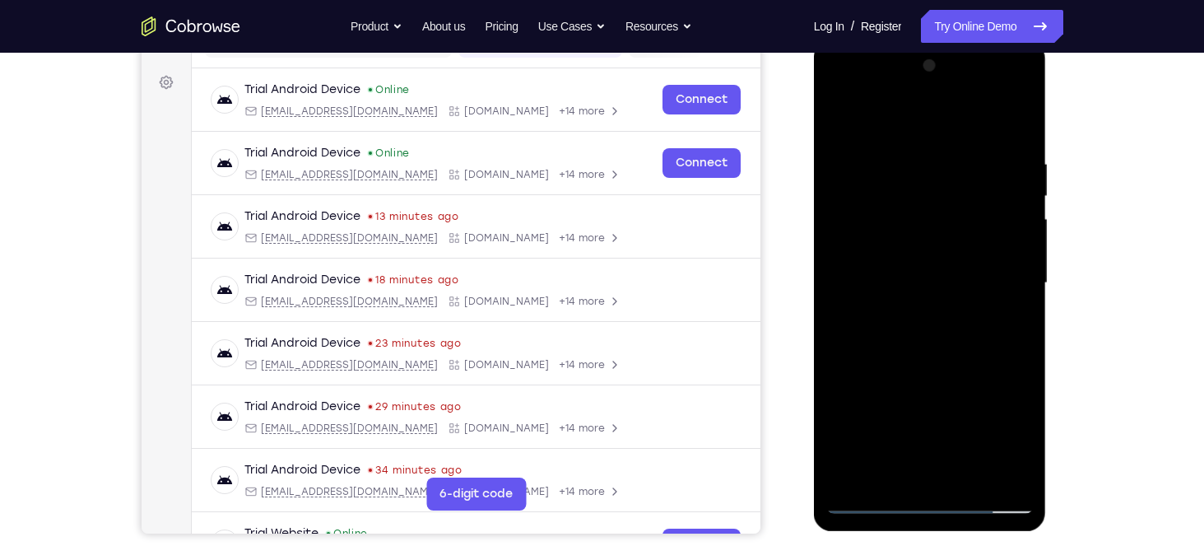
scroll to position [230, 0]
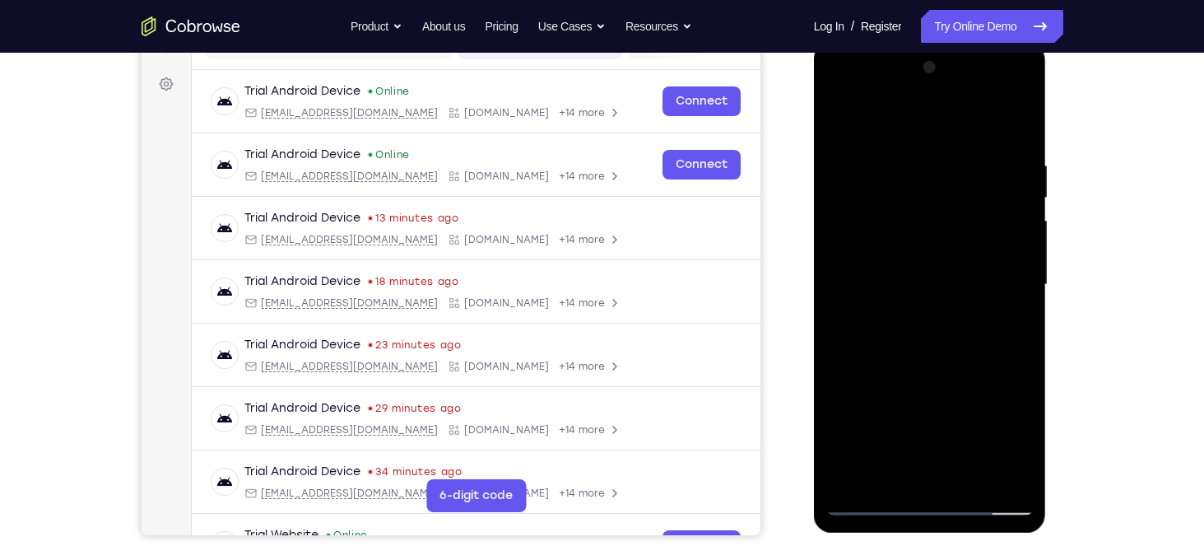
click at [1020, 242] on div at bounding box center [929, 284] width 207 height 461
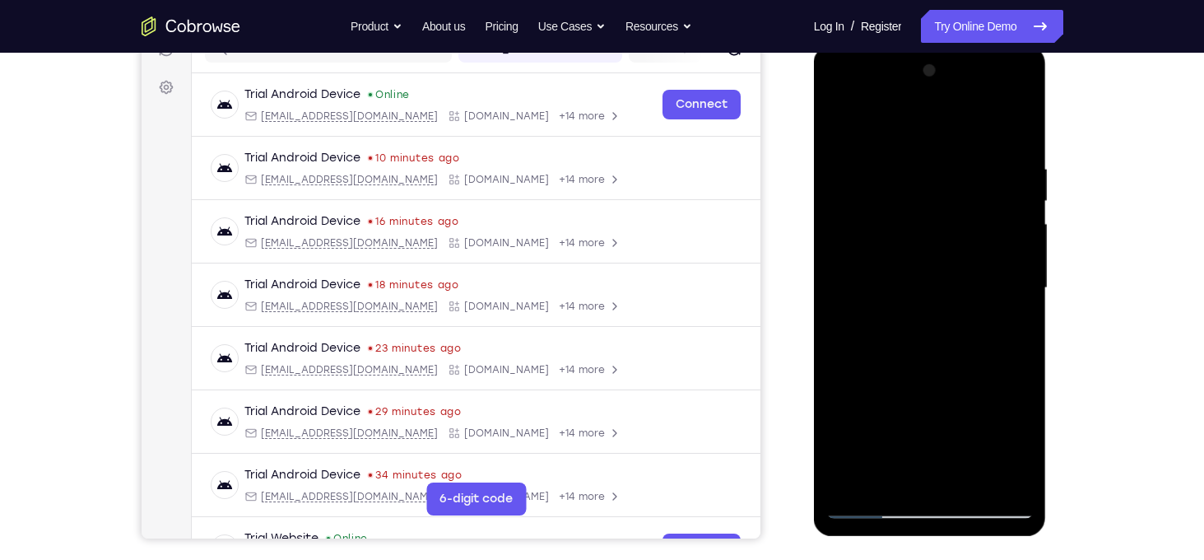
scroll to position [225, 0]
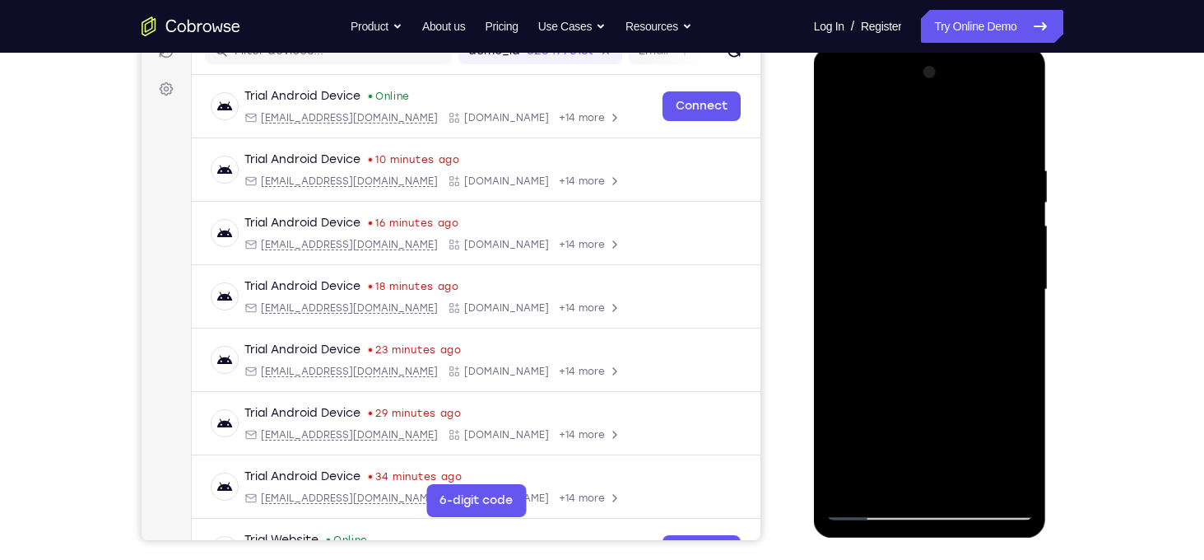
click at [985, 270] on div at bounding box center [929, 289] width 207 height 461
click at [1025, 283] on div at bounding box center [929, 289] width 207 height 461
click at [1024, 277] on div at bounding box center [929, 289] width 207 height 461
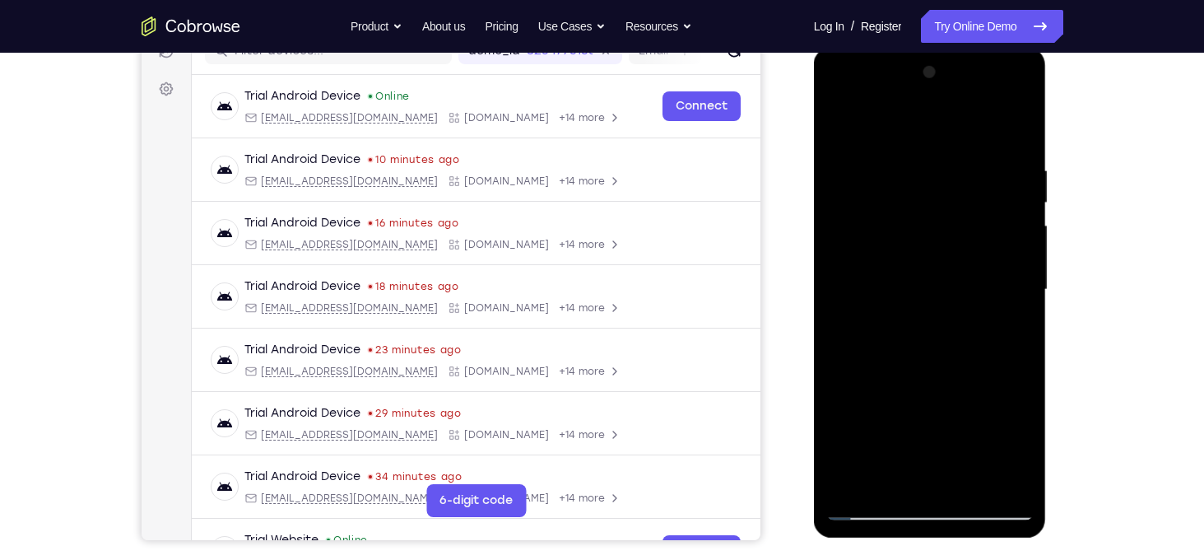
click at [1018, 257] on div at bounding box center [929, 289] width 207 height 461
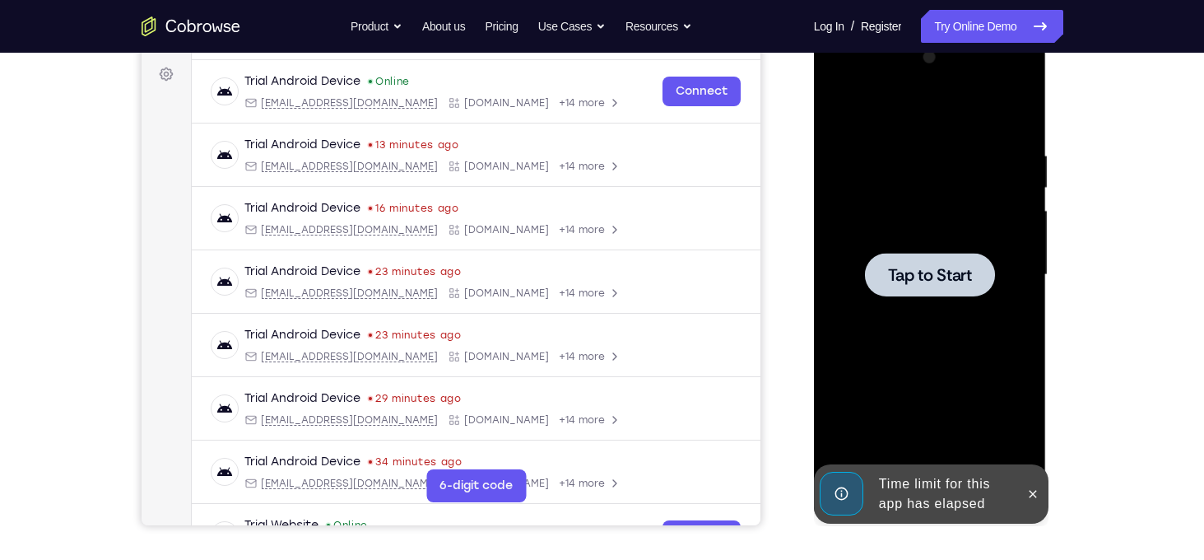
scroll to position [241, 0]
click at [927, 279] on span "Tap to Start" at bounding box center [930, 274] width 84 height 16
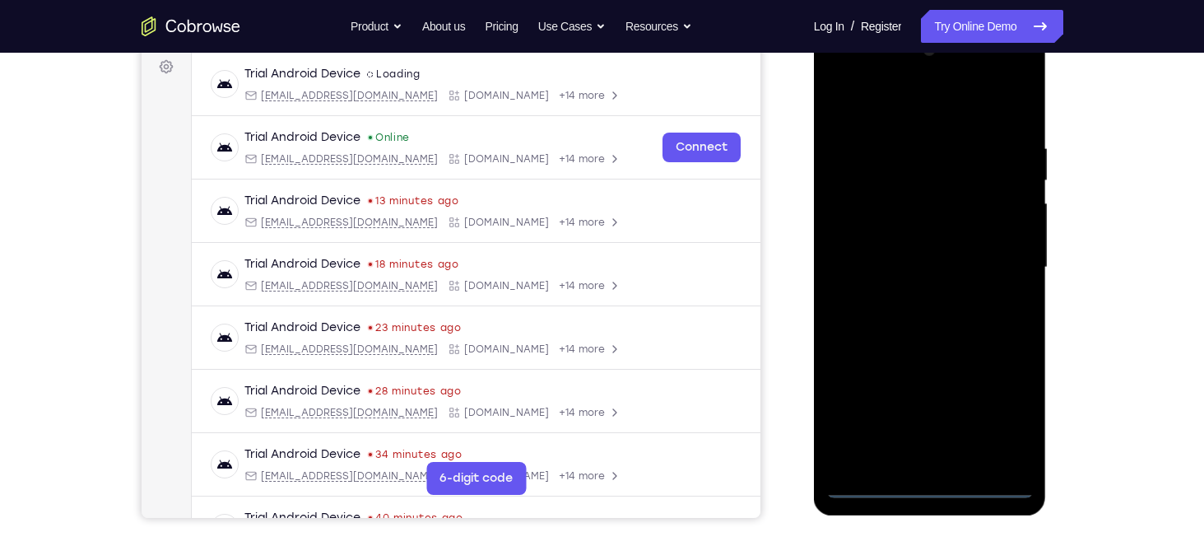
scroll to position [249, 0]
click at [929, 486] on div at bounding box center [929, 266] width 207 height 461
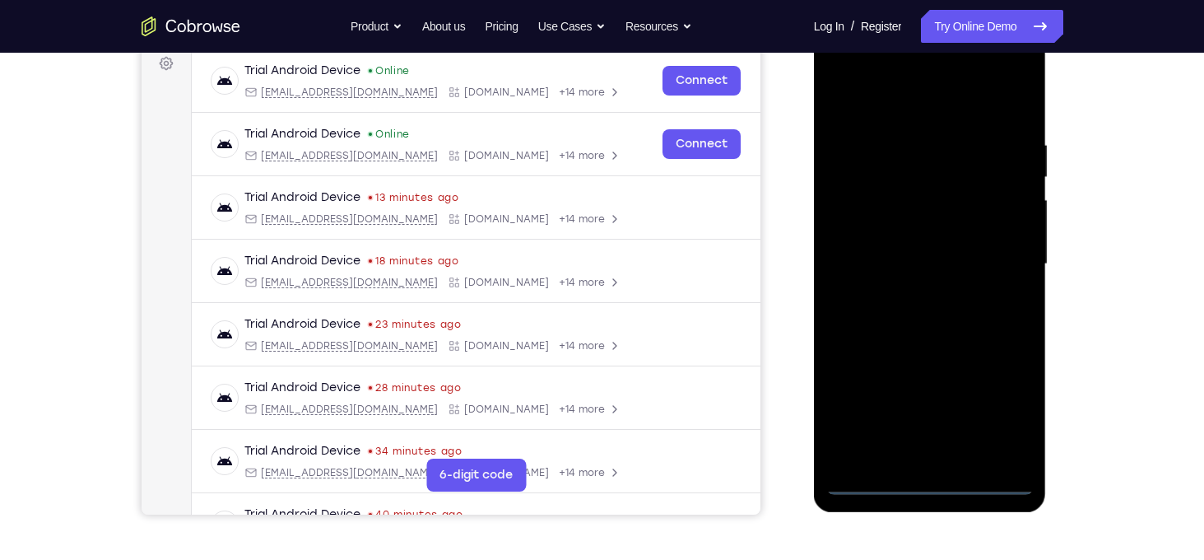
scroll to position [250, 0]
click at [1001, 407] on div at bounding box center [929, 265] width 207 height 461
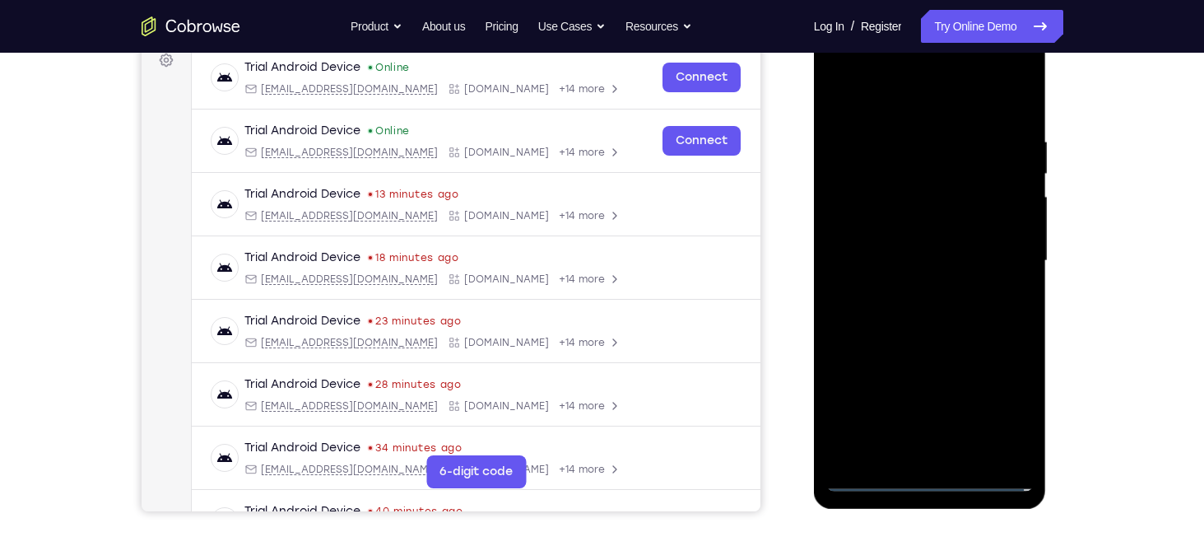
scroll to position [255, 0]
click at [844, 66] on div at bounding box center [929, 260] width 207 height 461
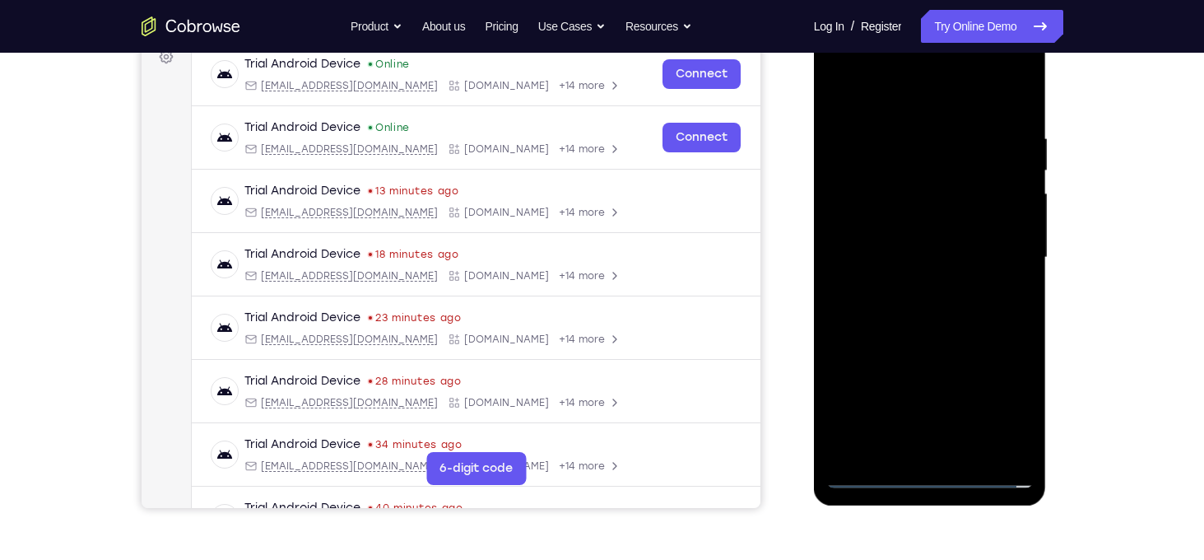
scroll to position [260, 0]
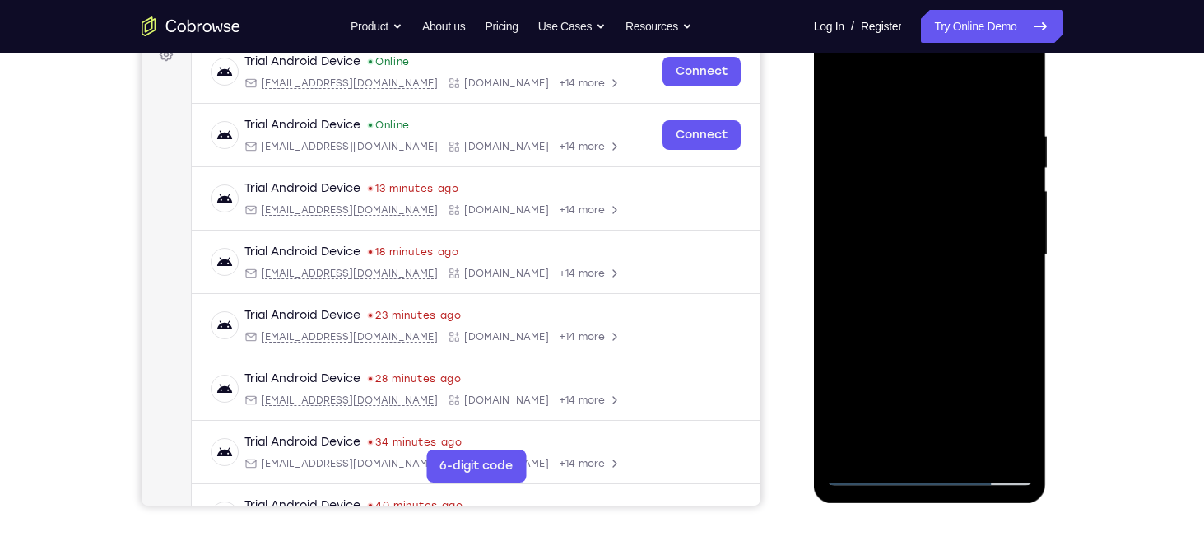
click at [1001, 249] on div at bounding box center [929, 255] width 207 height 461
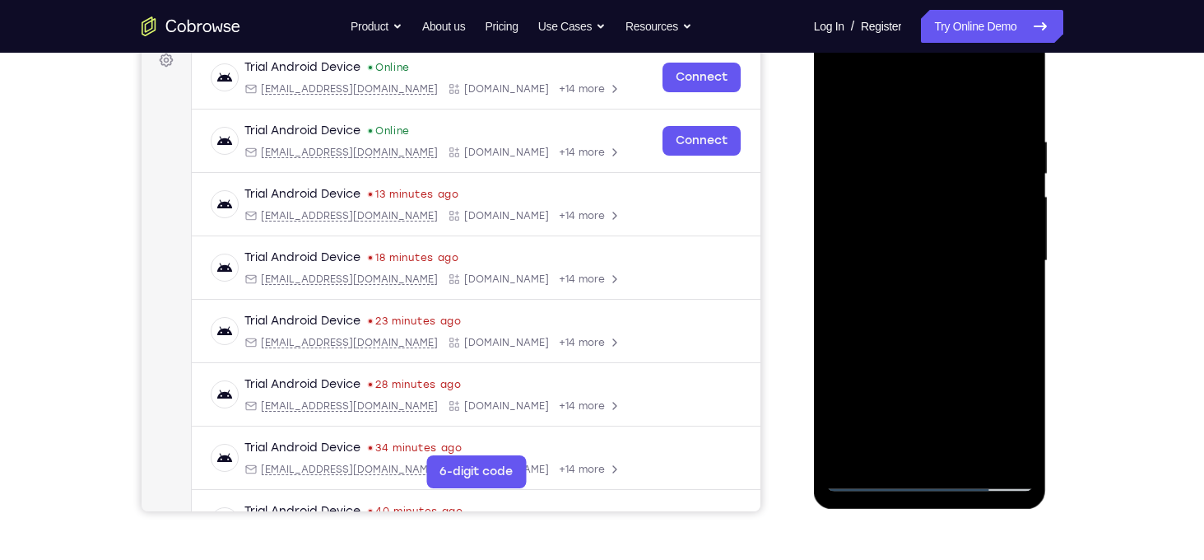
scroll to position [240, 0]
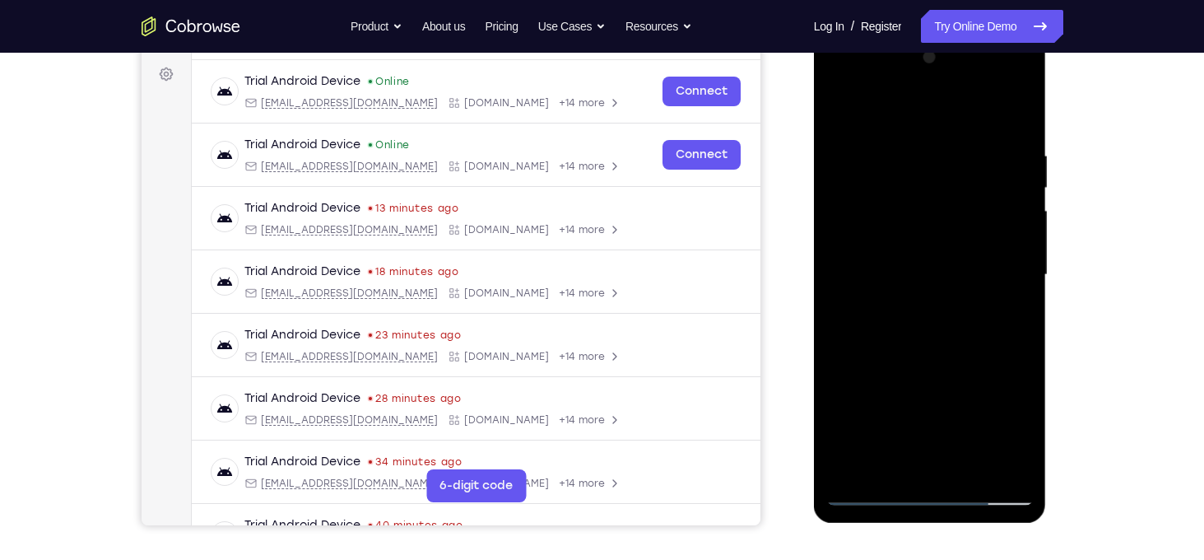
click at [913, 304] on div at bounding box center [929, 274] width 207 height 461
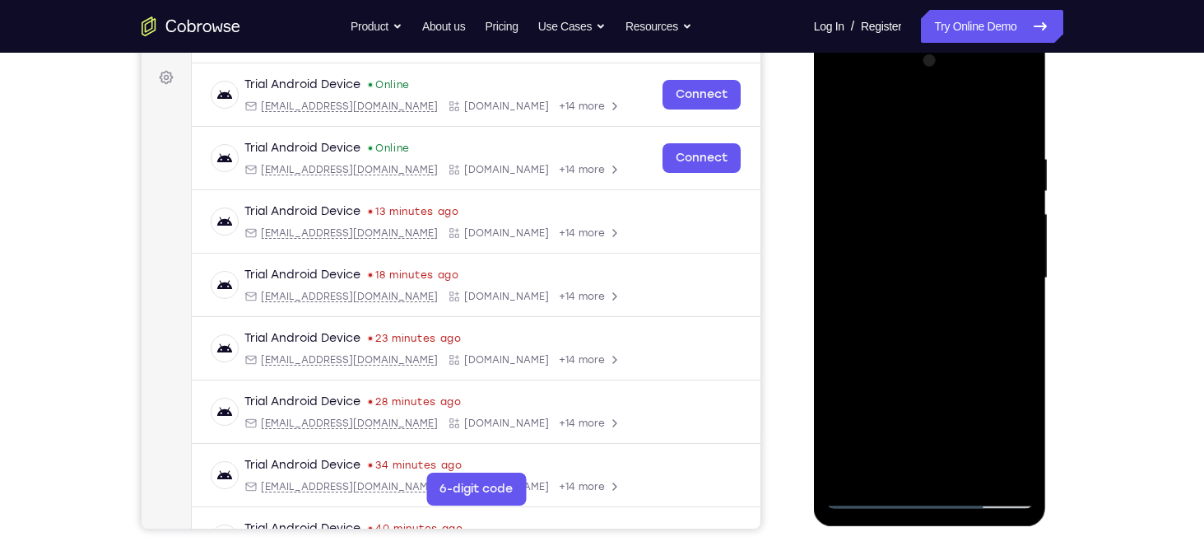
click at [894, 268] on div at bounding box center [929, 278] width 207 height 461
click at [942, 250] on div at bounding box center [929, 278] width 207 height 461
click at [904, 281] on div at bounding box center [929, 278] width 207 height 461
click at [930, 327] on div at bounding box center [929, 278] width 207 height 461
click at [899, 329] on div at bounding box center [929, 278] width 207 height 461
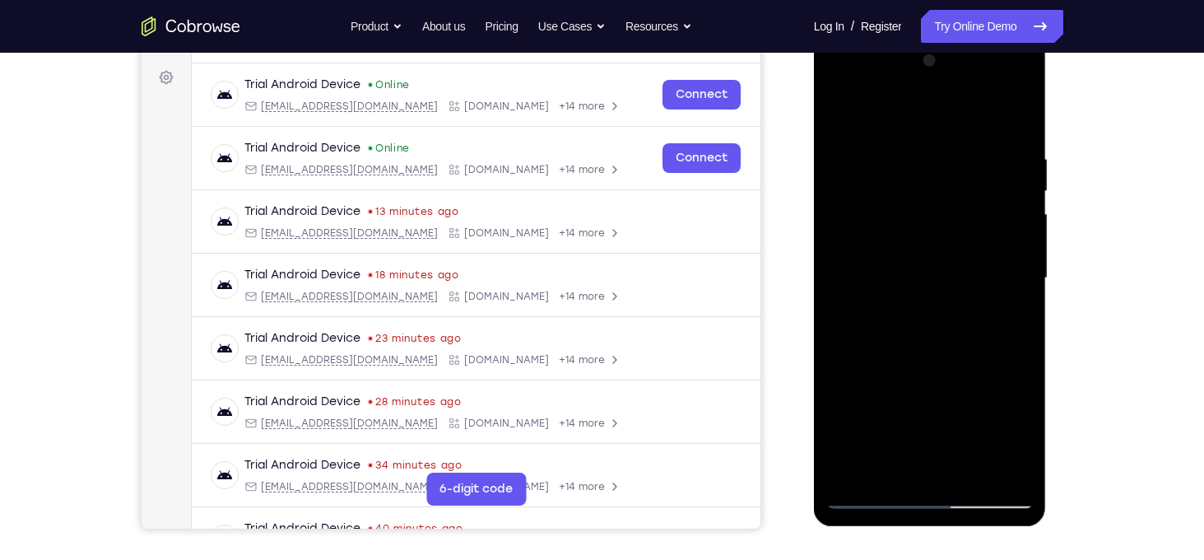
drag, startPoint x: 907, startPoint y: 129, endPoint x: 906, endPoint y: 97, distance: 32.1
click at [906, 97] on div at bounding box center [929, 278] width 207 height 461
click at [918, 328] on div at bounding box center [929, 278] width 207 height 461
click at [946, 334] on div at bounding box center [929, 278] width 207 height 461
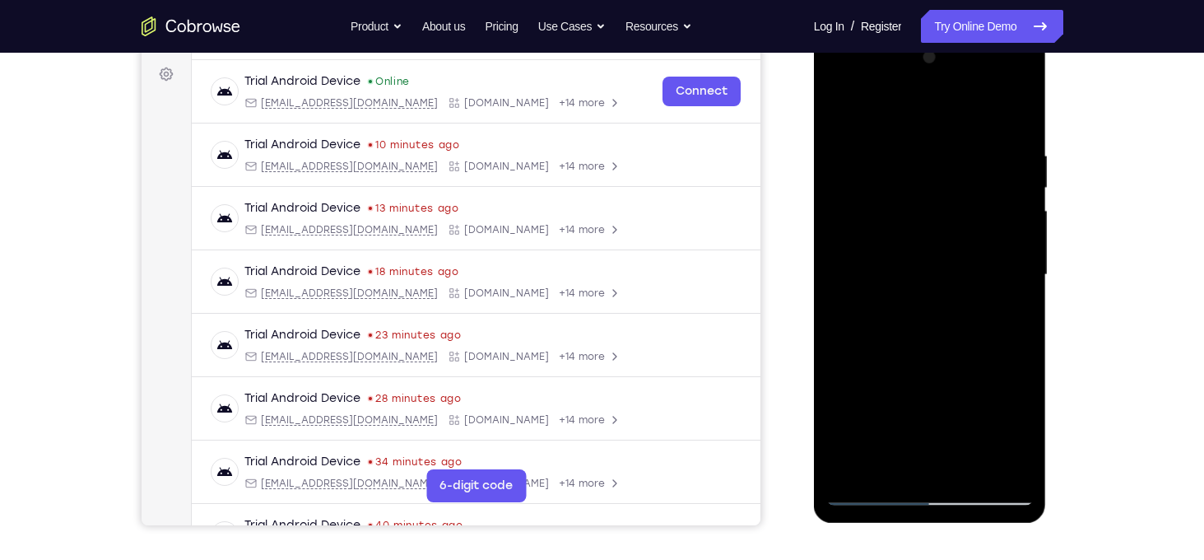
scroll to position [240, 0]
click at [922, 355] on div at bounding box center [929, 274] width 207 height 461
click at [901, 152] on div at bounding box center [929, 274] width 207 height 461
click at [1014, 153] on div at bounding box center [929, 274] width 207 height 461
click at [839, 220] on div at bounding box center [929, 274] width 207 height 461
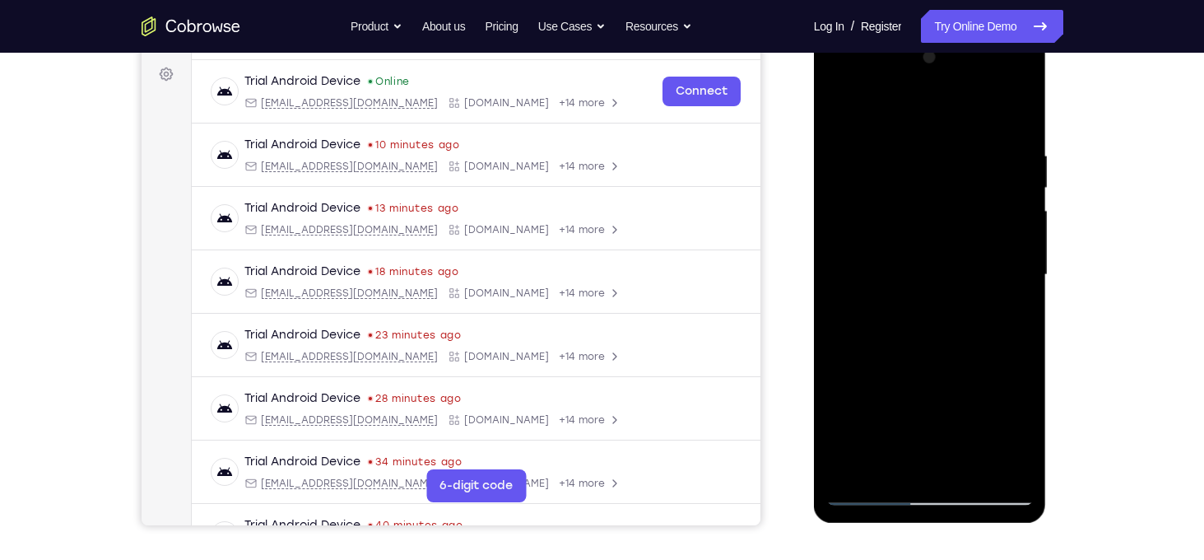
click at [1020, 202] on div at bounding box center [929, 274] width 207 height 461
click at [1017, 121] on div at bounding box center [929, 274] width 207 height 461
click at [1010, 479] on div at bounding box center [929, 274] width 207 height 461
drag, startPoint x: 929, startPoint y: 340, endPoint x: 912, endPoint y: 248, distance: 93.8
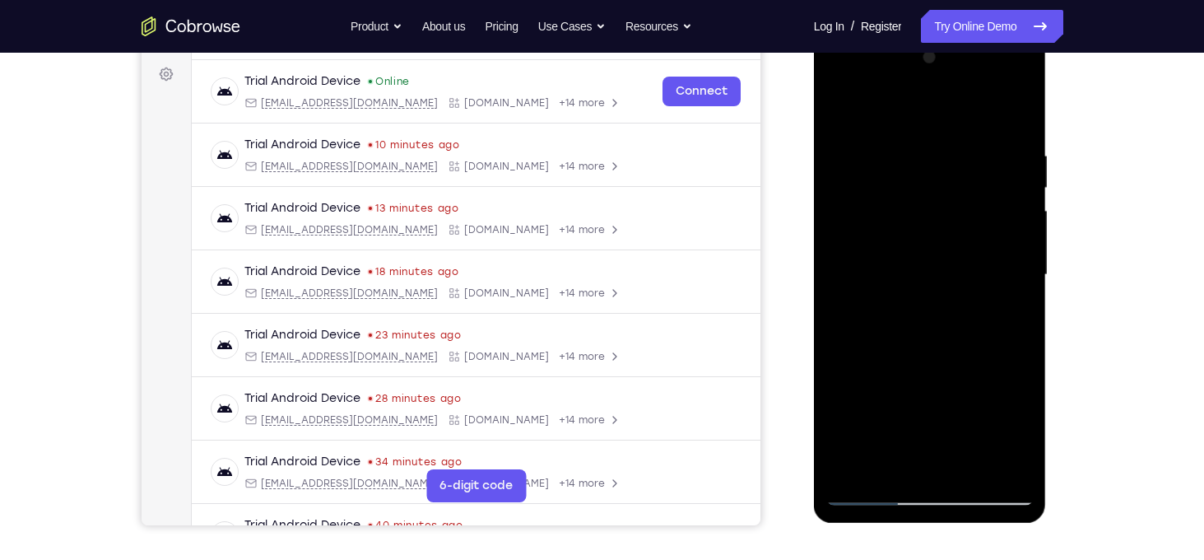
click at [912, 248] on div at bounding box center [929, 274] width 207 height 461
drag, startPoint x: 917, startPoint y: 207, endPoint x: 926, endPoint y: 325, distance: 118.8
click at [926, 325] on div at bounding box center [929, 274] width 207 height 461
